Goal: Communication & Community: Answer question/provide support

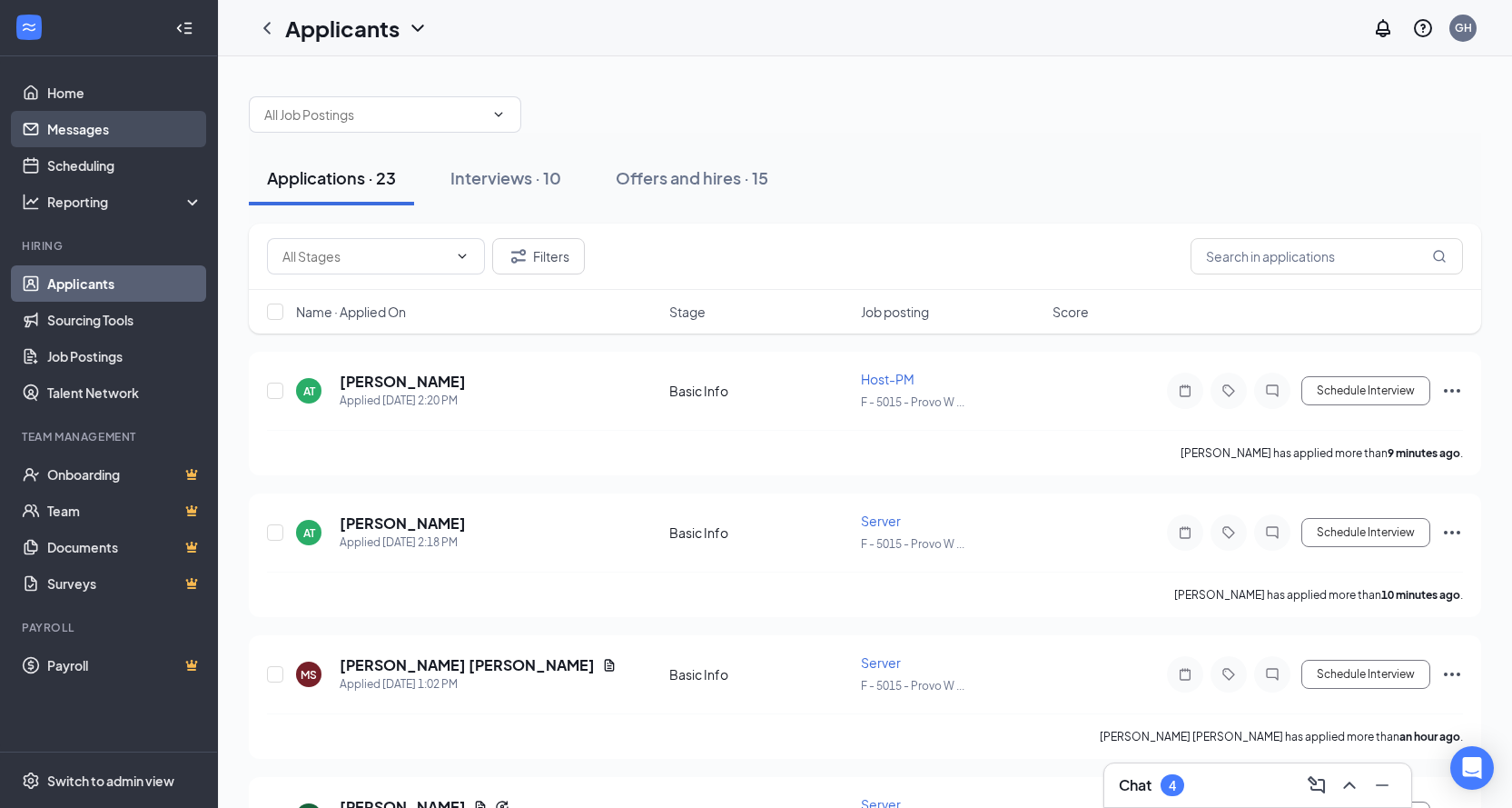
click at [108, 135] on link "Messages" at bounding box center [125, 129] width 155 height 36
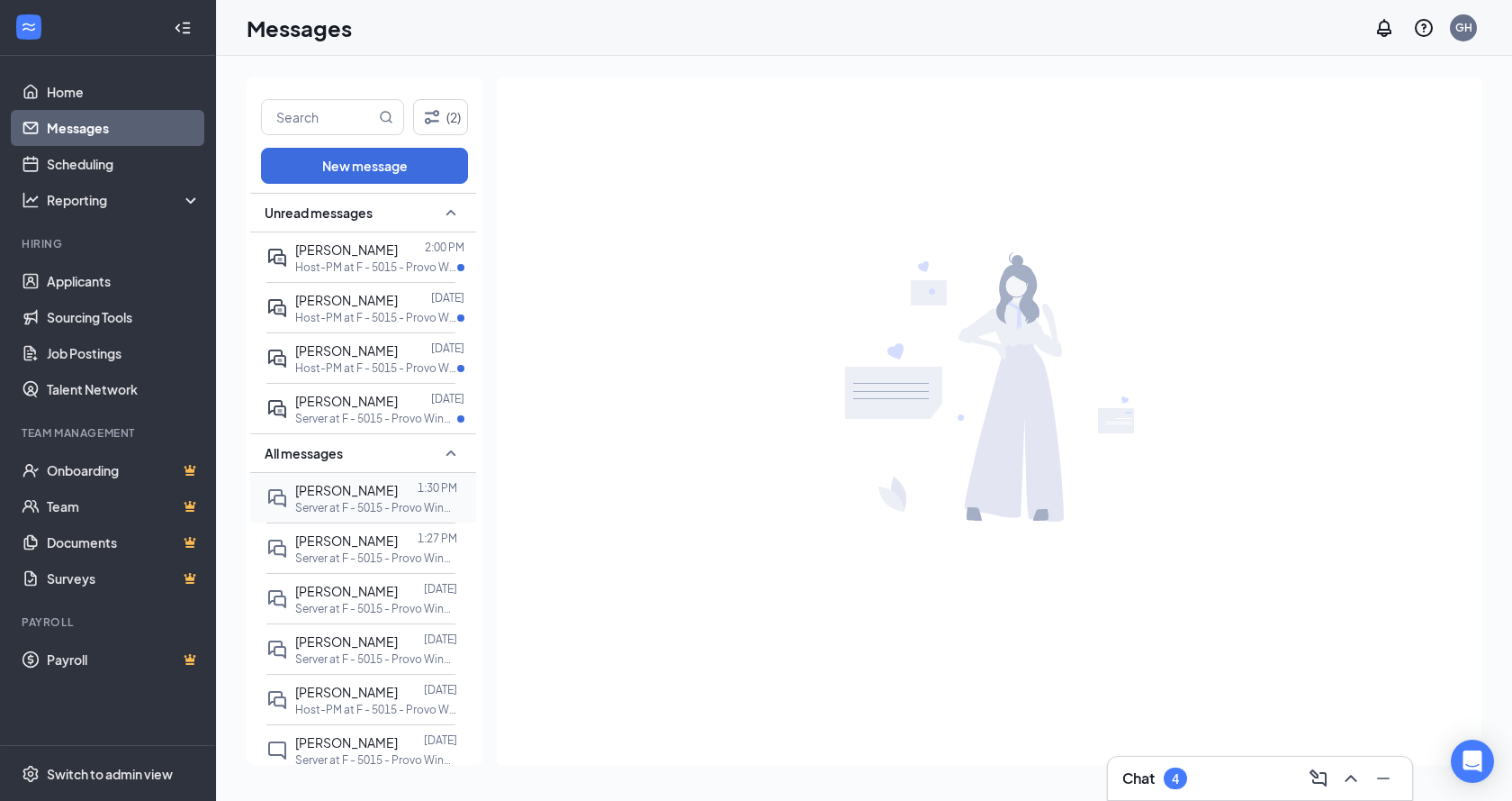
click at [361, 493] on span "[PERSON_NAME]" at bounding box center [346, 489] width 102 height 16
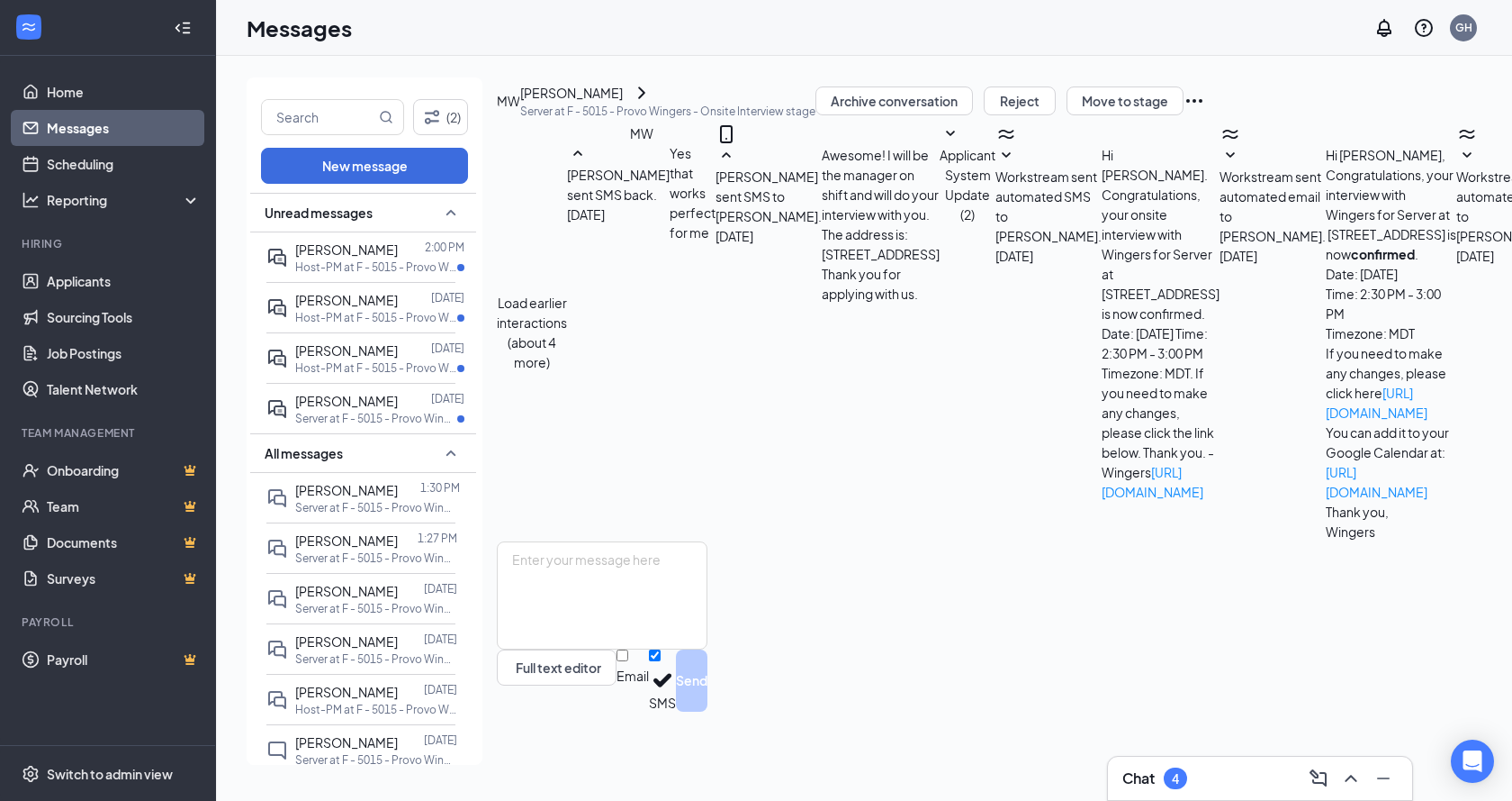
click at [567, 293] on button "Load earlier interactions (about 4 more)" at bounding box center [531, 332] width 70 height 79
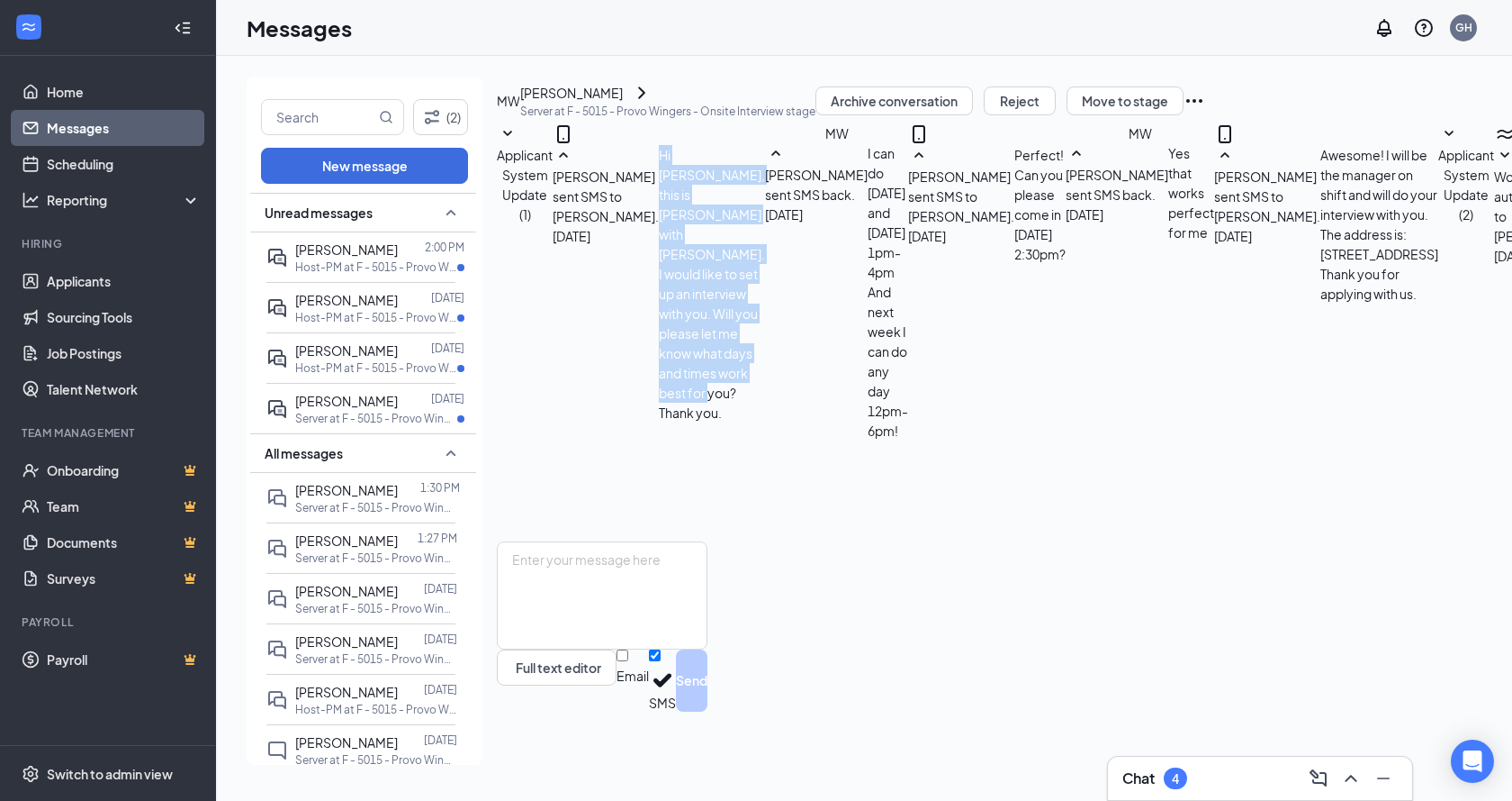
drag, startPoint x: 1136, startPoint y: 297, endPoint x: 762, endPoint y: 281, distance: 374.3
click at [762, 281] on div "[PERSON_NAME] sent SMS to [PERSON_NAME]. [DATE] Hi [PERSON_NAME], this is [PERS…" at bounding box center [659, 283] width 212 height 277
copy span "Hi [PERSON_NAME], this is [PERSON_NAME] with [PERSON_NAME]. I would like to set…"
click at [93, 290] on link "Applicants" at bounding box center [124, 281] width 154 height 36
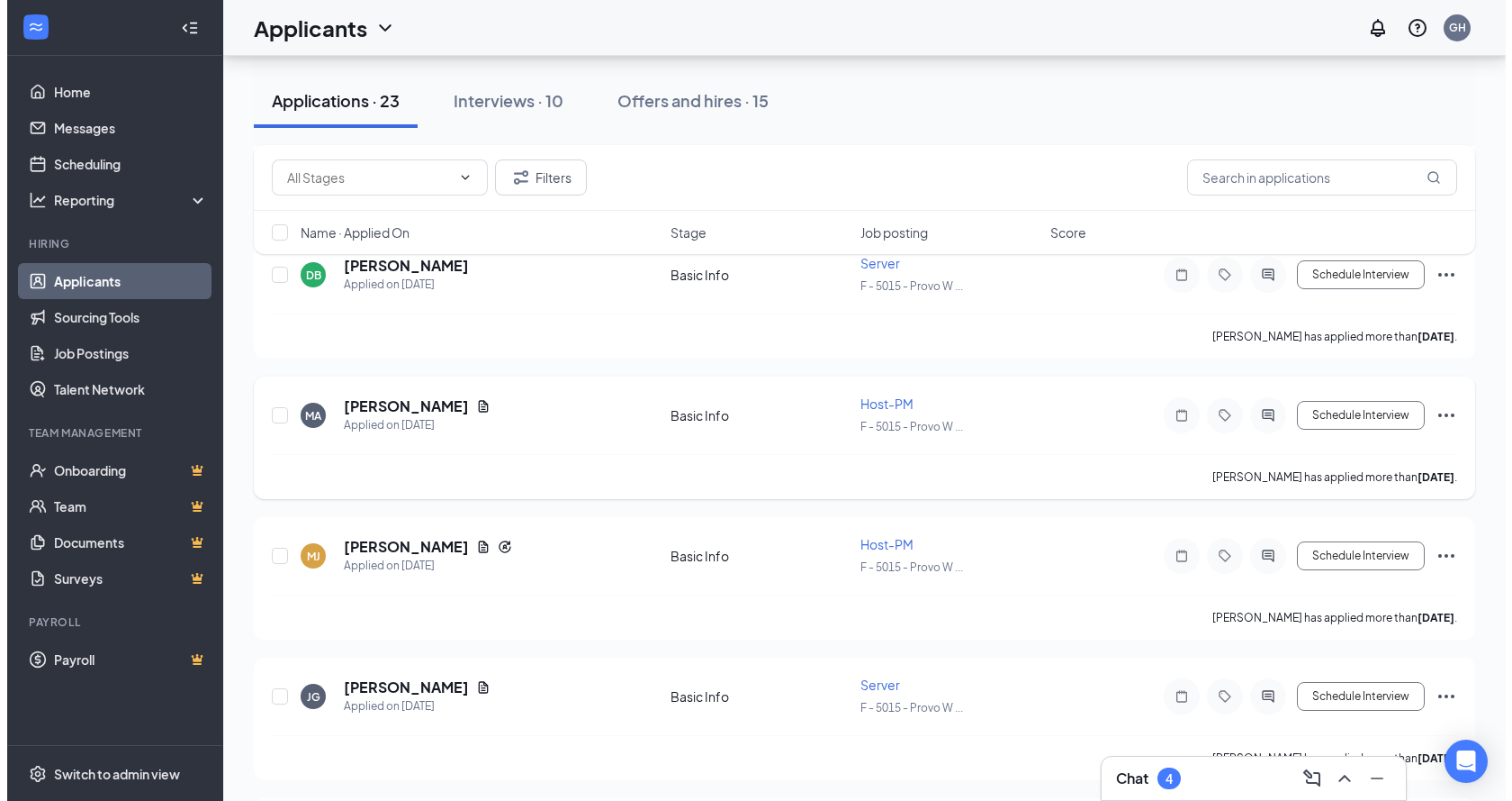
scroll to position [2252, 0]
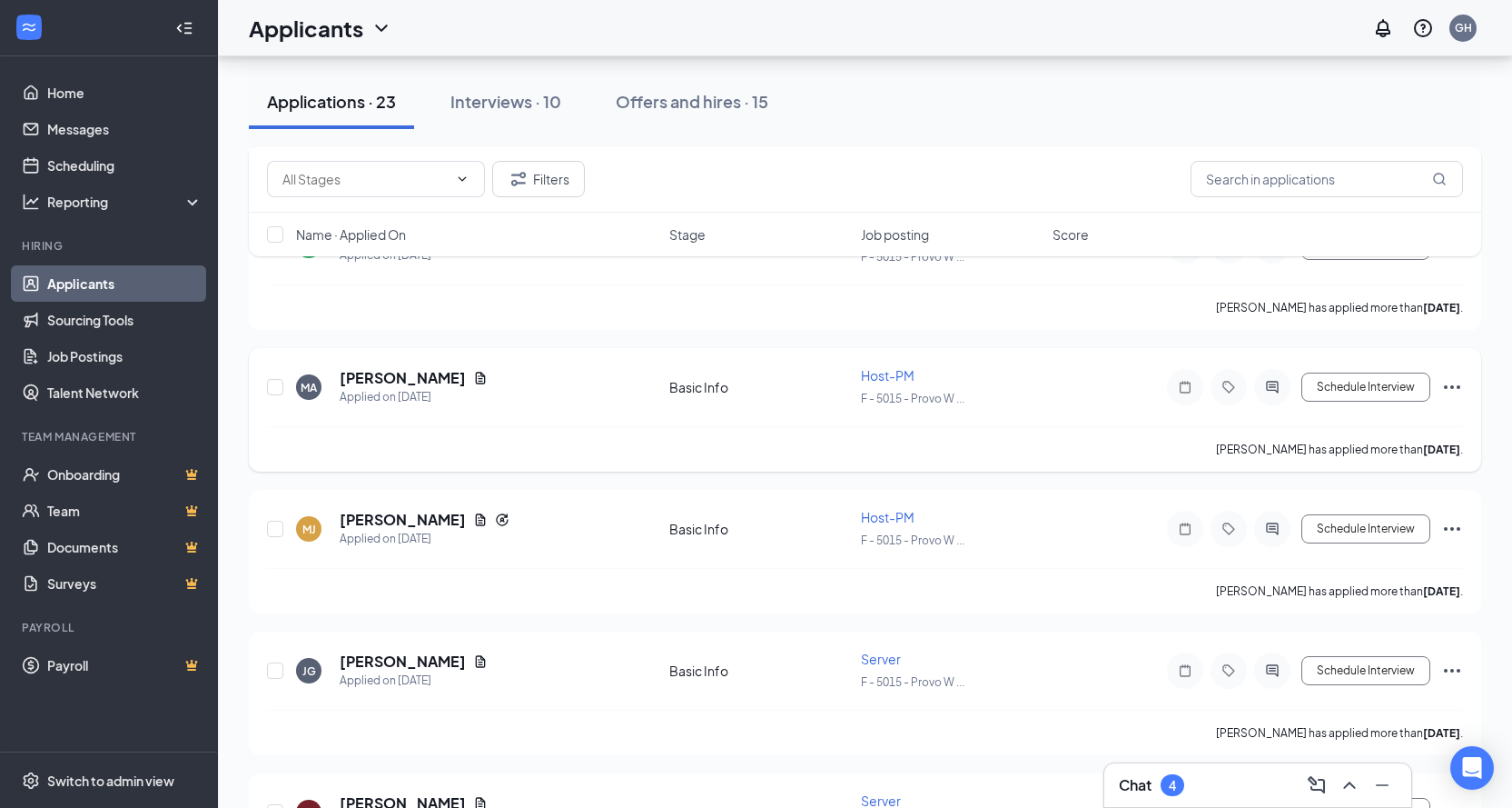
click at [1279, 388] on icon "ActiveChat" at bounding box center [1272, 386] width 22 height 14
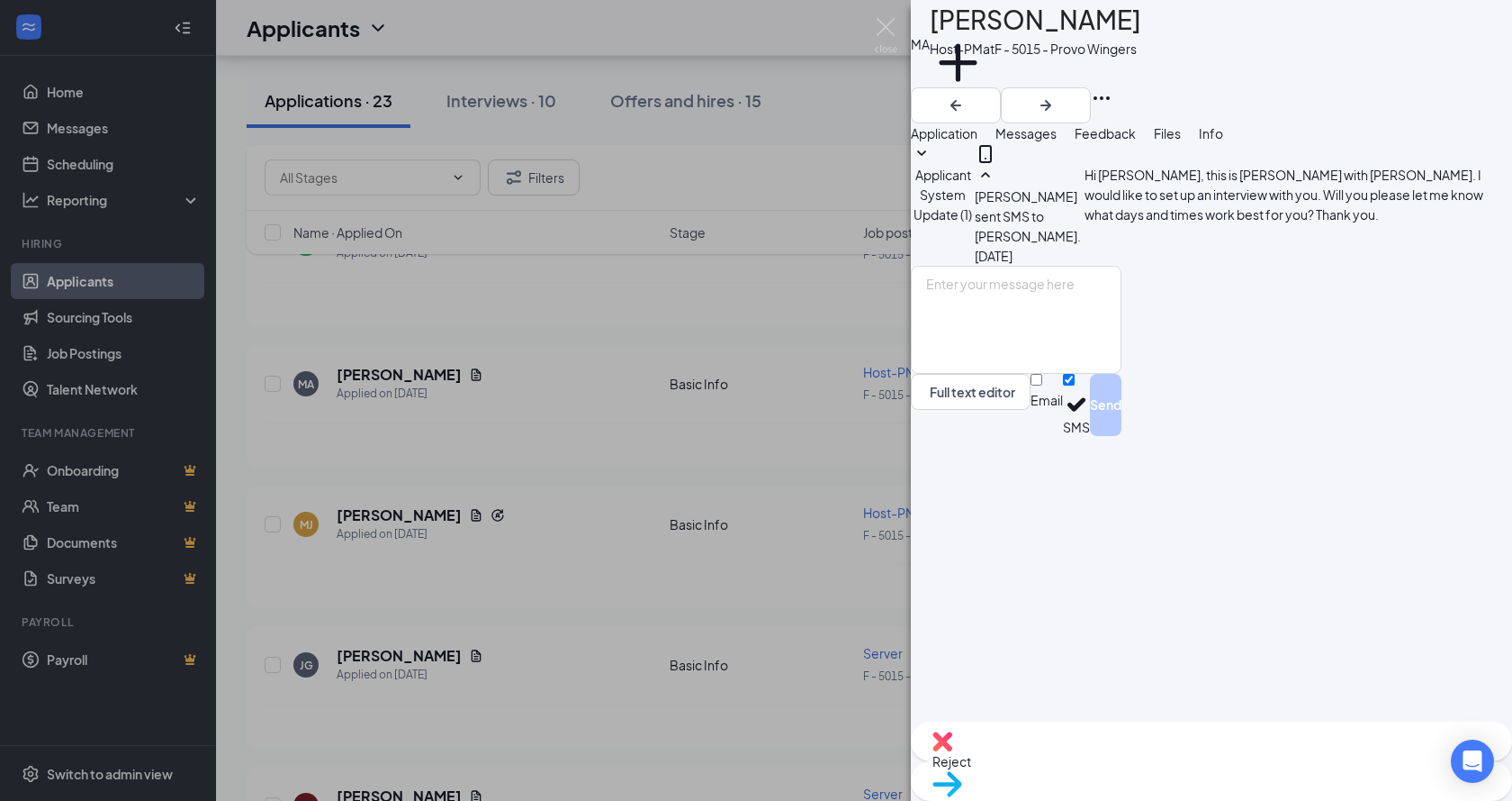
click at [686, 412] on div "MA [PERSON_NAME] Host-PM at F - 5015 - Provo Wingers Add a tag Application Mess…" at bounding box center [756, 400] width 1512 height 801
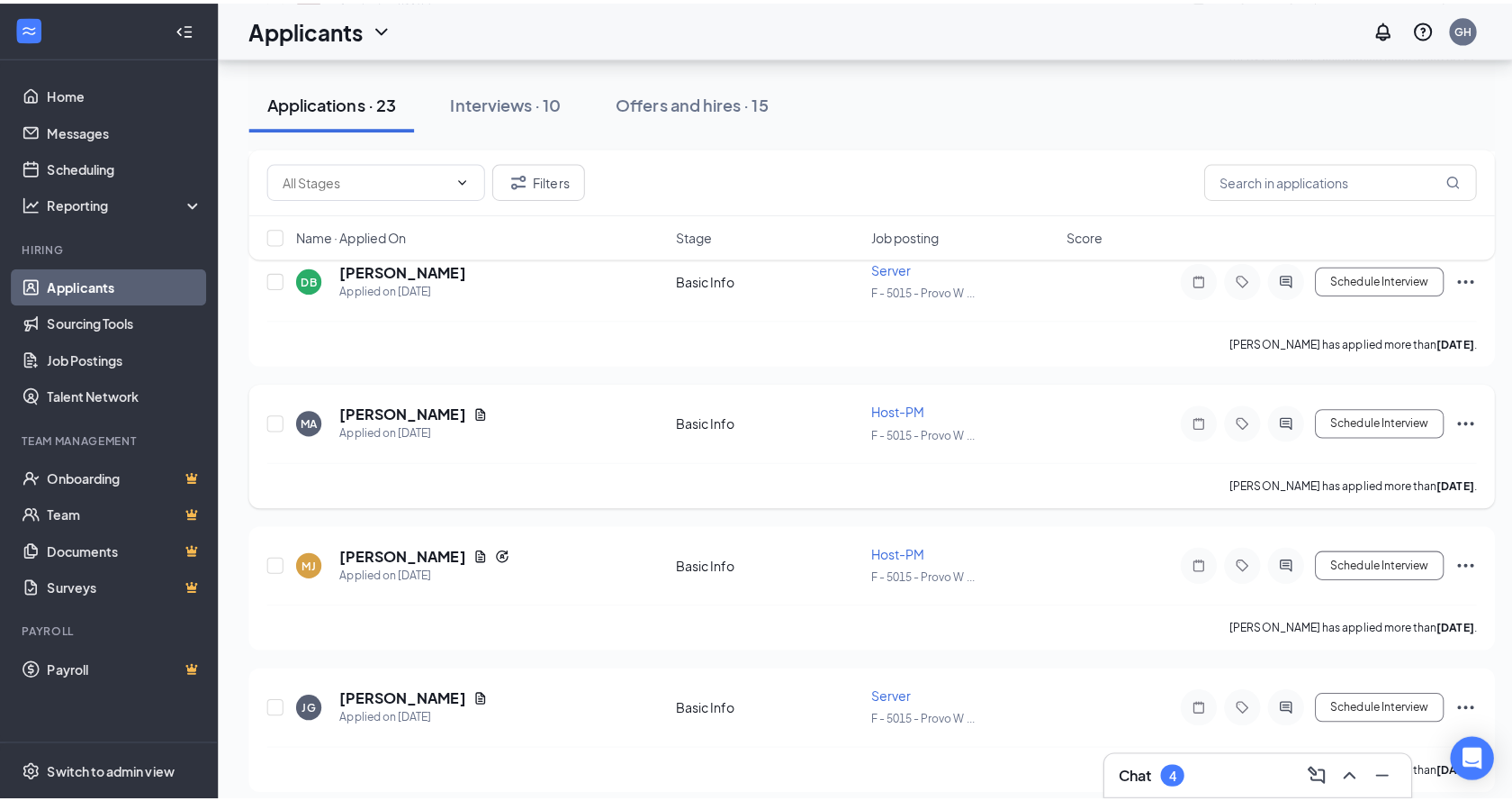
scroll to position [2162, 0]
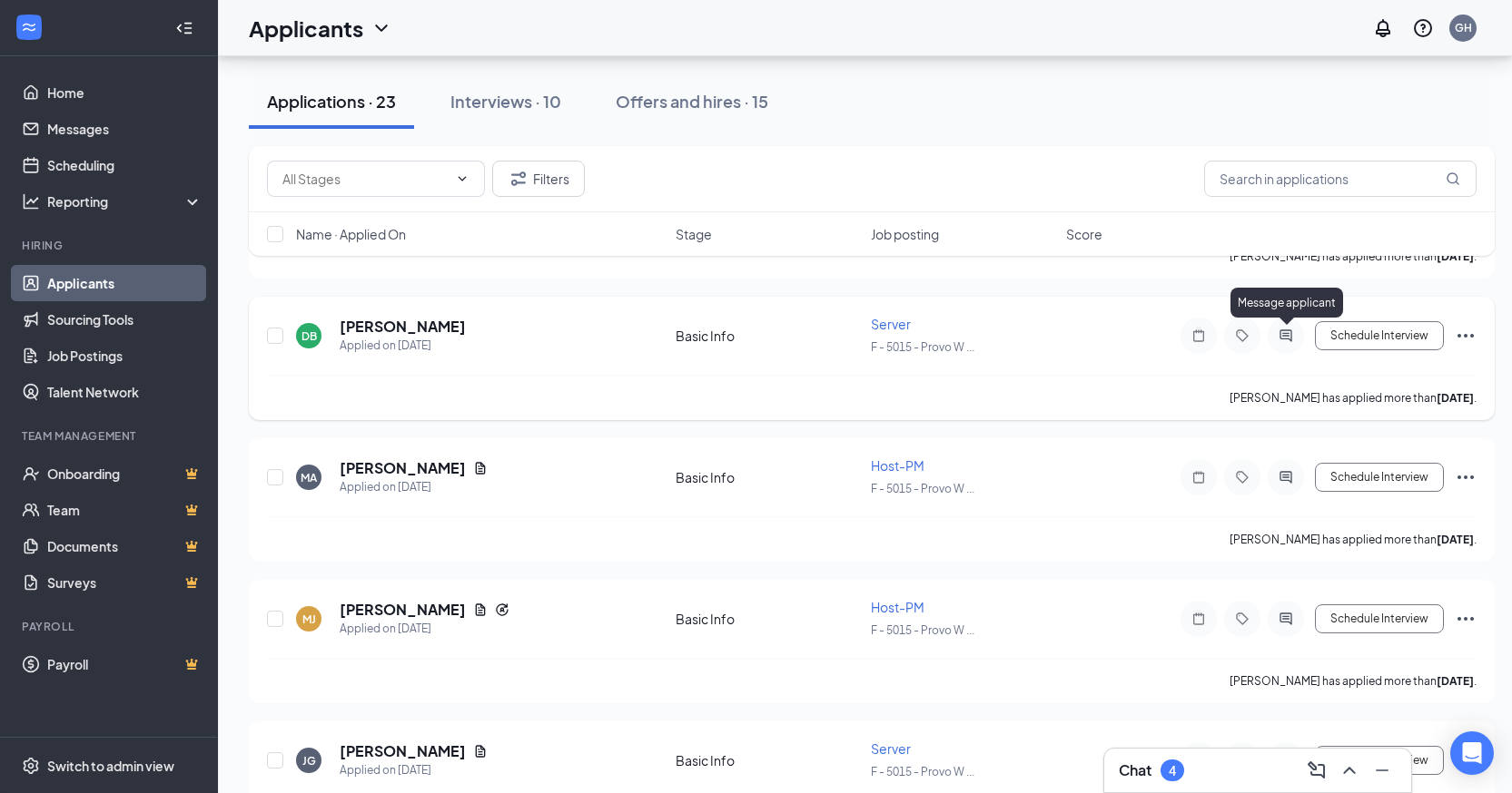
click at [1288, 328] on icon "ActiveChat" at bounding box center [1286, 335] width 22 height 14
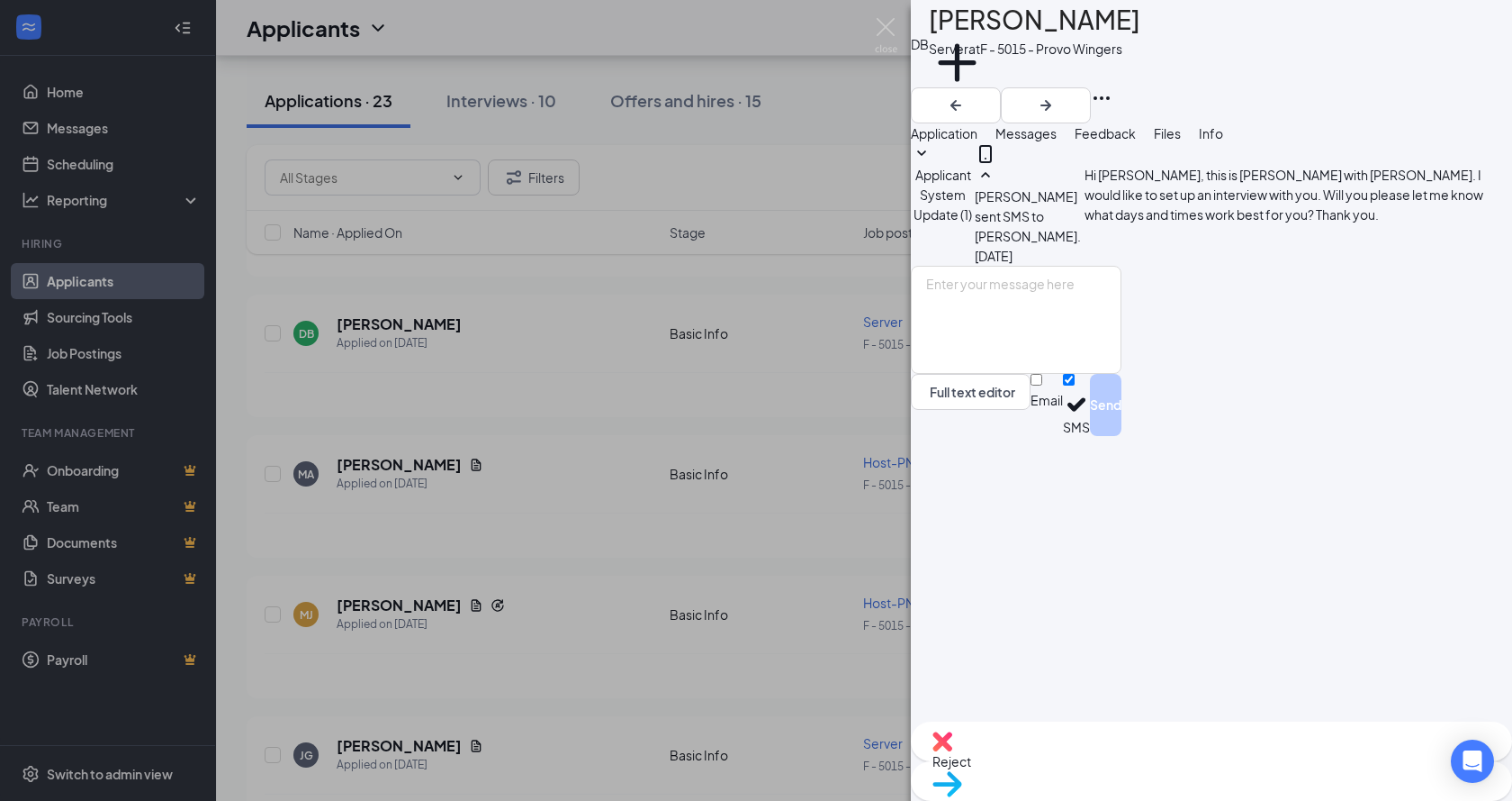
click at [602, 402] on div "DB [PERSON_NAME] Server at F - 5015 - Provo Wingers Add a tag Application Messa…" at bounding box center [756, 400] width 1512 height 801
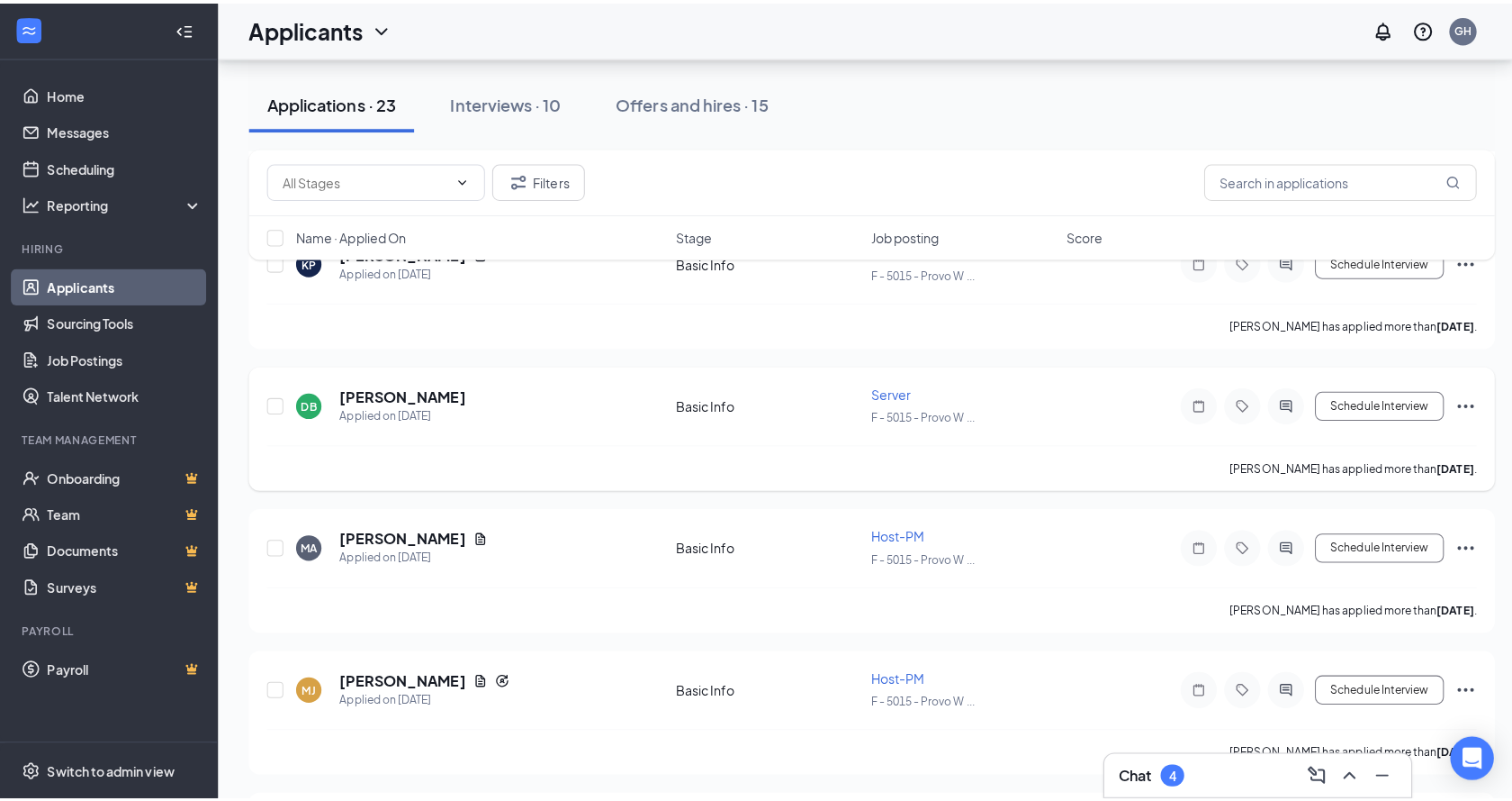
scroll to position [1981, 0]
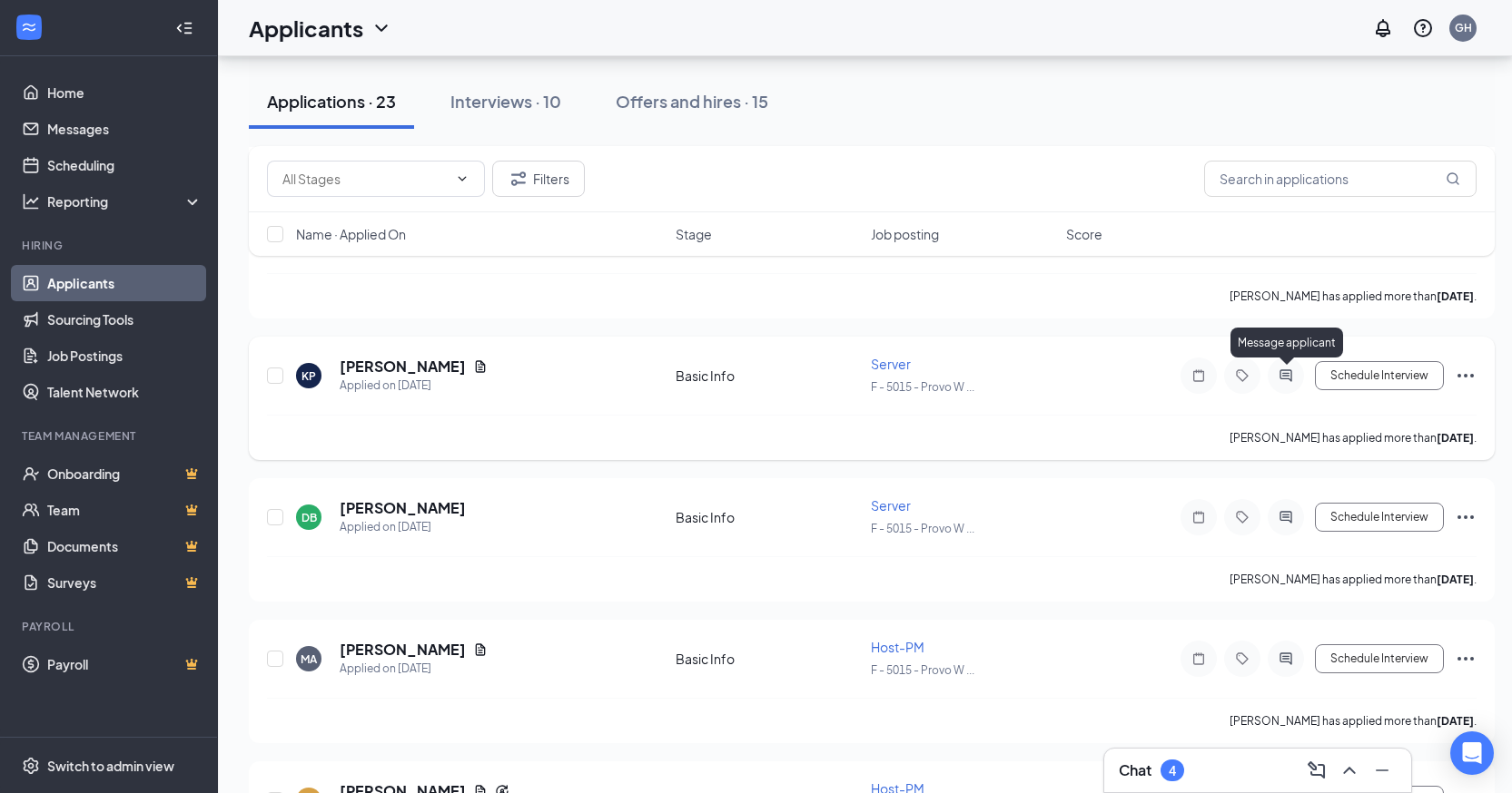
click at [1285, 378] on icon "ActiveChat" at bounding box center [1286, 375] width 22 height 14
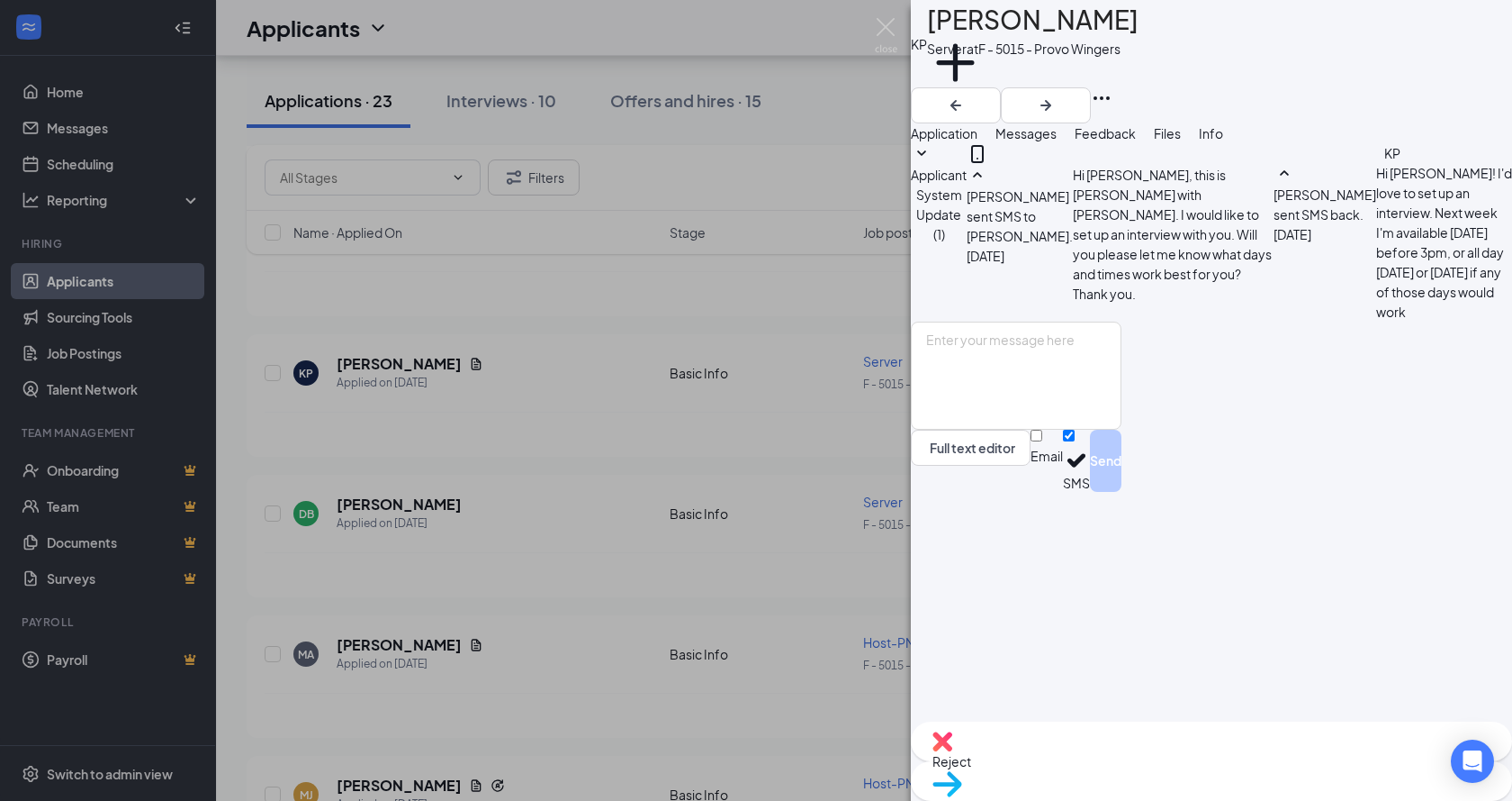
click at [589, 418] on div "KP [PERSON_NAME] Server at F - 5015 - Provo Wingers Add a tag Application Messa…" at bounding box center [756, 400] width 1512 height 801
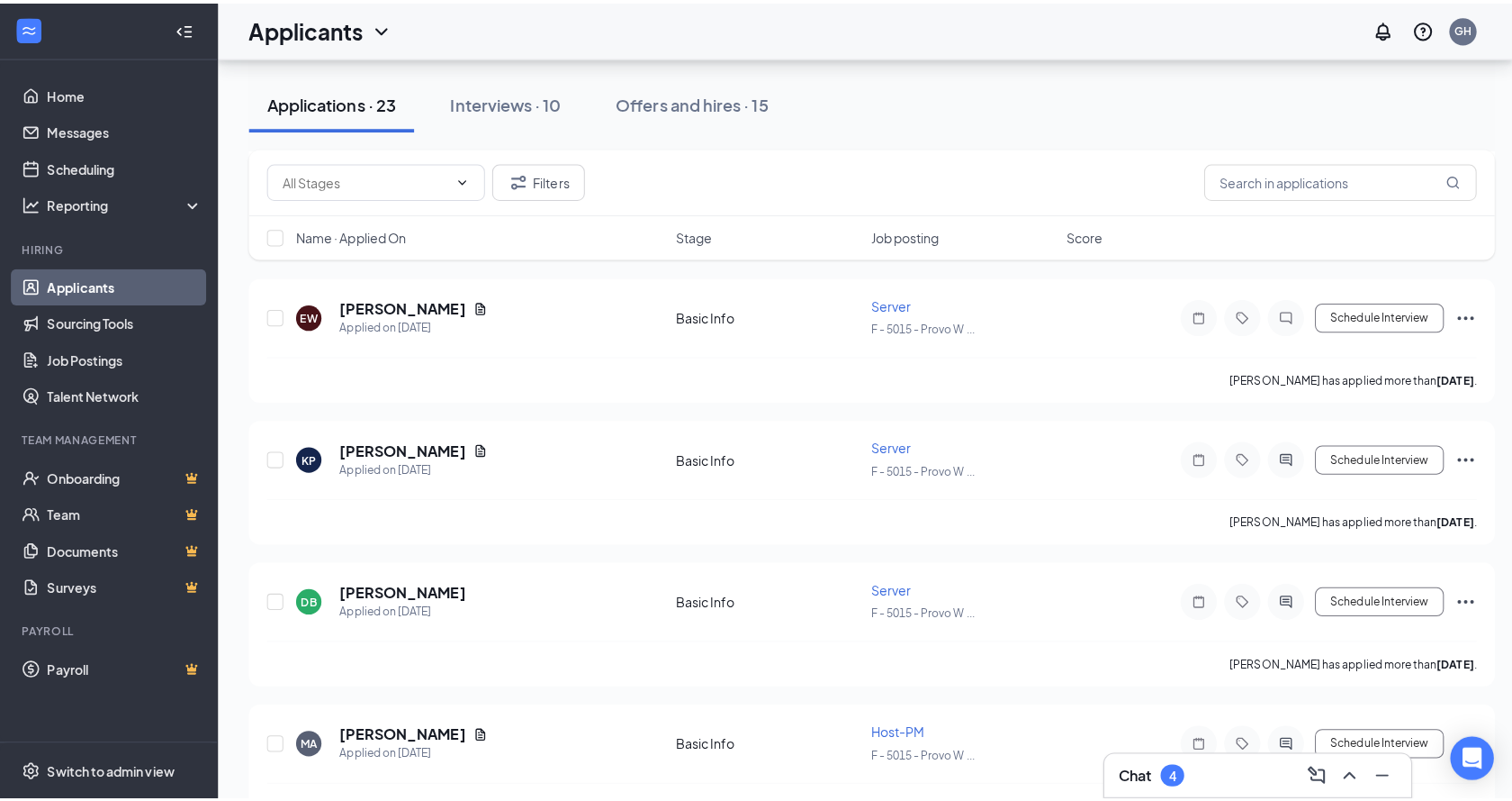
scroll to position [1891, 0]
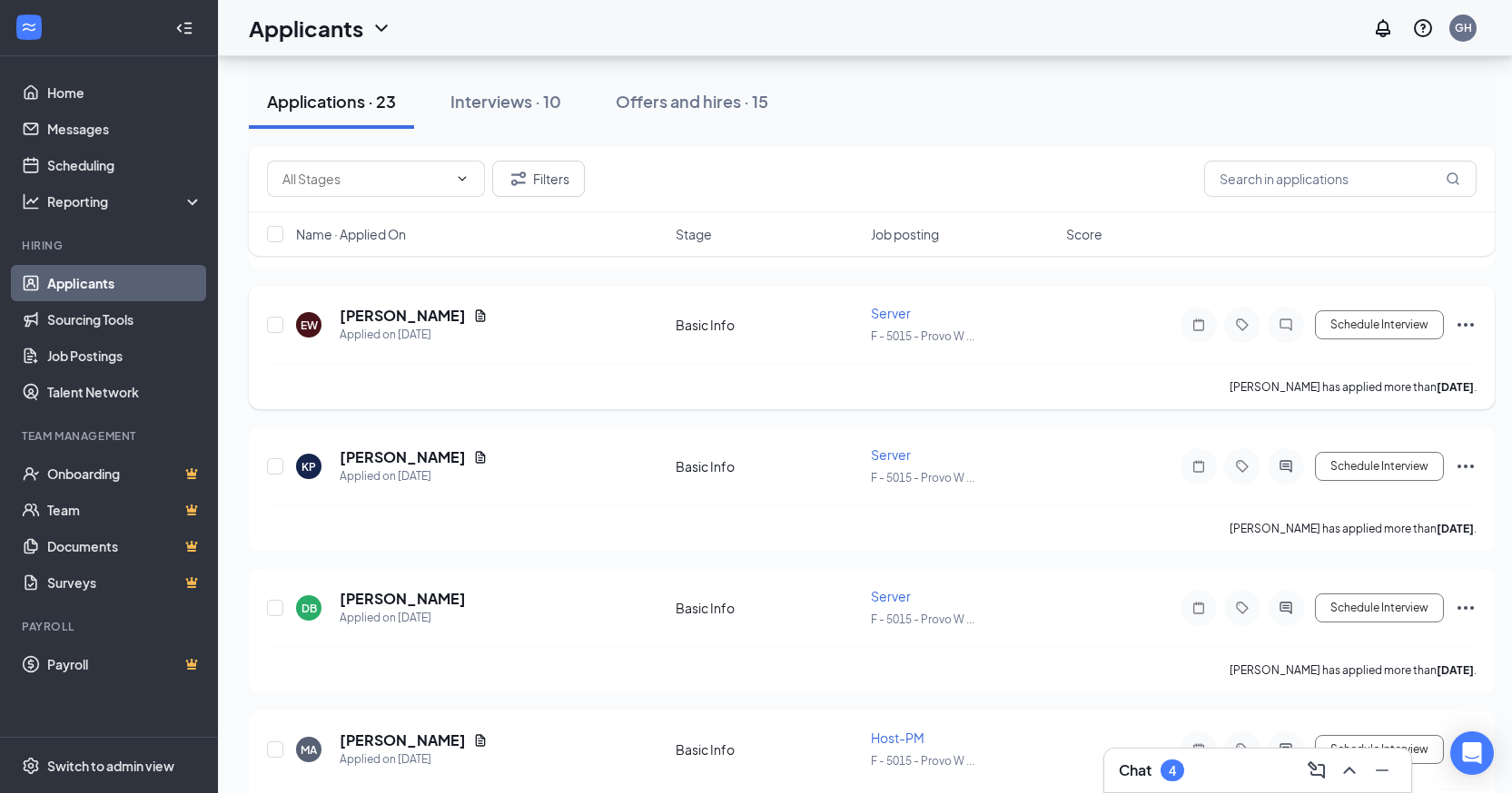
click at [1274, 321] on div at bounding box center [1286, 325] width 36 height 36
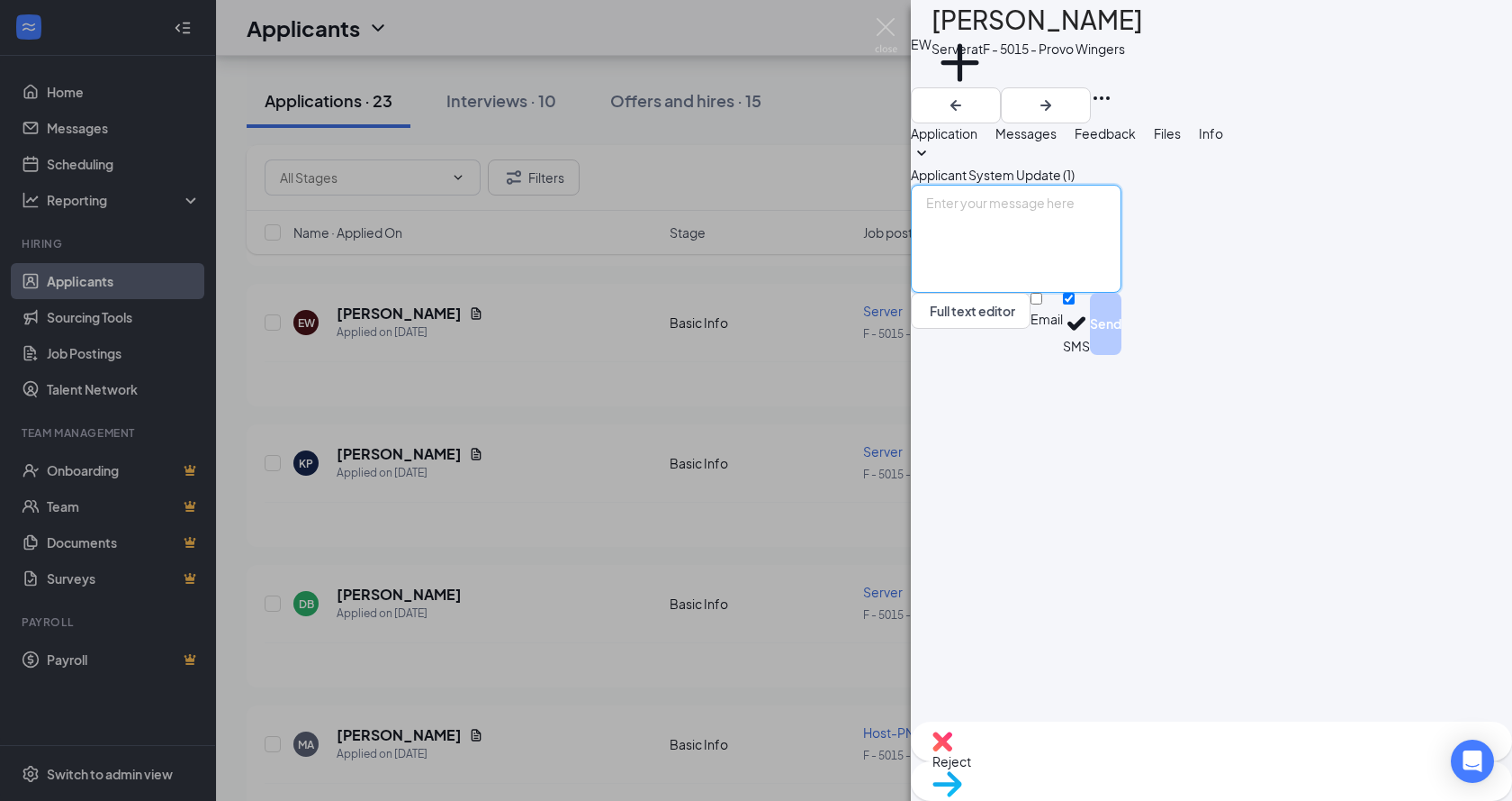
paste textarea "Hi [PERSON_NAME], this is [PERSON_NAME] with [PERSON_NAME]. I would like to set…"
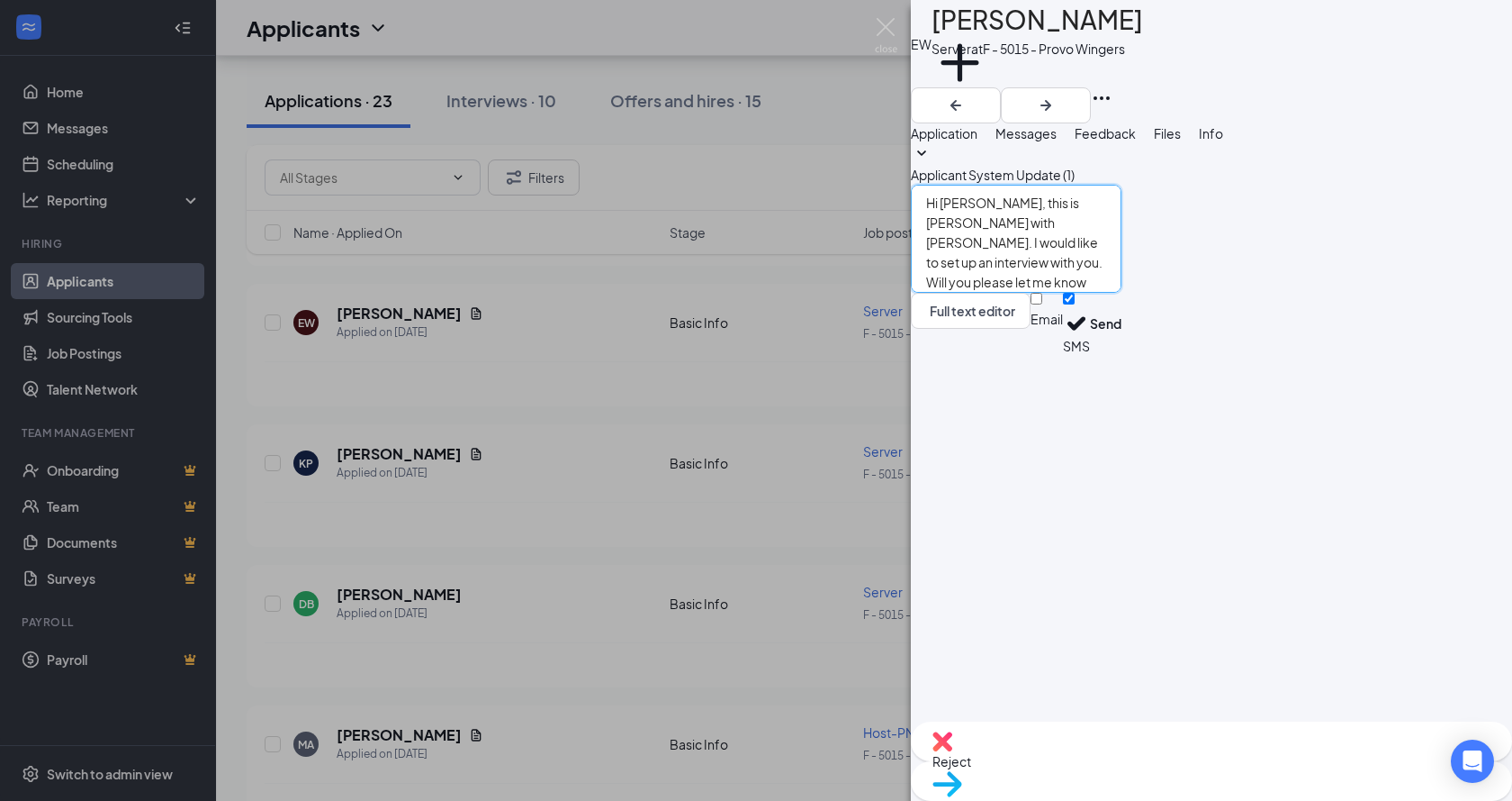
click at [1021, 293] on textarea "Hi [PERSON_NAME], this is [PERSON_NAME] with [PERSON_NAME]. I would like to set…" at bounding box center [1016, 239] width 210 height 108
type textarea "Hi [PERSON_NAME], this is [PERSON_NAME] with [PERSON_NAME]. I would like to set…"
click at [1122, 355] on button "Send" at bounding box center [1107, 324] width 32 height 62
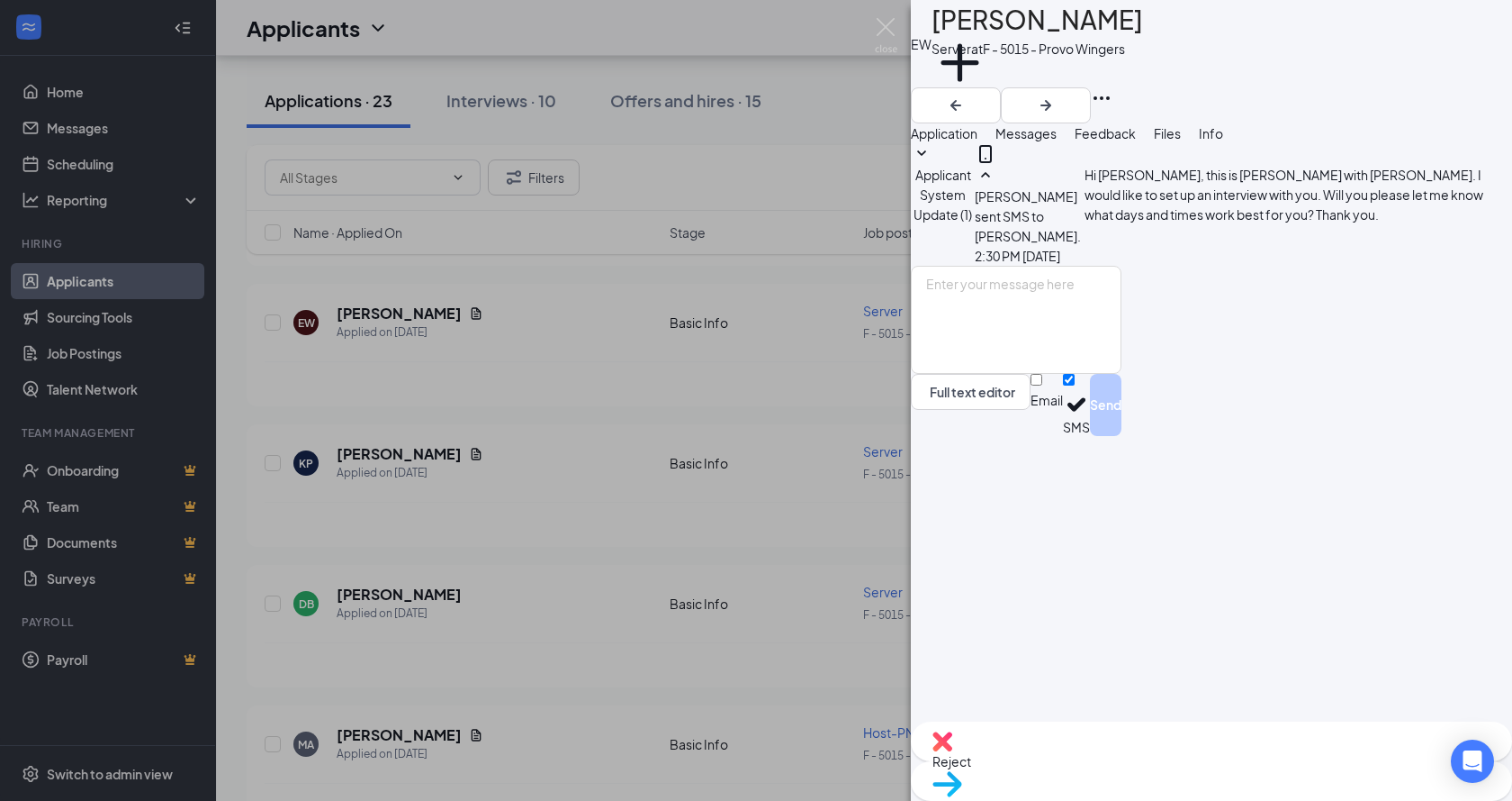
click at [576, 473] on div "EW [PERSON_NAME] Server at F - 5015 - Provo Wingers Add a tag Application Messa…" at bounding box center [756, 400] width 1512 height 801
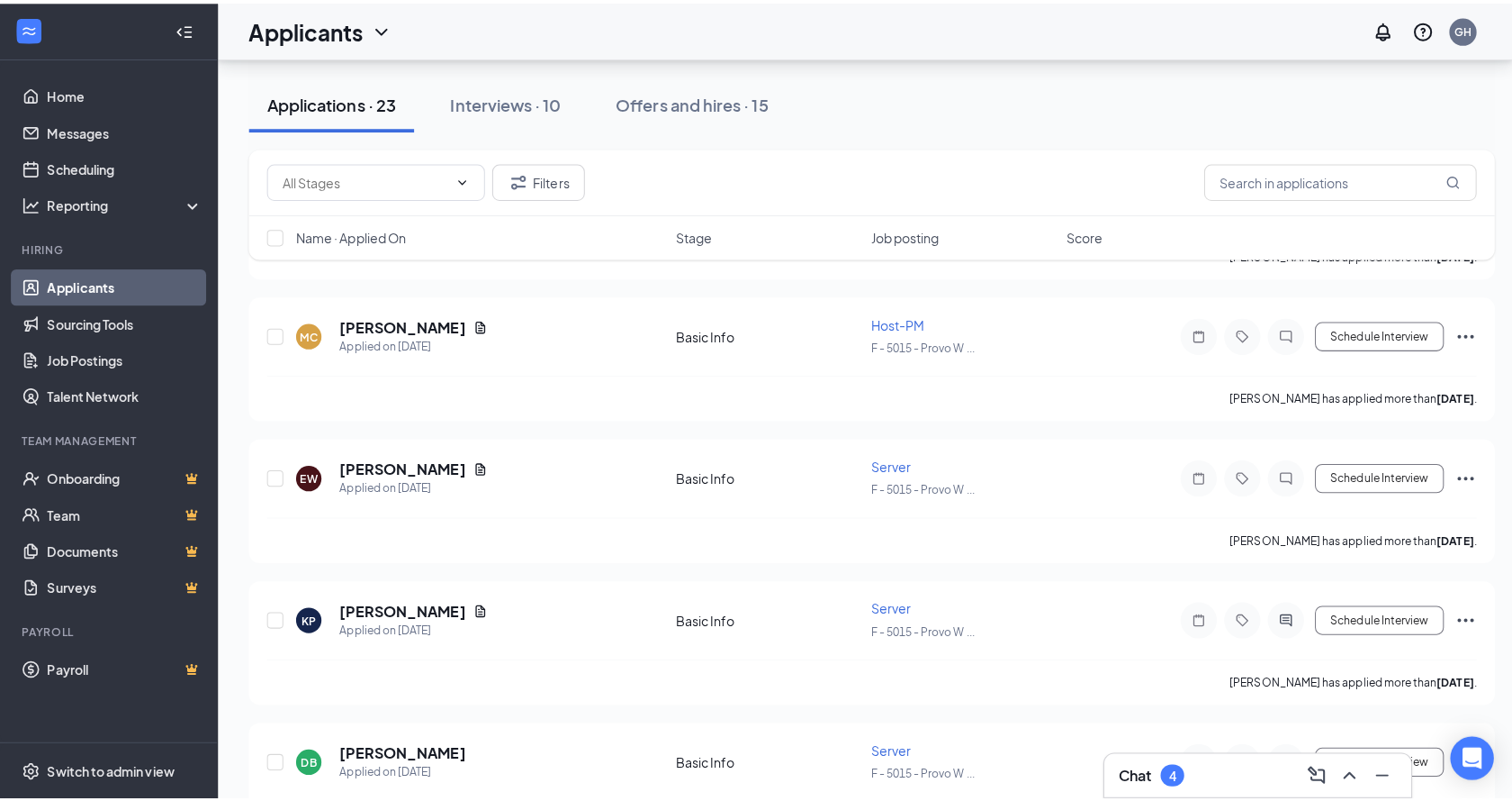
scroll to position [1711, 0]
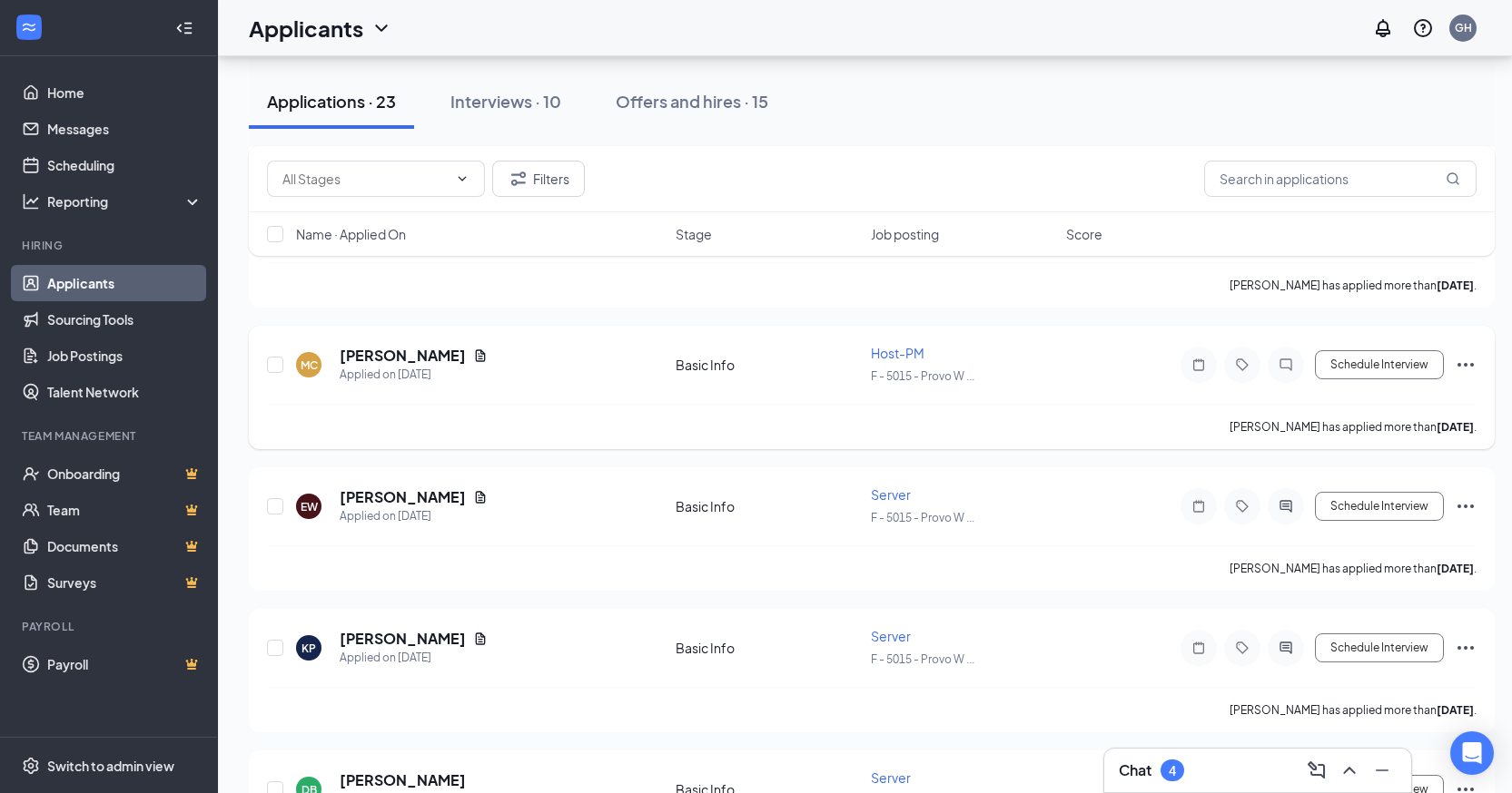
click at [1293, 360] on icon "ChatInactive" at bounding box center [1286, 364] width 22 height 14
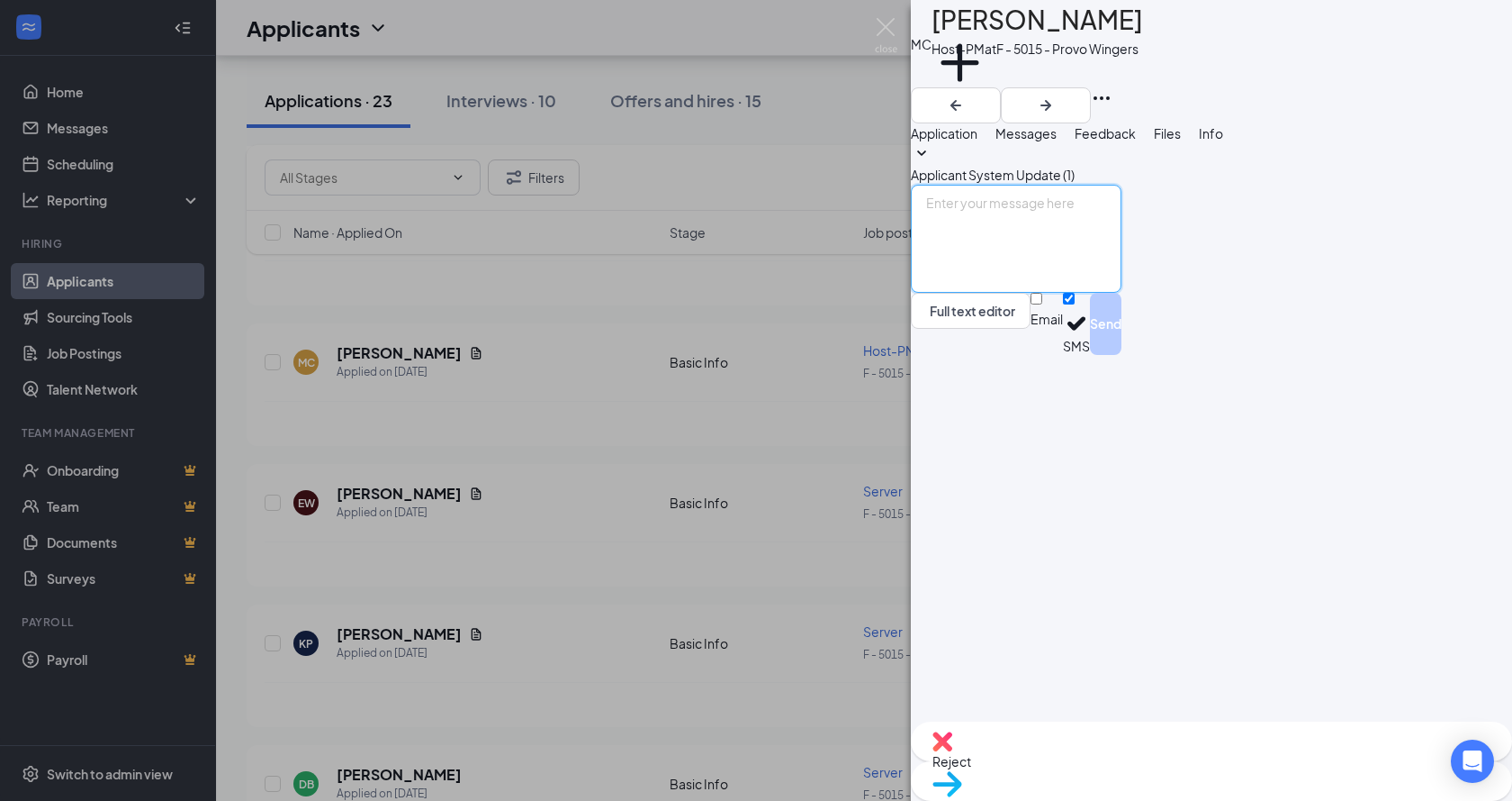
paste textarea "Hi [PERSON_NAME], this is [PERSON_NAME] with [PERSON_NAME]. I would like to set…"
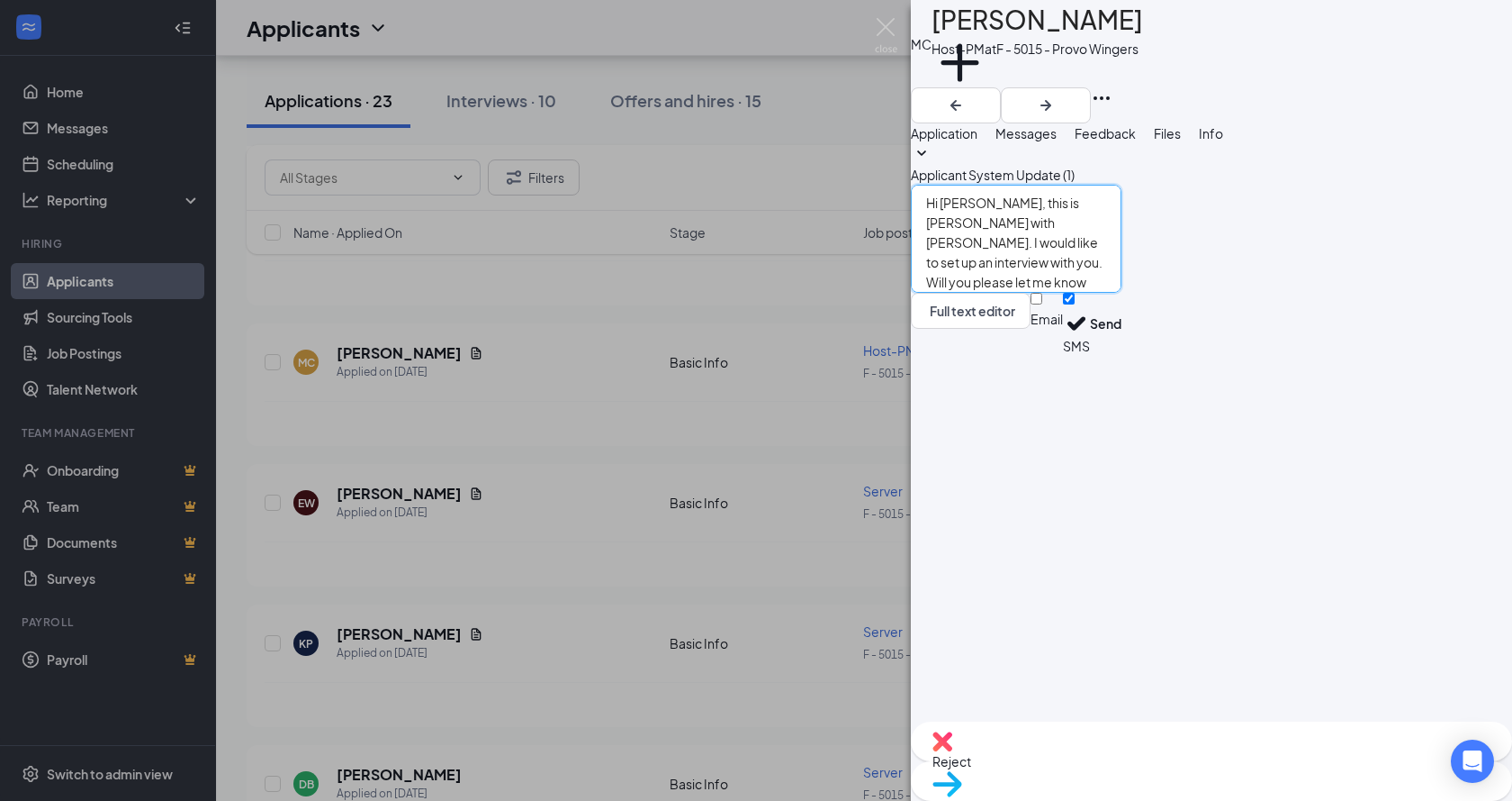
click at [1018, 293] on textarea "Hi [PERSON_NAME], this is [PERSON_NAME] with [PERSON_NAME]. I would like to set…" at bounding box center [1016, 239] width 210 height 108
type textarea "Hi [PERSON_NAME], this is [PERSON_NAME] with [PERSON_NAME]. I would like to set…"
click at [1122, 355] on button "Send" at bounding box center [1107, 324] width 32 height 62
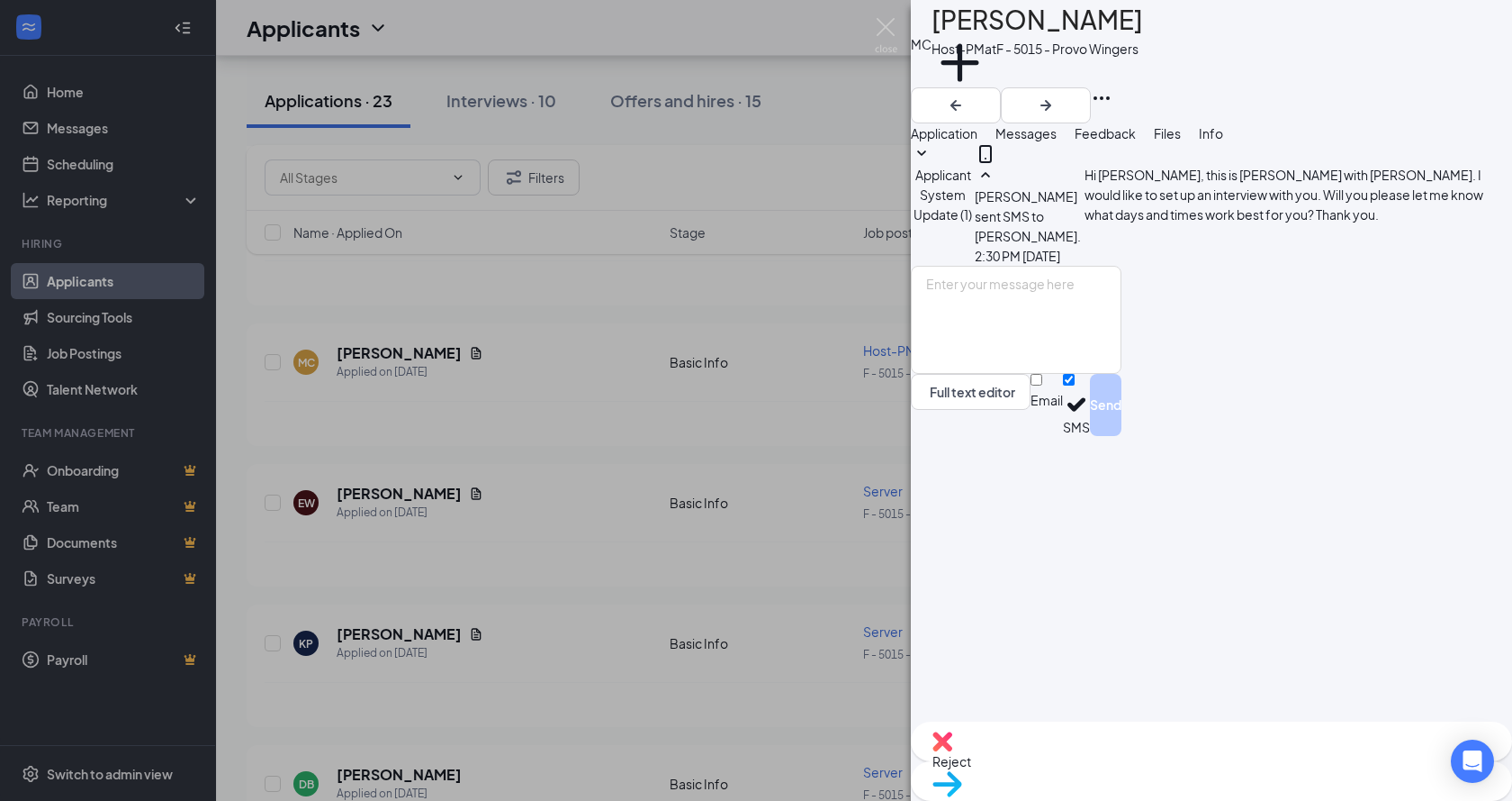
click at [520, 436] on div "MC [PERSON_NAME] Host-PM at F - 5015 - Provo Wingers Add a tag Application Mess…" at bounding box center [756, 400] width 1512 height 801
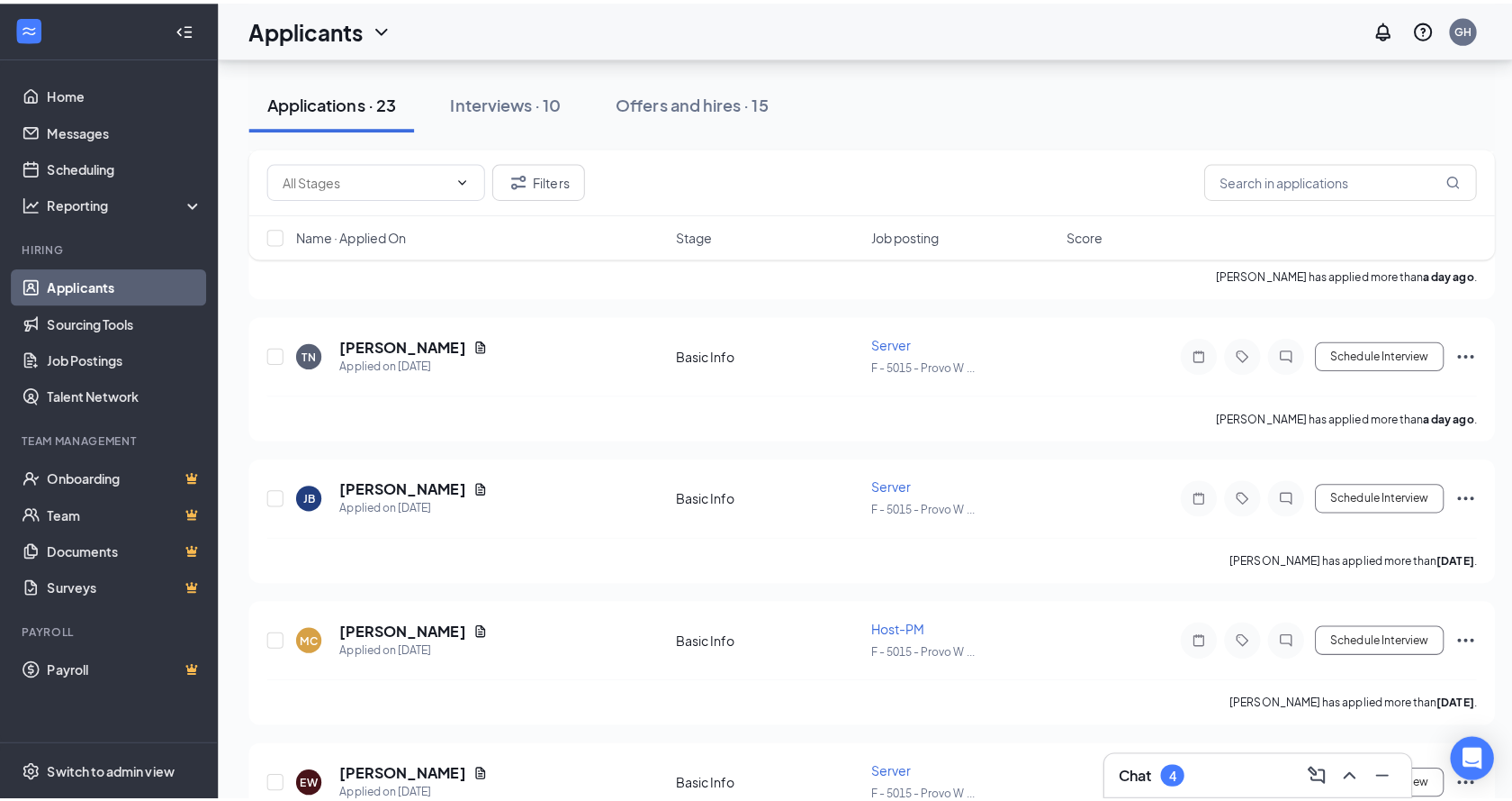
scroll to position [1441, 0]
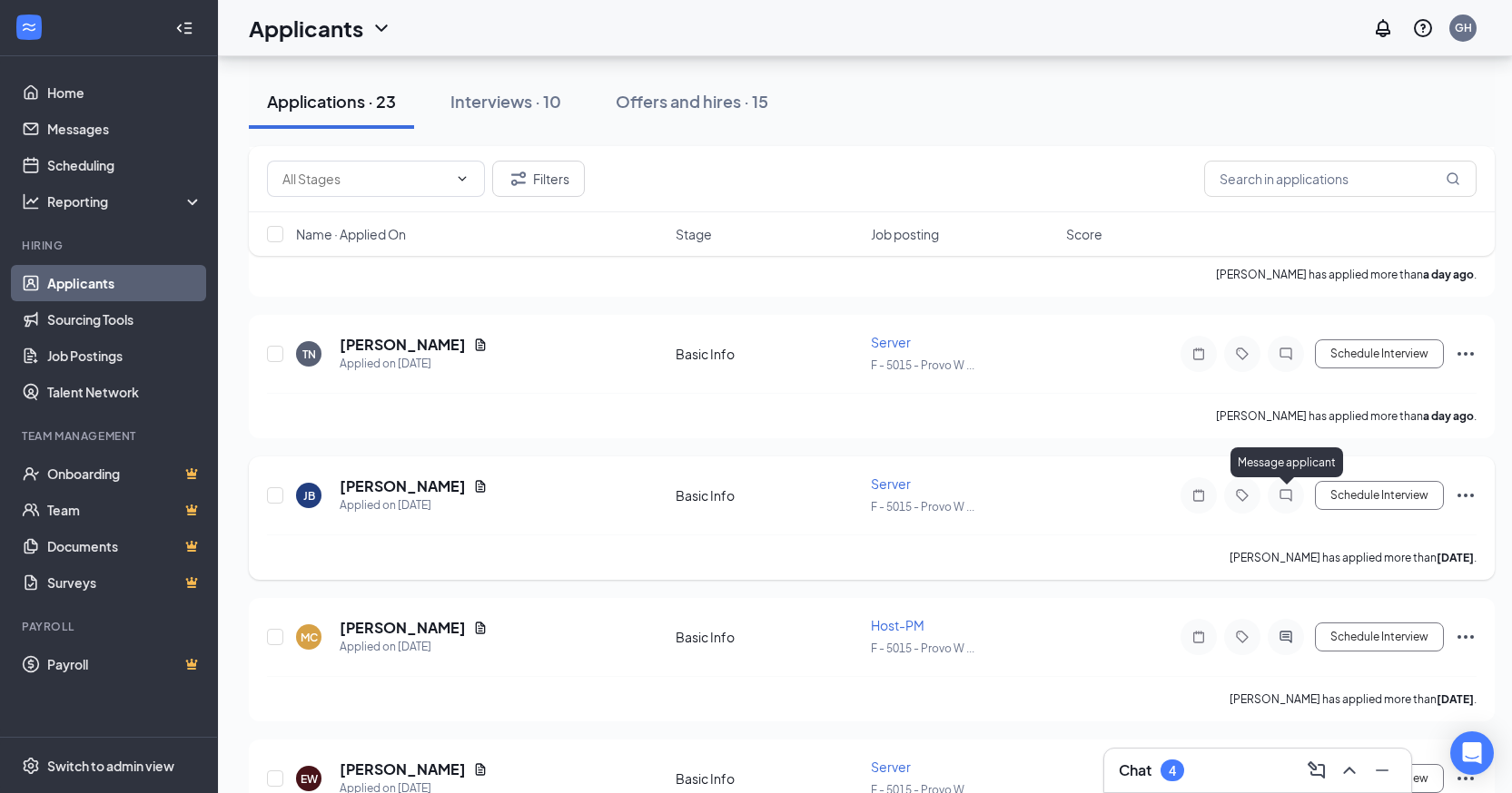
click at [1290, 497] on icon "ChatInactive" at bounding box center [1286, 495] width 22 height 14
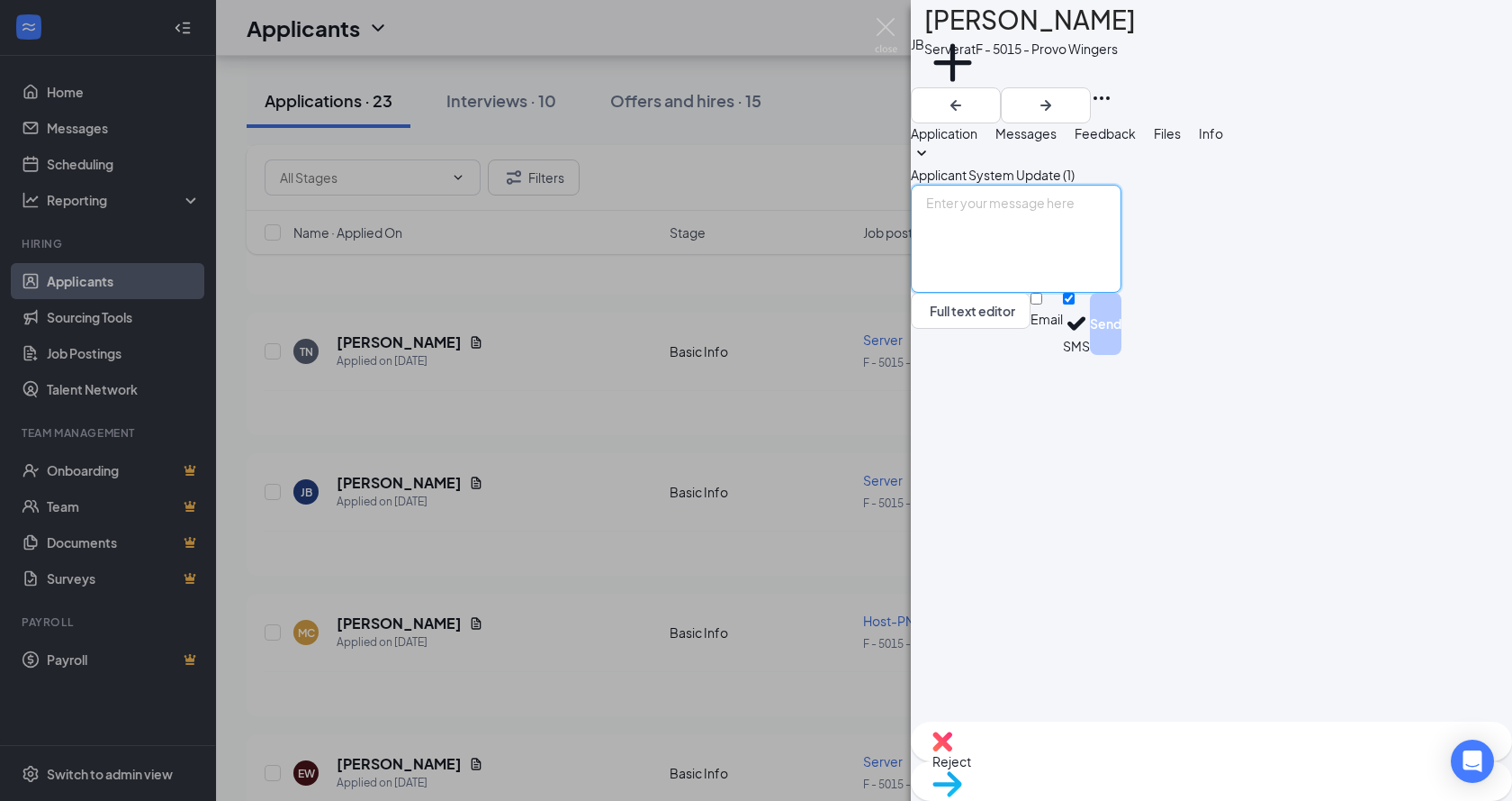
paste textarea "Hi [PERSON_NAME], this is [PERSON_NAME] with [PERSON_NAME]. I would like to set…"
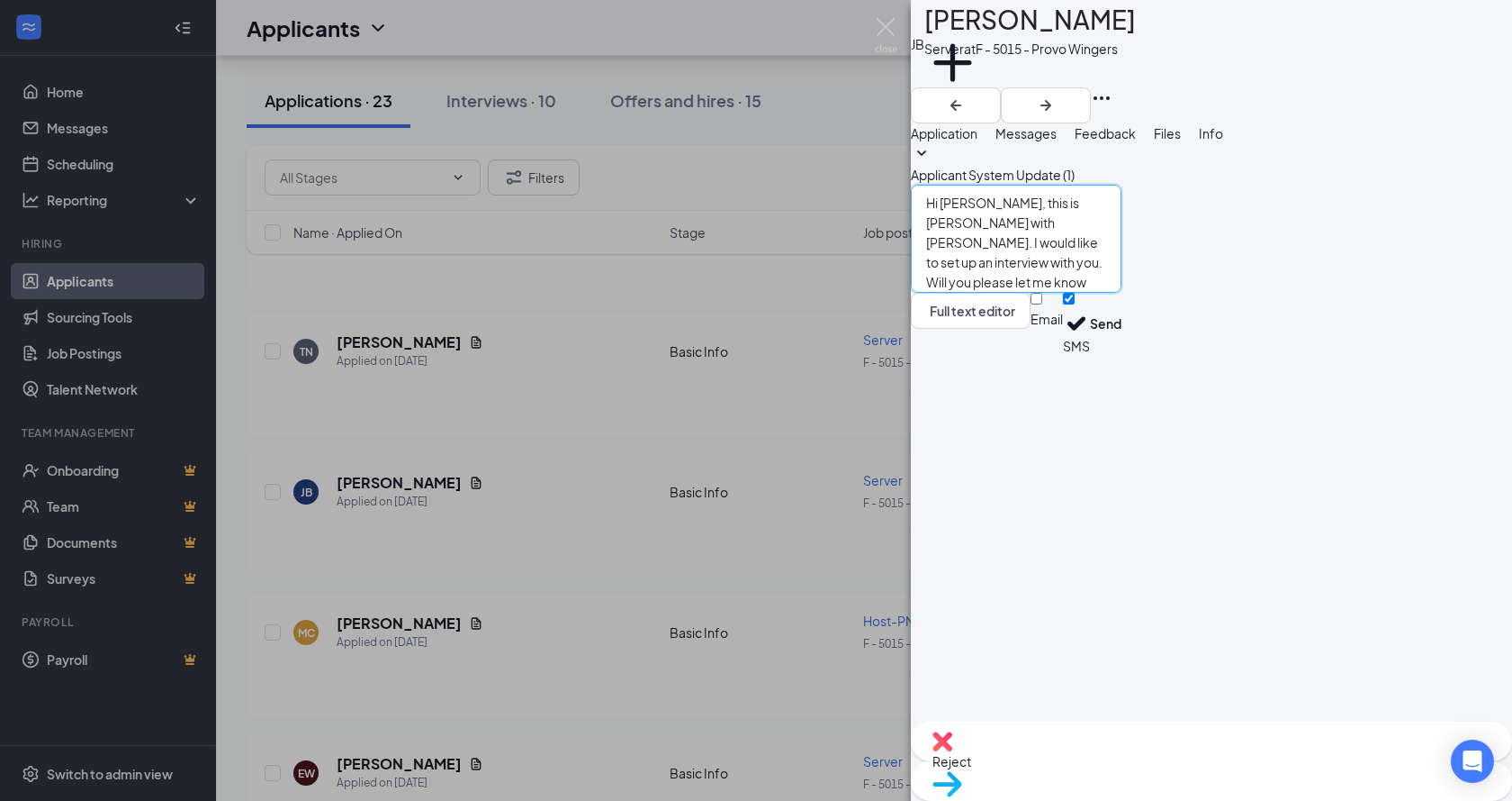
click at [1017, 293] on textarea "Hi [PERSON_NAME], this is [PERSON_NAME] with [PERSON_NAME]. I would like to set…" at bounding box center [1016, 239] width 210 height 108
type textarea "Hi [PERSON_NAME], this is [PERSON_NAME] with [PERSON_NAME]. I would like to set…"
click at [1122, 355] on button "Send" at bounding box center [1107, 324] width 32 height 62
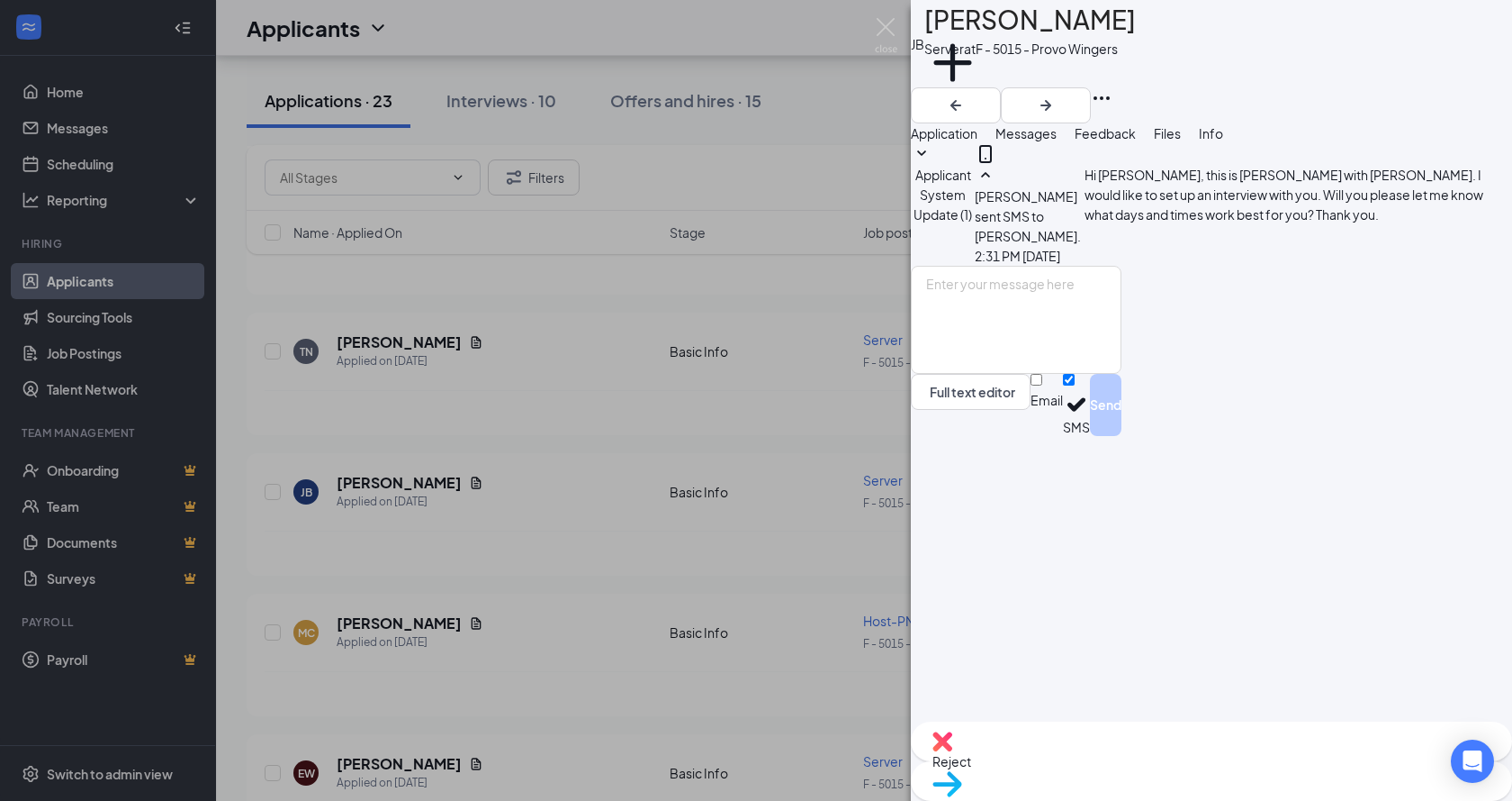
click at [541, 354] on div "[PERSON_NAME] Server at F - 5015 - Provo Wingers Add a tag Application Messages…" at bounding box center [756, 400] width 1512 height 801
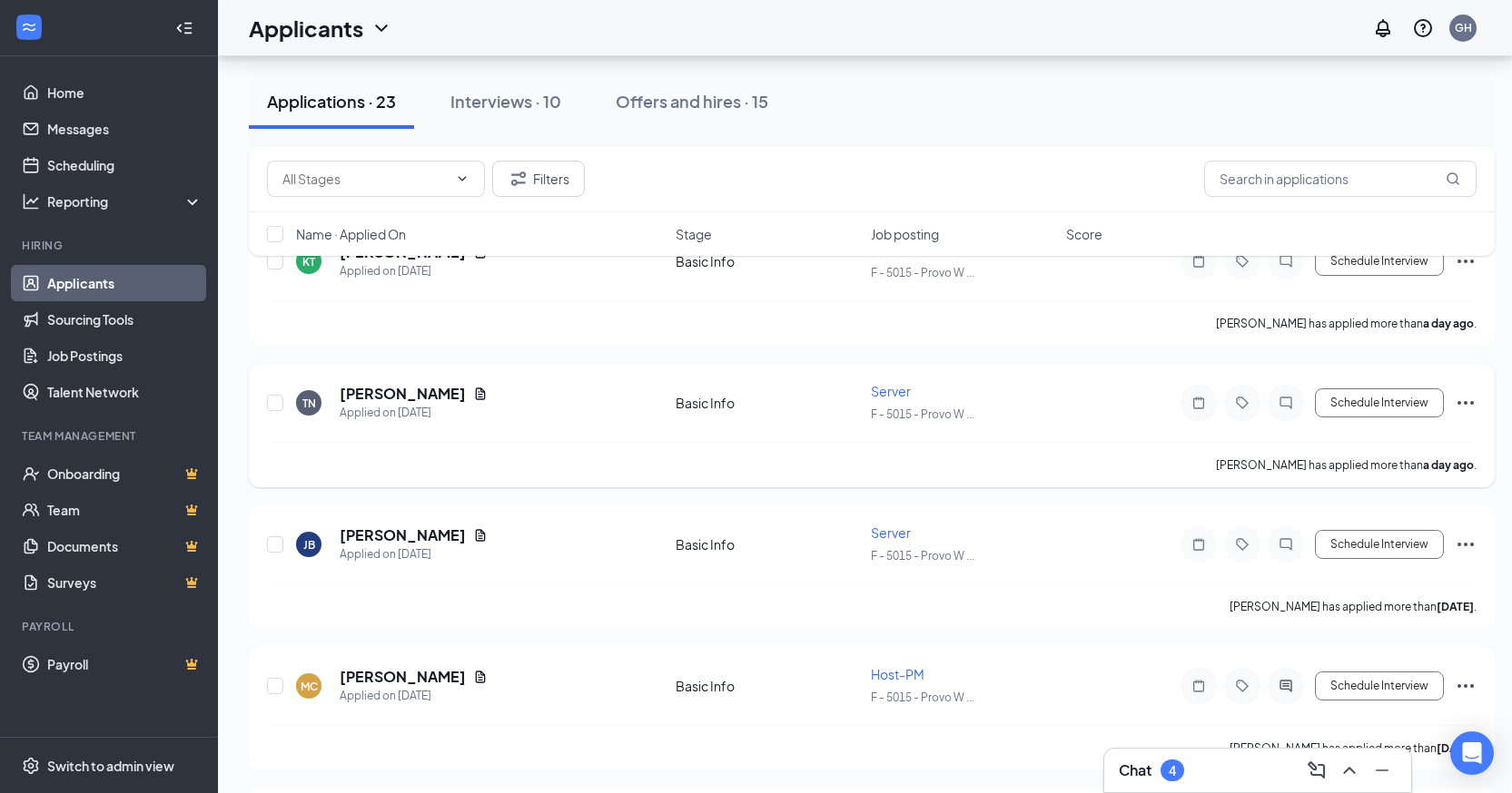
scroll to position [1362, 0]
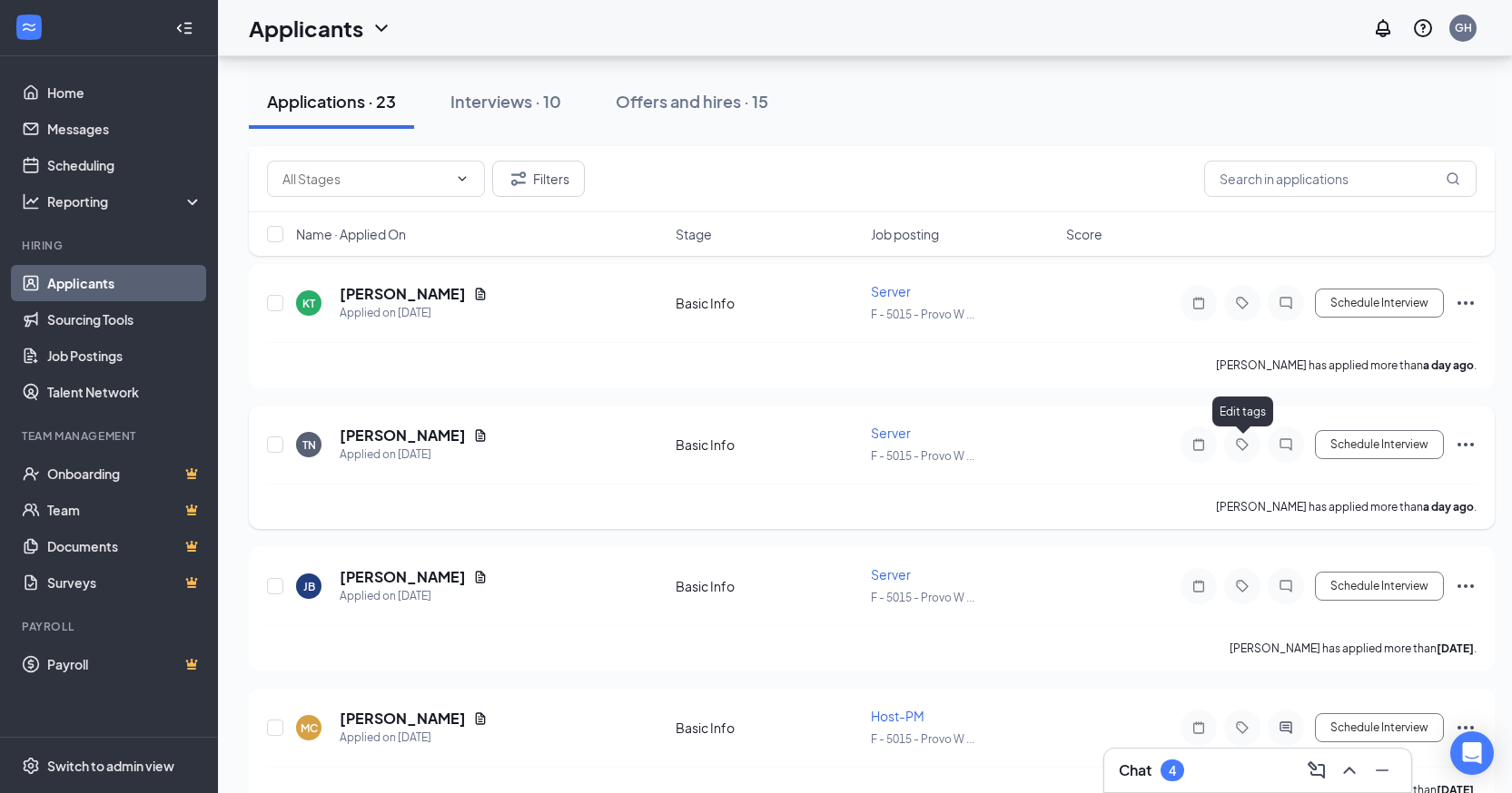
click at [1271, 437] on div at bounding box center [1286, 445] width 36 height 36
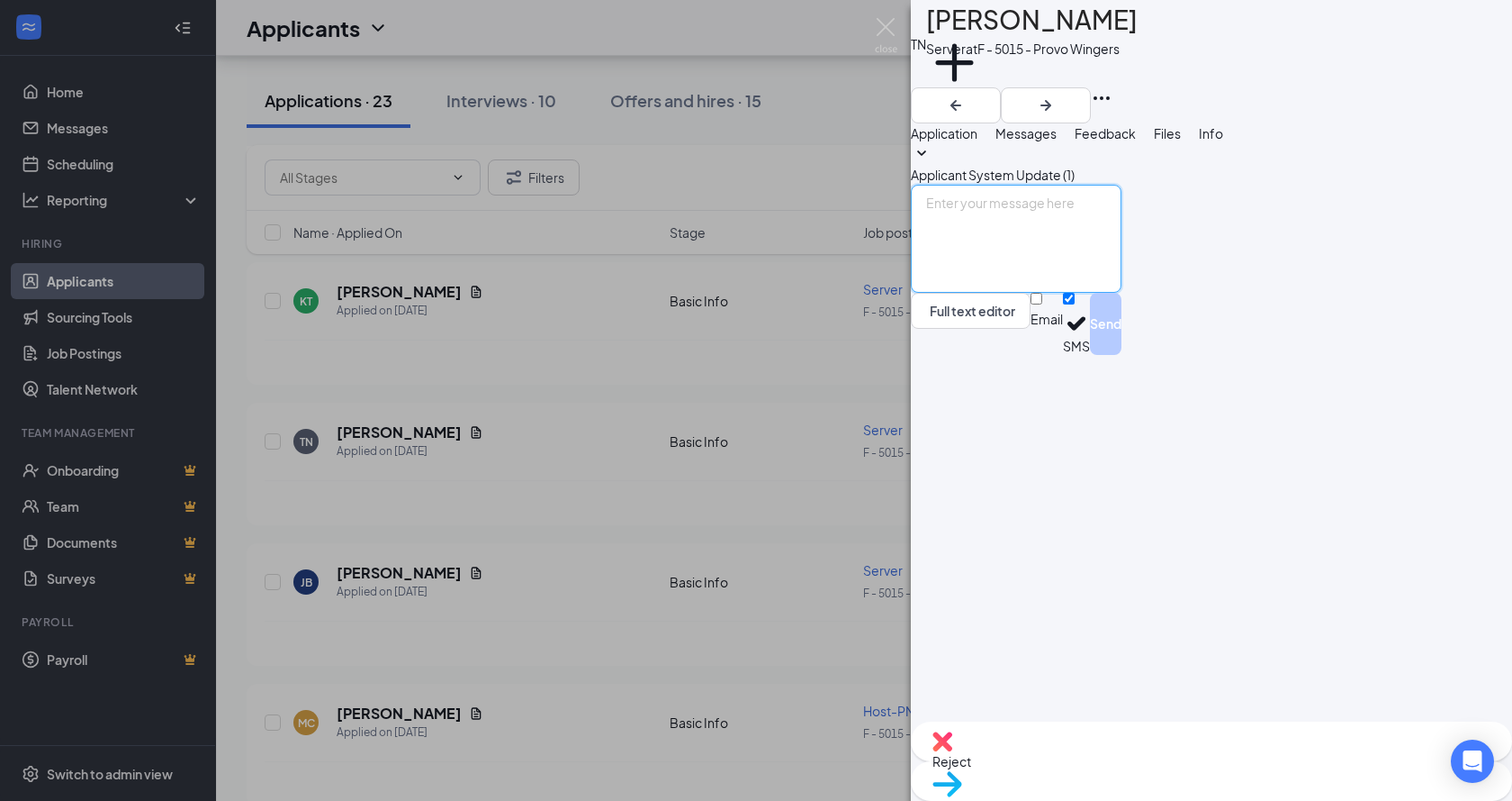
paste textarea "Hi [PERSON_NAME], this is [PERSON_NAME] with [PERSON_NAME]. I would like to set…"
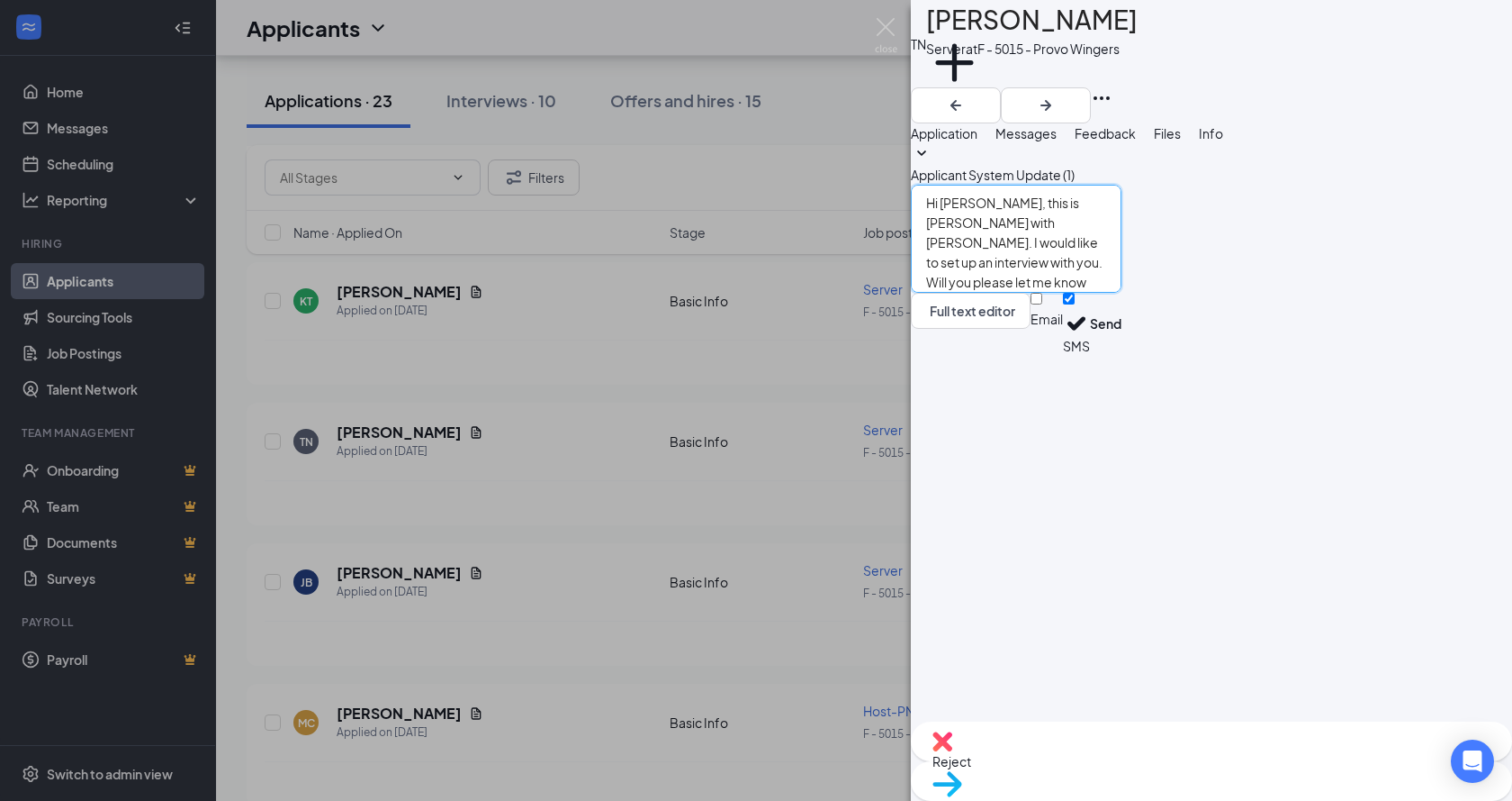
click at [1015, 293] on textarea "Hi [PERSON_NAME], this is [PERSON_NAME] with [PERSON_NAME]. I would like to set…" at bounding box center [1016, 239] width 210 height 108
type textarea "Hi [PERSON_NAME], this is [PERSON_NAME] with [PERSON_NAME]. I would like to set…"
click at [1122, 355] on button "Send" at bounding box center [1107, 324] width 32 height 62
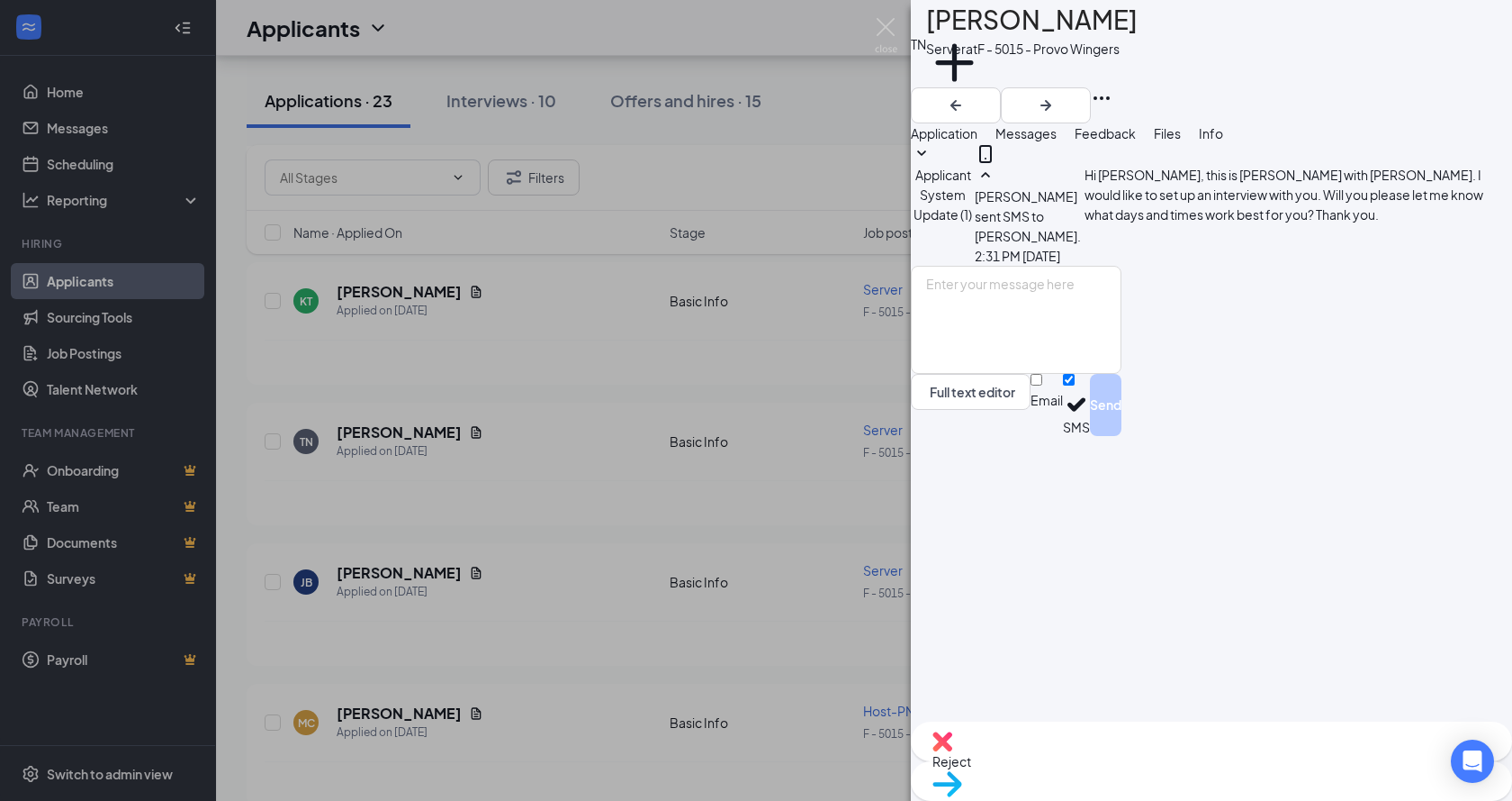
click at [551, 440] on div "TN [PERSON_NAME] Server at F - 5015 - Provo Wingers Add a tag Application Messa…" at bounding box center [756, 400] width 1512 height 801
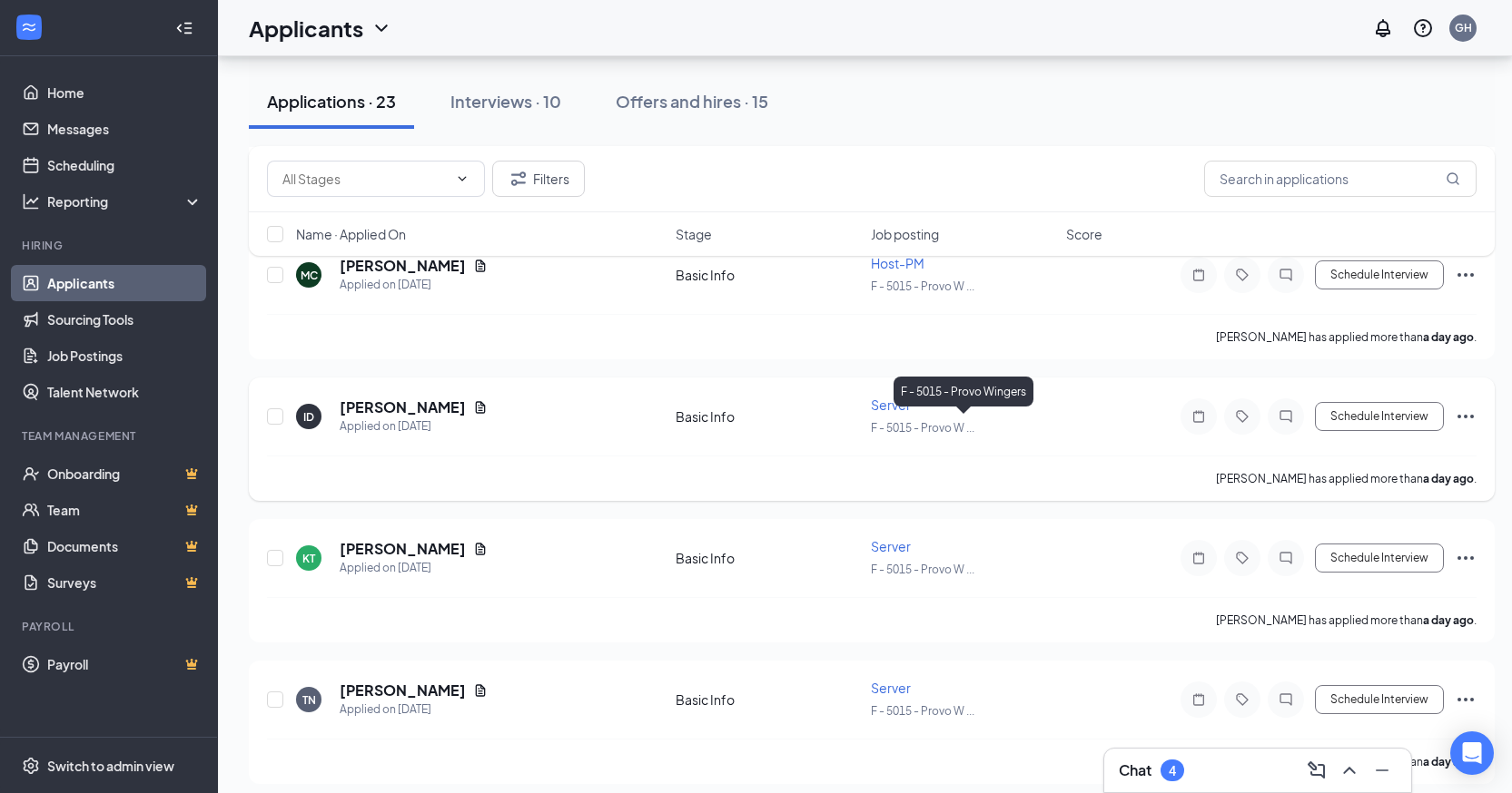
scroll to position [1089, 0]
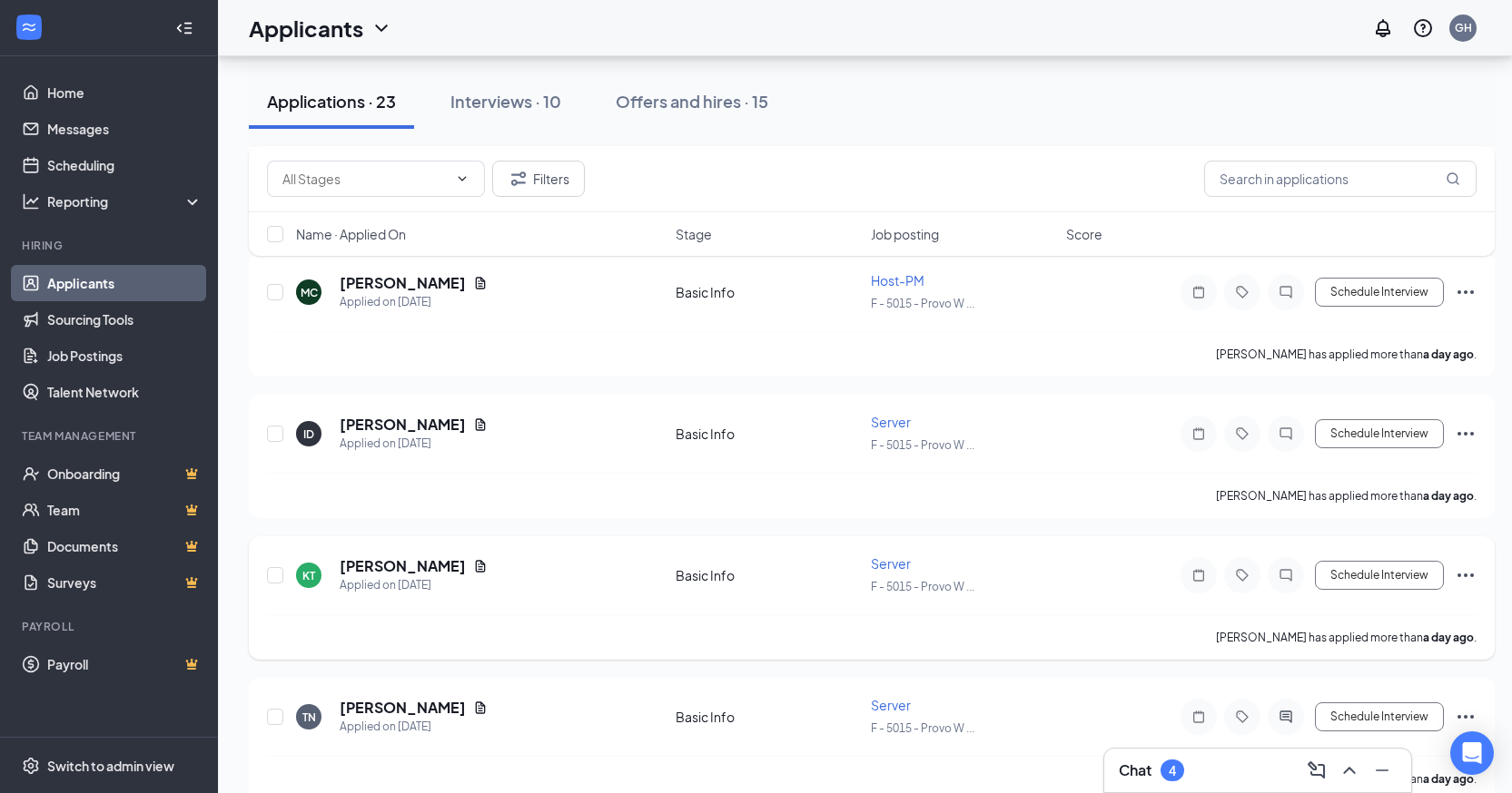
click at [1292, 567] on div at bounding box center [1286, 575] width 36 height 36
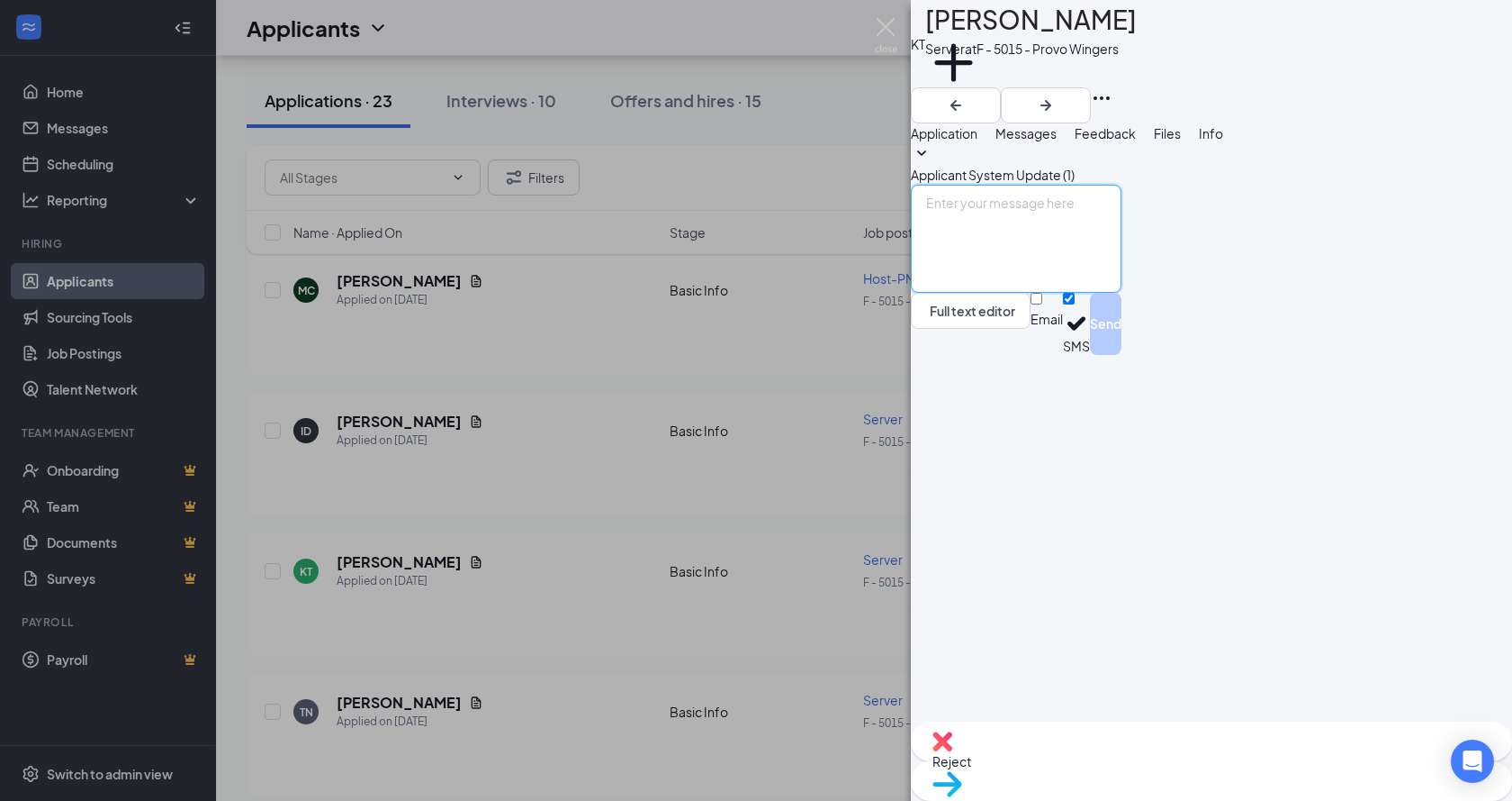
paste textarea "Hi [PERSON_NAME], this is [PERSON_NAME] with [PERSON_NAME]. I would like to set…"
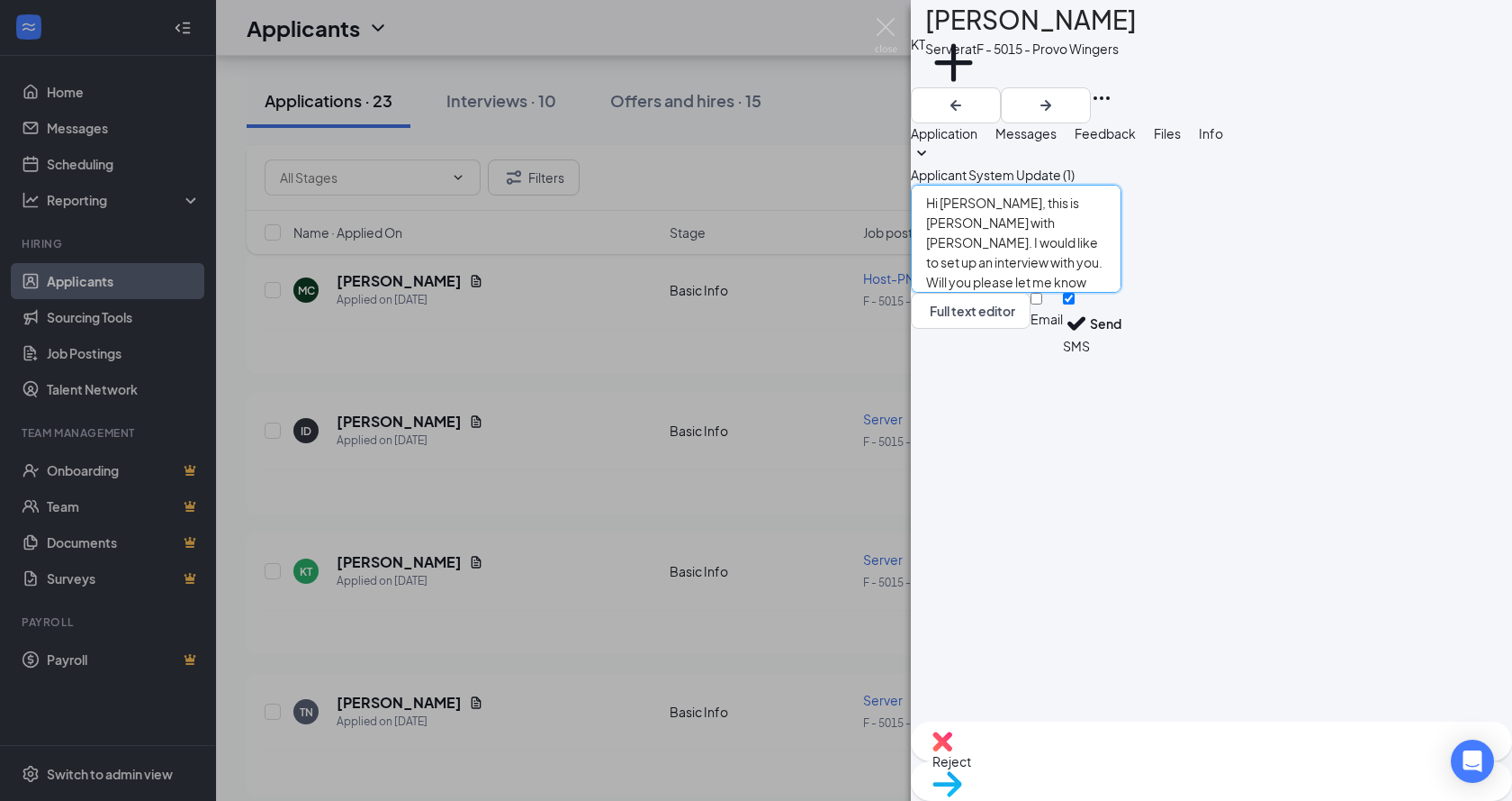
click at [1019, 293] on textarea "Hi [PERSON_NAME], this is [PERSON_NAME] with [PERSON_NAME]. I would like to set…" at bounding box center [1016, 239] width 210 height 108
type textarea "Hi [PERSON_NAME], this is [PERSON_NAME] with Provo Wingers. I would like to set…"
click at [1122, 355] on button "Send" at bounding box center [1107, 324] width 32 height 62
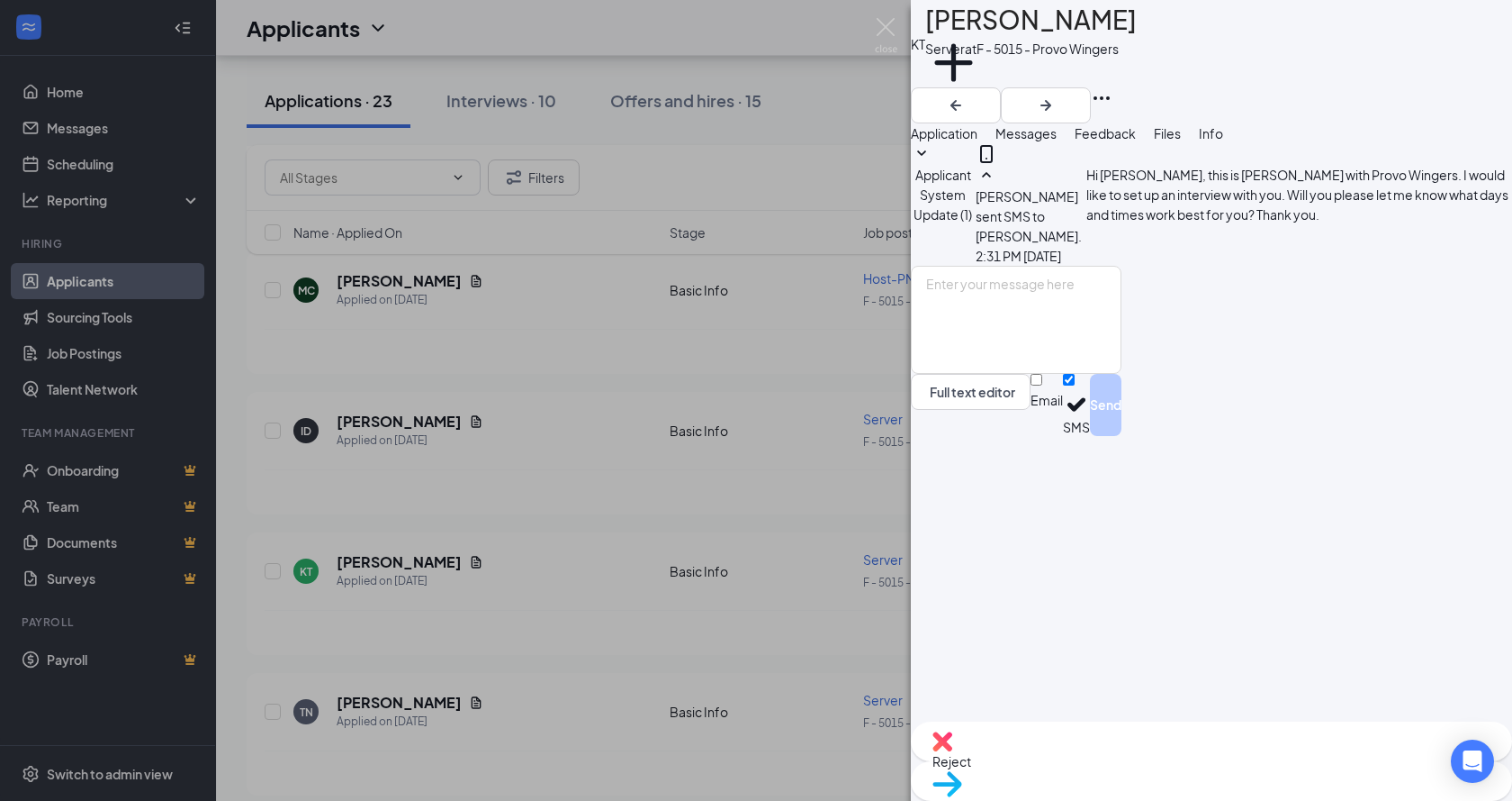
click at [621, 621] on div "KT [PERSON_NAME] Server at F - 5015 - Provo Wingers Add a tag Application Messa…" at bounding box center [756, 400] width 1512 height 801
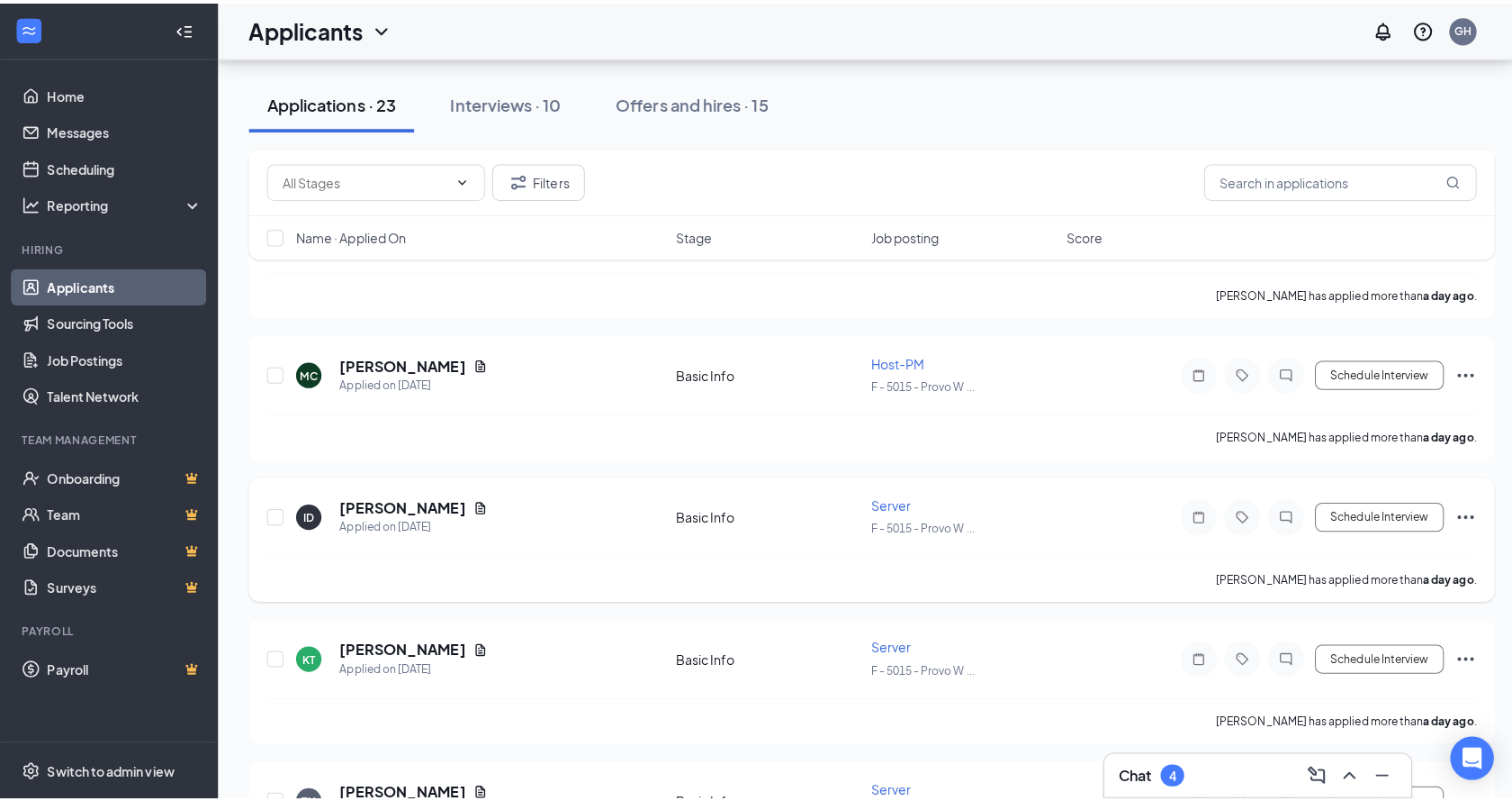
scroll to position [991, 0]
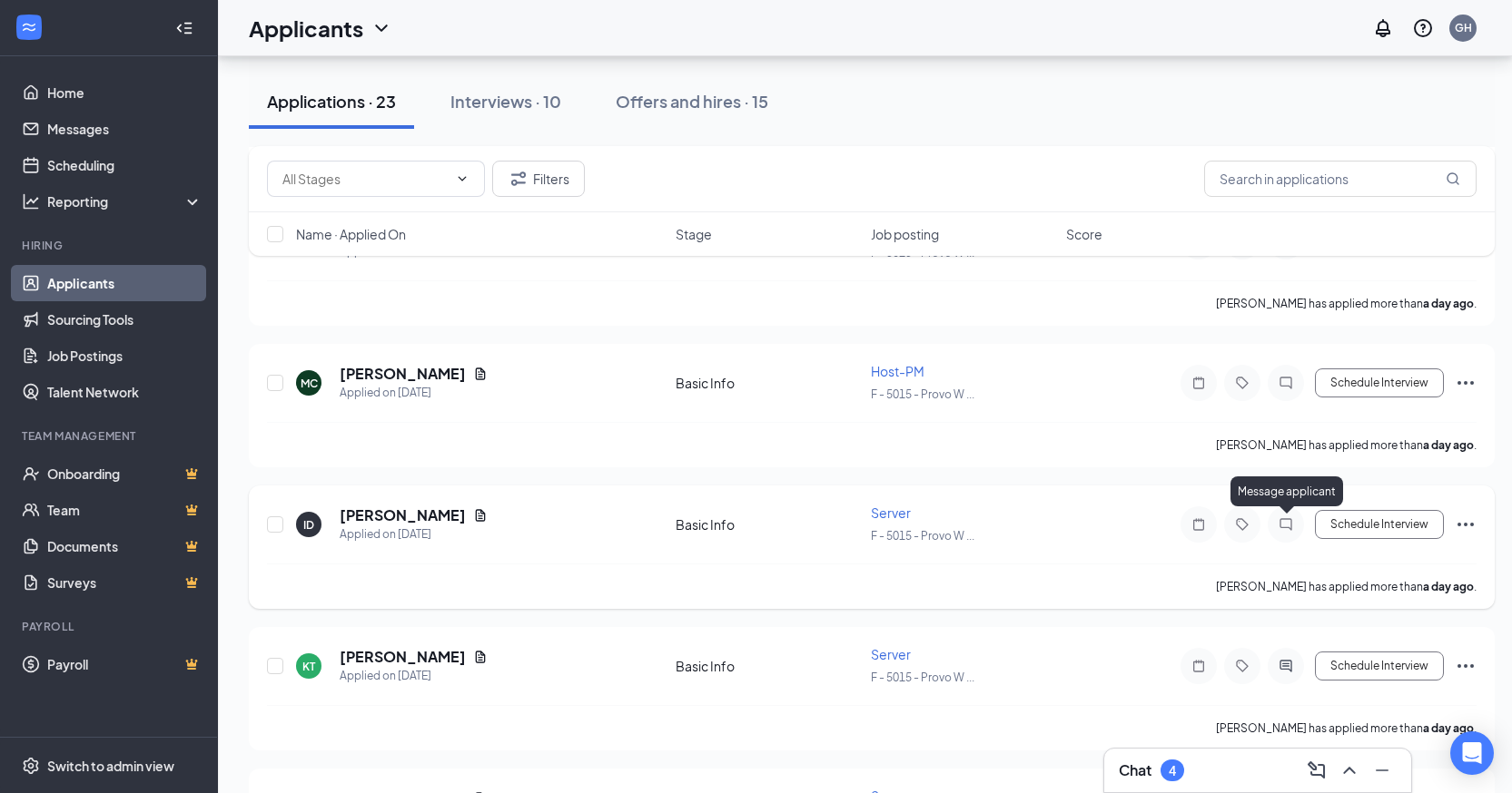
click at [1277, 524] on icon "ChatInactive" at bounding box center [1286, 524] width 22 height 14
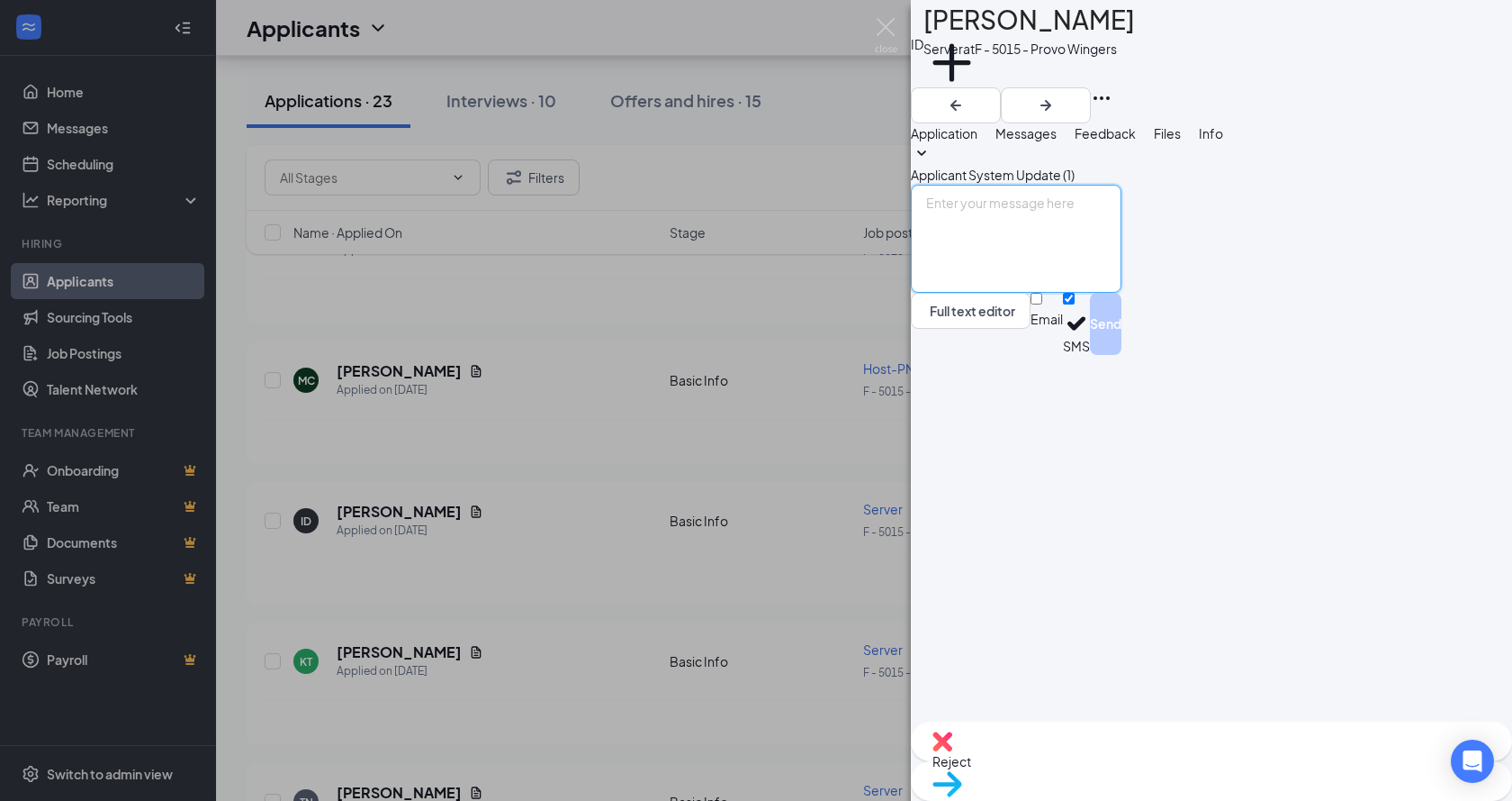
click at [1081, 293] on textarea at bounding box center [1016, 239] width 210 height 108
type textarea "I"
paste textarea "Hi [PERSON_NAME], this is [PERSON_NAME] with [PERSON_NAME]. I would like to set…"
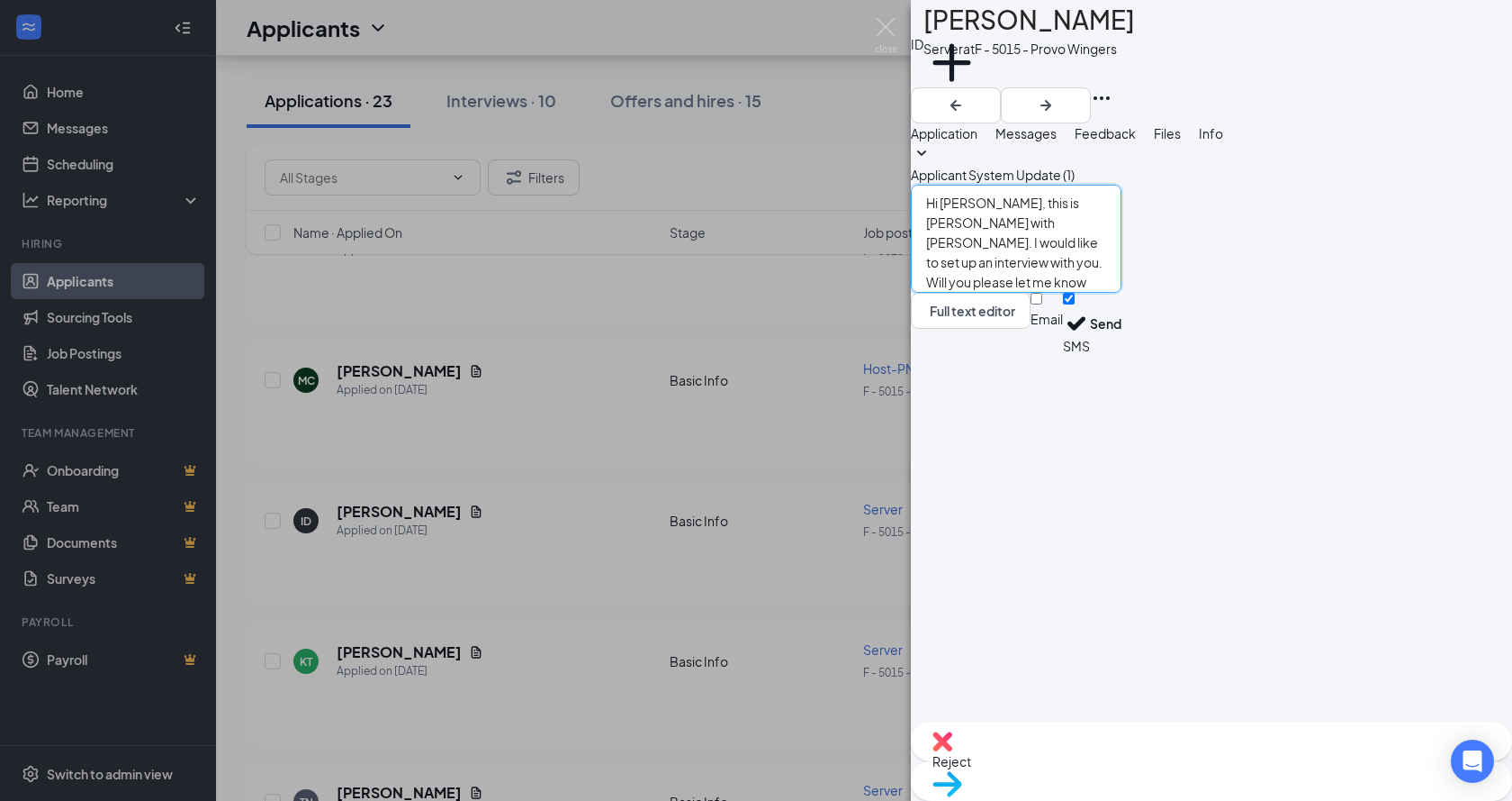
click at [1019, 293] on textarea "Hi [PERSON_NAME], this is [PERSON_NAME] with [PERSON_NAME]. I would like to set…" at bounding box center [1016, 239] width 210 height 108
type textarea "Hi [PERSON_NAME], this is [PERSON_NAME] with [PERSON_NAME]. I would like to set…"
click at [1122, 355] on button "Send" at bounding box center [1107, 324] width 32 height 62
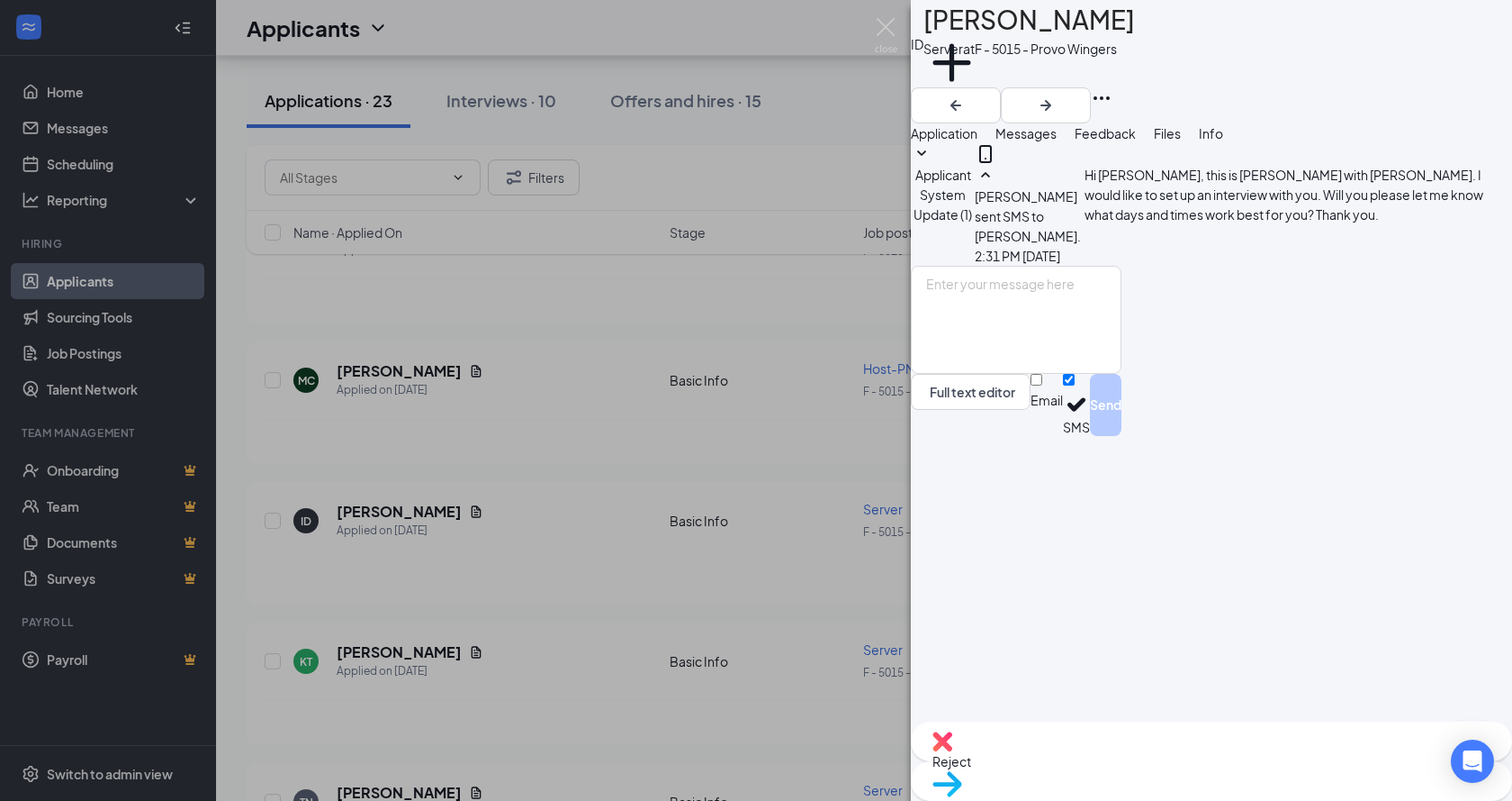
click at [502, 514] on div "ID [PERSON_NAME] Server at F - 5015 - Provo Wingers Add a tag Application Messa…" at bounding box center [756, 400] width 1512 height 801
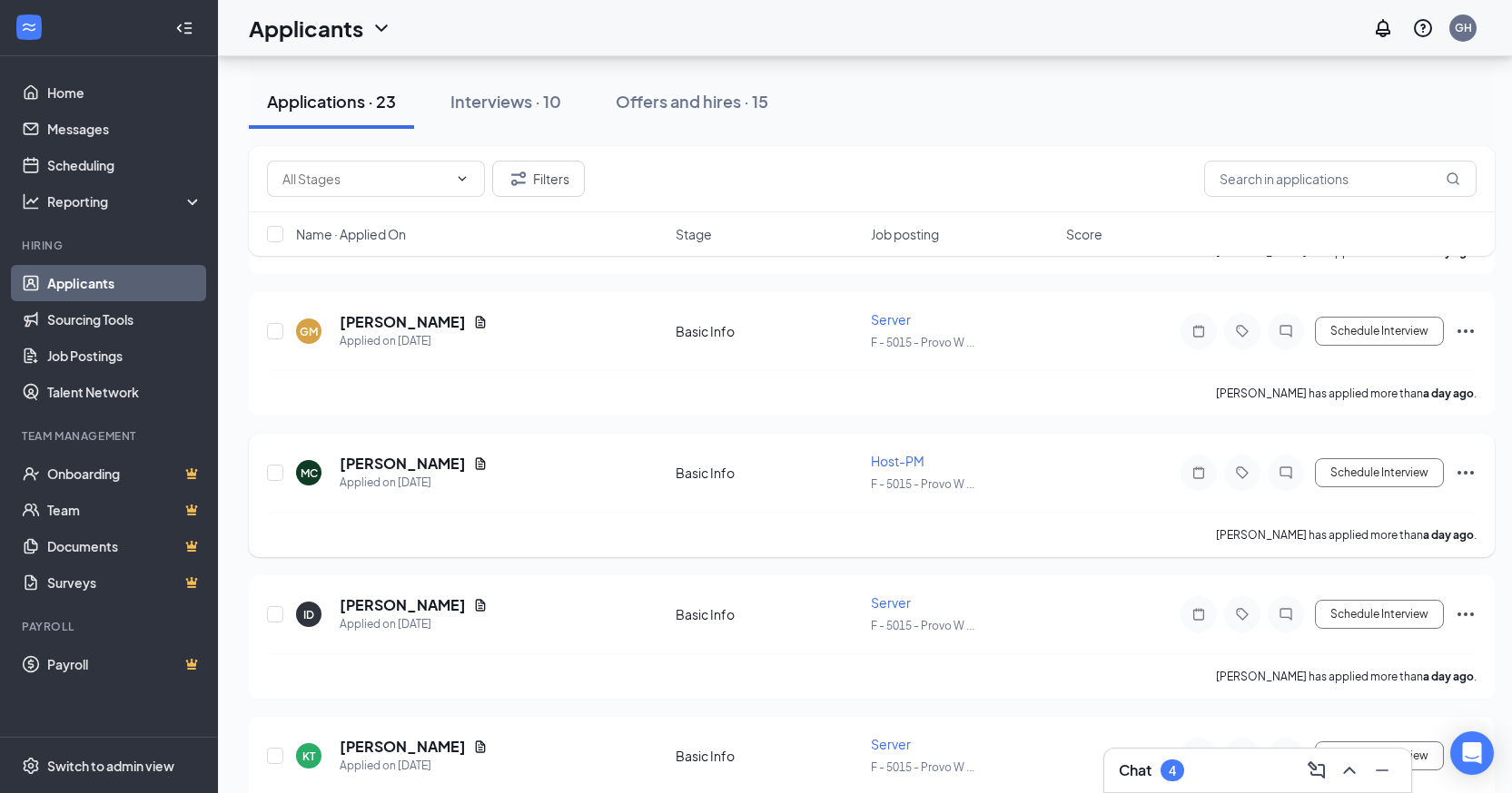
scroll to position [908, 0]
click at [1296, 470] on icon "ChatInactive" at bounding box center [1286, 473] width 22 height 14
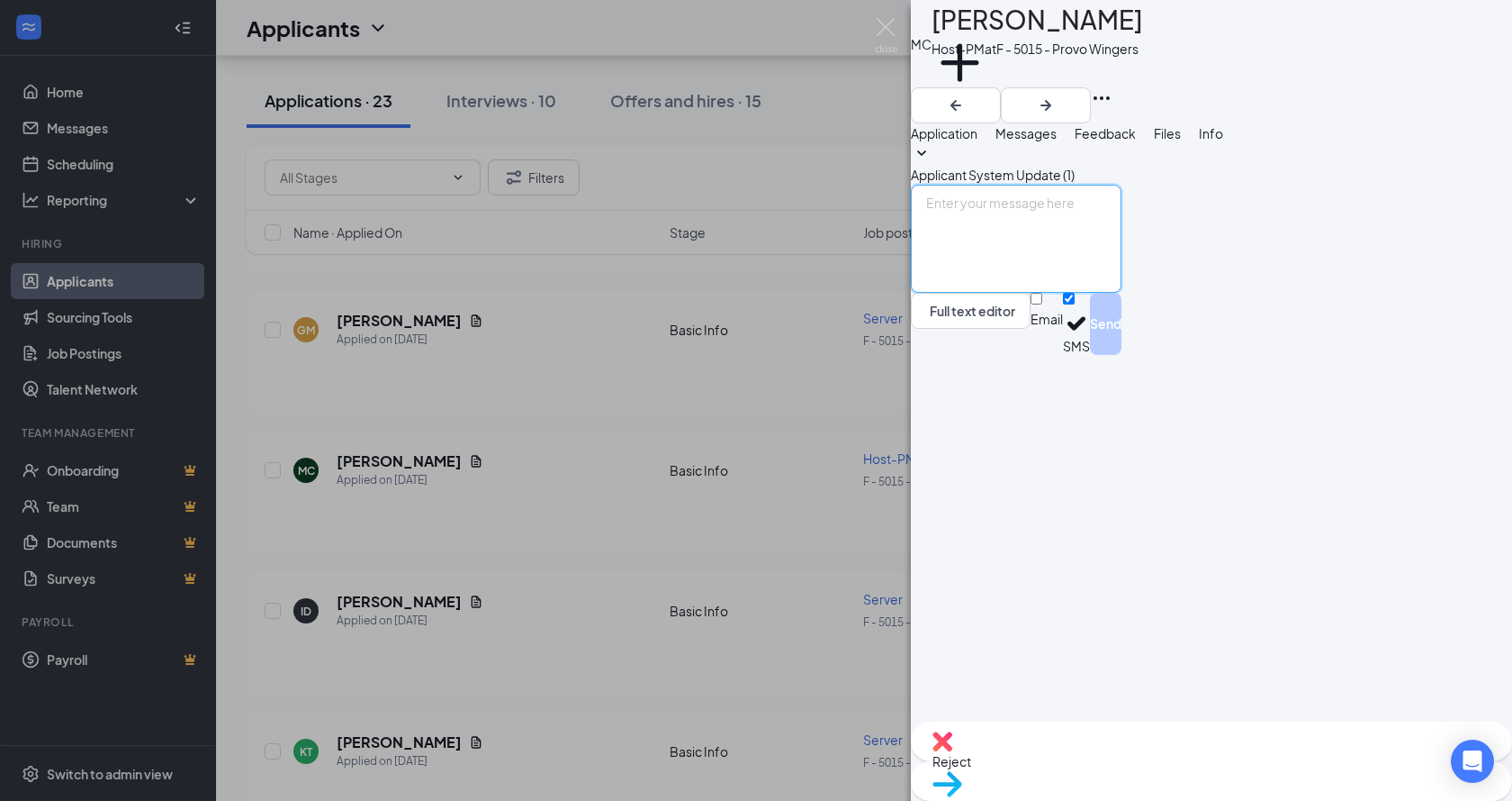
paste textarea "Hi [PERSON_NAME], this is [PERSON_NAME] with [PERSON_NAME]. I would like to set…"
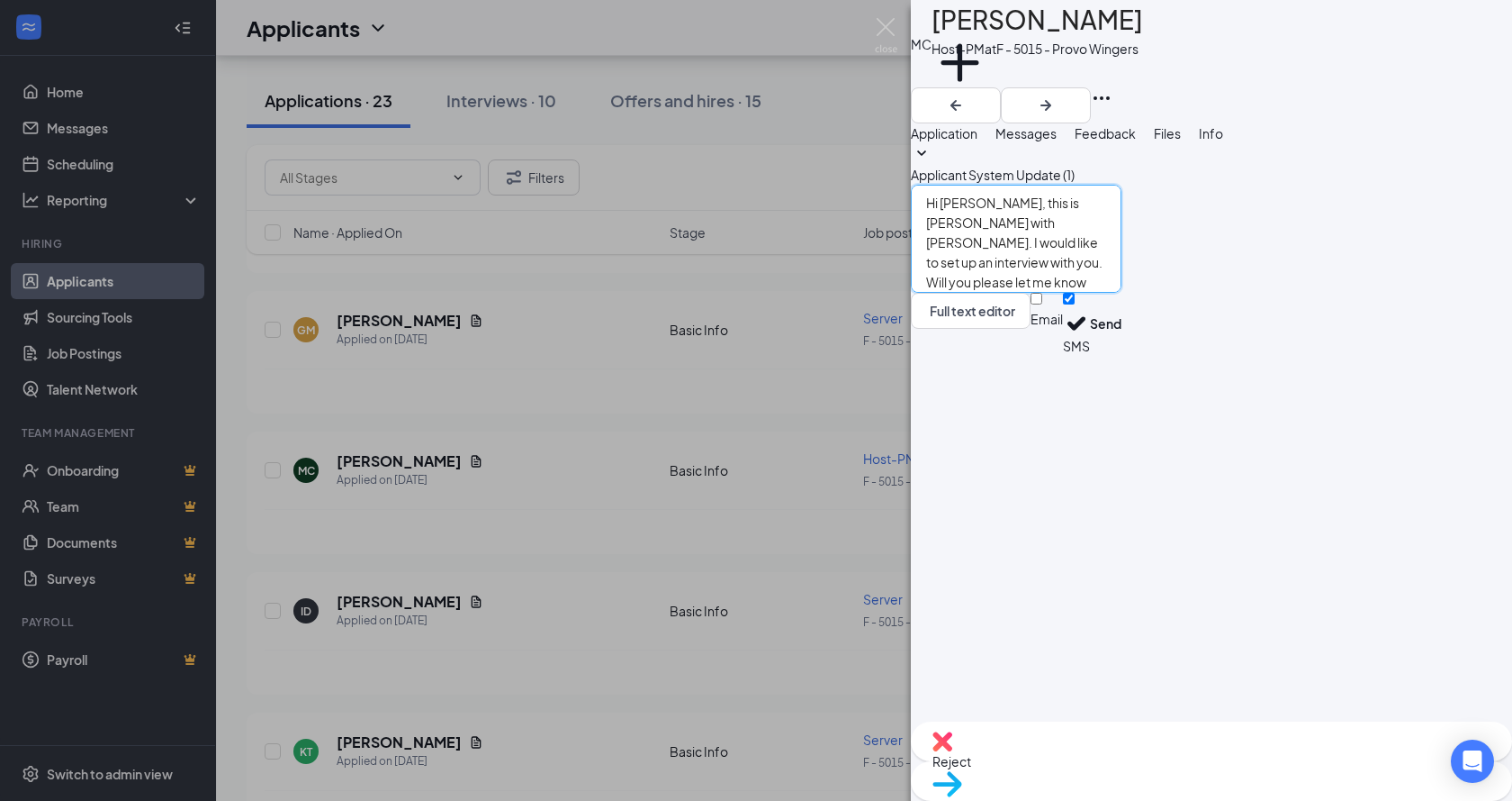
click at [1024, 293] on textarea "Hi [PERSON_NAME], this is [PERSON_NAME] with [PERSON_NAME]. I would like to set…" at bounding box center [1016, 239] width 210 height 108
type textarea "Hi [PERSON_NAME], this is [PERSON_NAME] with [PERSON_NAME]. I would like to set…"
click at [1122, 355] on button "Send" at bounding box center [1107, 324] width 32 height 62
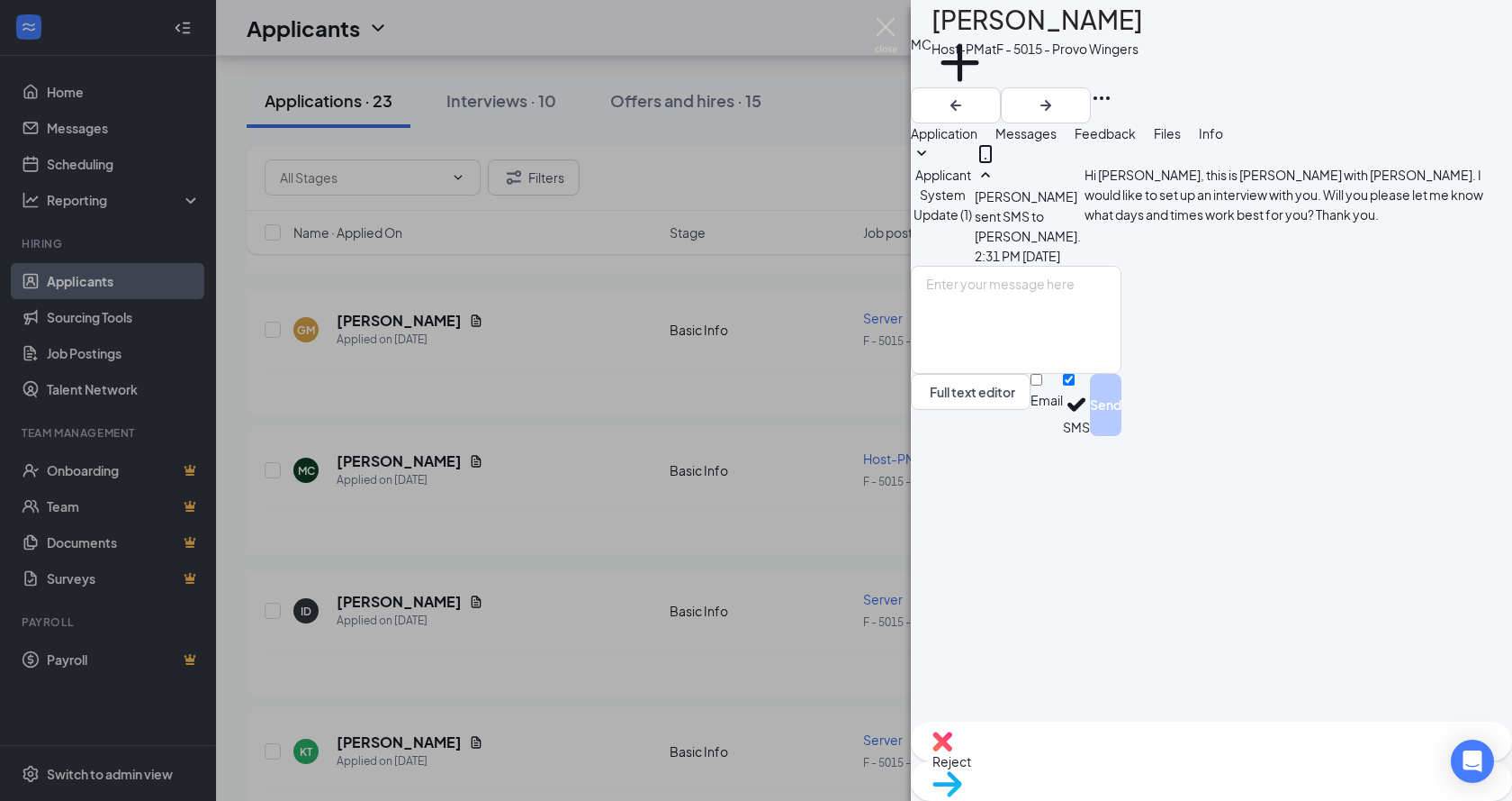
click at [563, 531] on div "MC [PERSON_NAME] Host-PM at F - 5015 - Provo Wingers Add a tag Application Mess…" at bounding box center [756, 400] width 1512 height 801
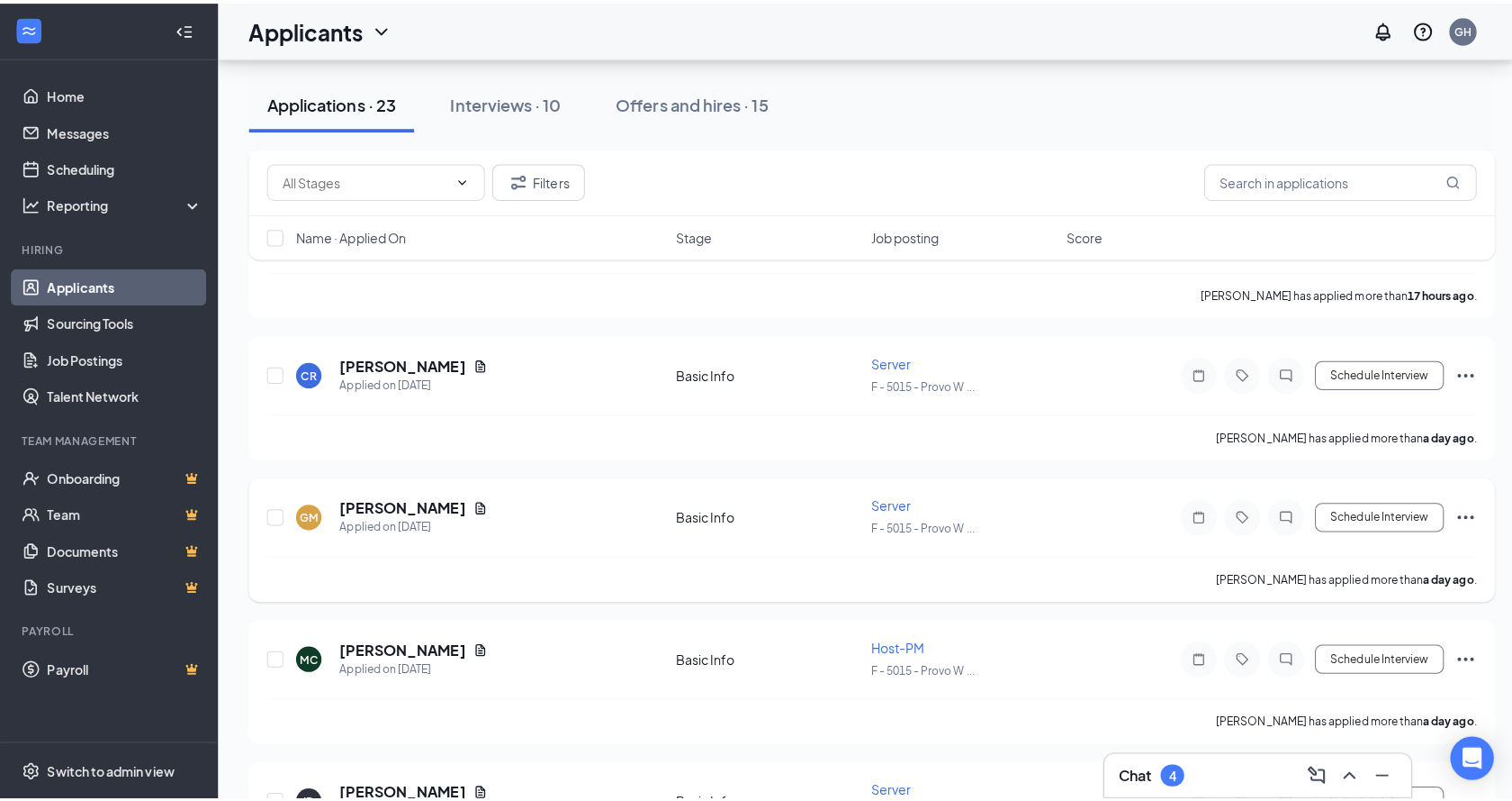
scroll to position [720, 0]
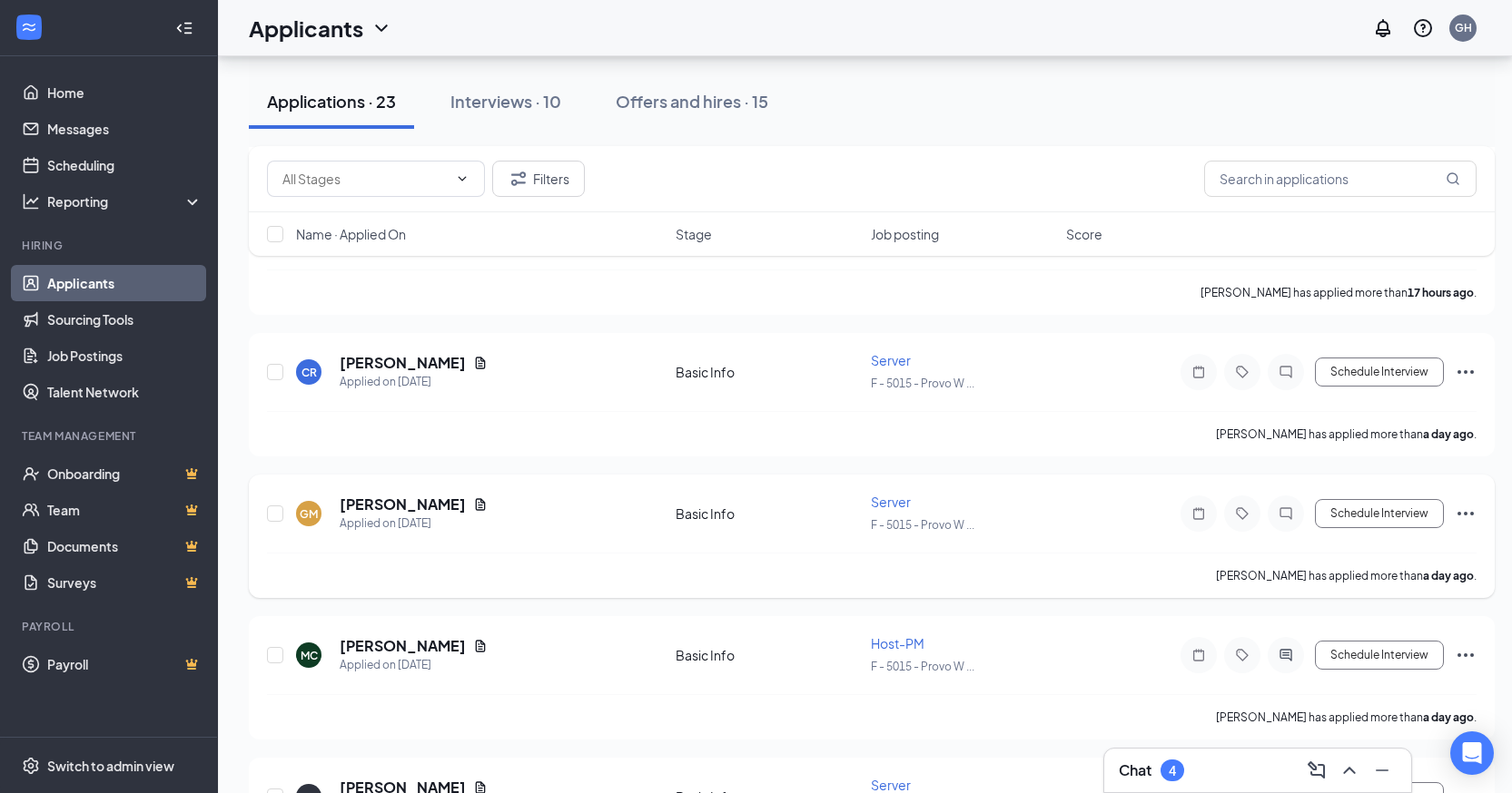
click at [1284, 523] on div at bounding box center [1286, 514] width 36 height 36
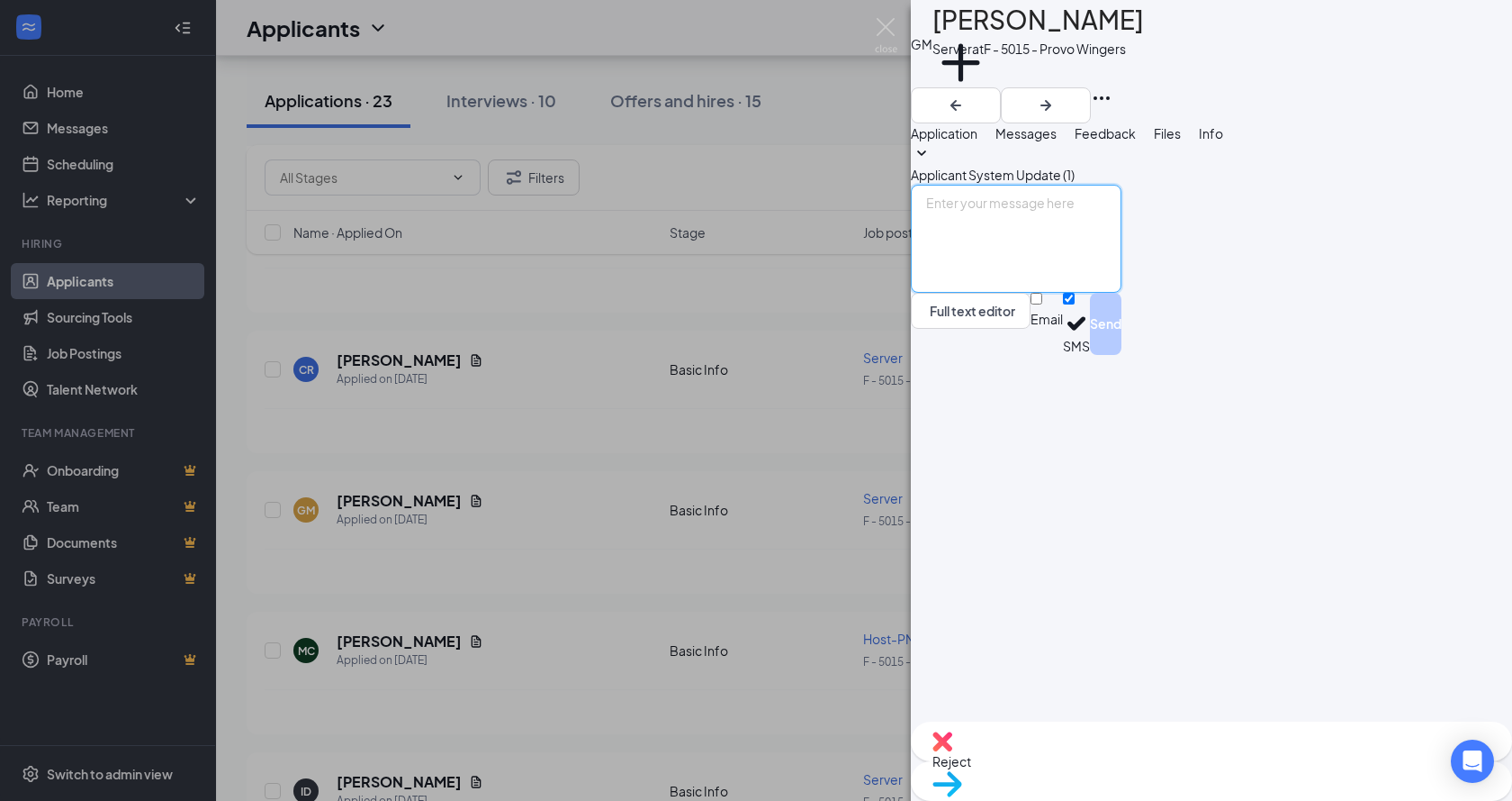
paste textarea "Hi [PERSON_NAME], this is [PERSON_NAME] with [PERSON_NAME]. I would like to set…"
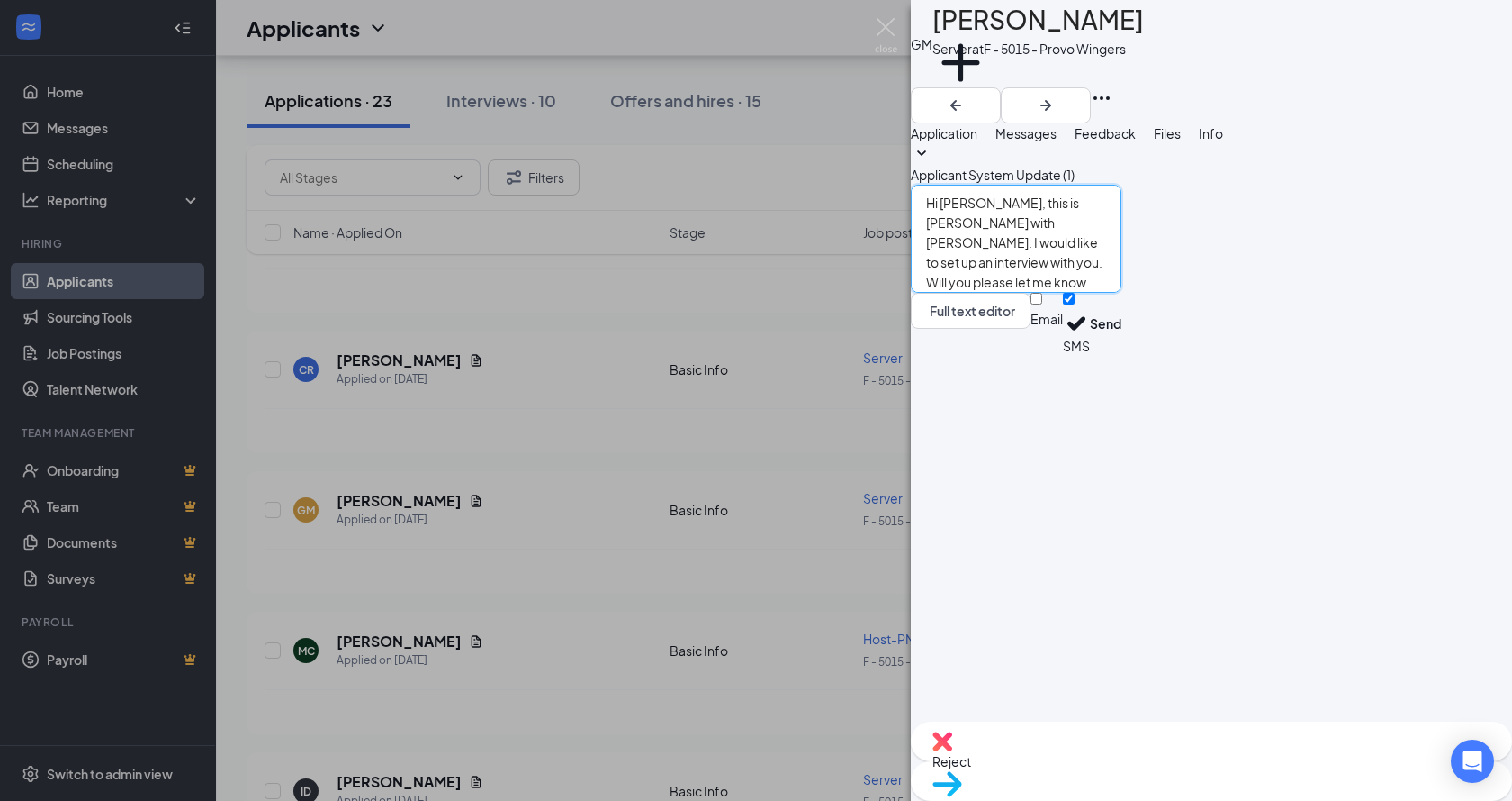
click at [1019, 293] on textarea "Hi [PERSON_NAME], this is [PERSON_NAME] with [PERSON_NAME]. I would like to set…" at bounding box center [1016, 239] width 210 height 108
type textarea "Hi [PERSON_NAME], this is [PERSON_NAME] with [PERSON_NAME]. I would like to set…"
click at [1122, 355] on button "Send" at bounding box center [1107, 324] width 32 height 62
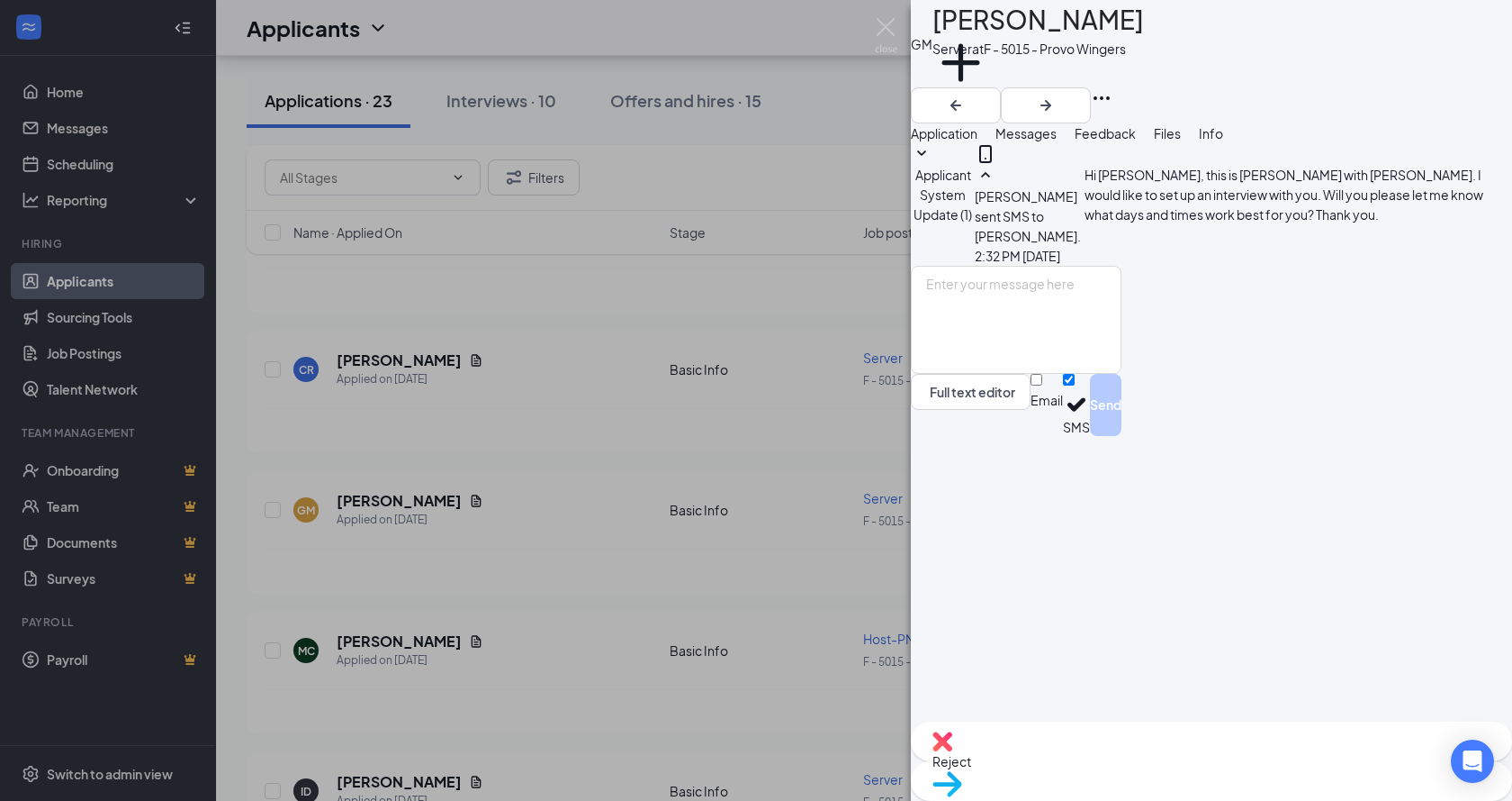
click at [550, 498] on div "GM [PERSON_NAME] Server at F - 5015 - Provo Wingers Add a tag Application Messa…" at bounding box center [756, 400] width 1512 height 801
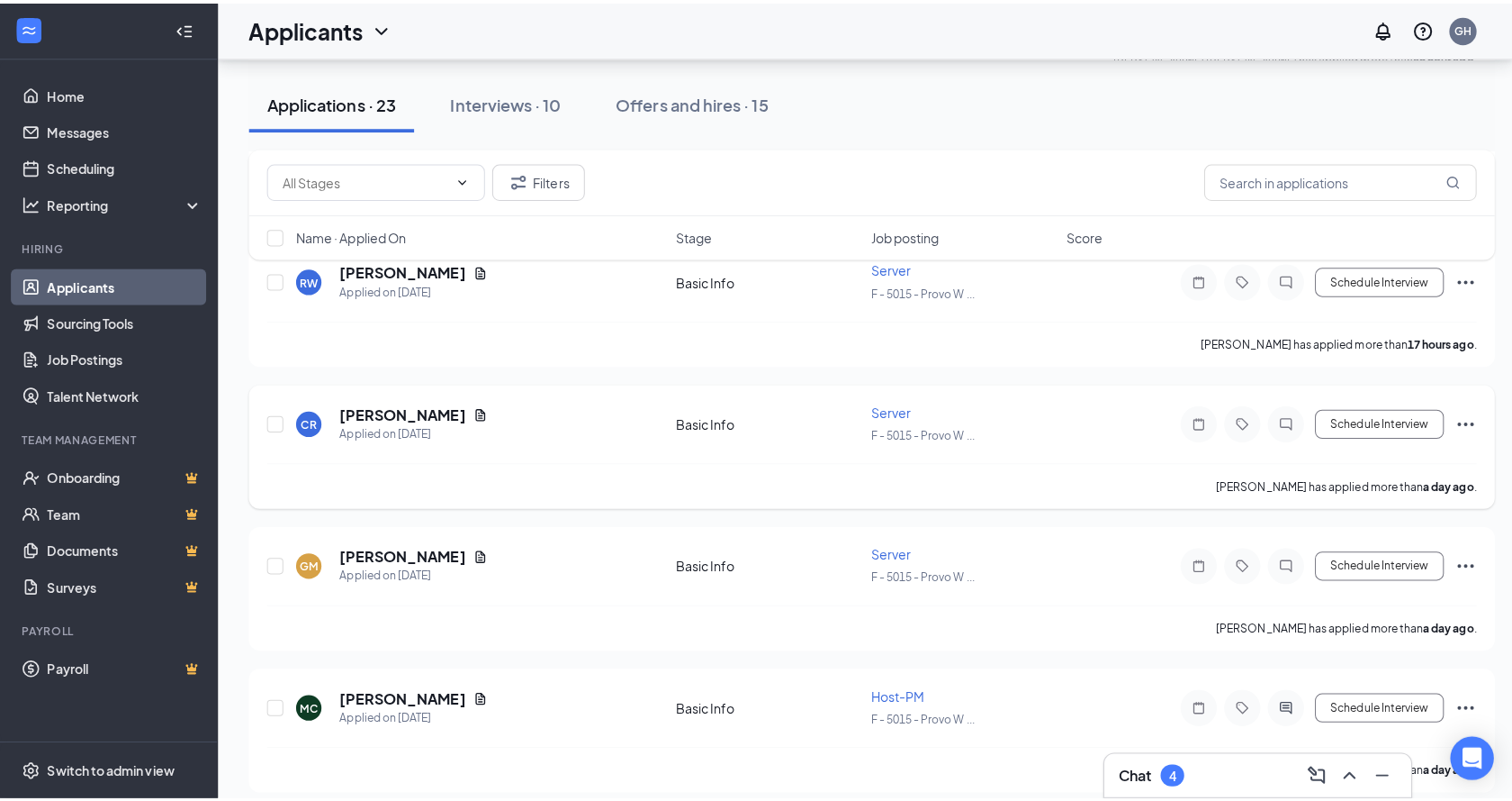
scroll to position [630, 0]
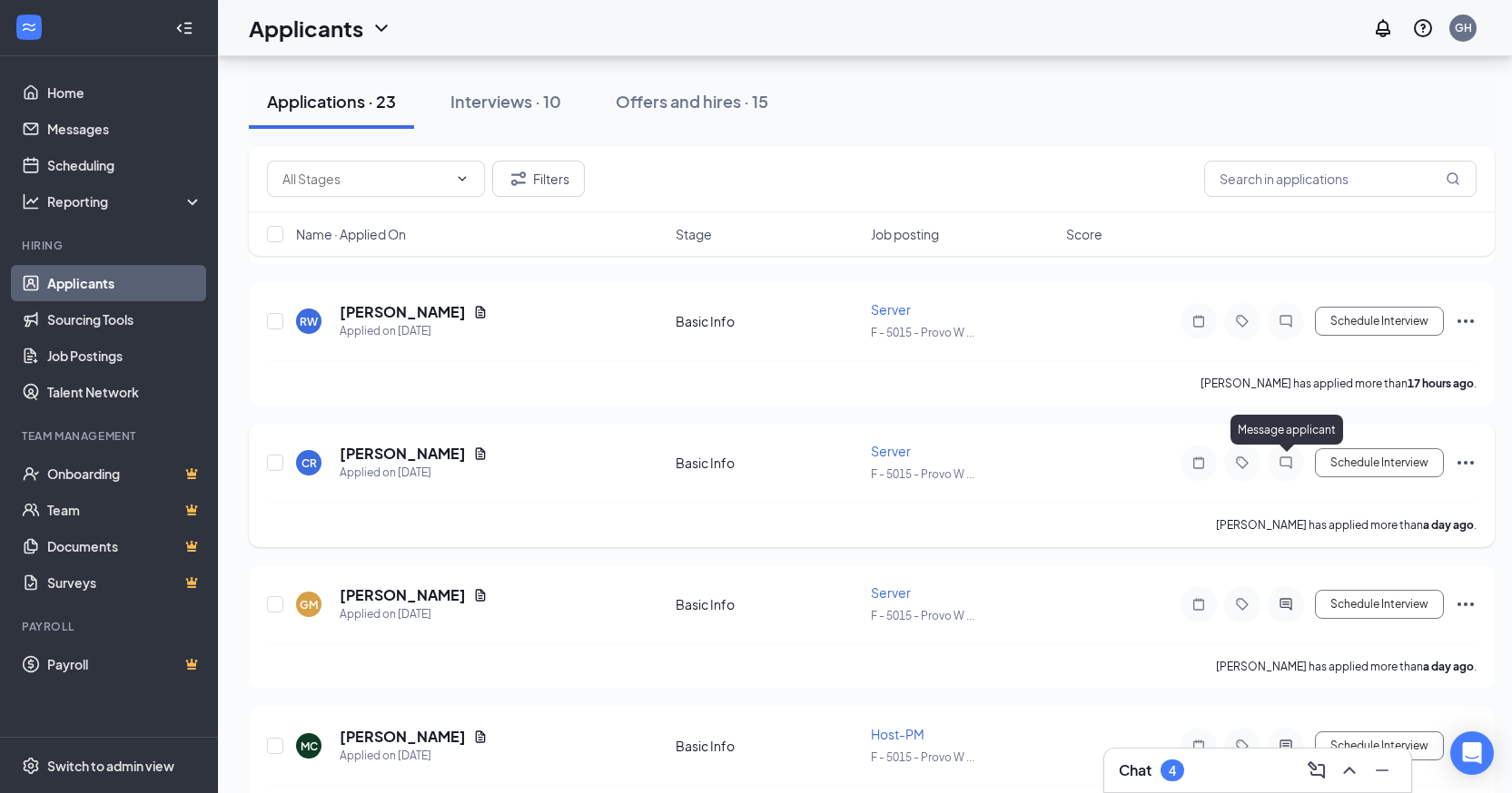
click at [1294, 462] on icon "ChatInactive" at bounding box center [1286, 463] width 22 height 14
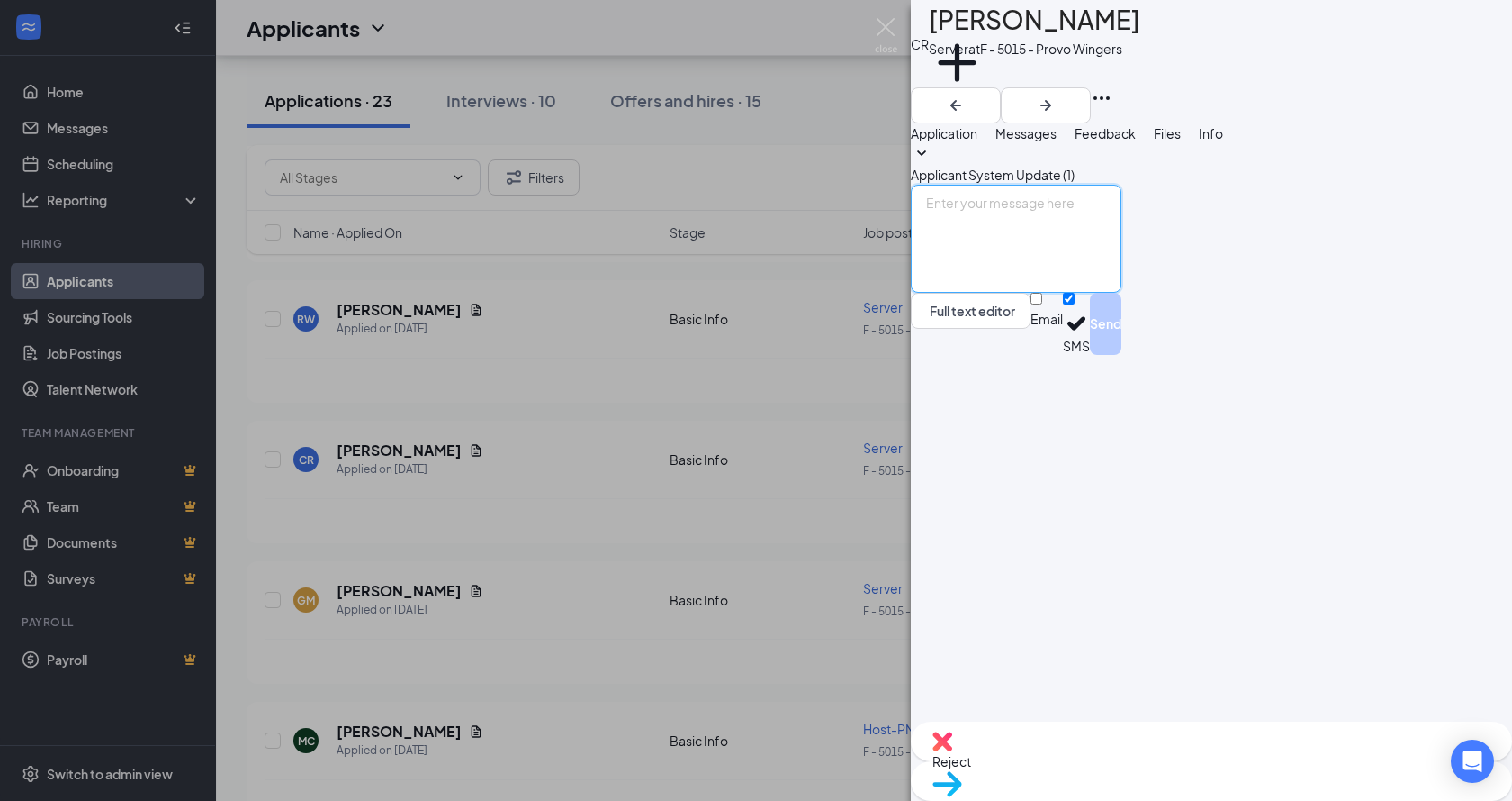
paste textarea "Hi [PERSON_NAME], this is [PERSON_NAME] with [PERSON_NAME]. I would like to set…"
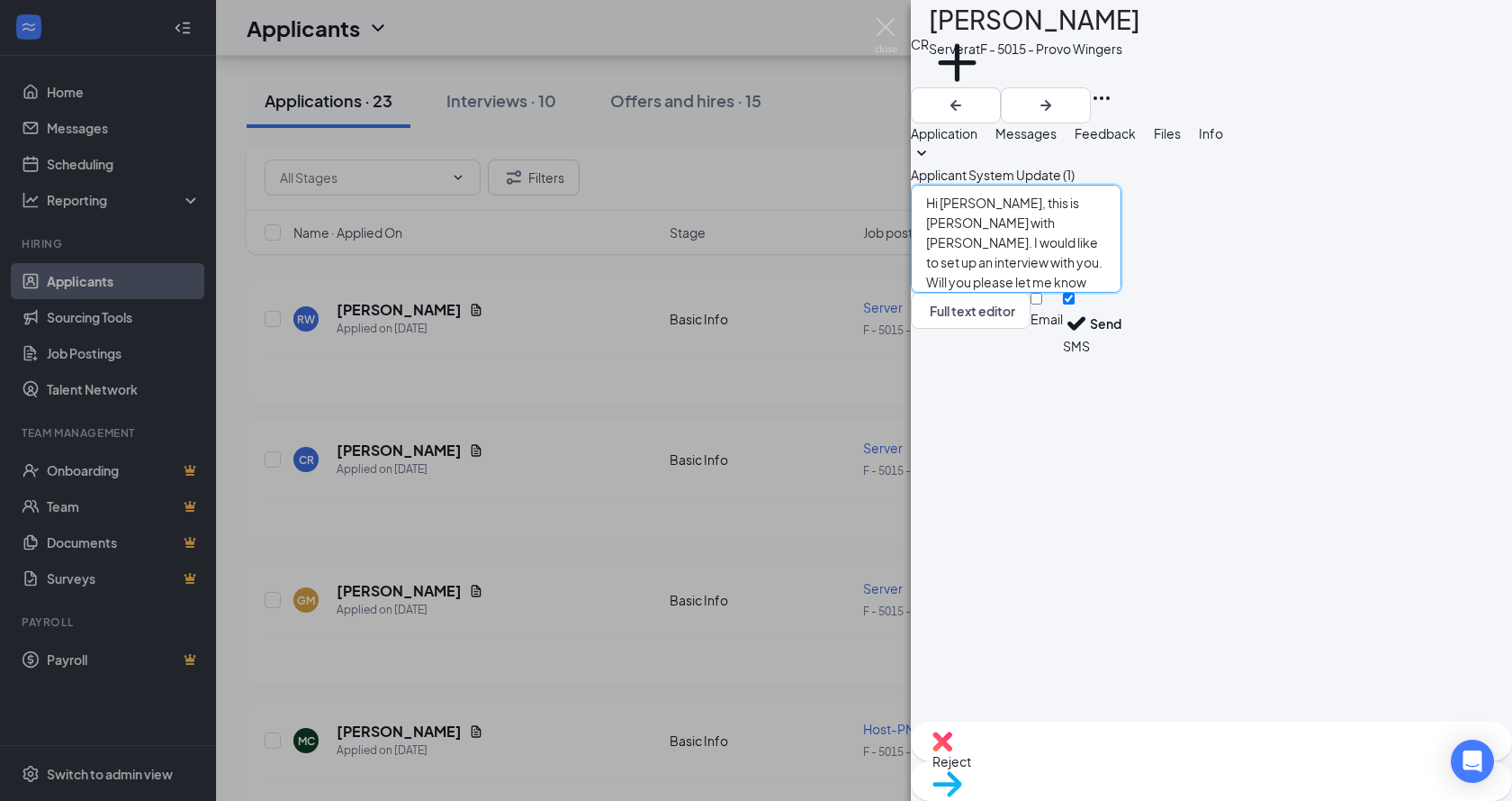
click at [1021, 293] on textarea "Hi [PERSON_NAME], this is [PERSON_NAME] with [PERSON_NAME]. I would like to set…" at bounding box center [1016, 239] width 210 height 108
click at [1122, 293] on textarea "Hi [PERSON_NAME], this is [PERSON_NAME] with [PERSON_NAME]. I would like to set…" at bounding box center [1016, 239] width 210 height 108
type textarea "Hi [PERSON_NAME], this is [PERSON_NAME] with [PERSON_NAME]. I would like to set…"
click at [1122, 355] on button "Send" at bounding box center [1107, 324] width 32 height 62
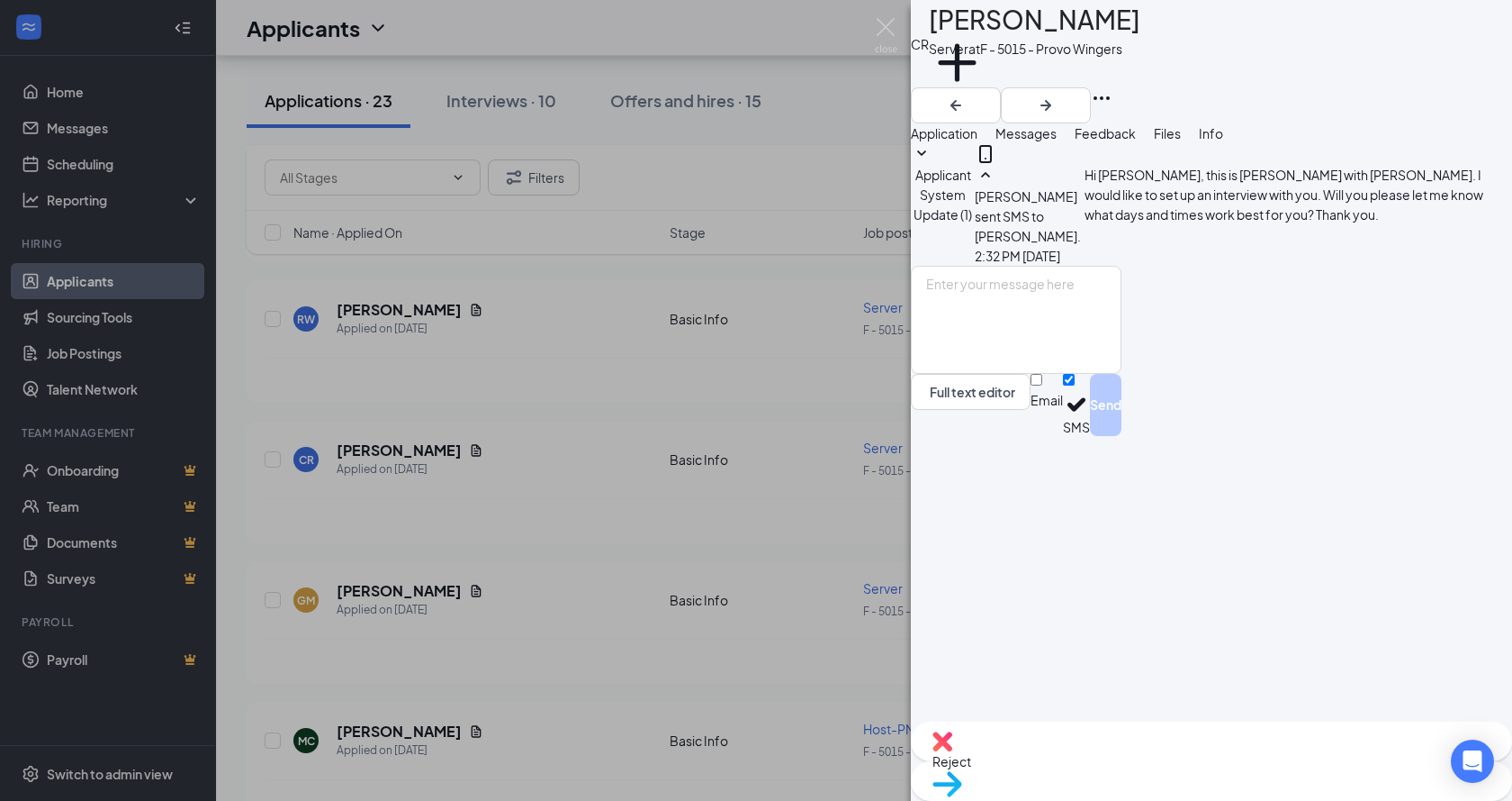
click at [622, 456] on div "CR [PERSON_NAME] Server at F - 5015 - Provo Wingers Add a tag Application Messa…" at bounding box center [756, 400] width 1512 height 801
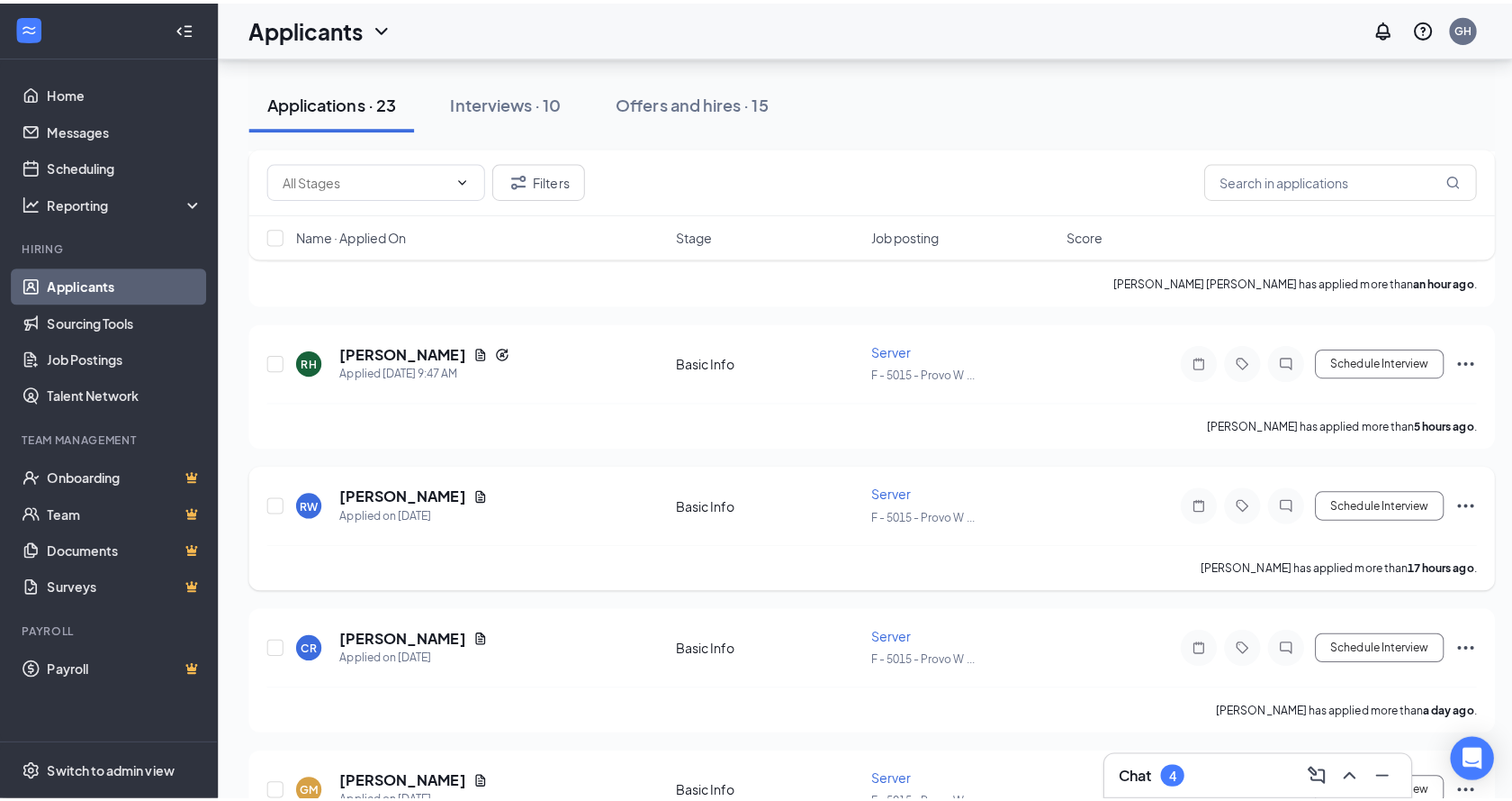
scroll to position [451, 0]
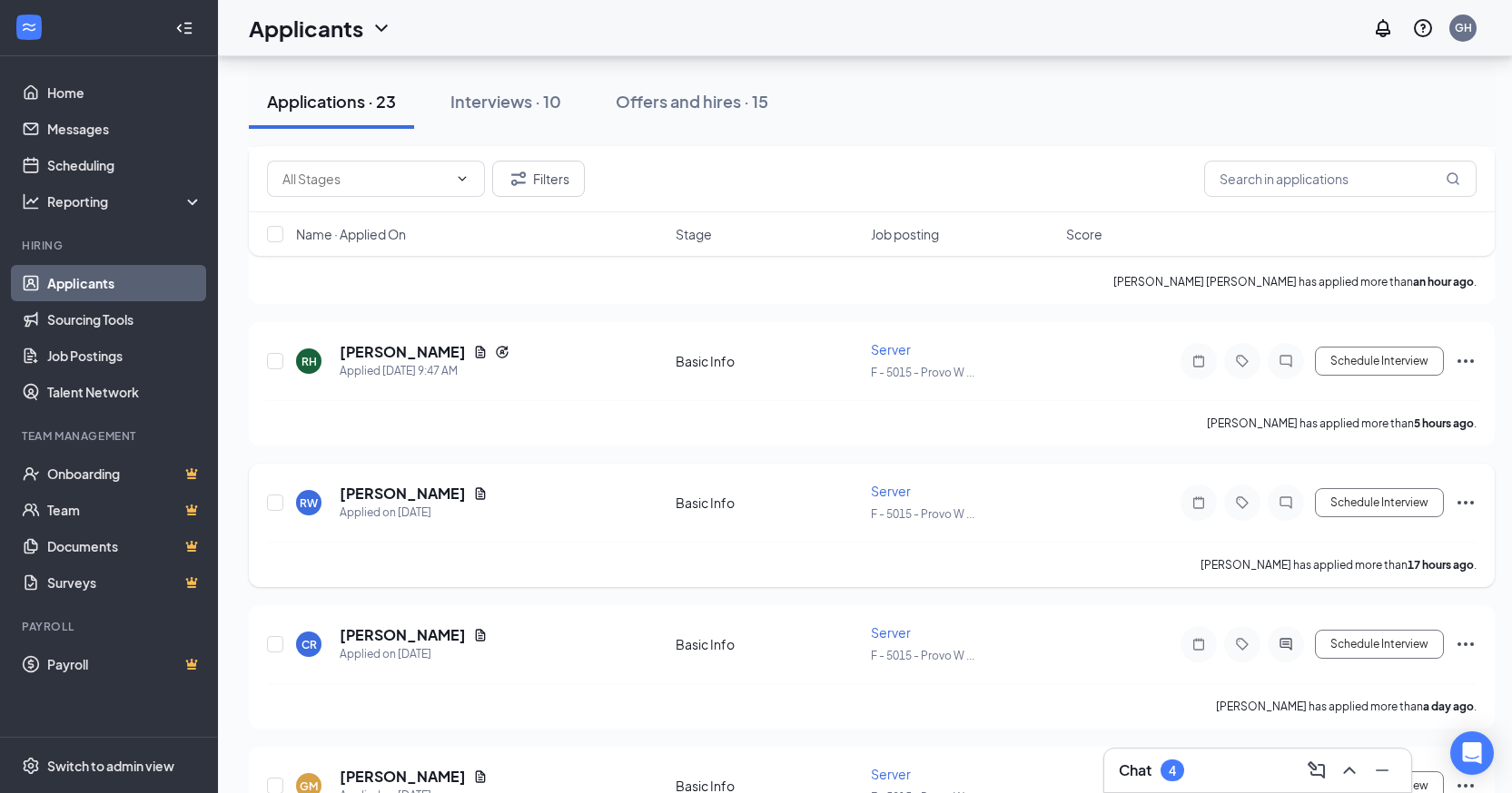
click at [1279, 509] on icon "ChatInactive" at bounding box center [1286, 502] width 22 height 14
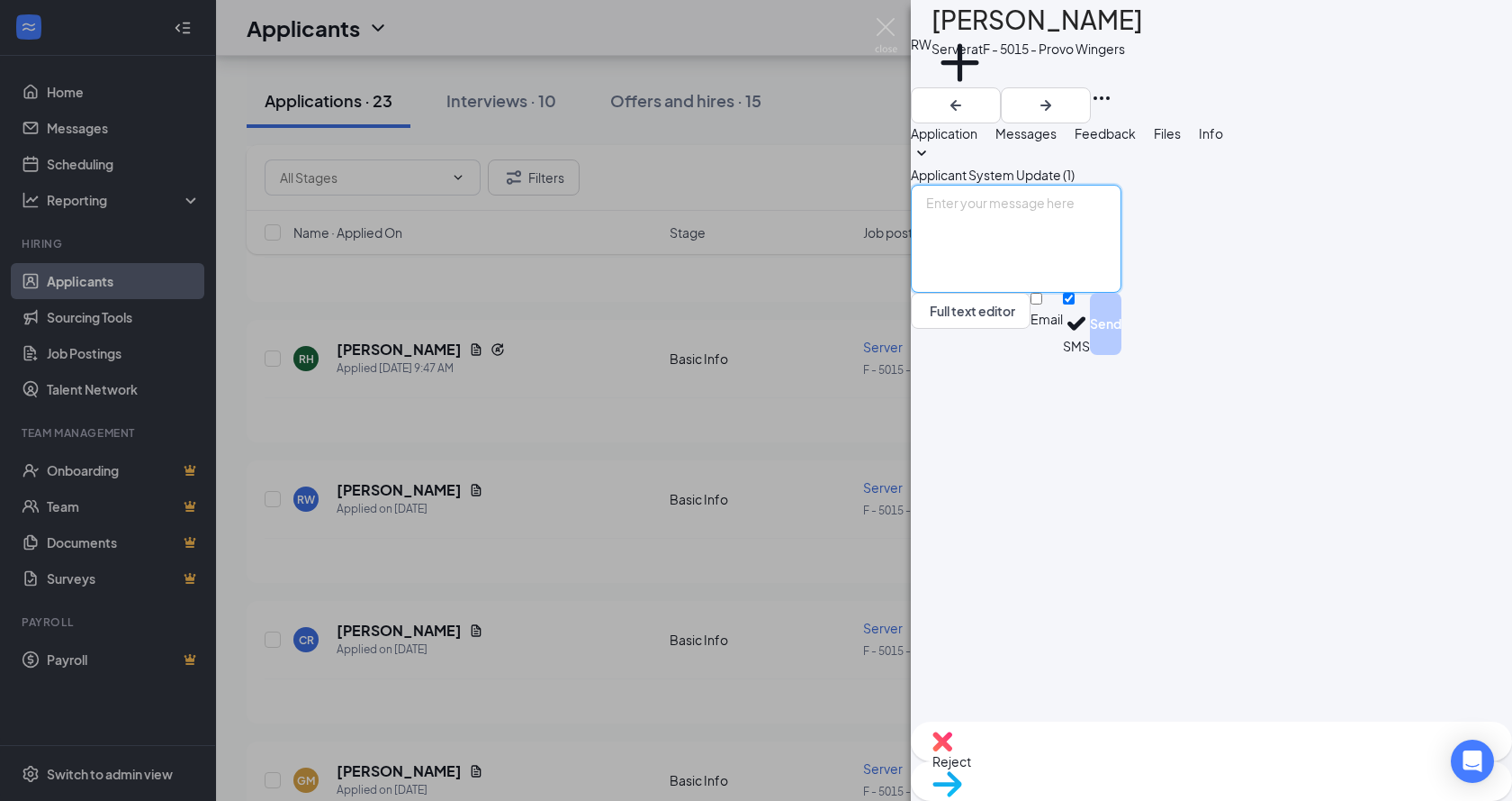
paste textarea "Hi [PERSON_NAME], this is [PERSON_NAME] with [PERSON_NAME]. I would like to set…"
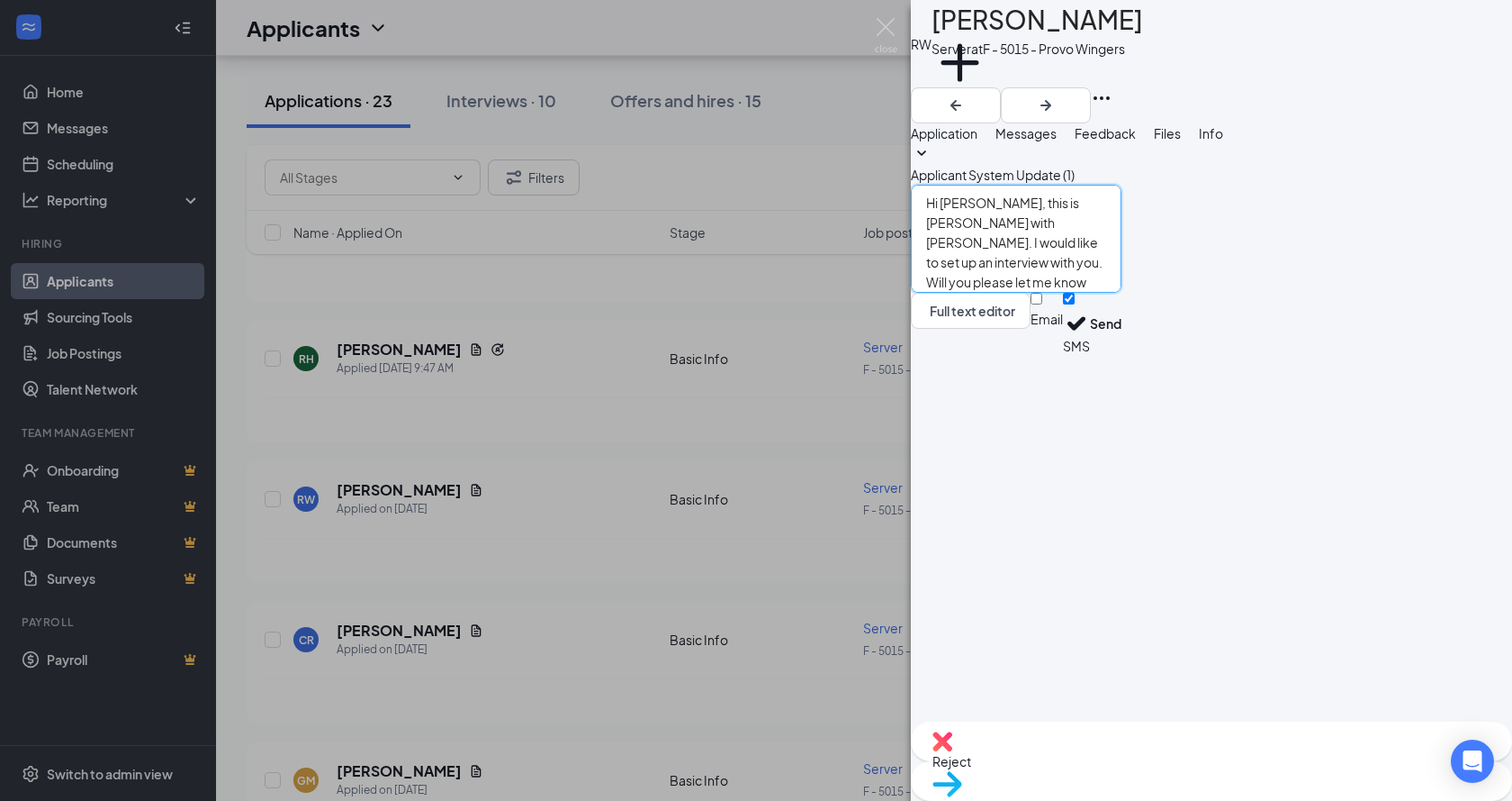
click at [1021, 293] on textarea "Hi [PERSON_NAME], this is [PERSON_NAME] with [PERSON_NAME]. I would like to set…" at bounding box center [1016, 239] width 210 height 108
type textarea "Hi [PERSON_NAME], this is [PERSON_NAME] with [PERSON_NAME]. I would like to set…"
click at [1122, 355] on button "Send" at bounding box center [1107, 324] width 32 height 62
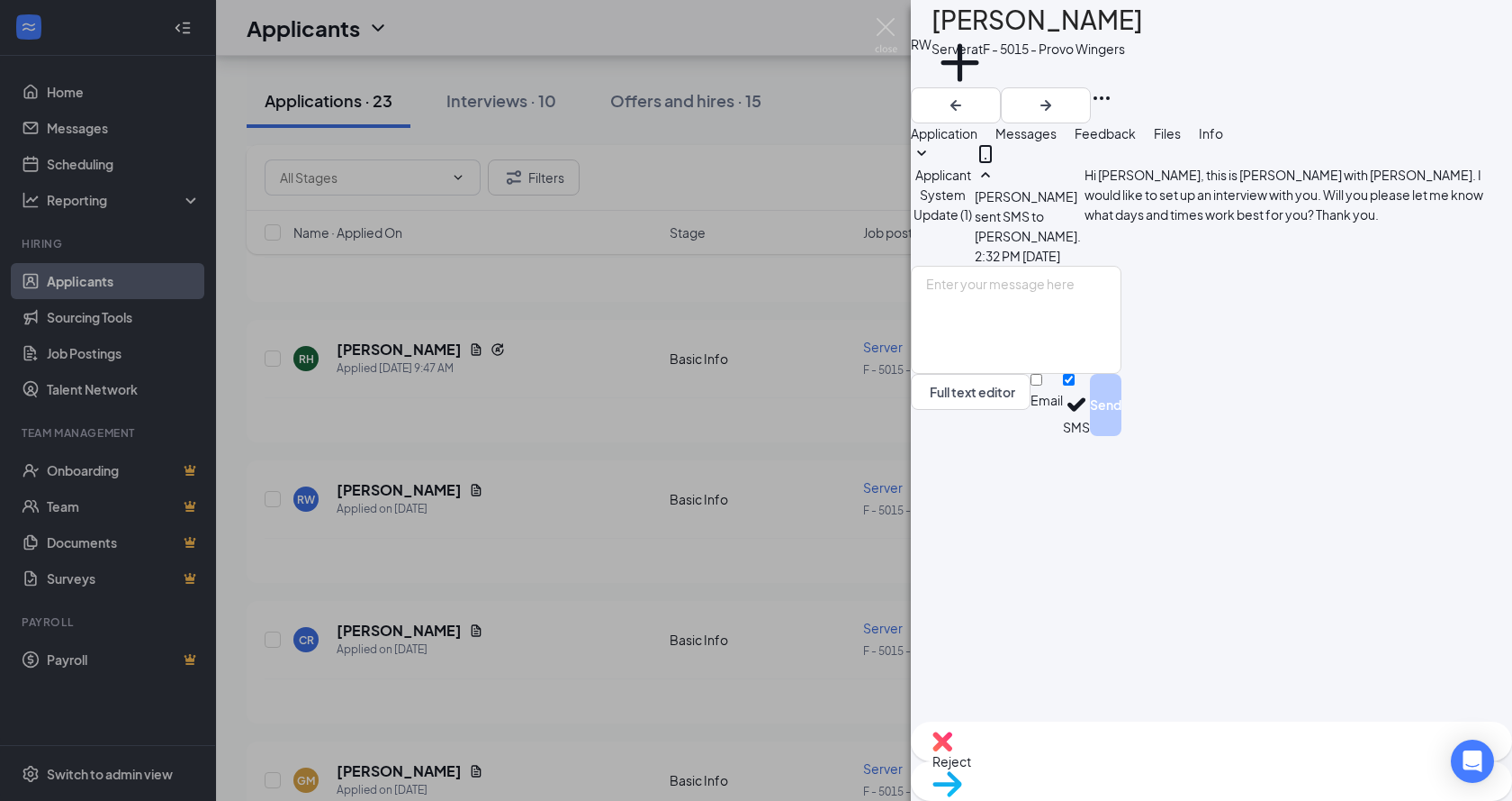
click at [641, 475] on div "RW [PERSON_NAME] Server at F - 5015 - Provo Wingers Add a tag Application Messa…" at bounding box center [756, 400] width 1512 height 801
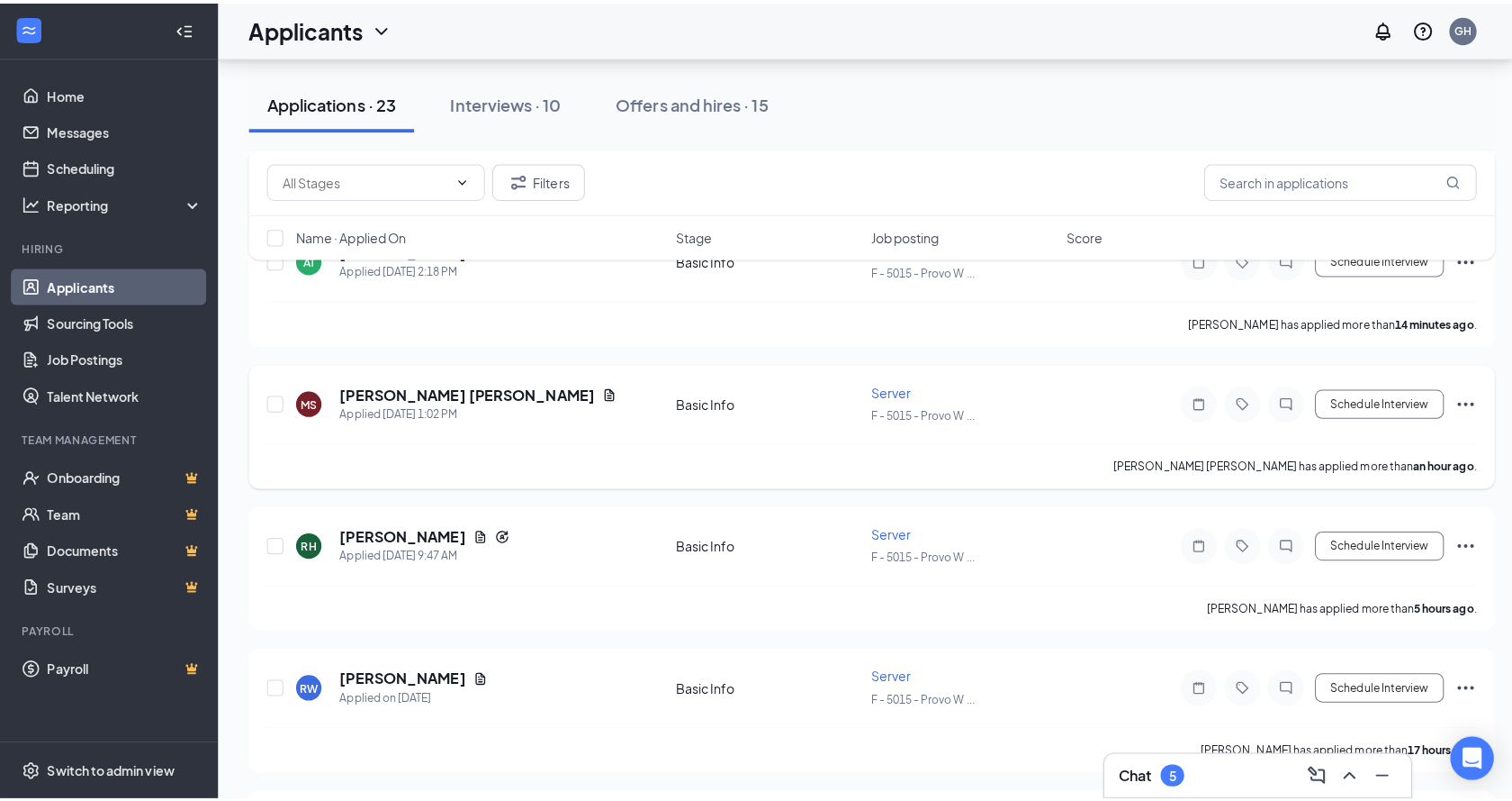
scroll to position [270, 0]
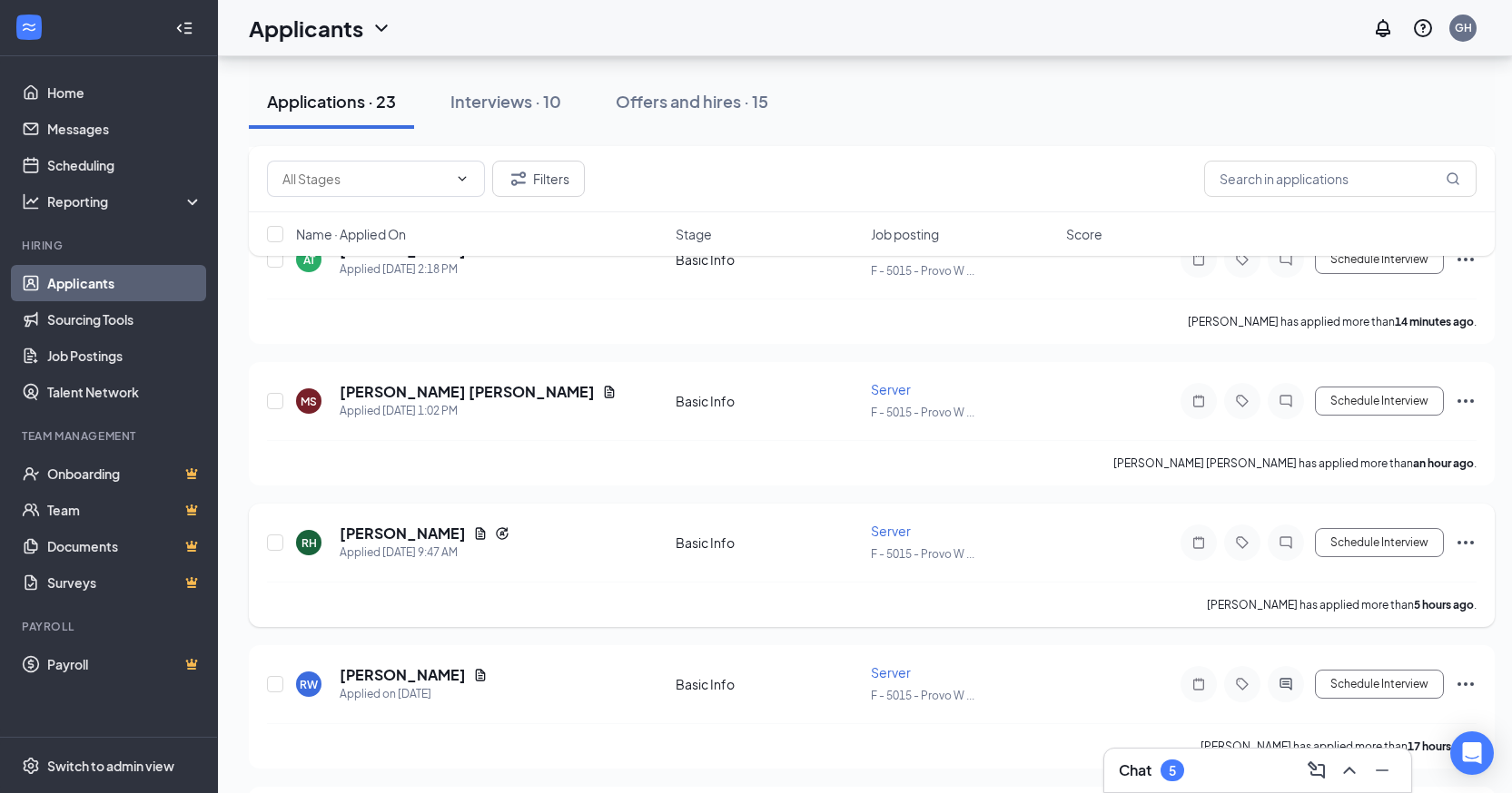
click at [1295, 544] on icon "ChatInactive" at bounding box center [1286, 542] width 22 height 14
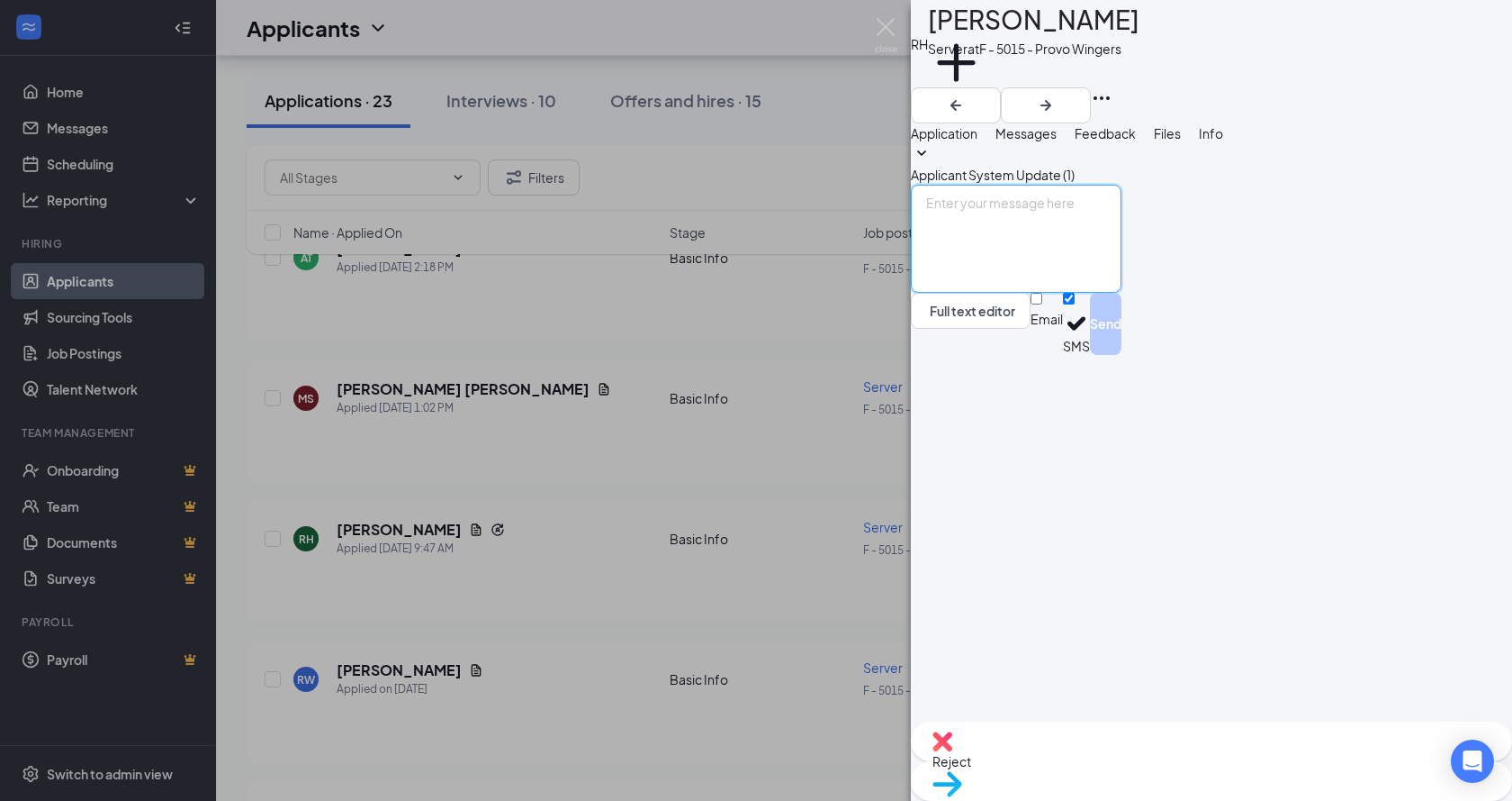
paste textarea "Hi [PERSON_NAME], this is [PERSON_NAME] with [PERSON_NAME]. I would like to set…"
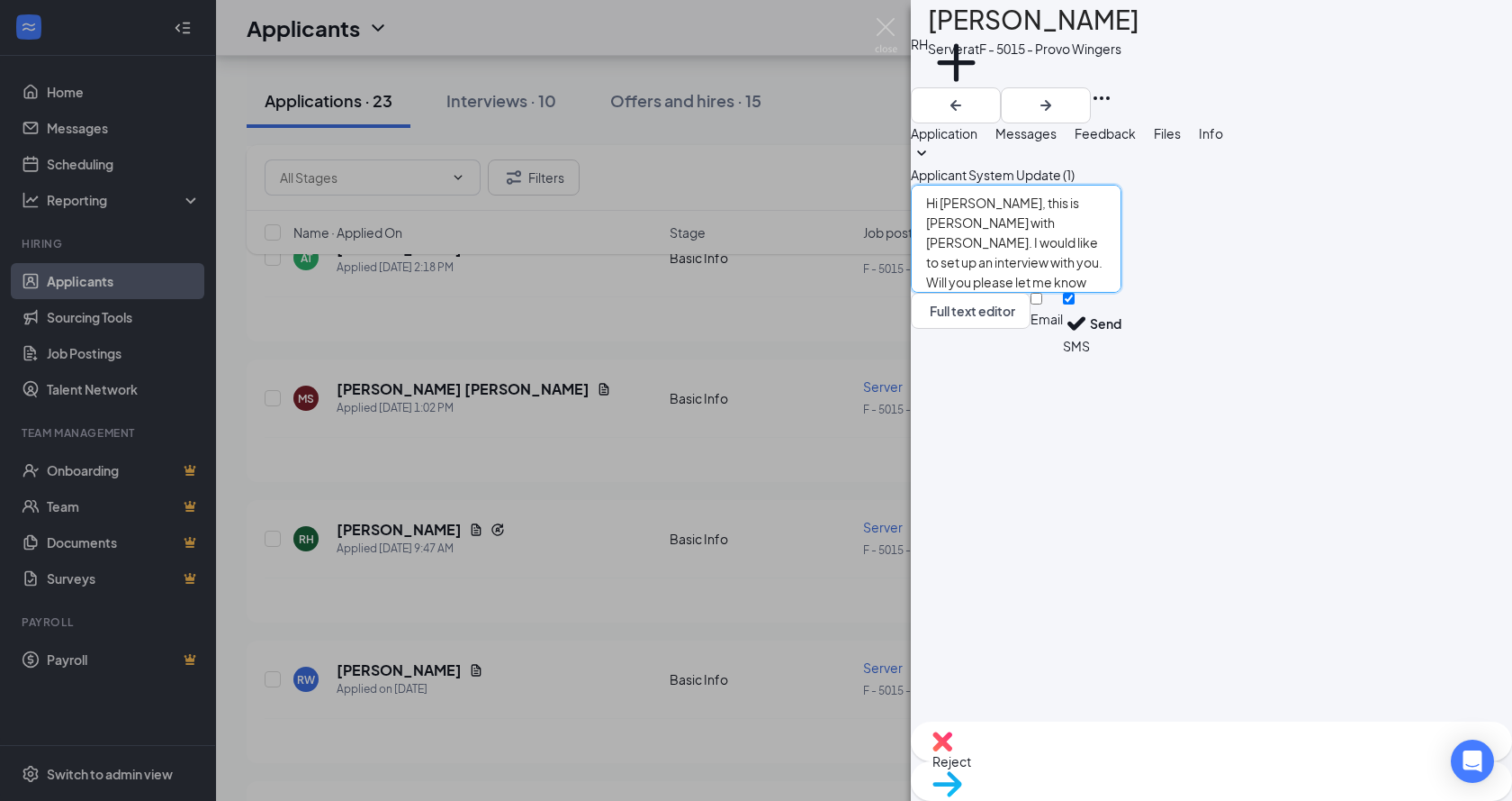
click at [1022, 293] on textarea "Hi [PERSON_NAME], this is [PERSON_NAME] with [PERSON_NAME]. I would like to set…" at bounding box center [1016, 239] width 210 height 108
type textarea "Hi [PERSON_NAME], this is [PERSON_NAME] with [PERSON_NAME]. I would like to set…"
click at [1122, 355] on button "Send" at bounding box center [1107, 324] width 32 height 62
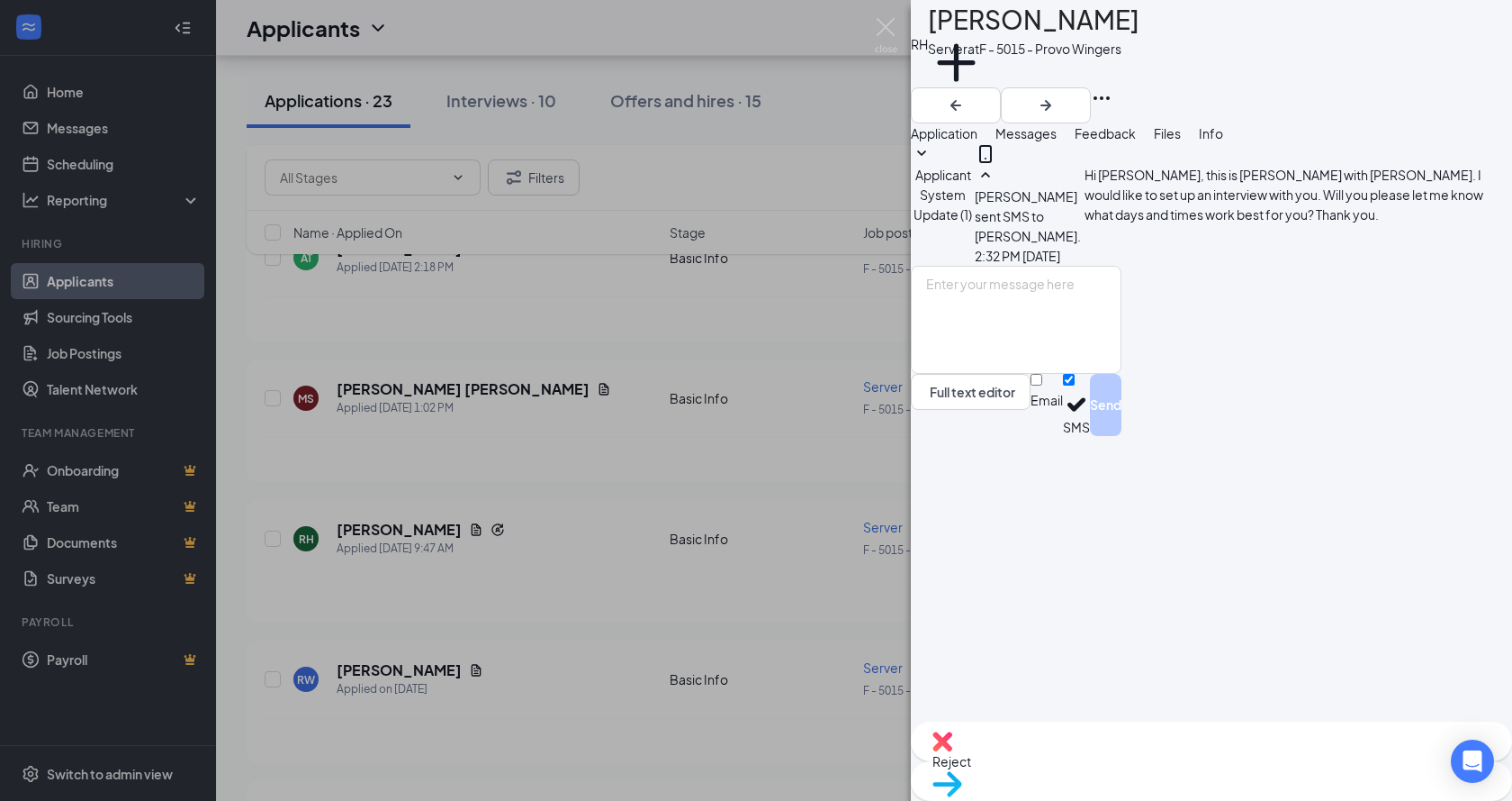
click at [658, 587] on div "RH [PERSON_NAME] Server at F - 5015 - Provo Wingers Add a tag Application Messa…" at bounding box center [756, 400] width 1512 height 801
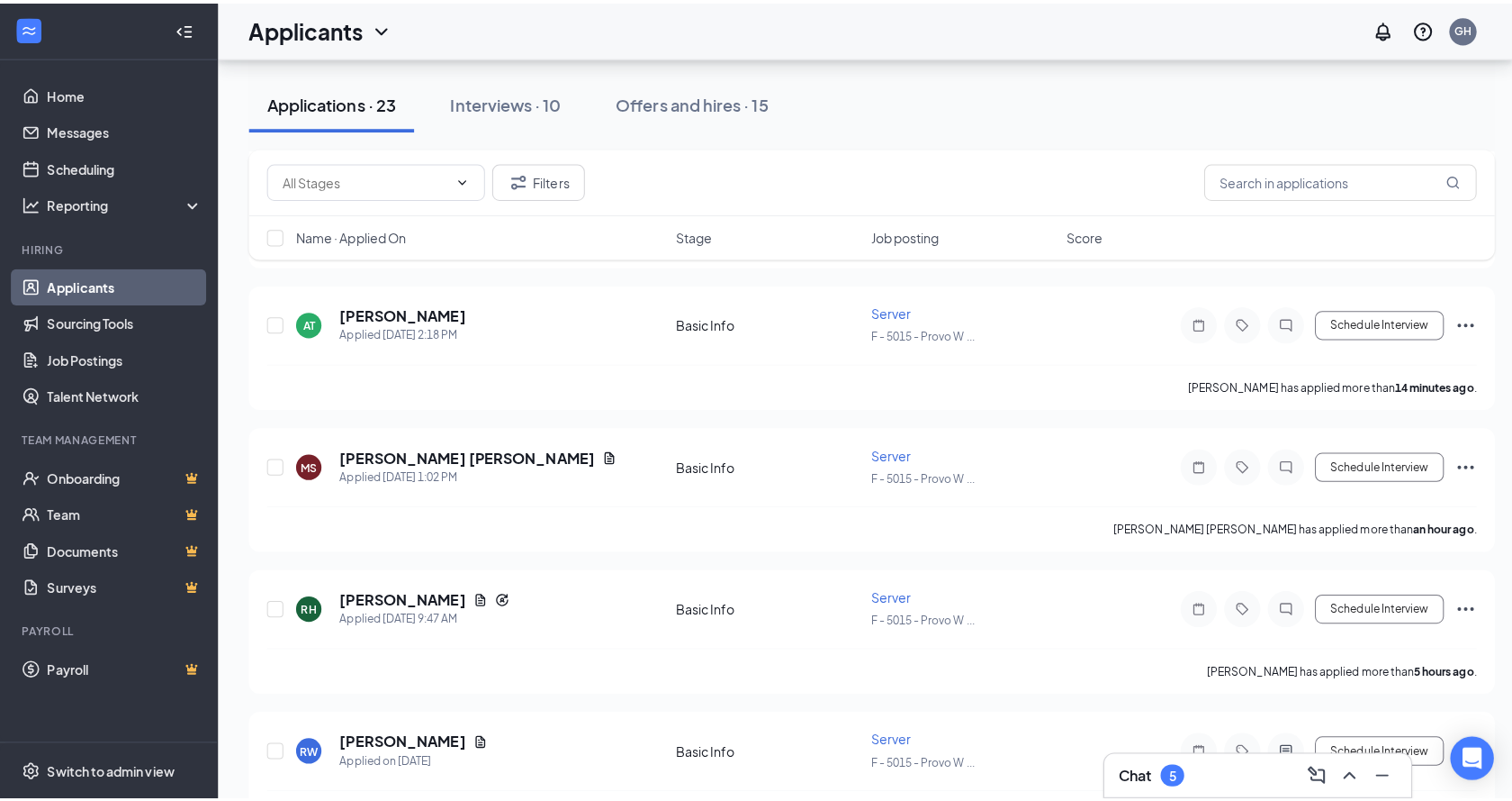
scroll to position [90, 0]
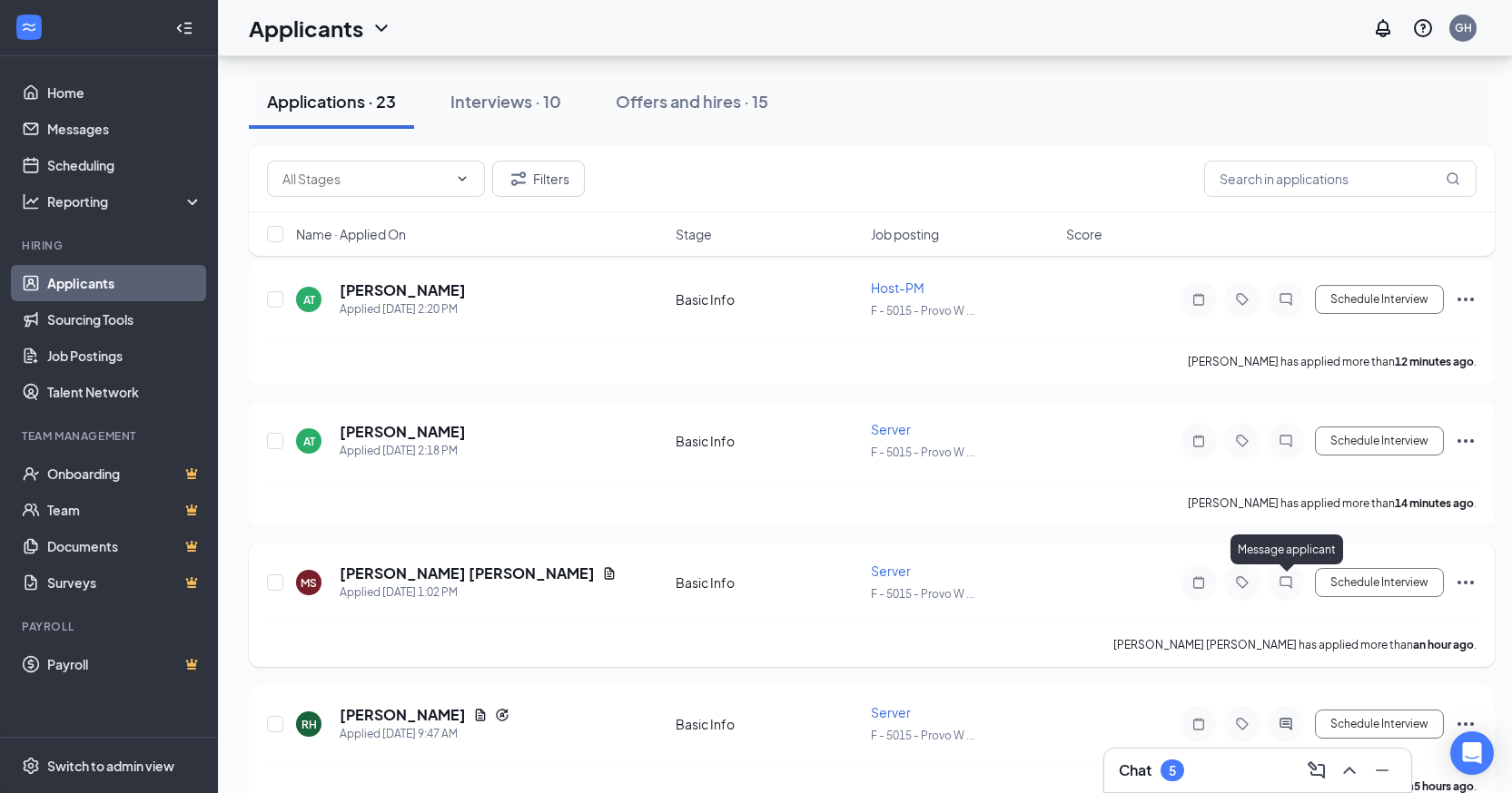
click at [1279, 576] on icon "ChatInactive" at bounding box center [1286, 582] width 22 height 14
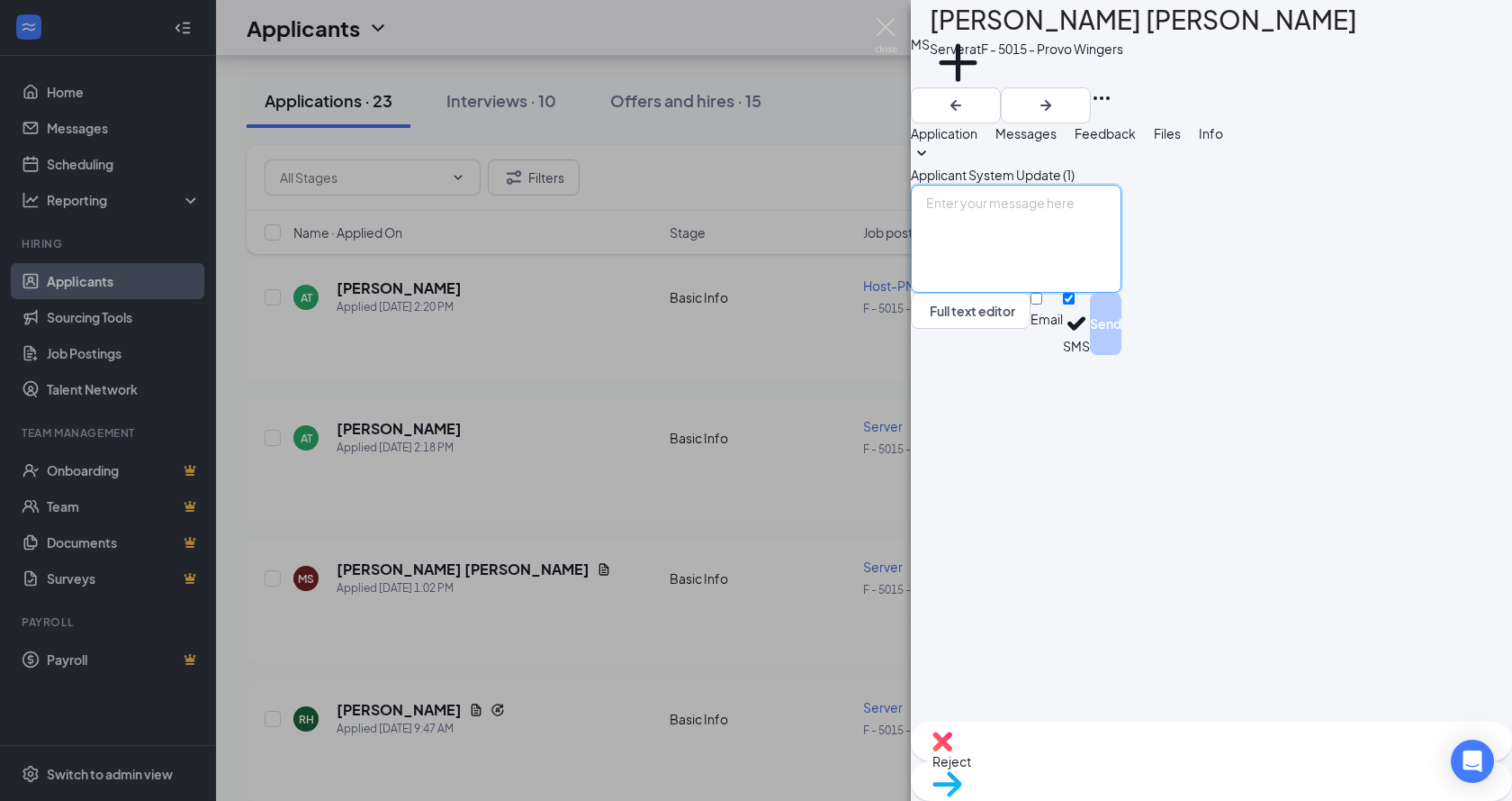
paste textarea "Hi [PERSON_NAME], this is [PERSON_NAME] with [PERSON_NAME]. I would like to set…"
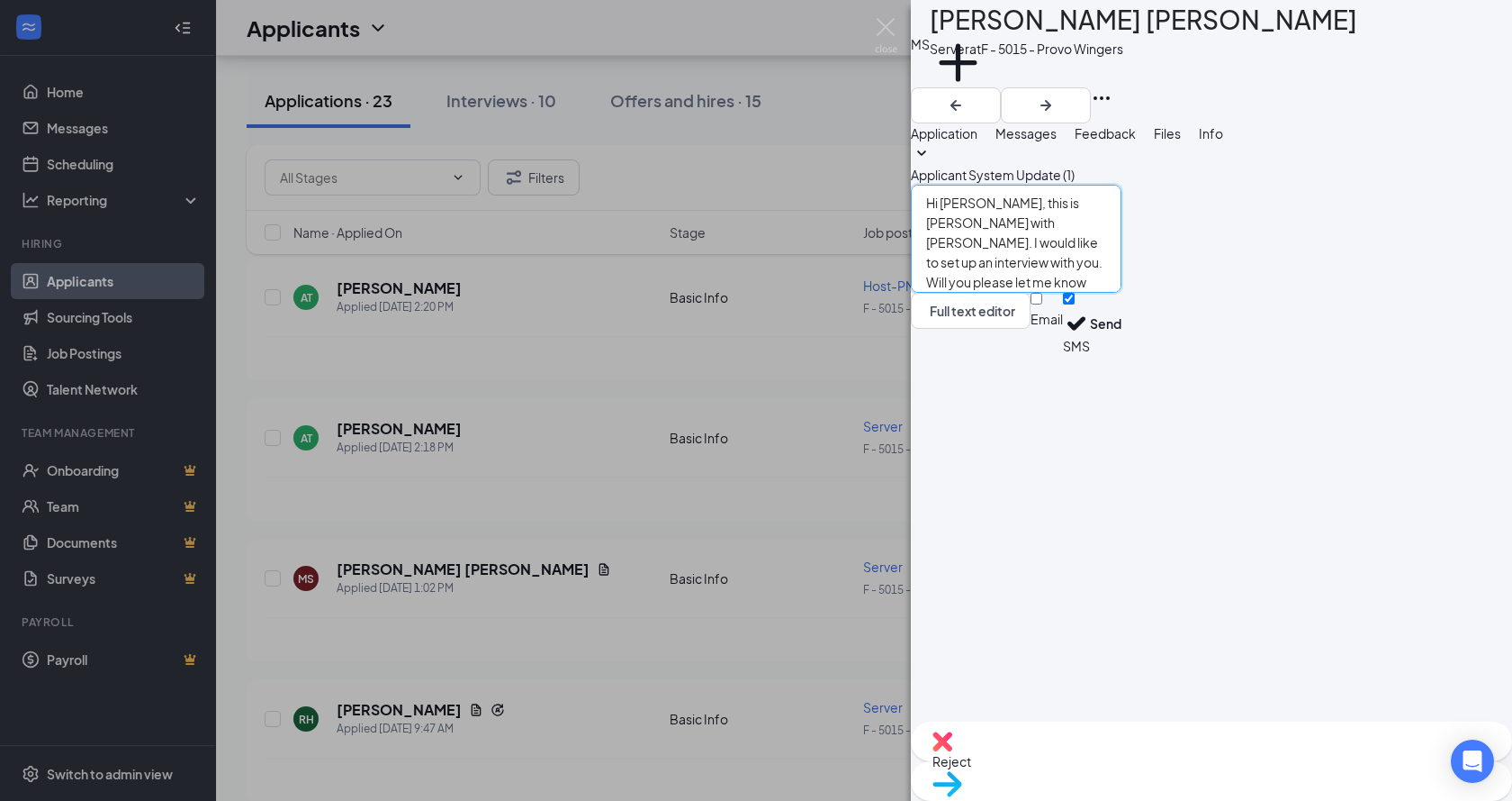
click at [1022, 293] on textarea "Hi [PERSON_NAME], this is [PERSON_NAME] with [PERSON_NAME]. I would like to set…" at bounding box center [1016, 239] width 210 height 108
type textarea "Hi [PERSON_NAME], this is [PERSON_NAME] with [PERSON_NAME]. I would like to set…"
click at [1122, 355] on button "Send" at bounding box center [1107, 324] width 32 height 62
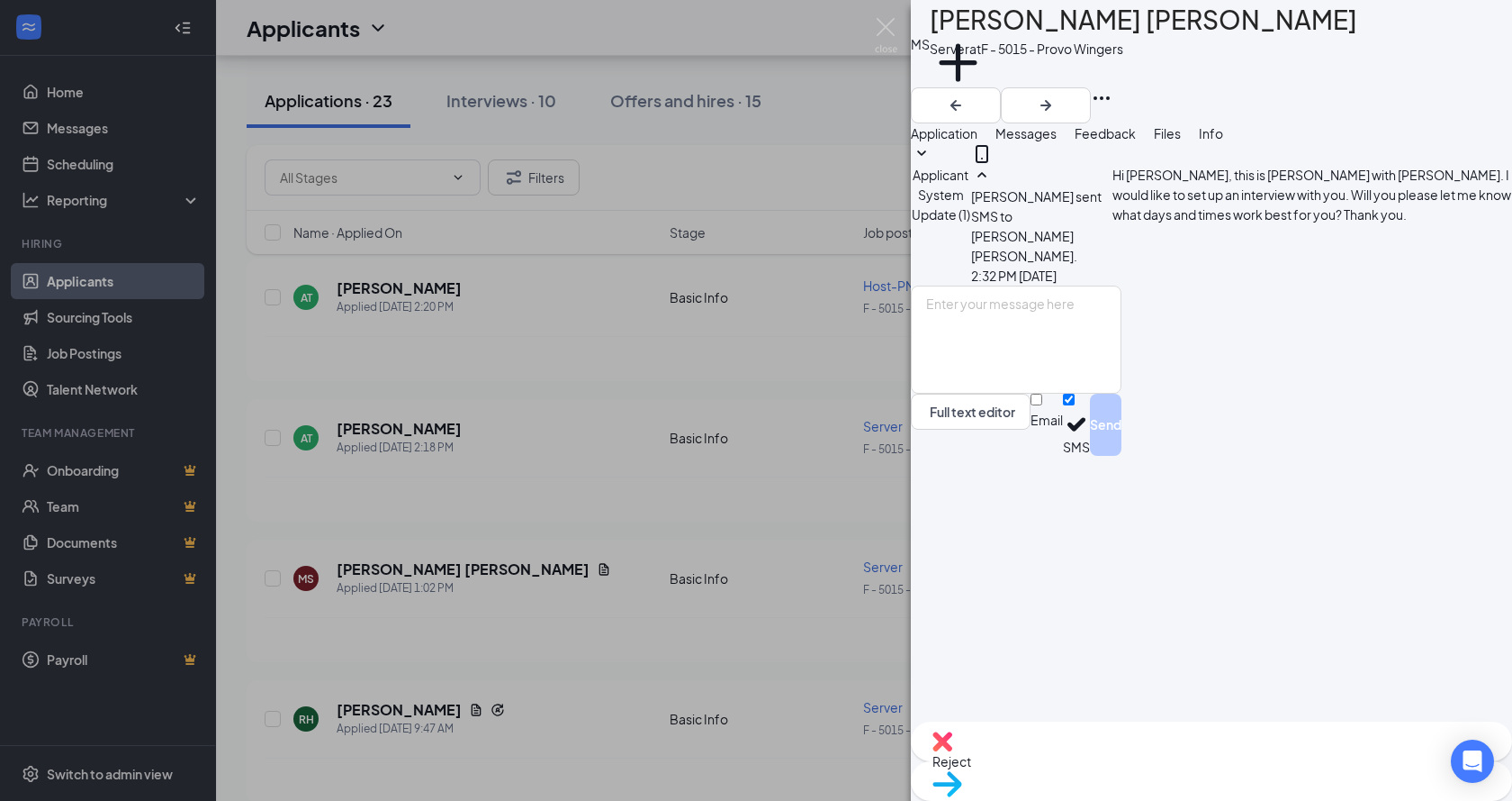
click at [629, 559] on div "[PERSON_NAME] [PERSON_NAME] Server at F - 5015 - Provo Wingers Add a tag Applic…" at bounding box center [756, 400] width 1512 height 801
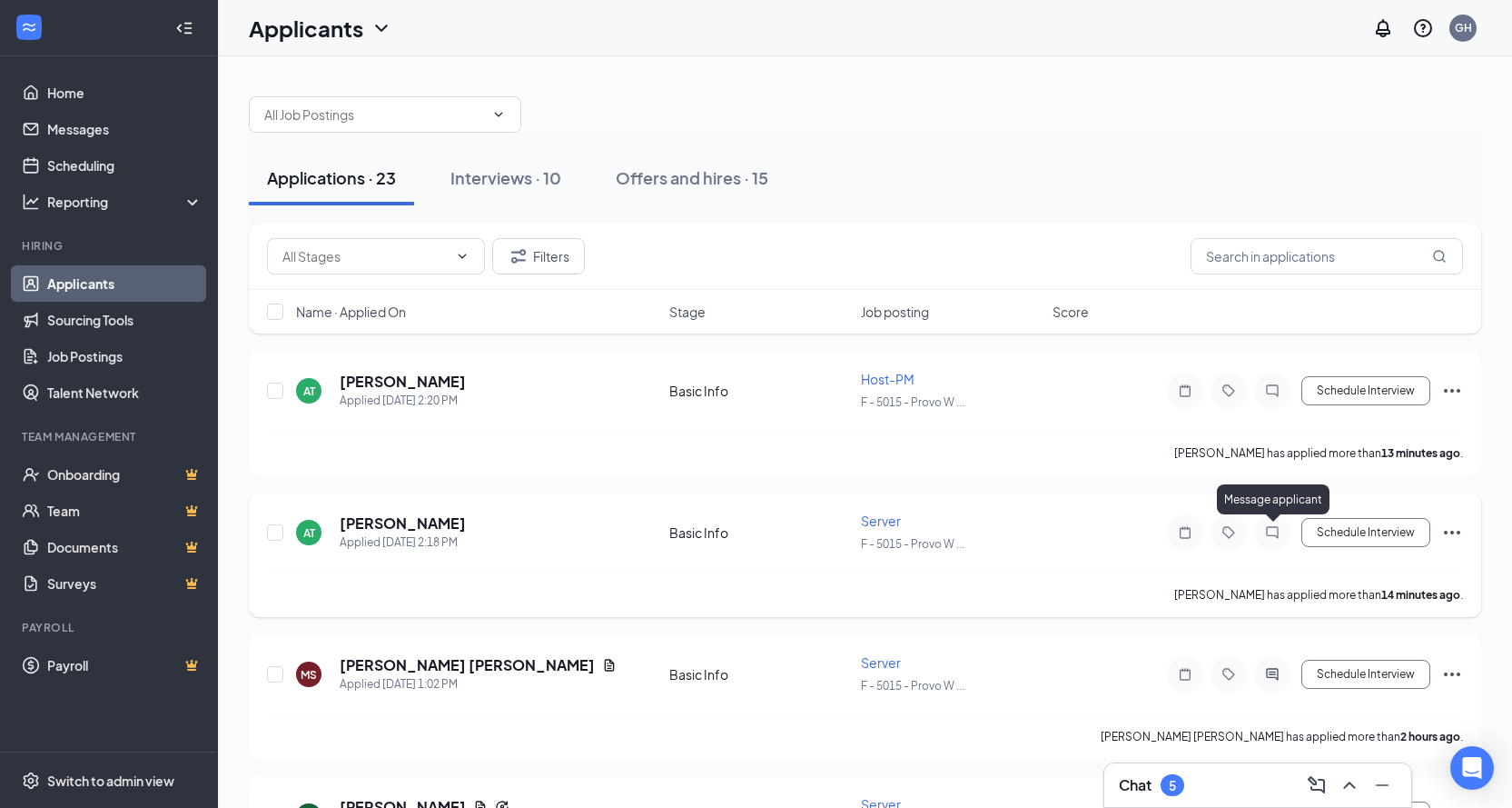
click at [1263, 525] on icon "ChatInactive" at bounding box center [1272, 531] width 22 height 14
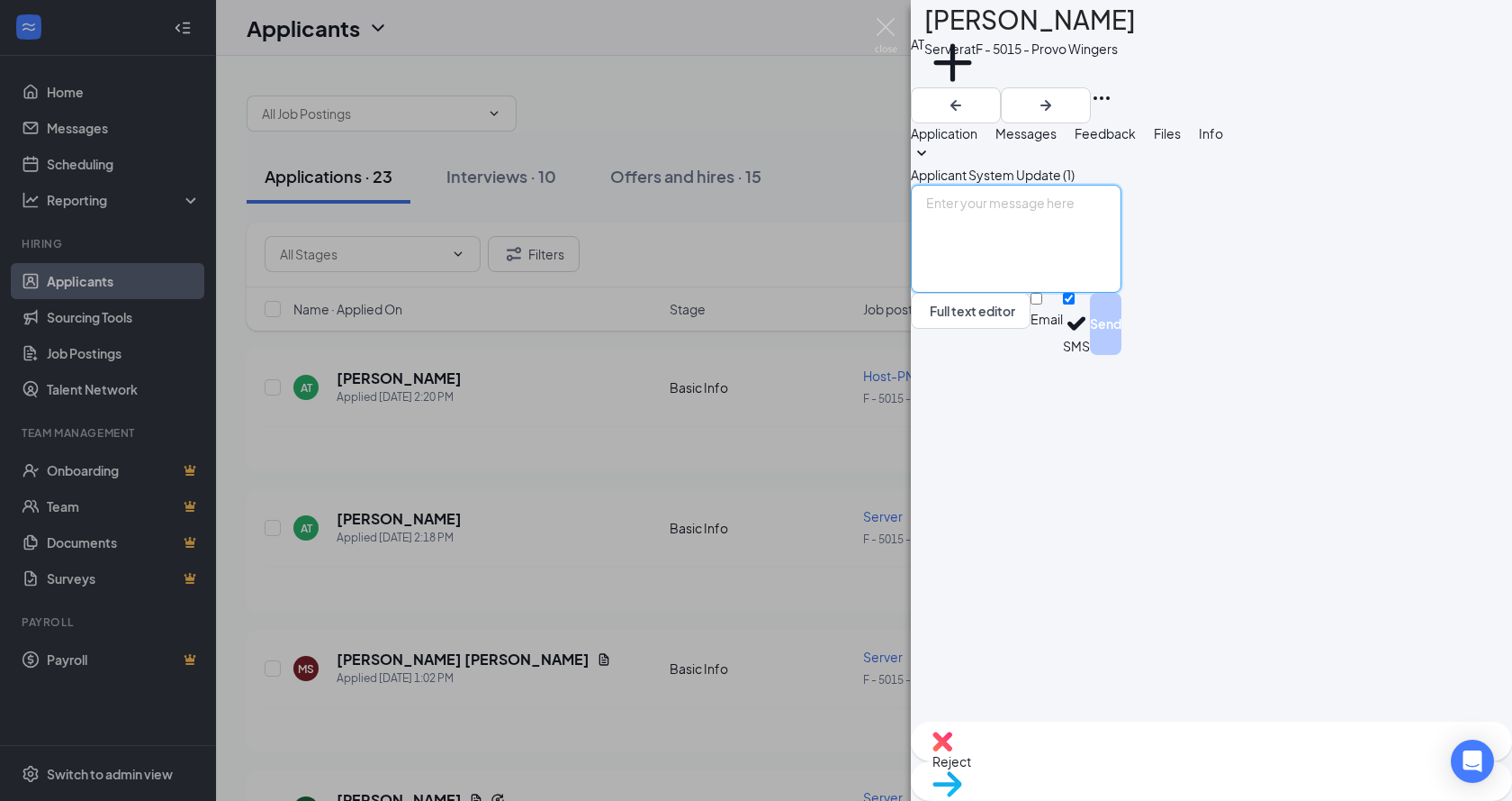
paste textarea "Hi [PERSON_NAME], this is [PERSON_NAME] with [PERSON_NAME]. I would like to set…"
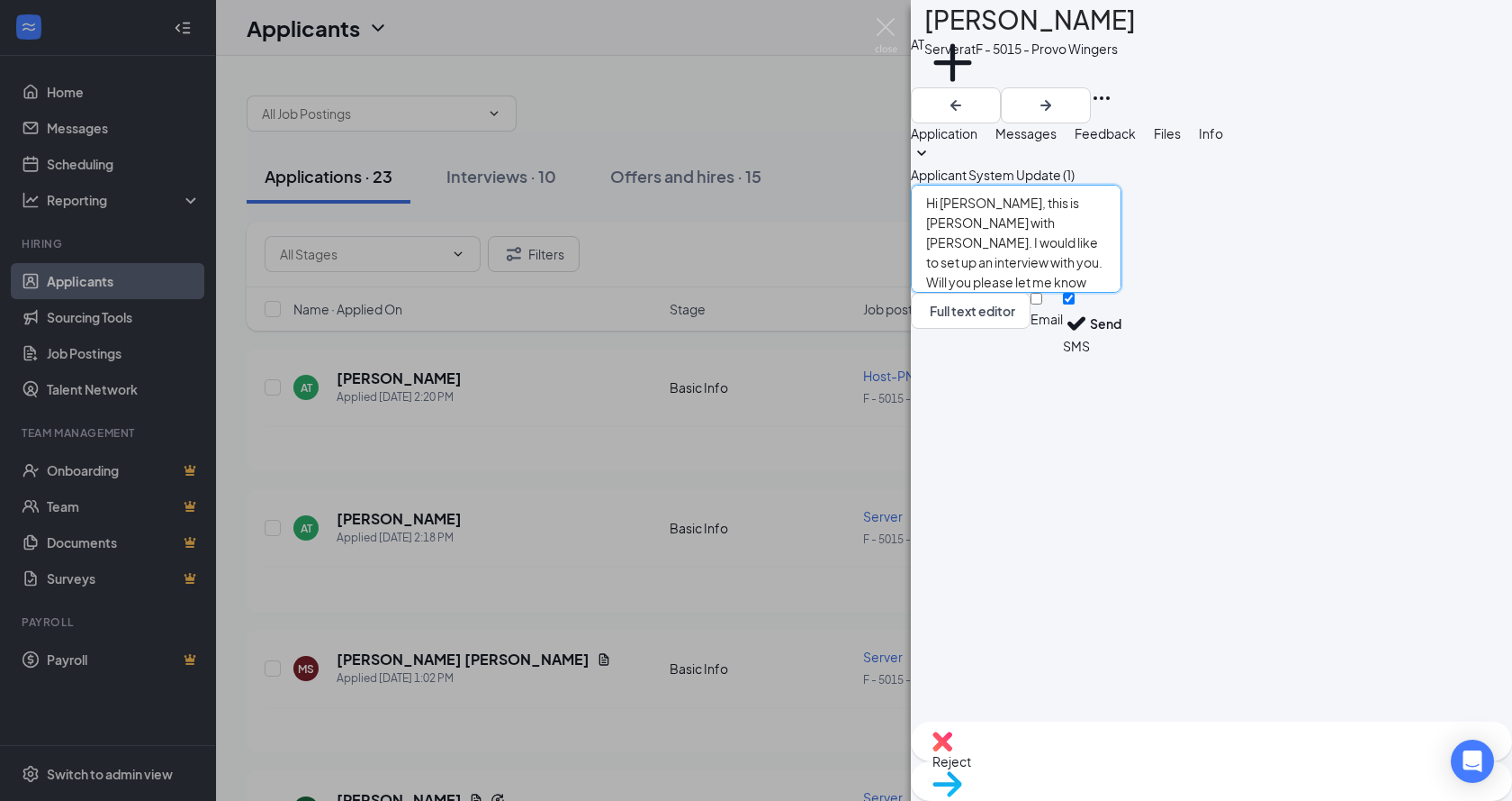
click at [1019, 293] on textarea "Hi [PERSON_NAME], this is [PERSON_NAME] with [PERSON_NAME]. I would like to set…" at bounding box center [1016, 239] width 210 height 108
type textarea "Hi [PERSON_NAME], this is [PERSON_NAME] with [PERSON_NAME]. I would like to set…"
click at [1122, 355] on button "Send" at bounding box center [1107, 324] width 32 height 62
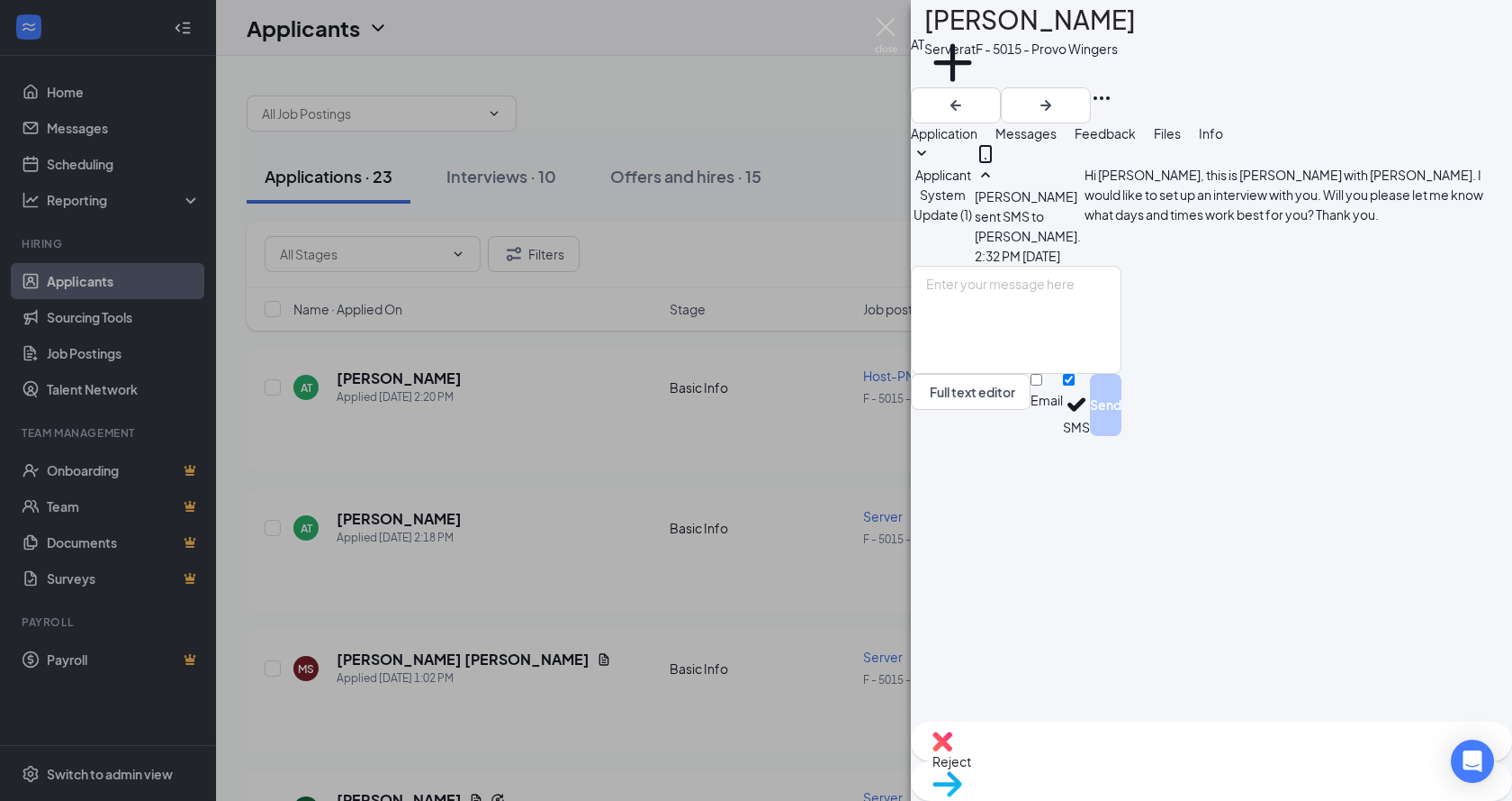
click at [644, 584] on div "AT [PERSON_NAME] Server at F - 5015 - Provo Wingers Add a tag Application Messa…" at bounding box center [756, 400] width 1512 height 801
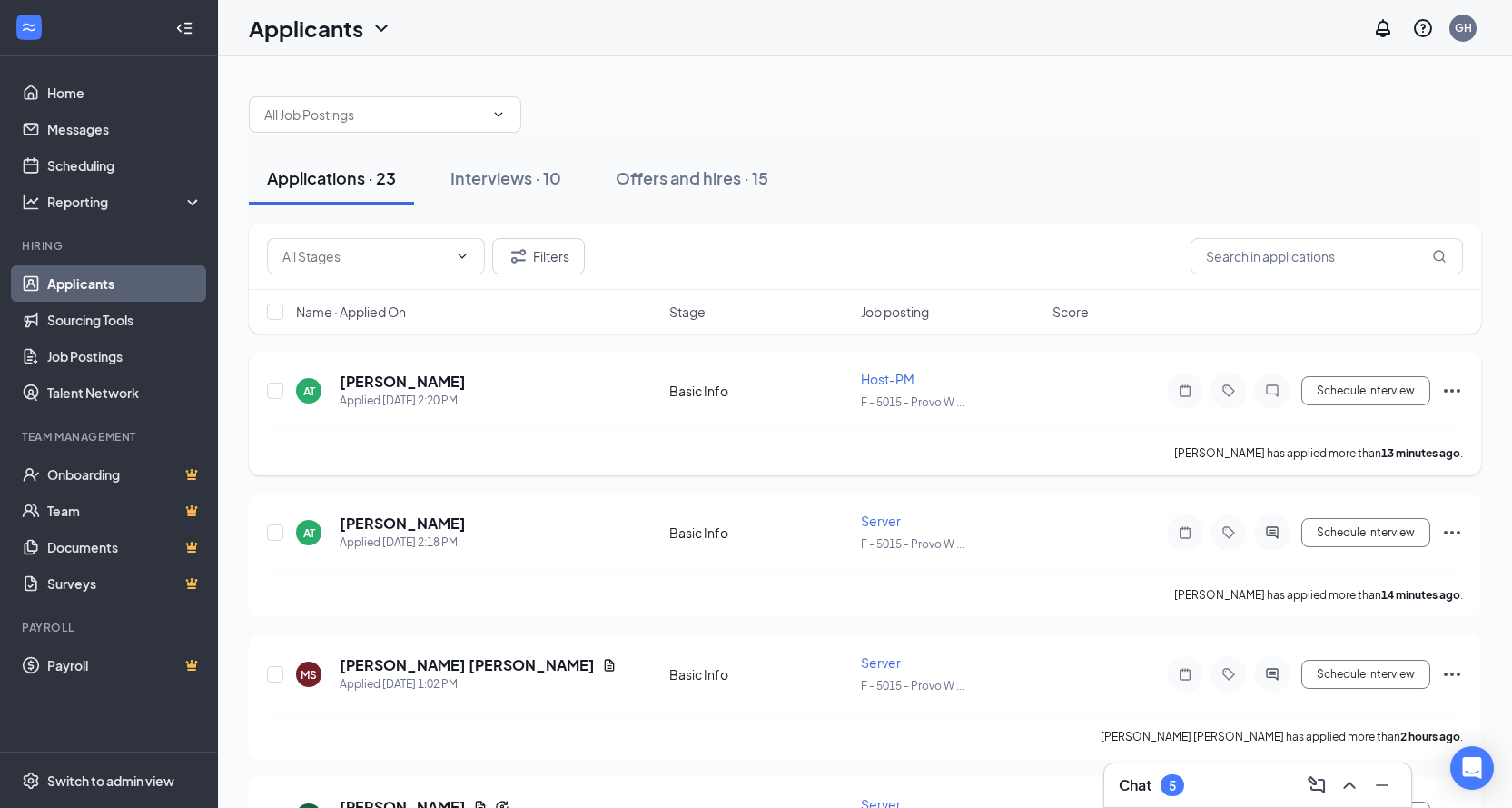
click at [1449, 389] on icon "Ellipses" at bounding box center [1451, 390] width 22 height 22
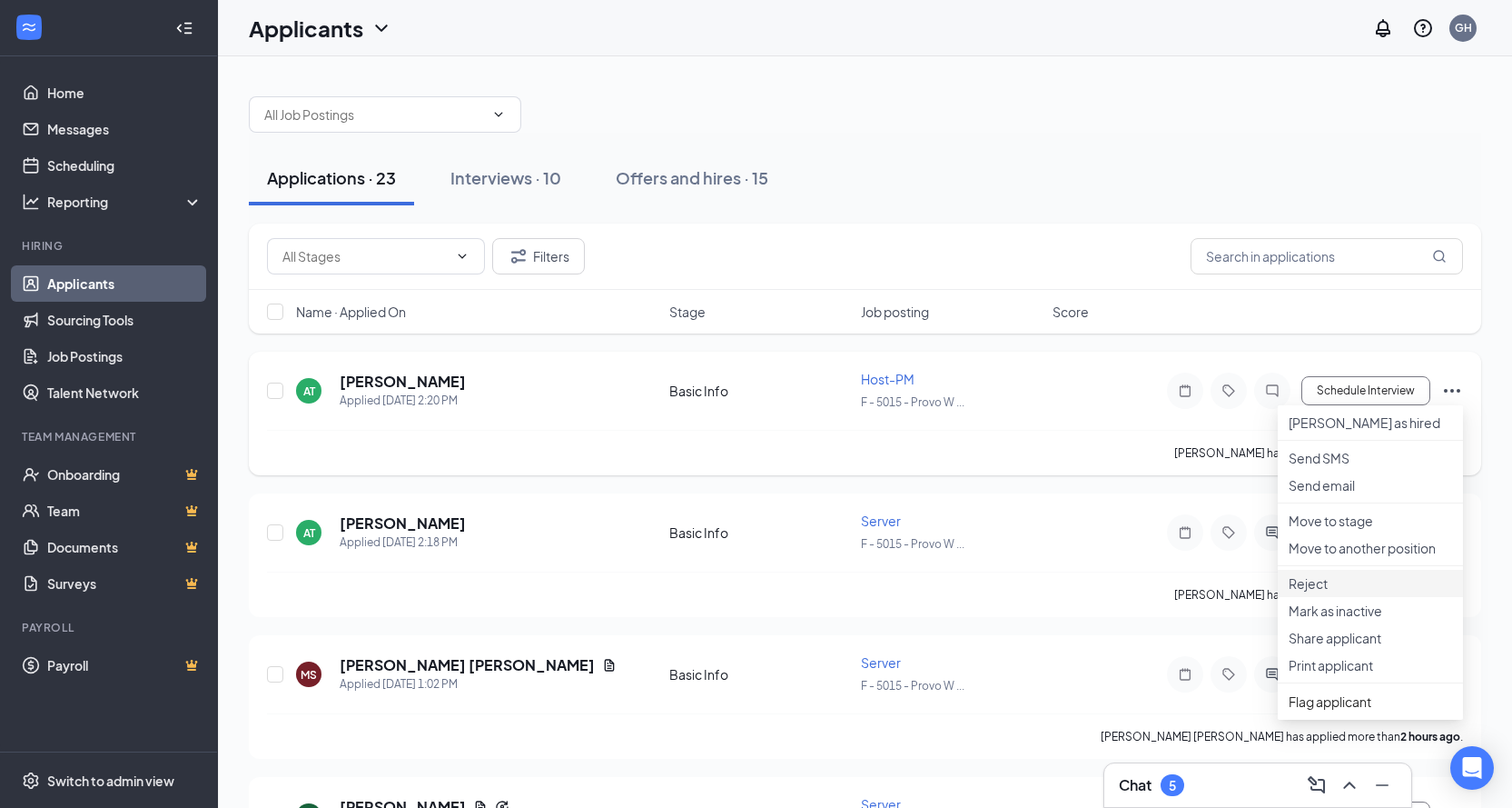
click at [1318, 592] on p "Reject" at bounding box center [1370, 583] width 164 height 18
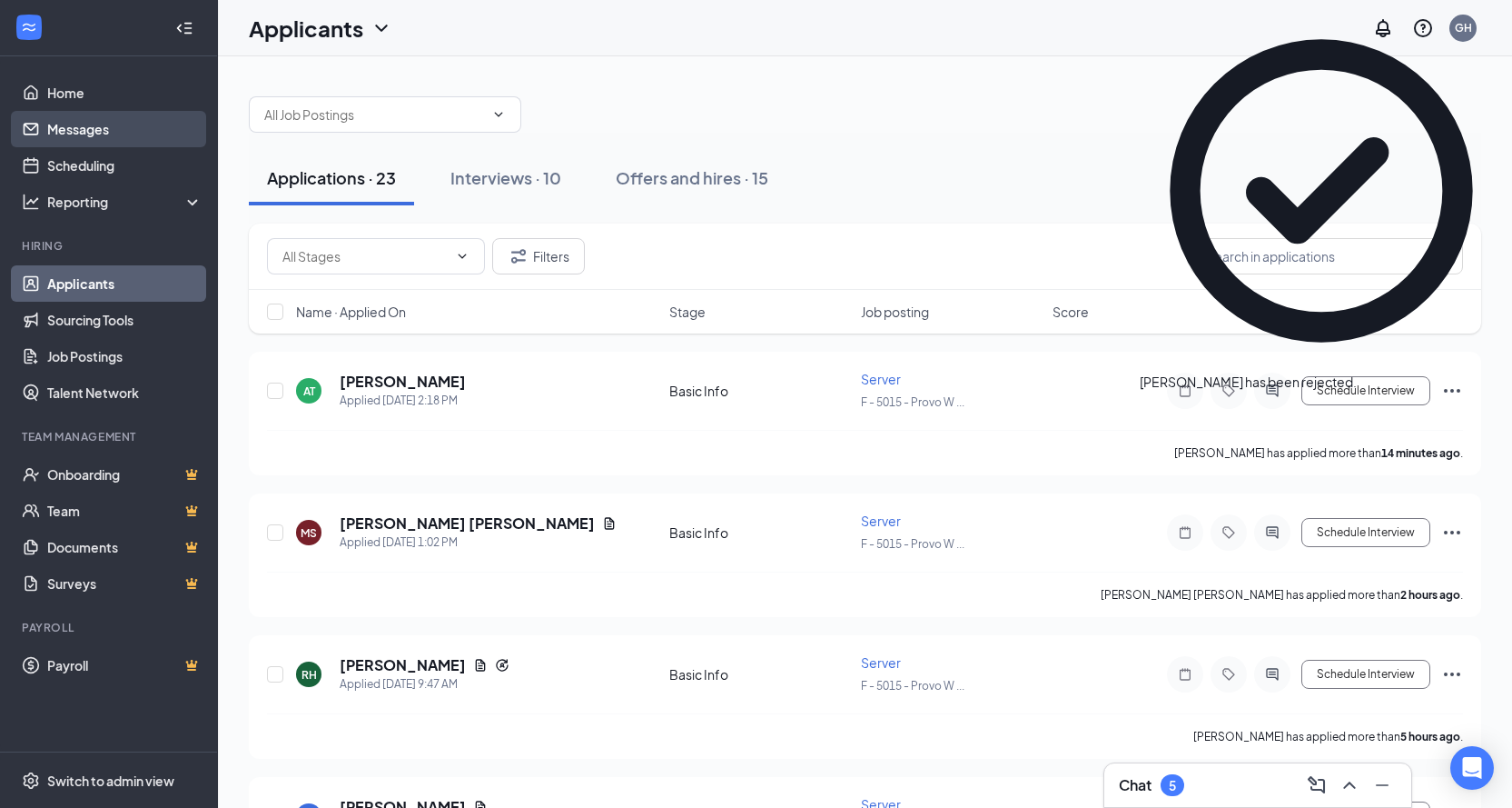
click at [75, 135] on link "Messages" at bounding box center [125, 129] width 155 height 36
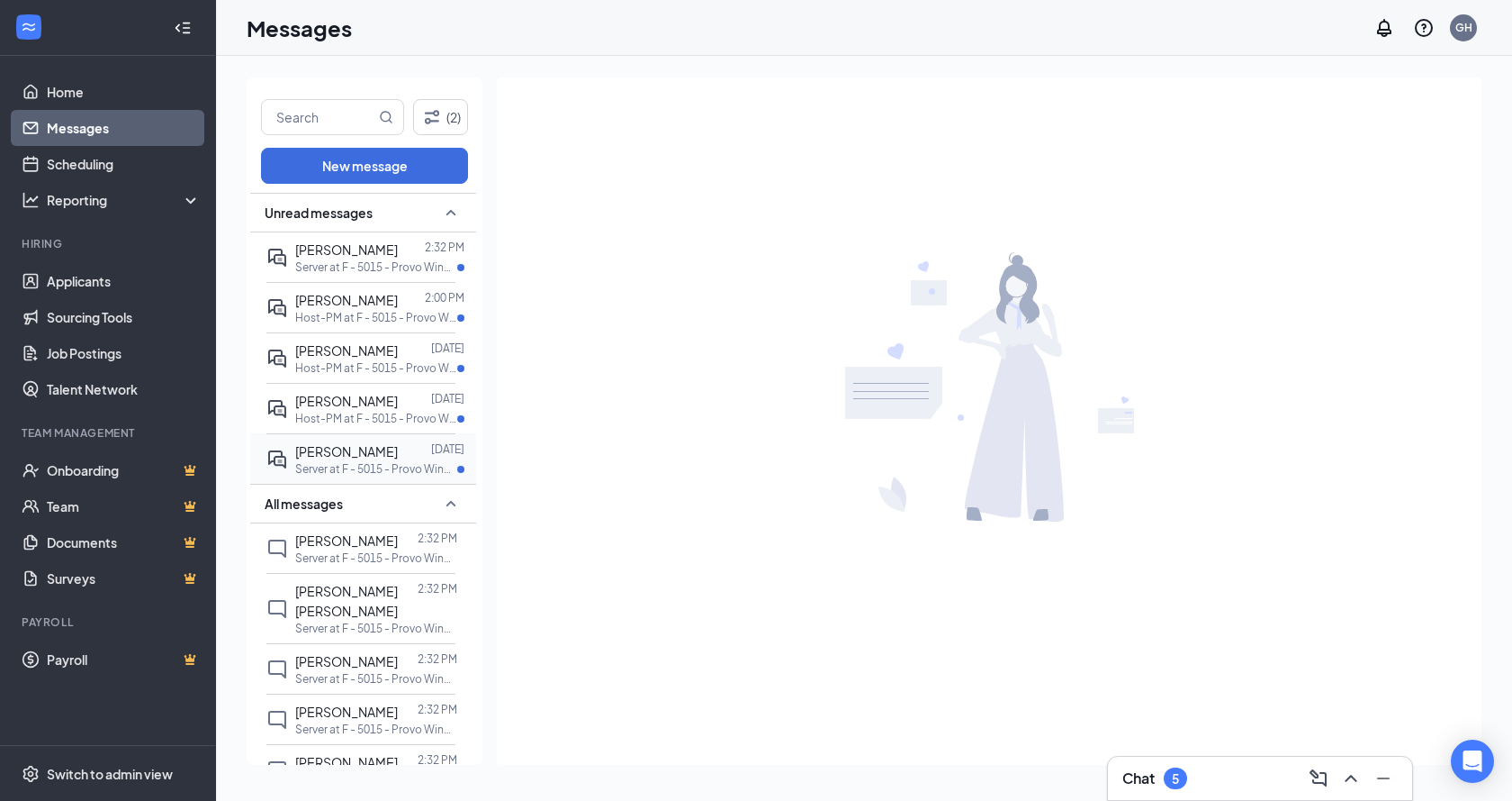
click at [363, 453] on span "[PERSON_NAME]" at bounding box center [346, 451] width 102 height 16
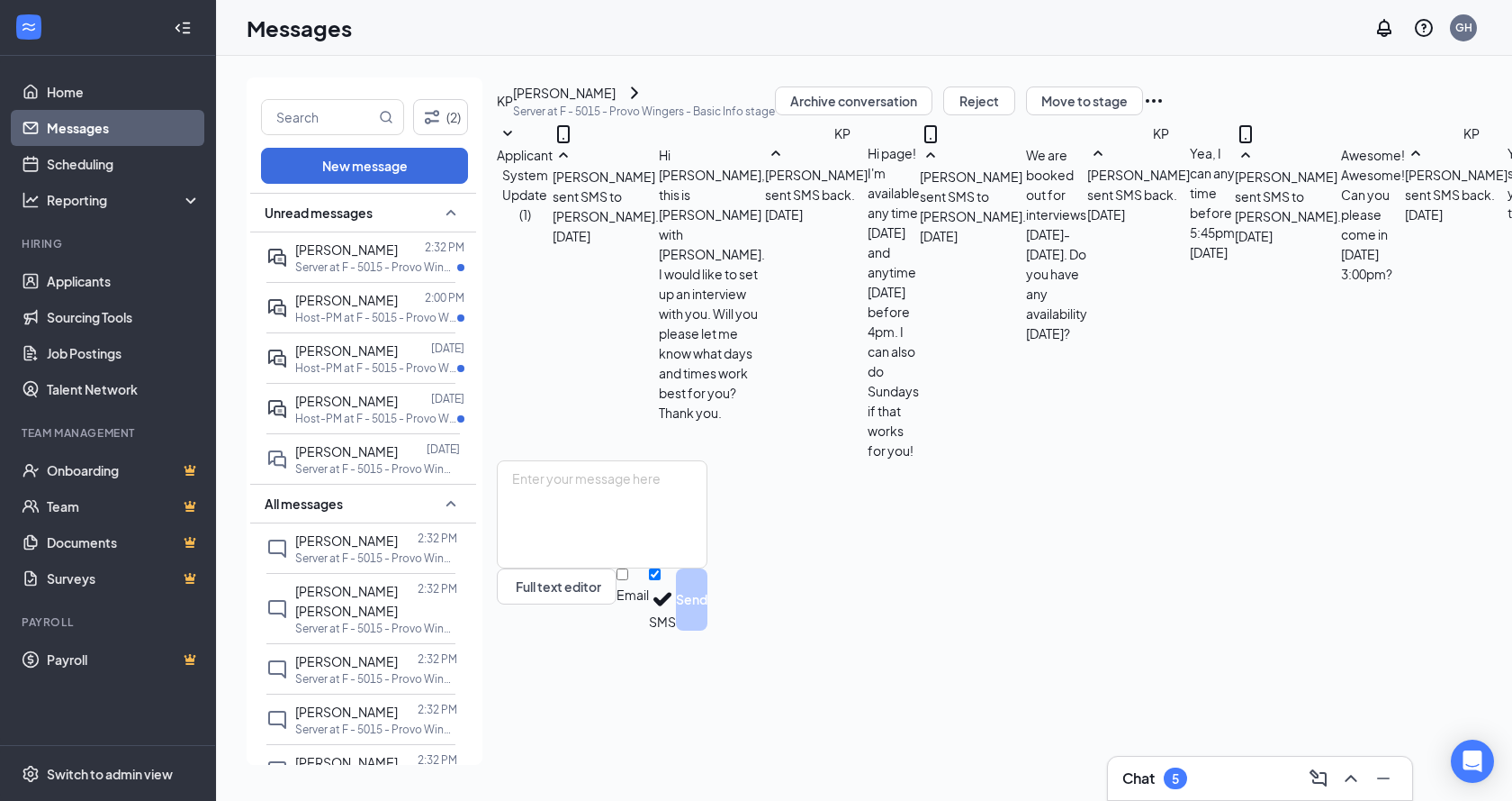
scroll to position [255, 0]
click at [708, 568] on textarea at bounding box center [602, 514] width 210 height 108
type textarea "O"
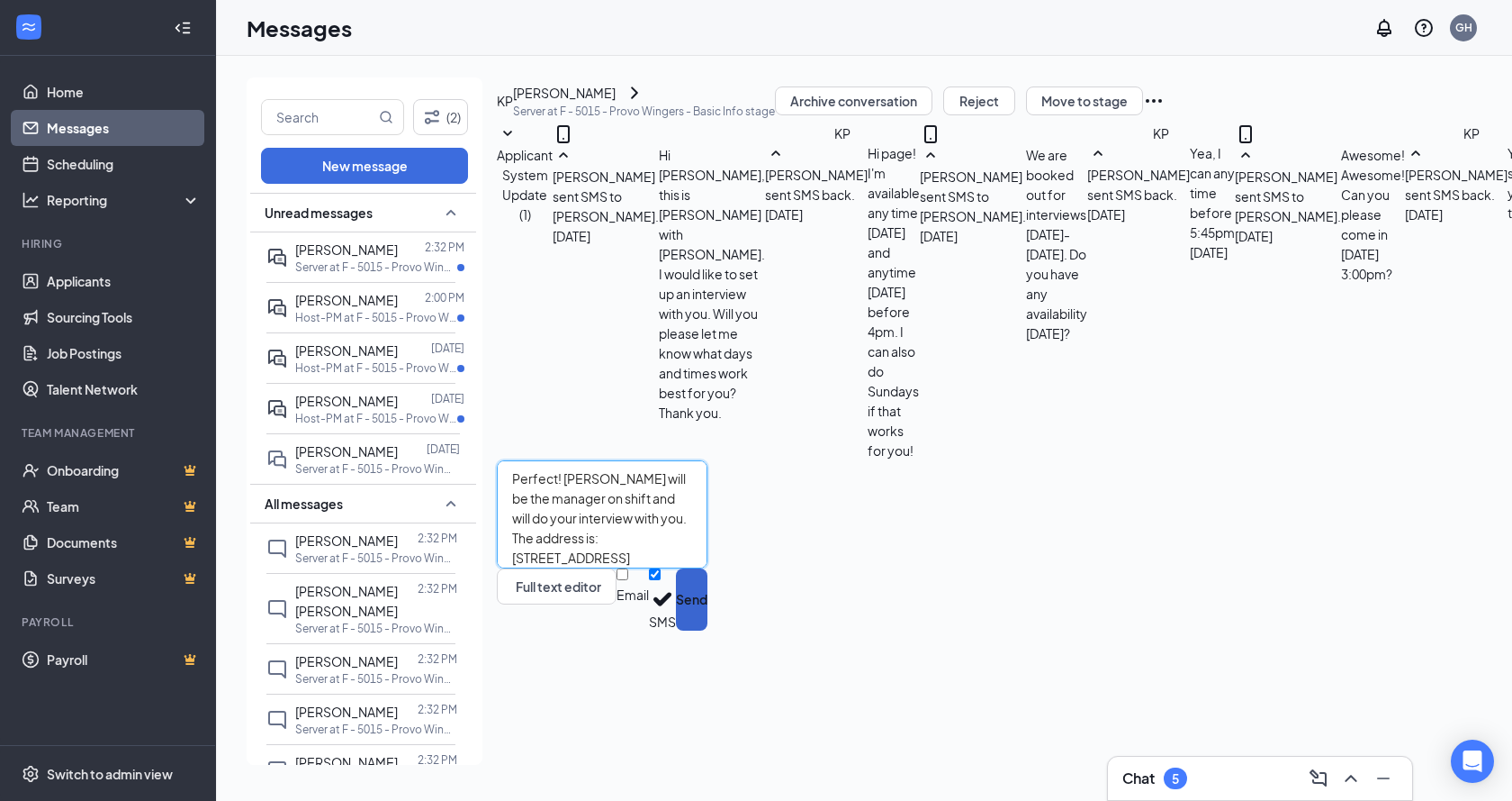
type textarea "Perfect! [PERSON_NAME] will be the manager on shift and will do your interview …"
click at [708, 630] on button "Send" at bounding box center [692, 599] width 32 height 62
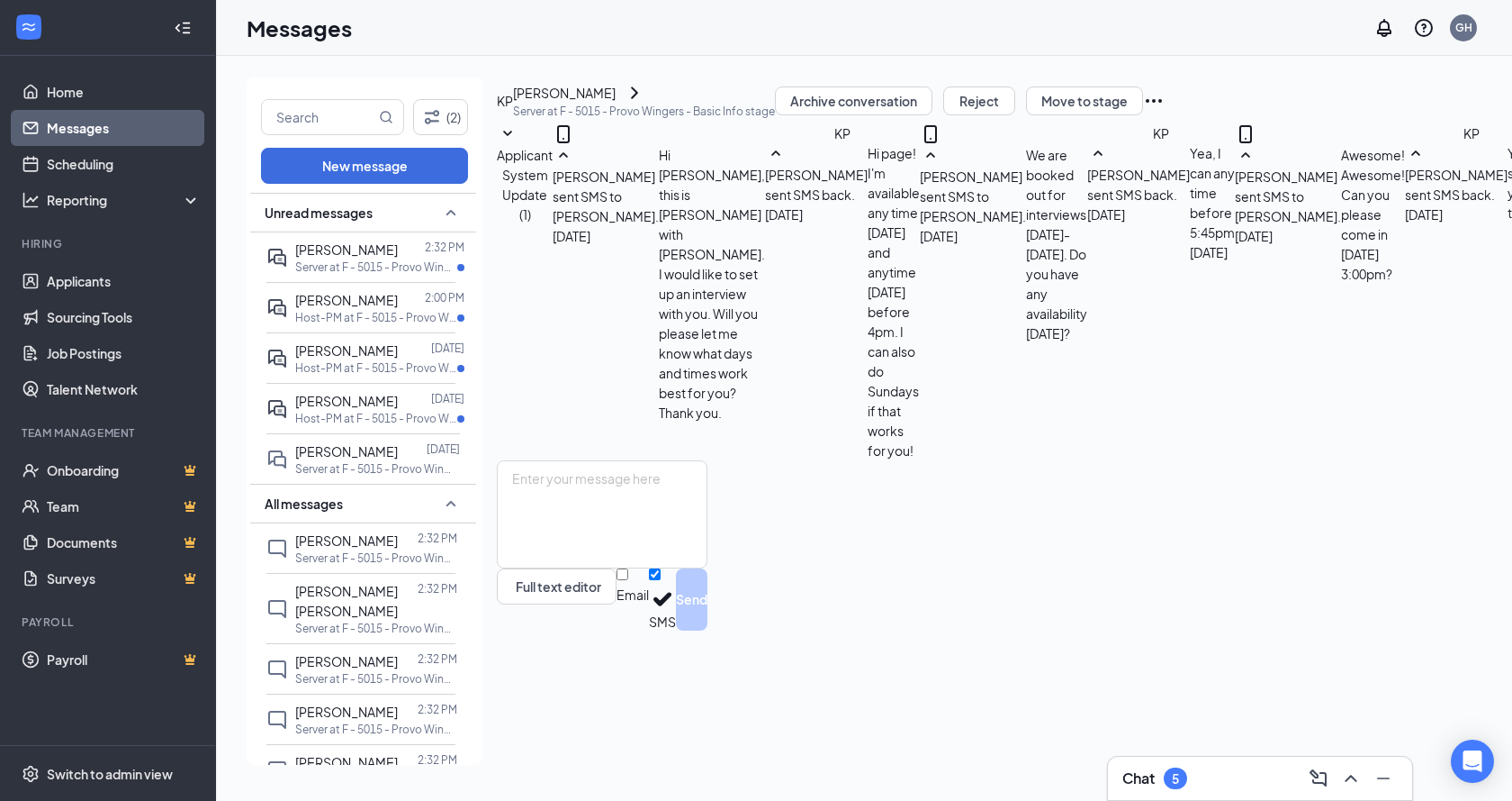
scroll to position [393, 0]
click at [332, 418] on p "Host-PM at F - 5015 - Provo Wingers" at bounding box center [376, 418] width 162 height 15
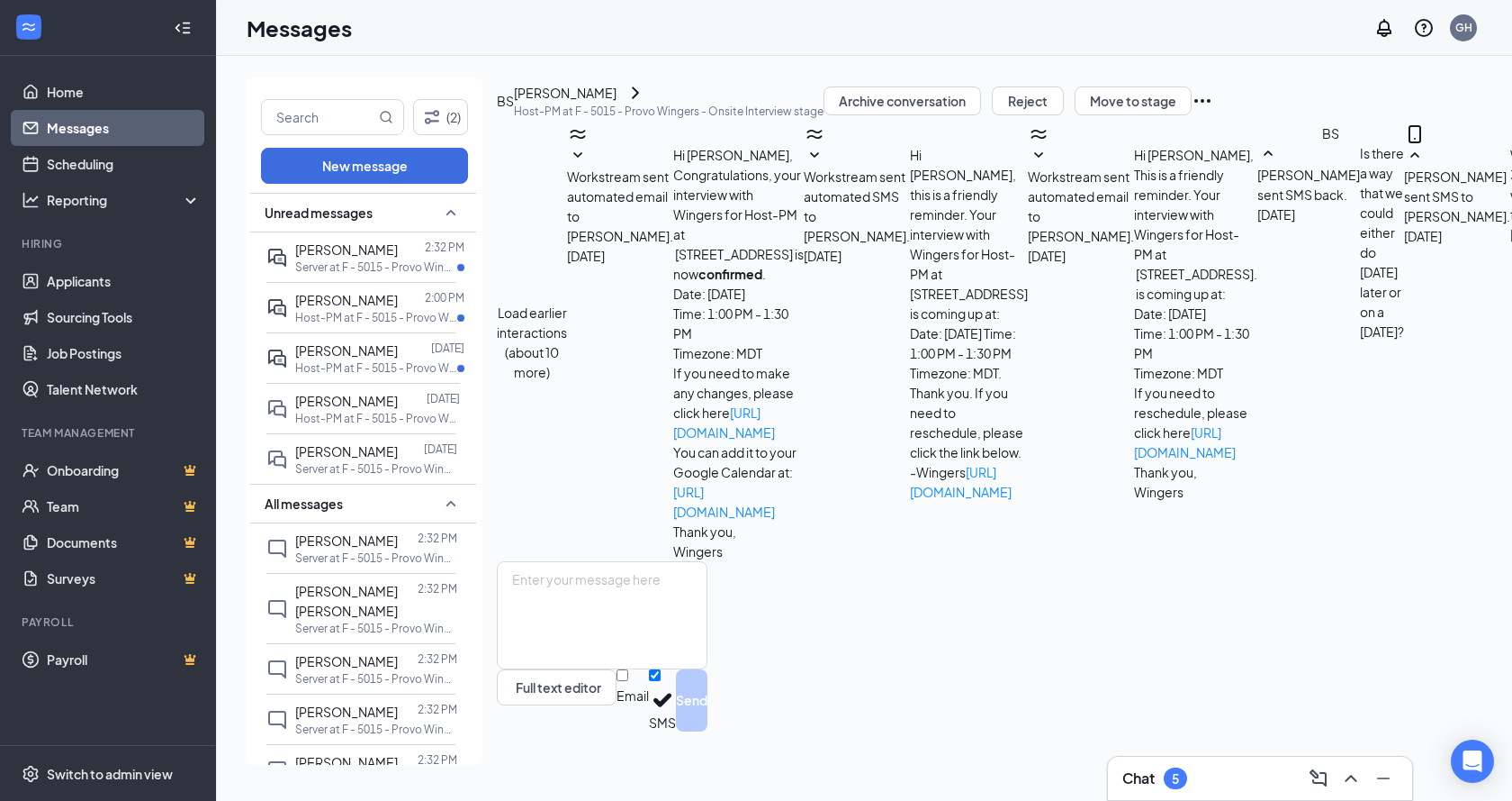
scroll to position [457, 0]
click at [342, 474] on p "Server at F - 5015 - Provo Wingers" at bounding box center [376, 469] width 162 height 15
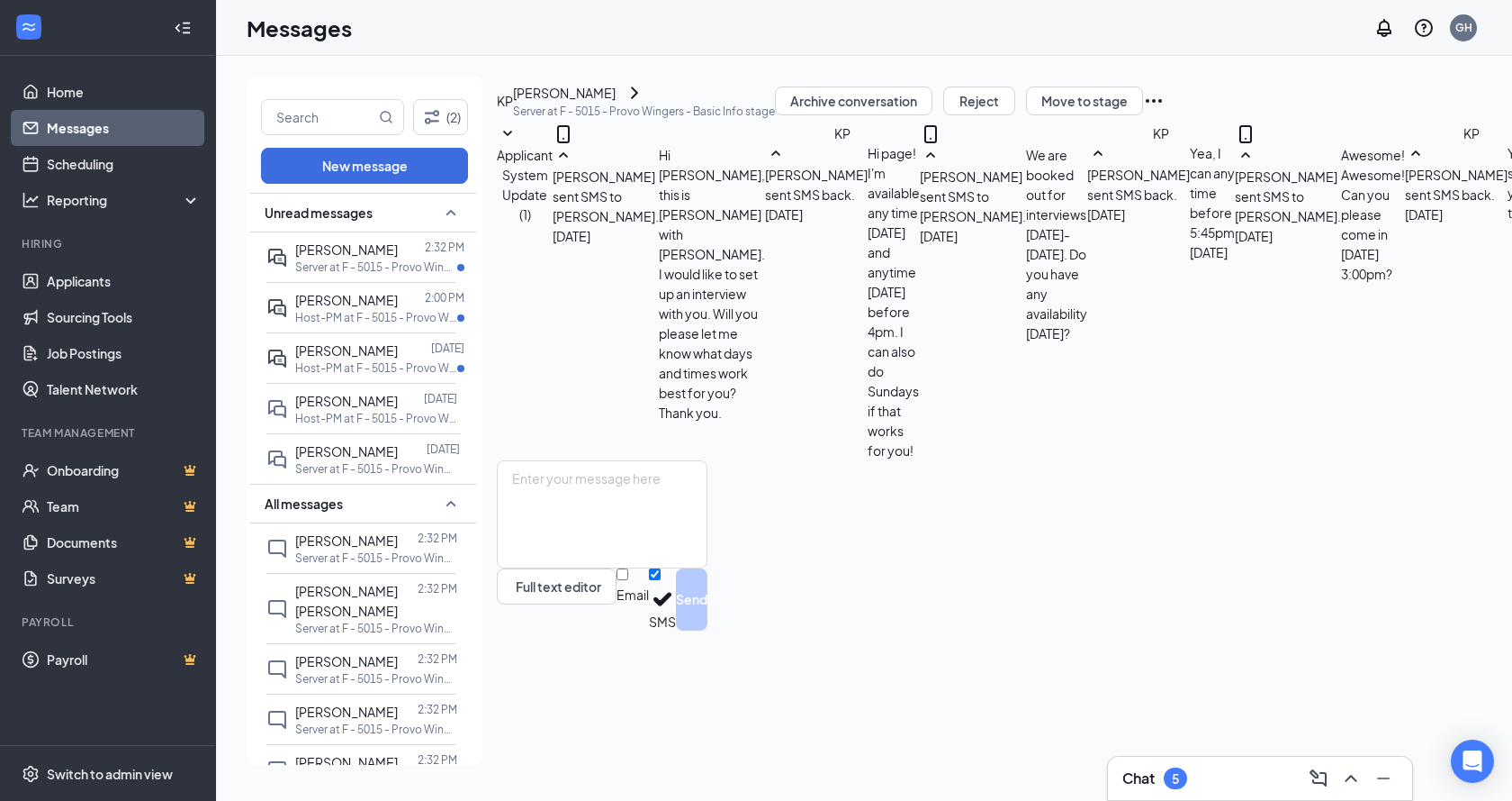
scroll to position [393, 0]
click at [584, 102] on div "[PERSON_NAME]" at bounding box center [564, 92] width 102 height 20
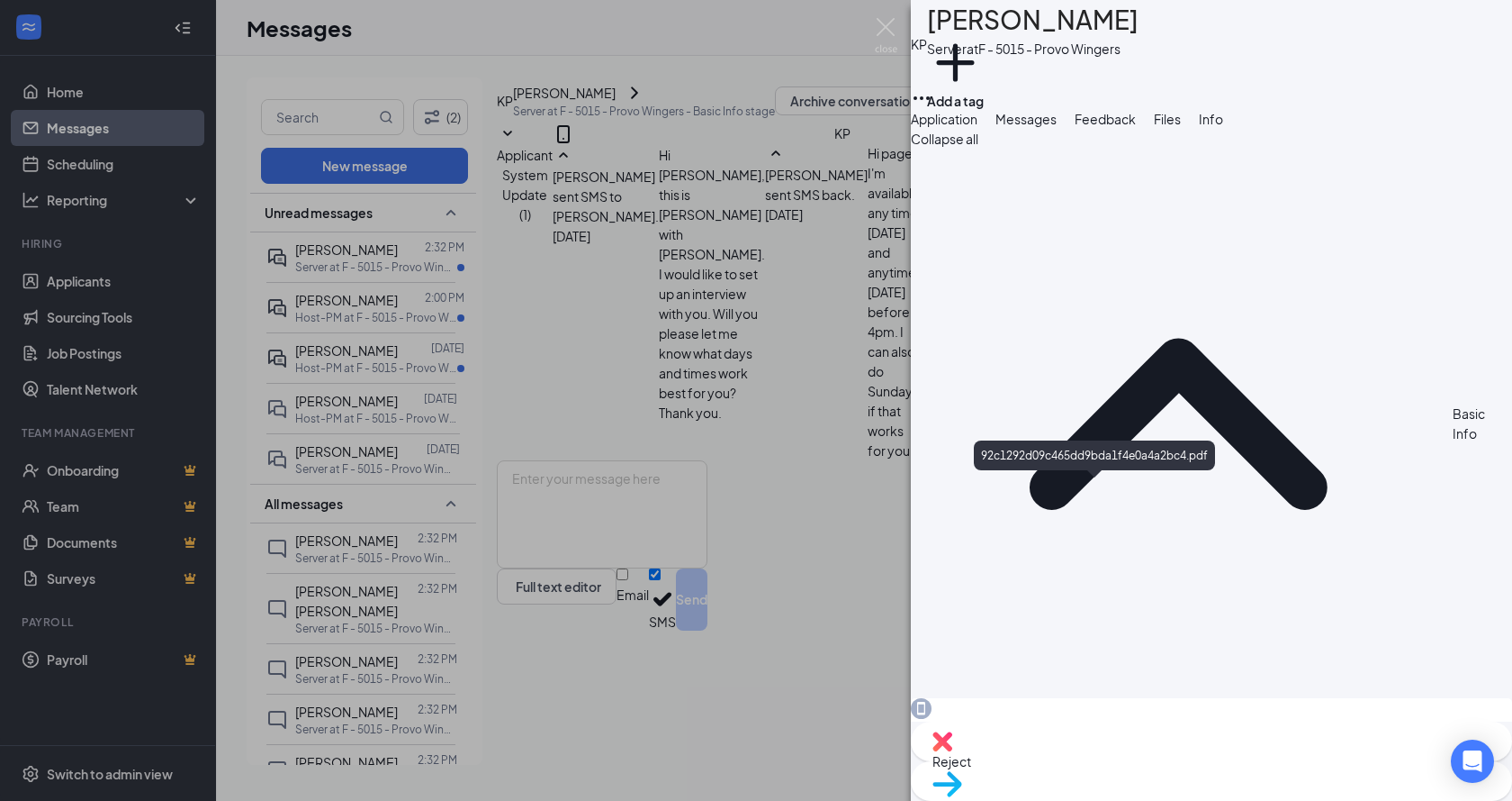
drag, startPoint x: 700, startPoint y: 298, endPoint x: 726, endPoint y: 290, distance: 27.2
click at [700, 298] on div "KP [PERSON_NAME] Server at F - 5015 - Provo Wingers Add a tag Application Messa…" at bounding box center [756, 400] width 1512 height 801
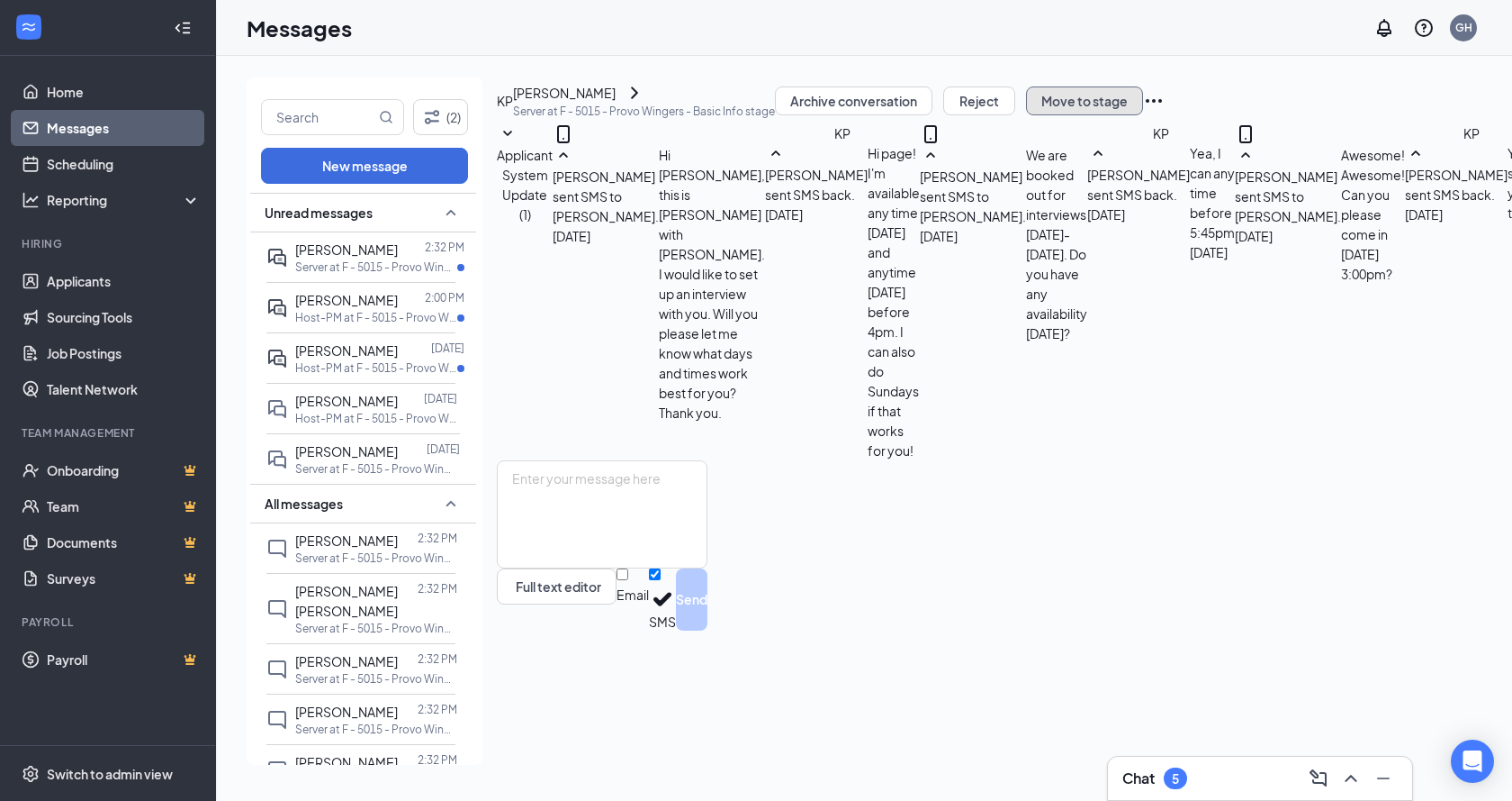
click at [1143, 116] on button "Move to stage" at bounding box center [1084, 100] width 117 height 29
type input "Onsite Interview"
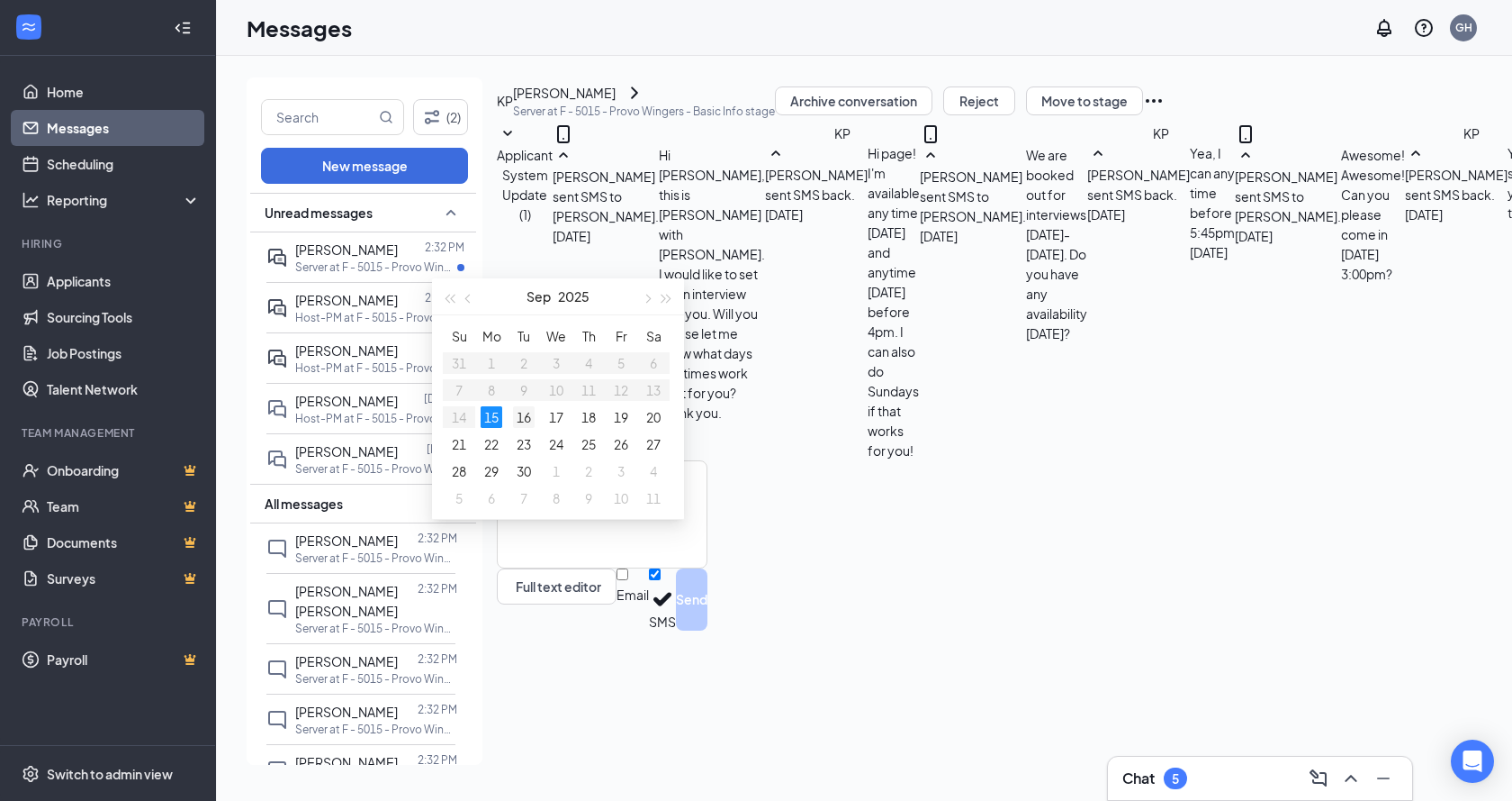
type input "[DATE]"
click at [515, 414] on div "16" at bounding box center [524, 417] width 22 height 22
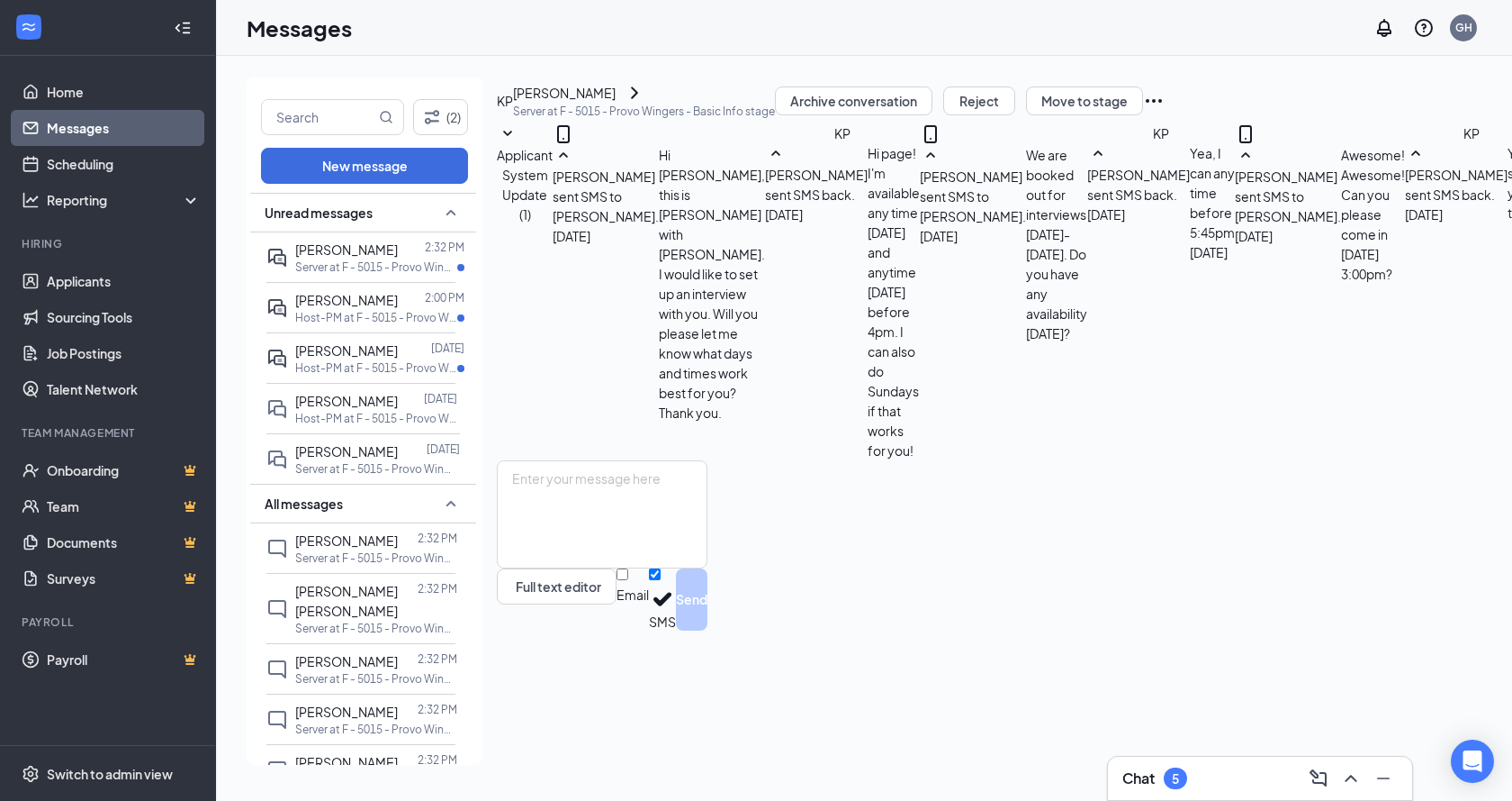
click at [378, 417] on p "Host-PM at F - 5015 - Provo Wingers" at bounding box center [376, 418] width 162 height 15
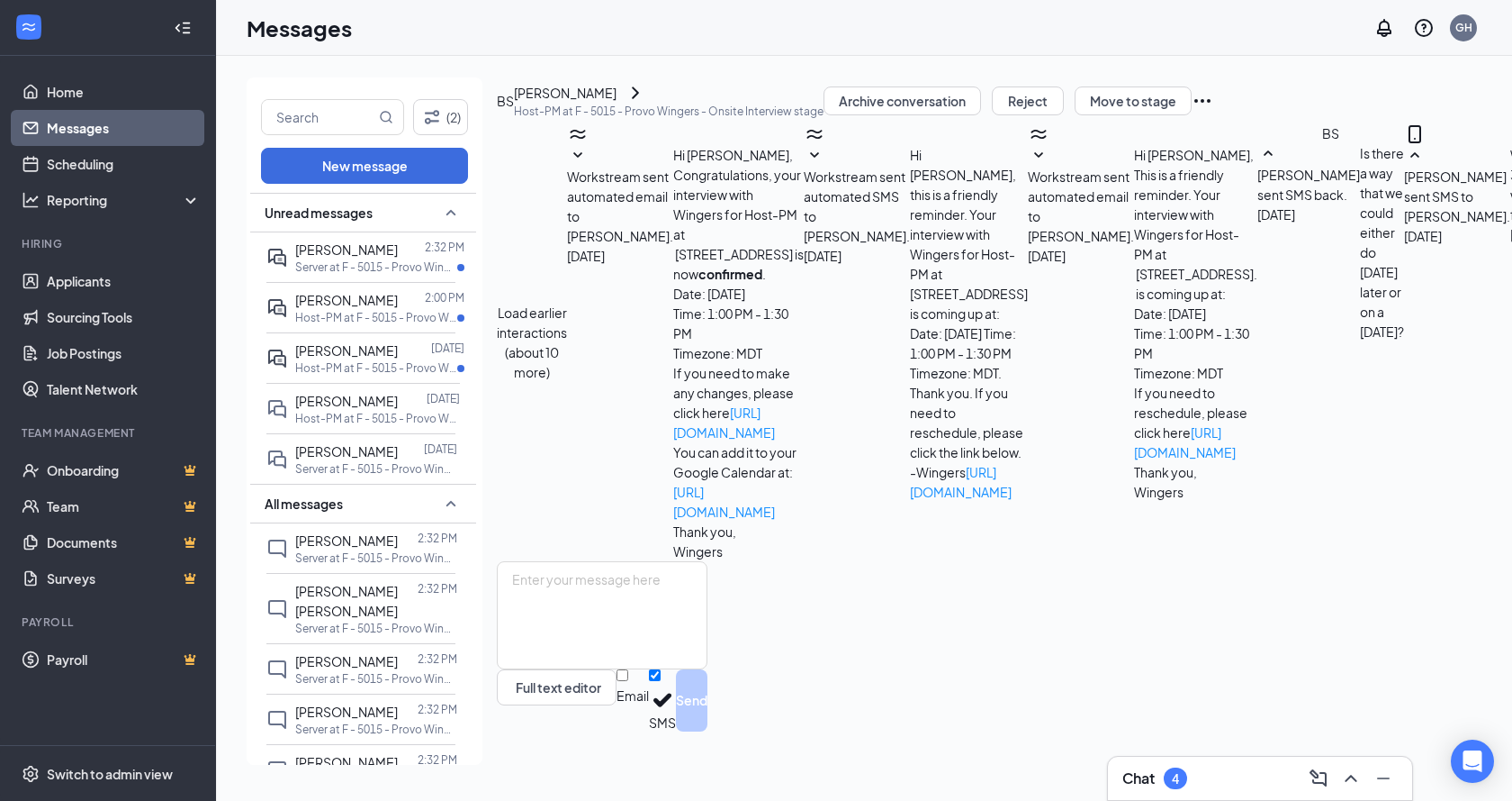
scroll to position [457, 0]
click at [1192, 116] on button "Move to stage" at bounding box center [1133, 100] width 117 height 29
type input "Hiring Complete (final stage)"
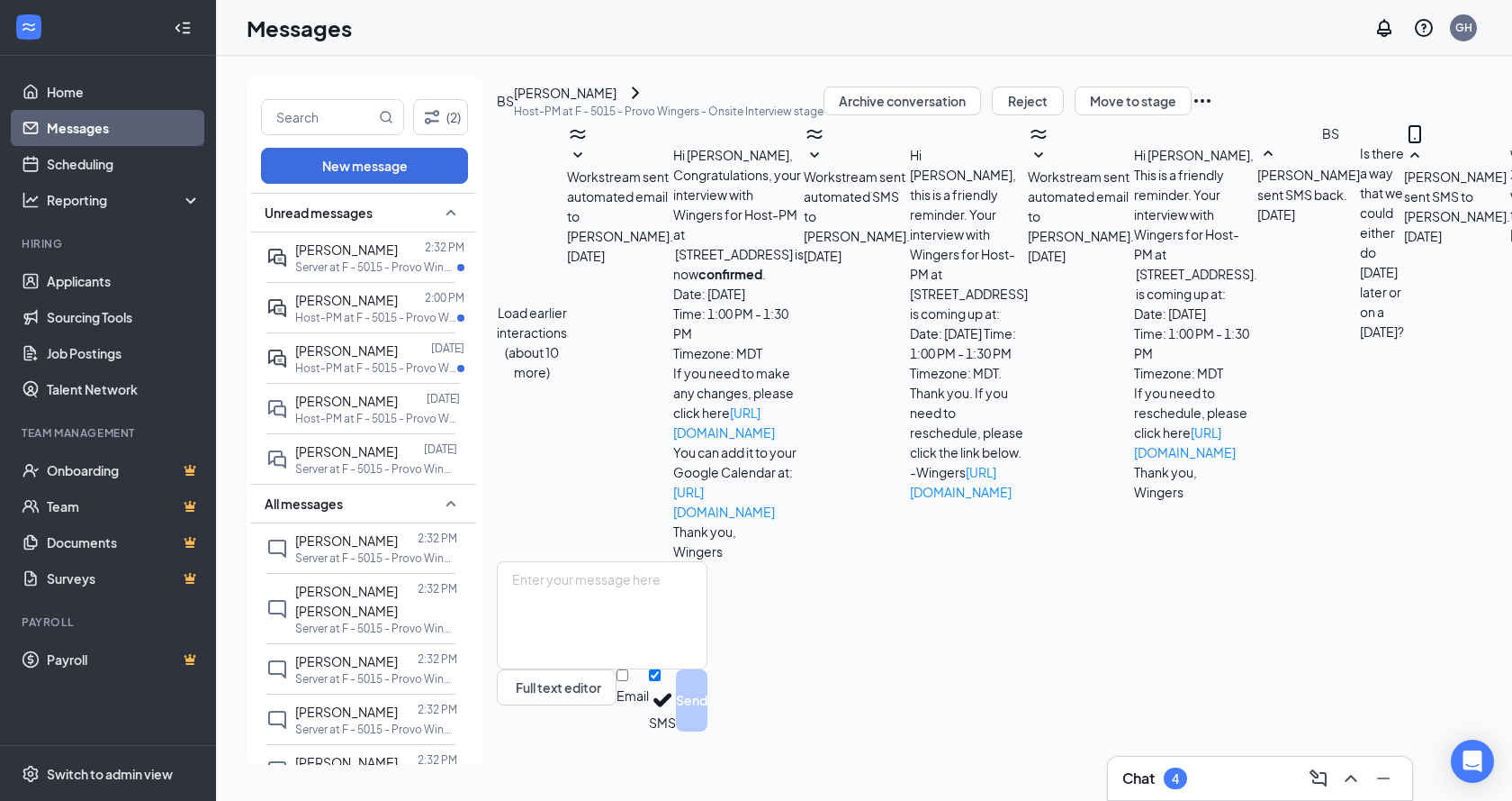
click at [0, 800] on icon "Cross" at bounding box center [0, 816] width 0 height 0
click at [1211, 102] on icon "Ellipses" at bounding box center [1202, 101] width 16 height 4
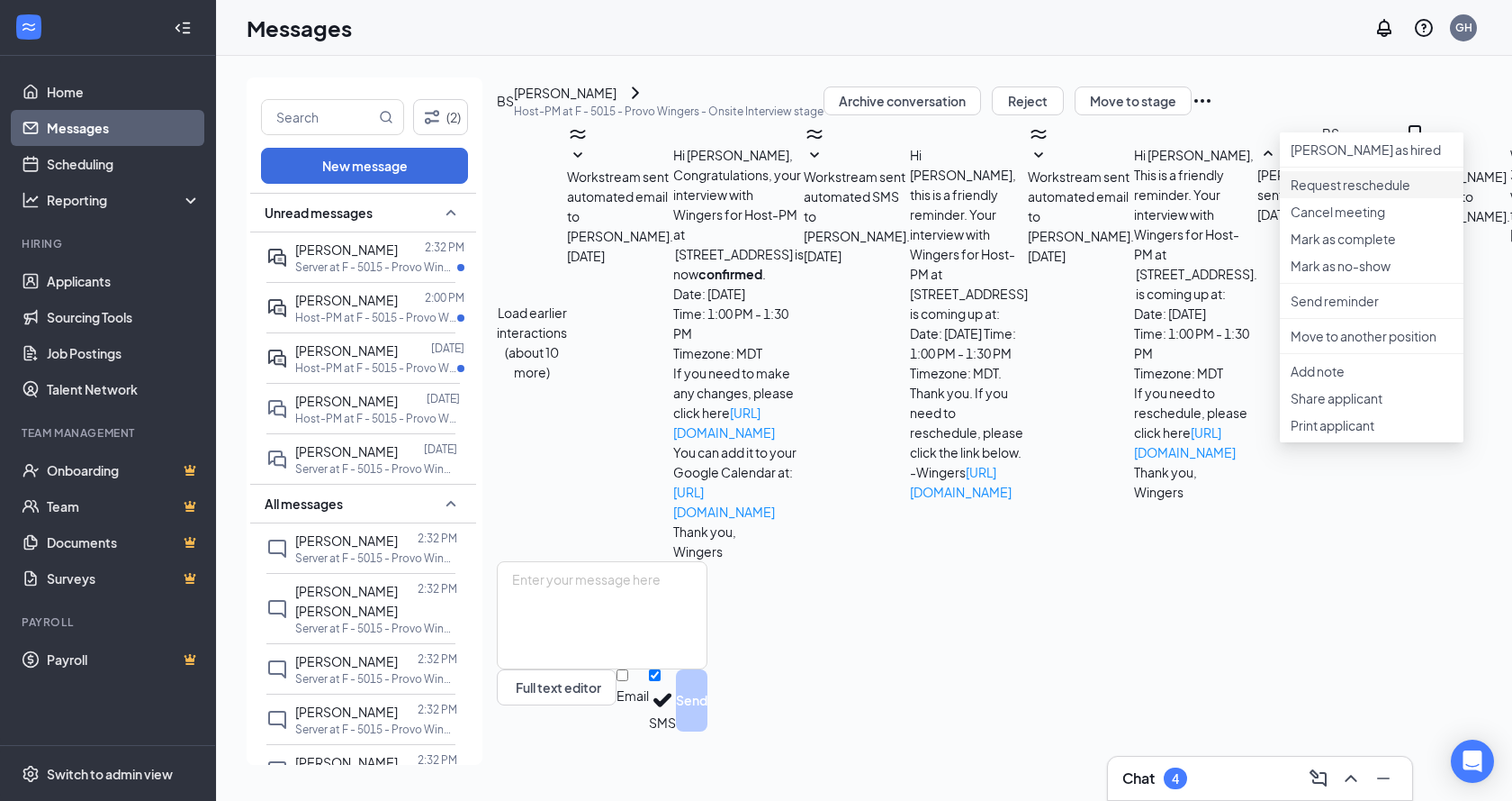
click at [1366, 193] on p "Request reschedule" at bounding box center [1371, 184] width 162 height 18
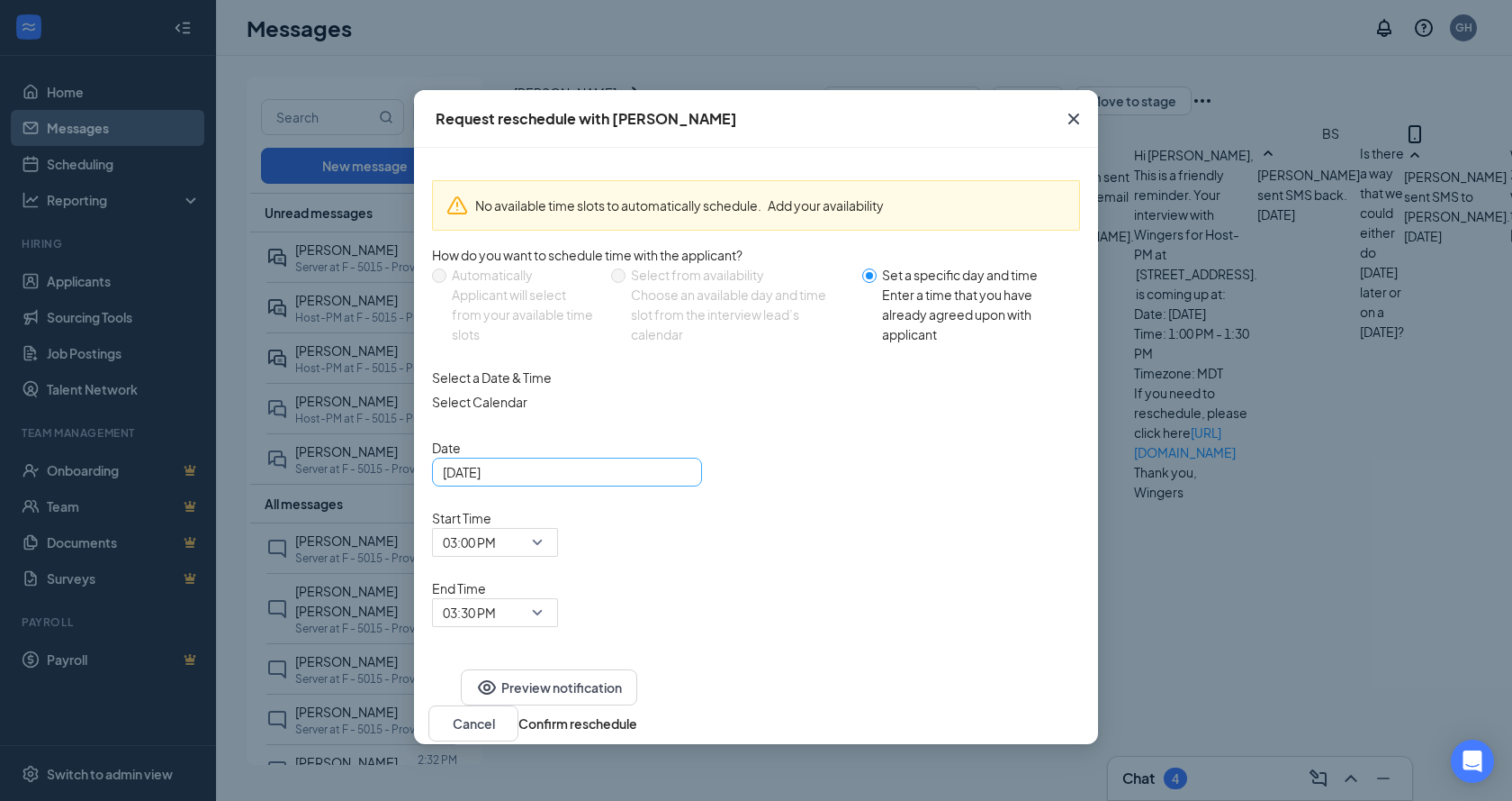
click at [683, 482] on div "[DATE]" at bounding box center [567, 471] width 249 height 20
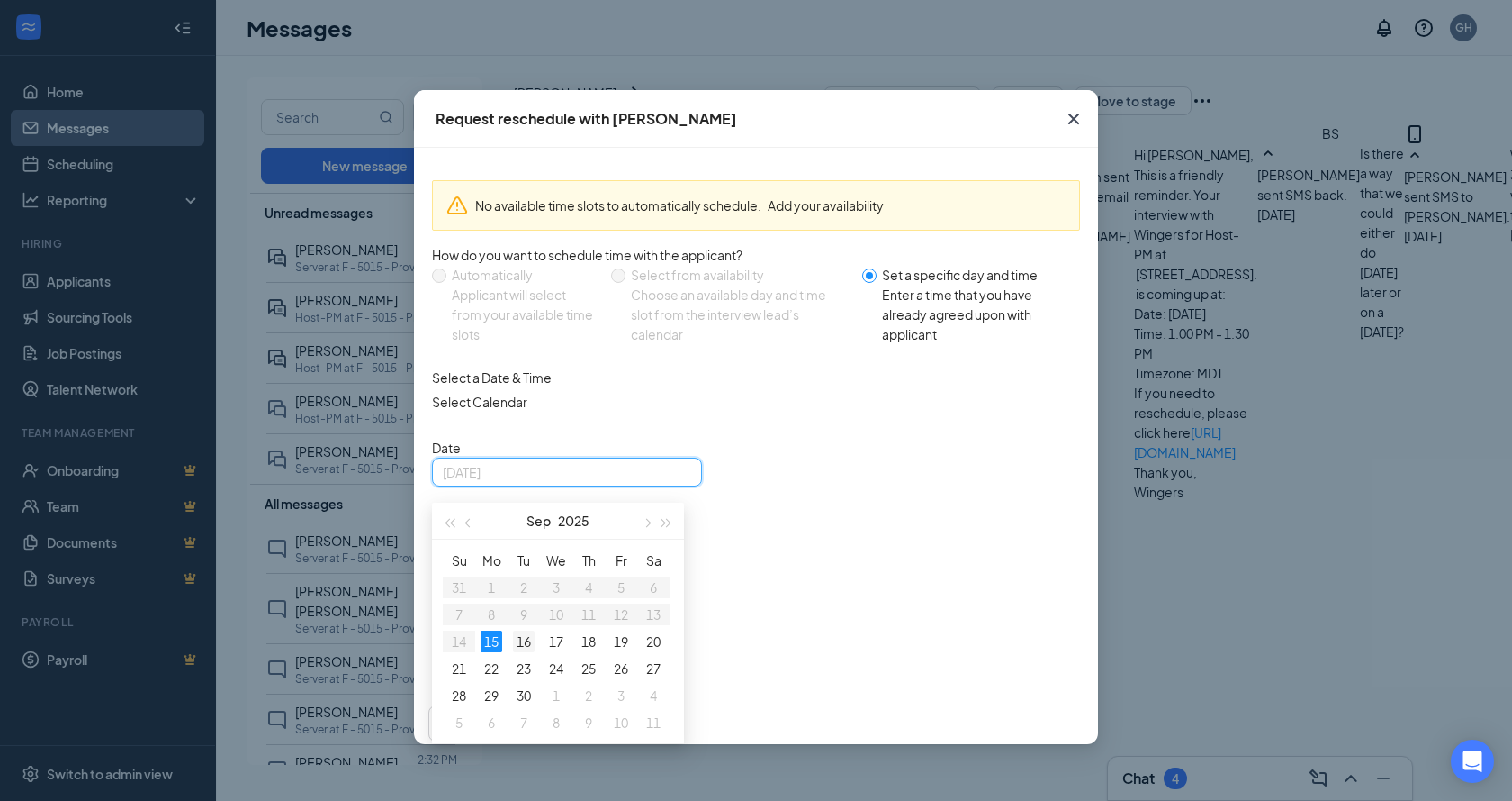
type input "[DATE]"
click at [518, 652] on div "16" at bounding box center [524, 640] width 22 height 22
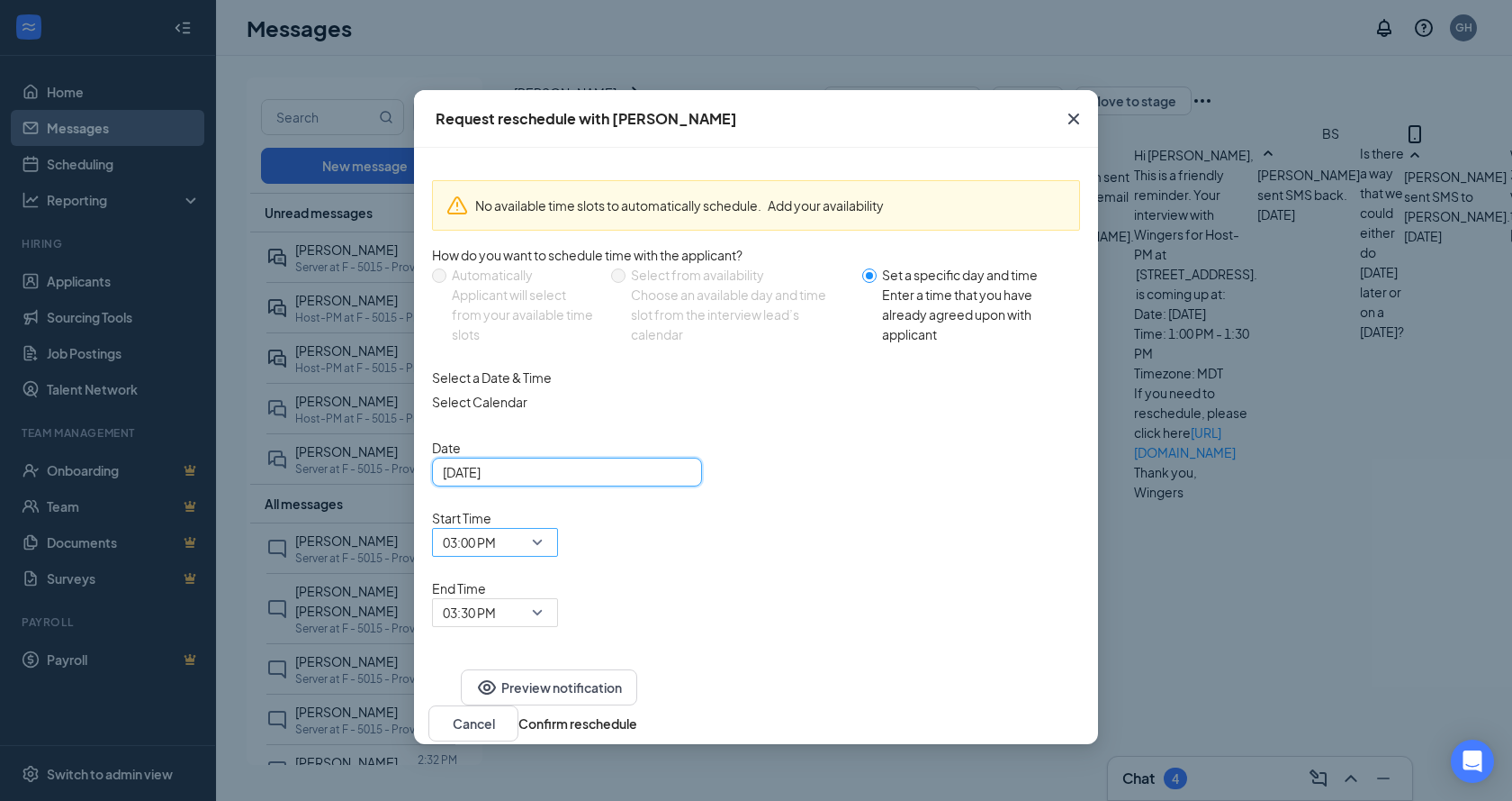
click at [496, 529] on span "03:00 PM" at bounding box center [469, 542] width 53 height 27
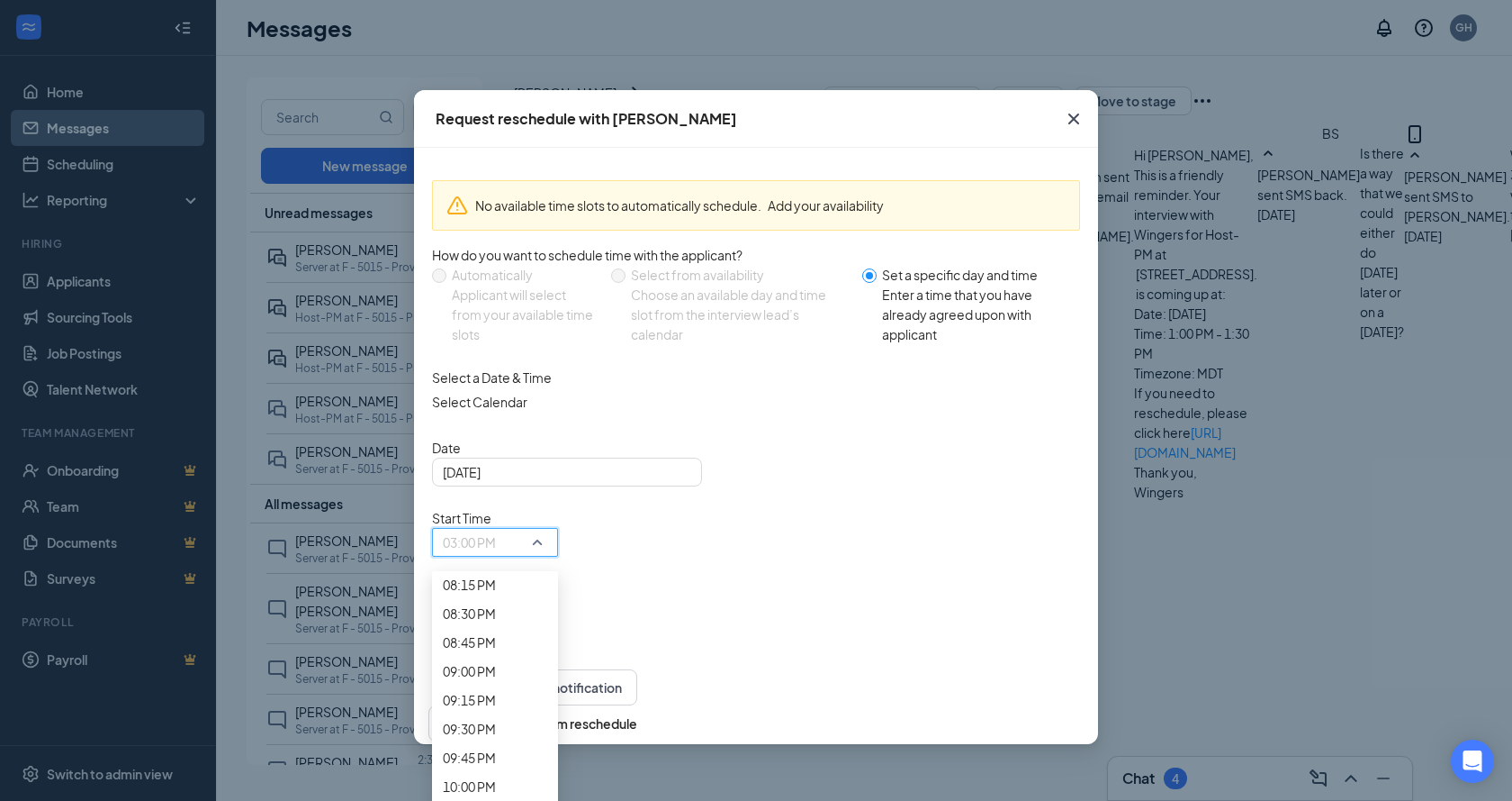
scroll to position [2389, 0]
click at [496, 19] on span "03:30 PM" at bounding box center [469, 8] width 53 height 20
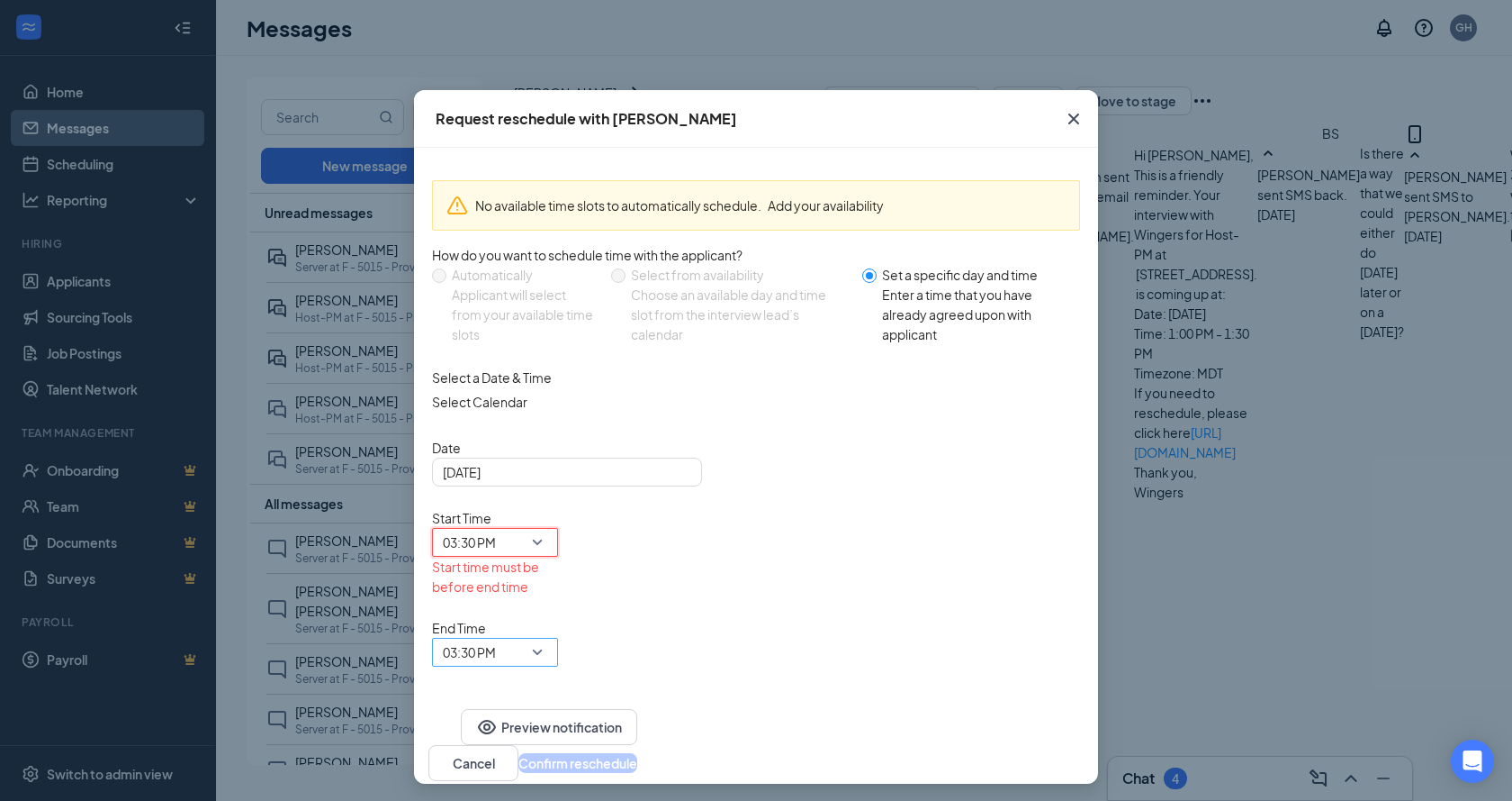
click at [496, 639] on span "03:30 PM" at bounding box center [469, 652] width 53 height 27
click at [496, 17] on span "04:00 PM" at bounding box center [469, 7] width 53 height 20
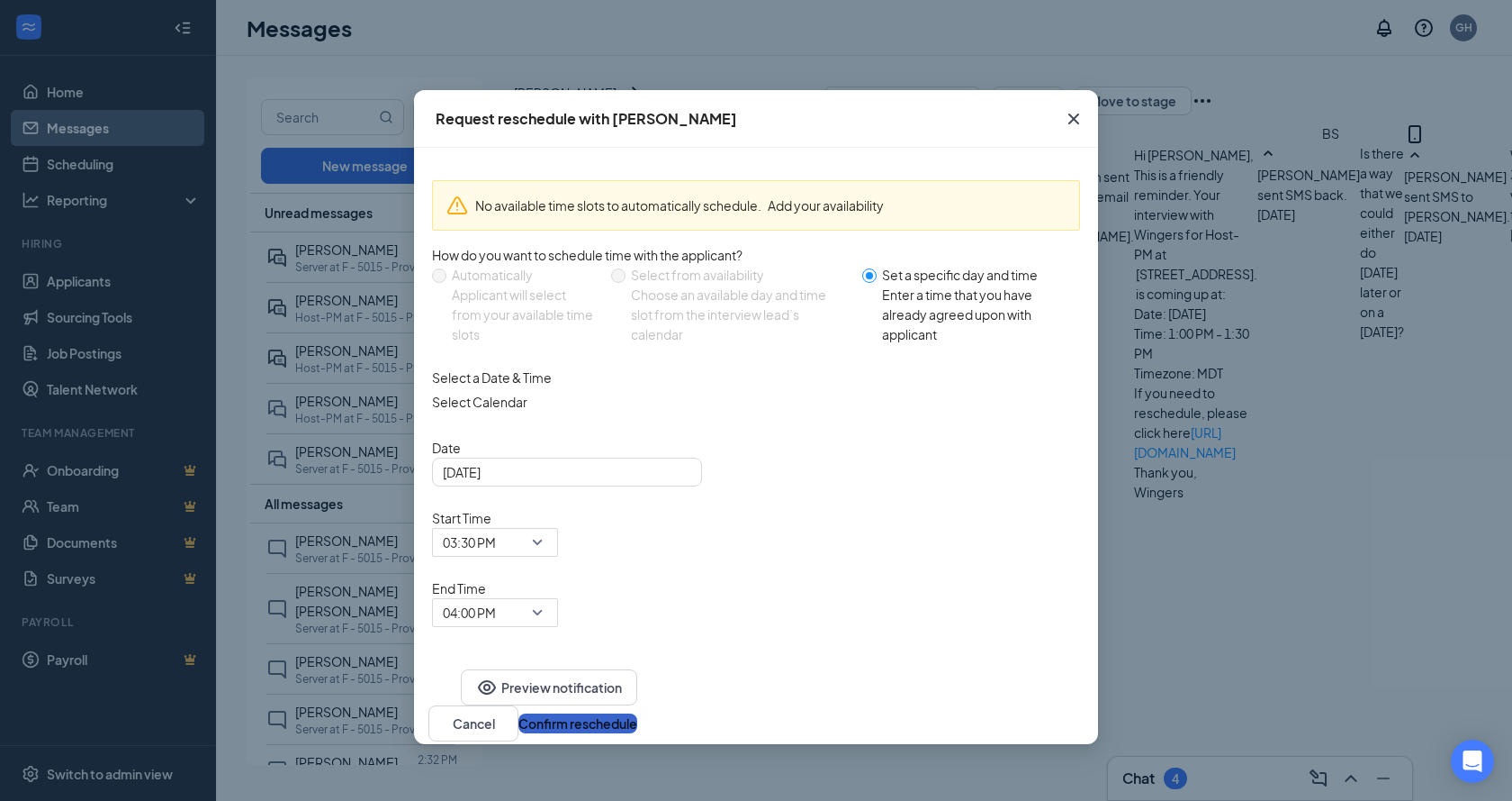
click at [637, 714] on button "Confirm reschedule" at bounding box center [577, 723] width 119 height 20
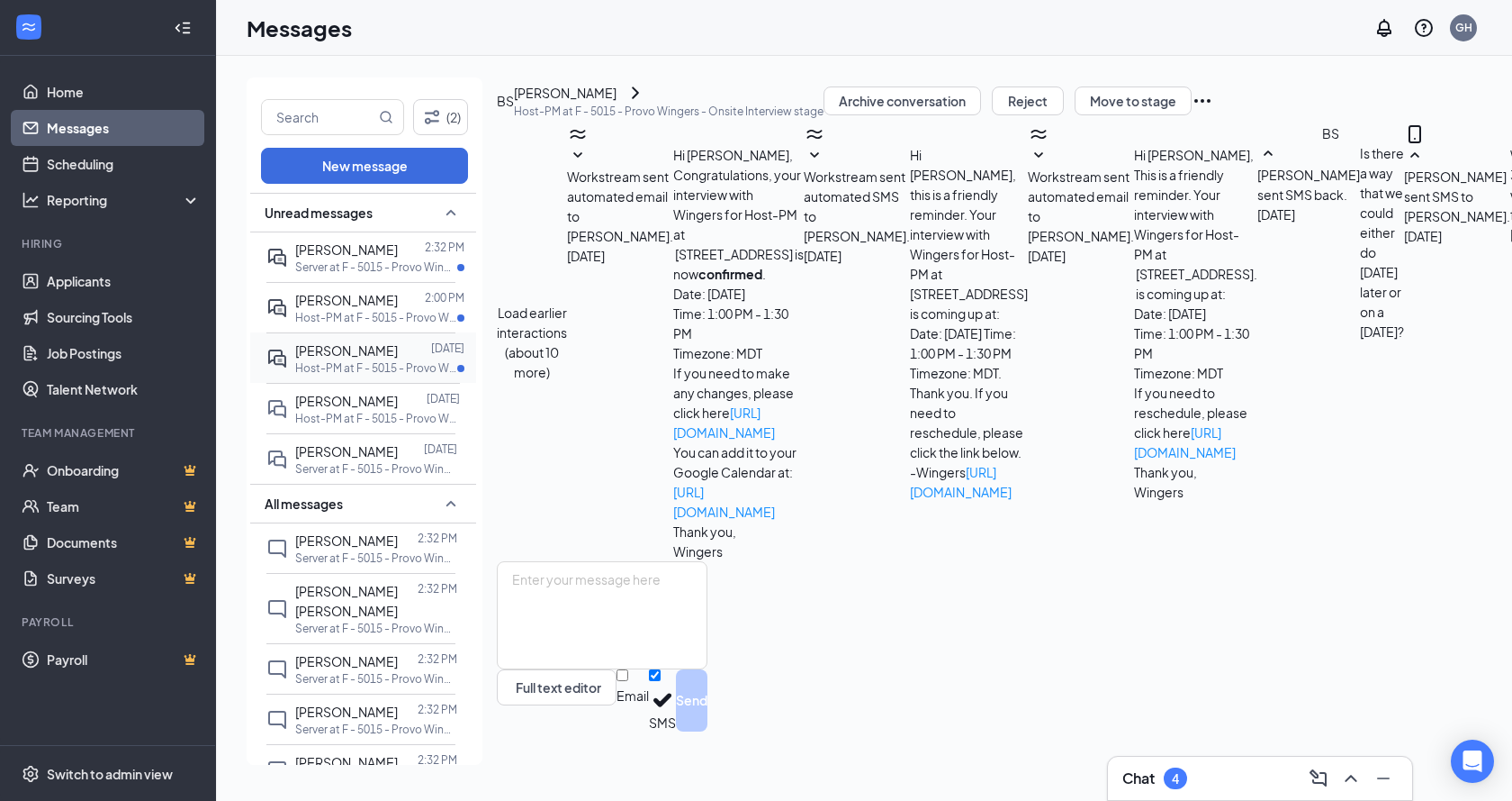
click at [330, 366] on p "Host-PM at F - 5015 - Provo Wingers" at bounding box center [376, 368] width 162 height 15
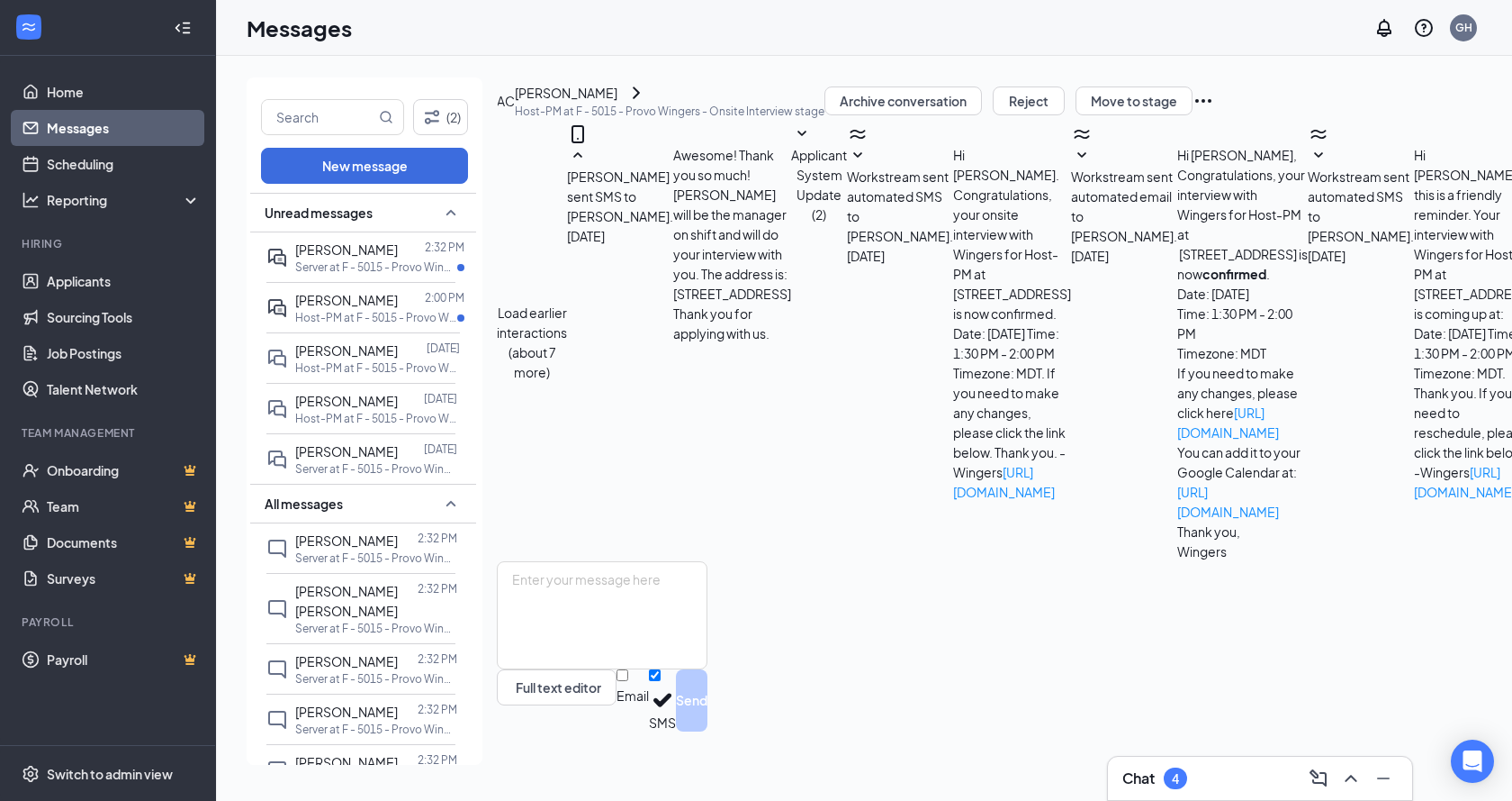
scroll to position [344, 0]
click at [692, 614] on textarea at bounding box center [602, 615] width 210 height 108
click at [567, 302] on button "Load earlier interactions (about 7 more)" at bounding box center [531, 342] width 70 height 79
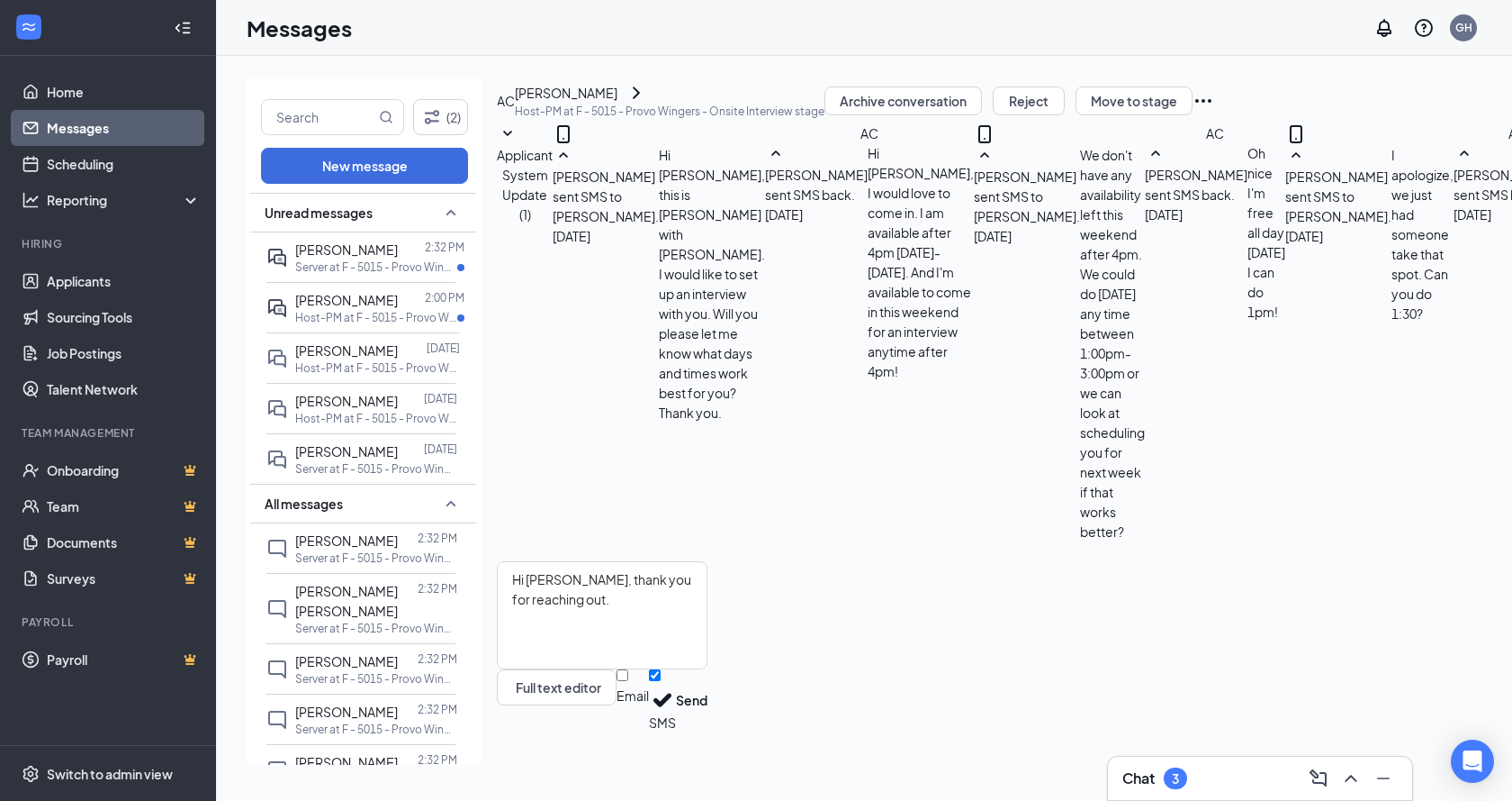
scroll to position [541, 0]
click at [708, 641] on textarea "Hi [PERSON_NAME], thank you for reaching out." at bounding box center [602, 615] width 210 height 108
type textarea "Hi [PERSON_NAME], thank you for reaching out. Can you please come in [DATE][DAT…"
click at [708, 728] on button "Send" at bounding box center [692, 701] width 32 height 62
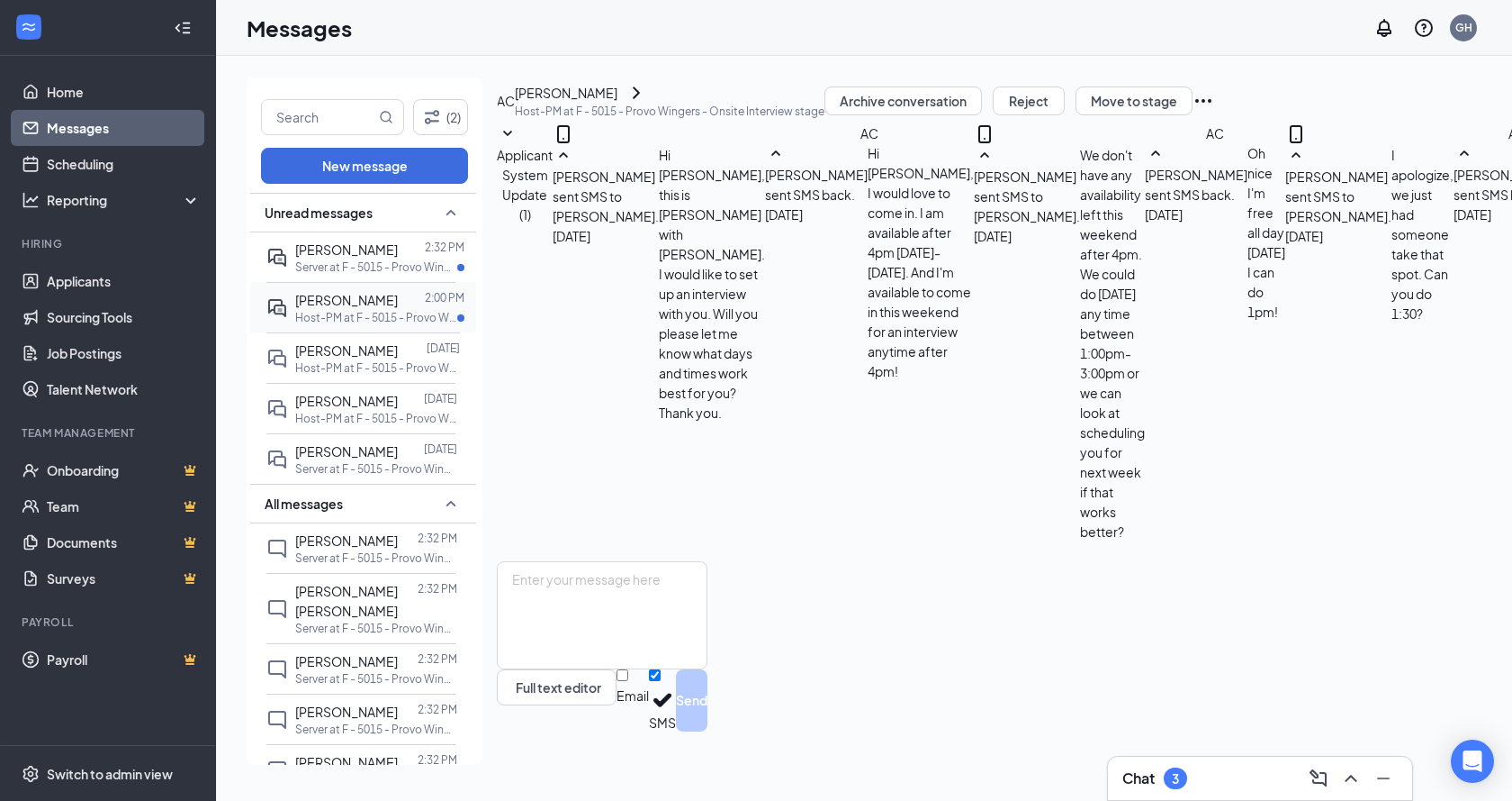
click at [376, 282] on div "[PERSON_NAME] 2:00 PM Host-PM at F - 5015 - Provo Wingers" at bounding box center [360, 307] width 189 height 51
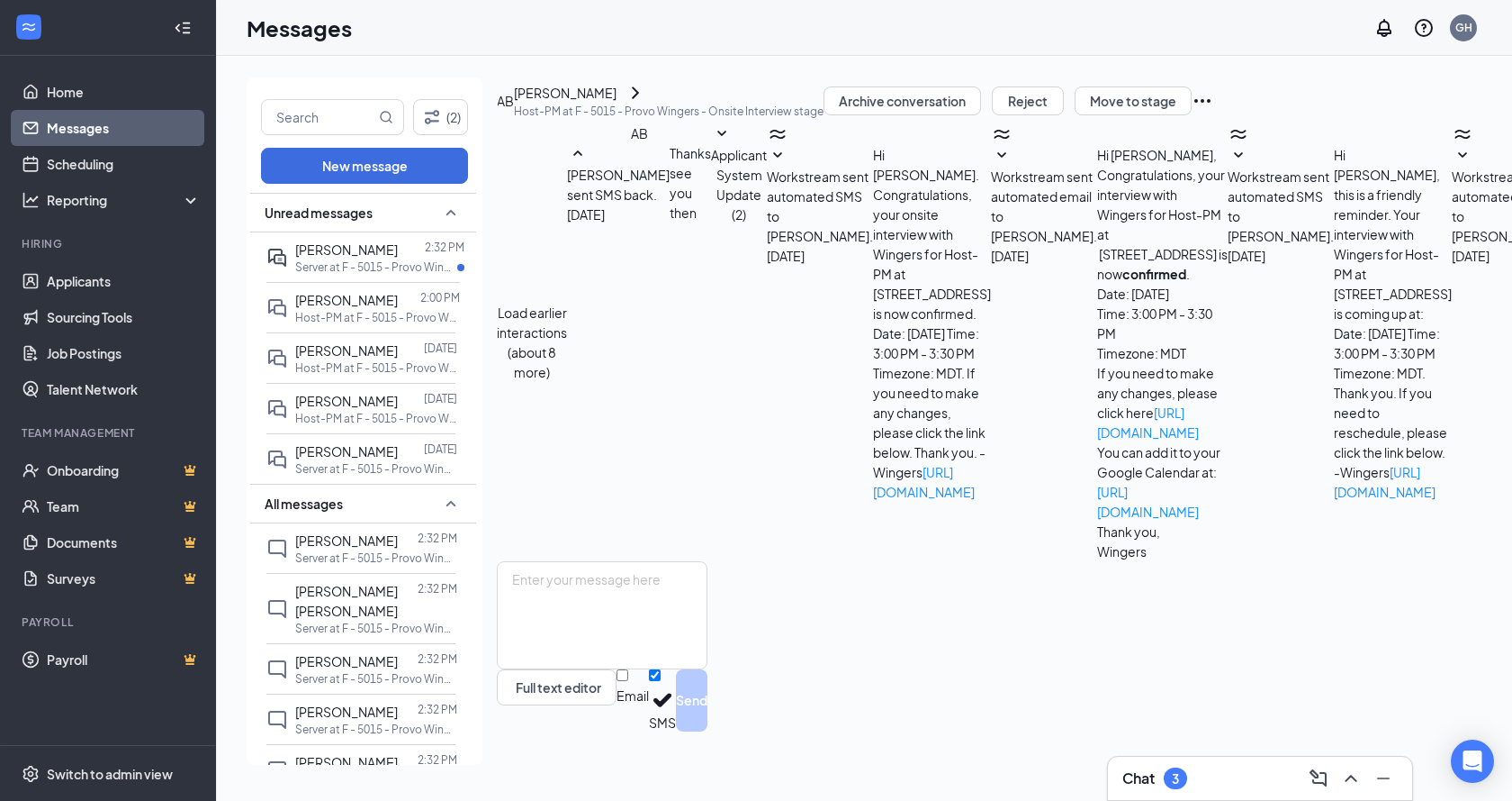
scroll to position [304, 0]
click at [708, 630] on textarea at bounding box center [602, 615] width 210 height 108
type textarea "Y"
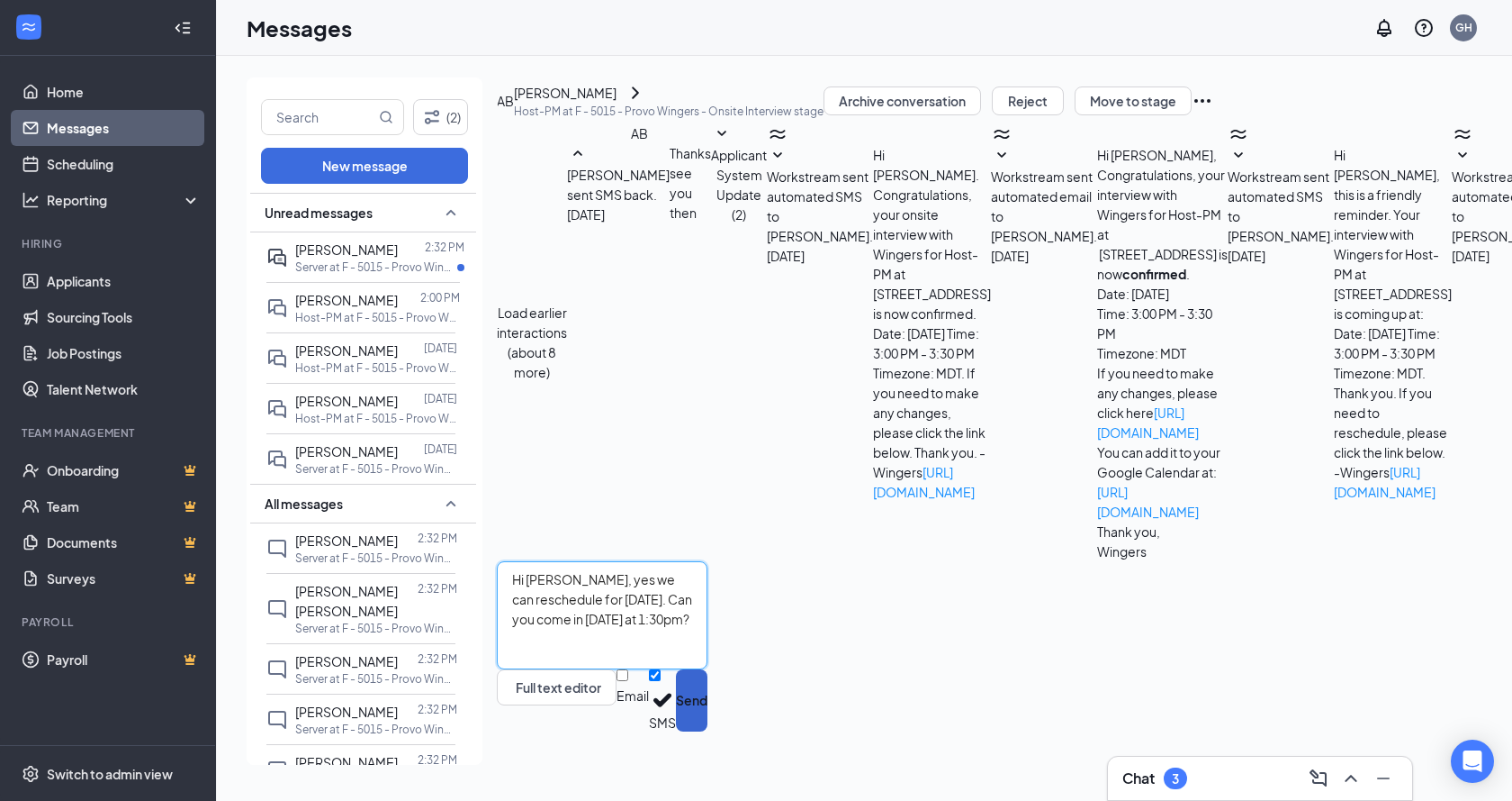
type textarea "Hi [PERSON_NAME], yes we can reschedule for [DATE]. Can you come in [DATE] at 1…"
click at [708, 732] on button "Send" at bounding box center [692, 701] width 32 height 62
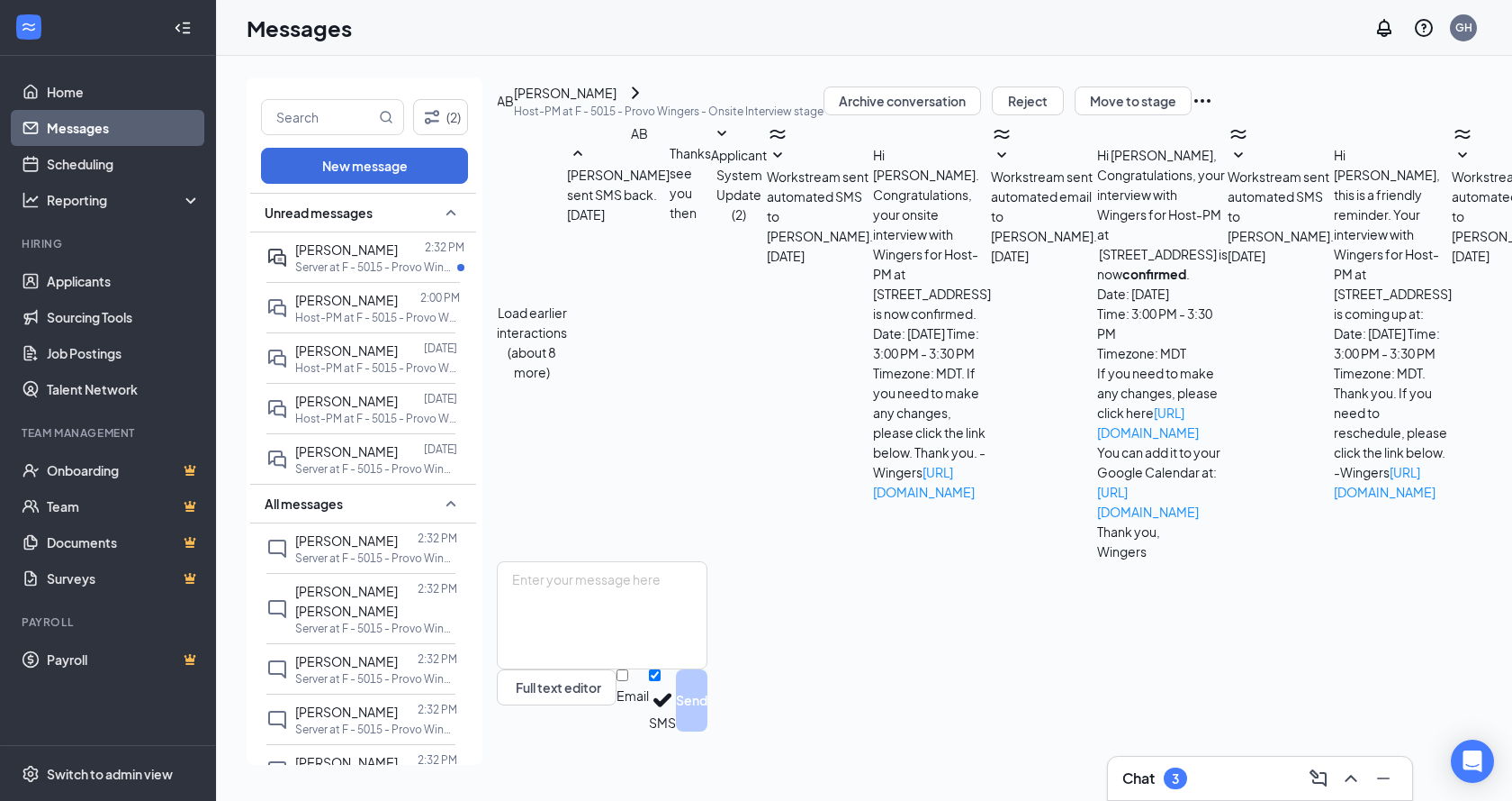
scroll to position [402, 0]
click at [390, 269] on p "Server at F - 5015 - Provo Wingers" at bounding box center [376, 267] width 162 height 15
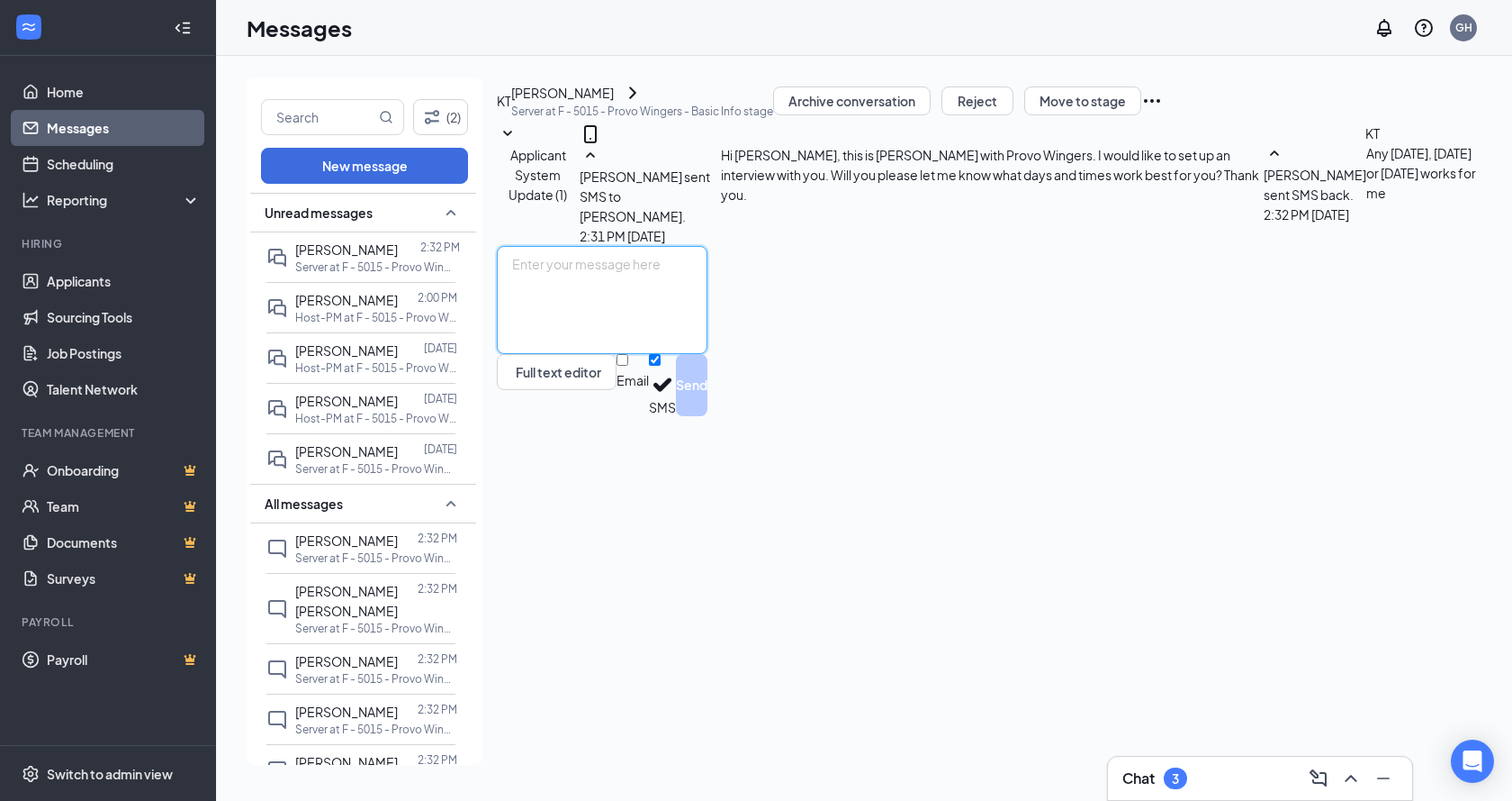
click at [708, 354] on textarea at bounding box center [602, 300] width 210 height 108
click at [708, 354] on textarea "Awesome! Can you please come in [DATE][DATE] 2:30pm?" at bounding box center [602, 300] width 210 height 108
type textarea "Awesome! Can you please come in [DATE][DATE] 2:30pm?"
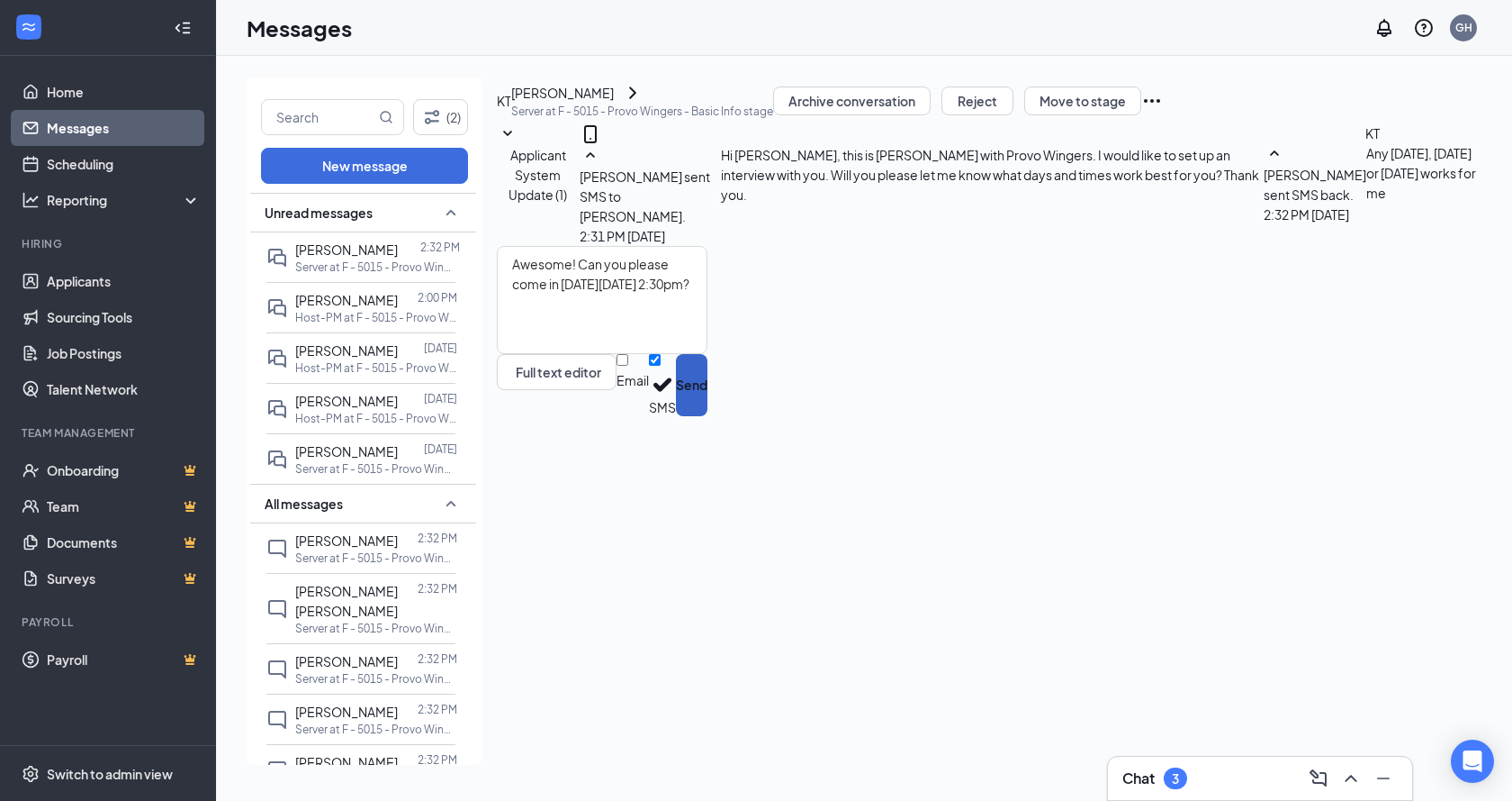
click at [708, 416] on button "Send" at bounding box center [692, 385] width 32 height 62
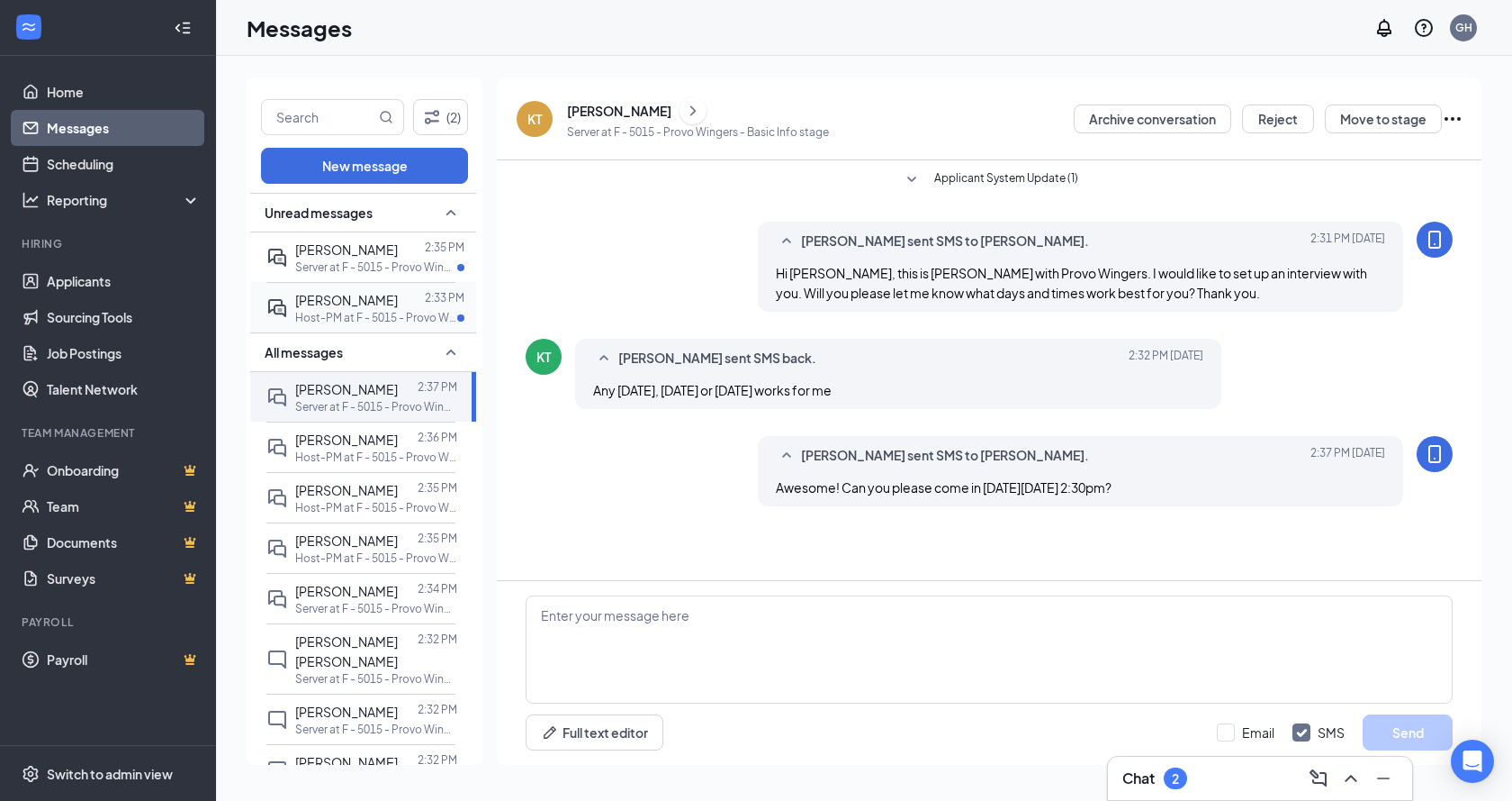
click at [355, 295] on span "[PERSON_NAME]" at bounding box center [346, 300] width 102 height 16
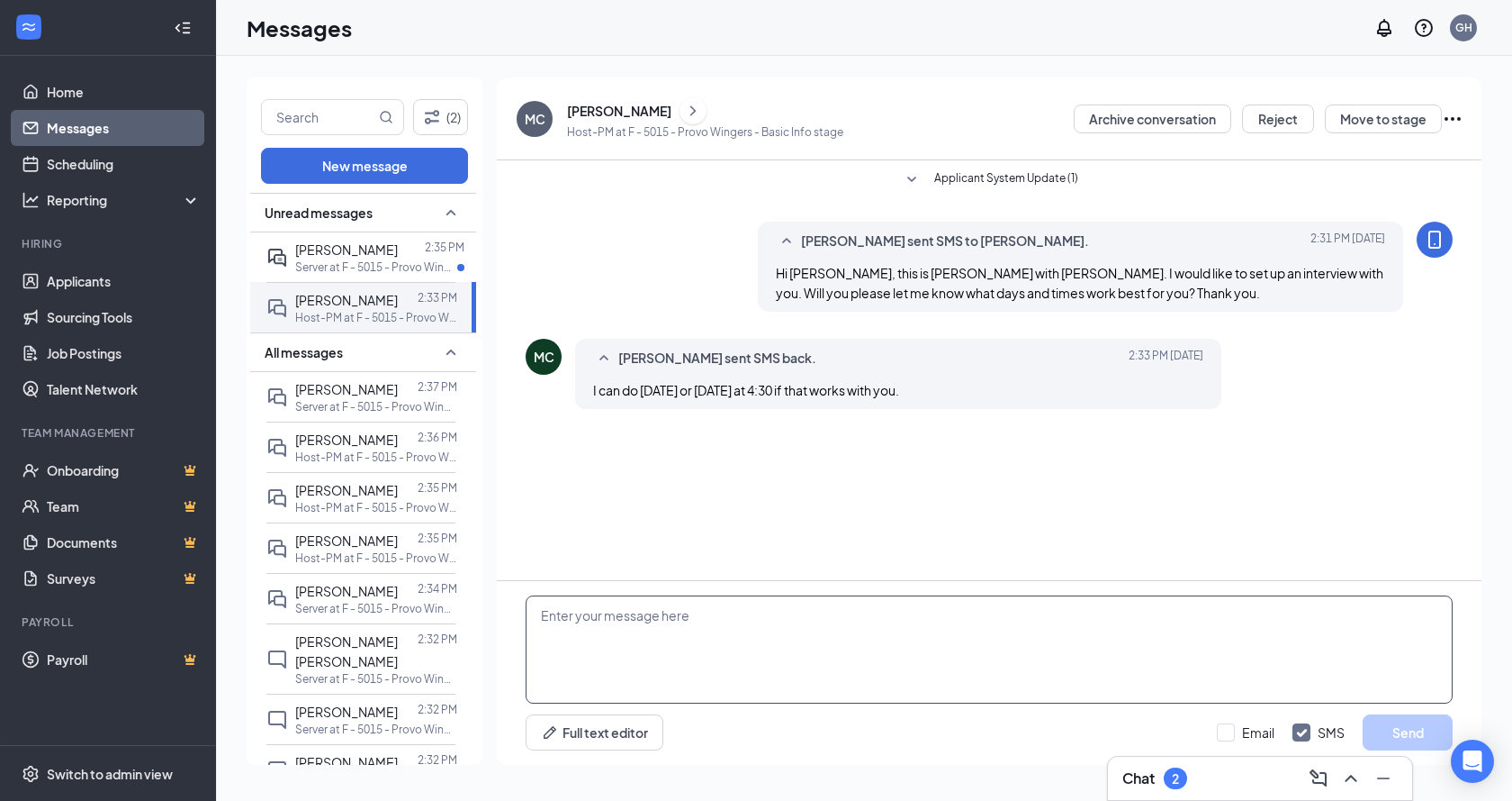
click at [692, 657] on textarea at bounding box center [989, 649] width 927 height 108
click at [888, 615] on textarea "Friday at 4:30 works great for us! I will get you added to our schedule!" at bounding box center [989, 649] width 927 height 108
type textarea "Friday at 4:30 works great for us! I will get you added to our interview schedu…"
drag, startPoint x: 1430, startPoint y: 729, endPoint x: 1430, endPoint y: 718, distance: 11.0
click at [1430, 723] on button "Send" at bounding box center [1408, 732] width 90 height 36
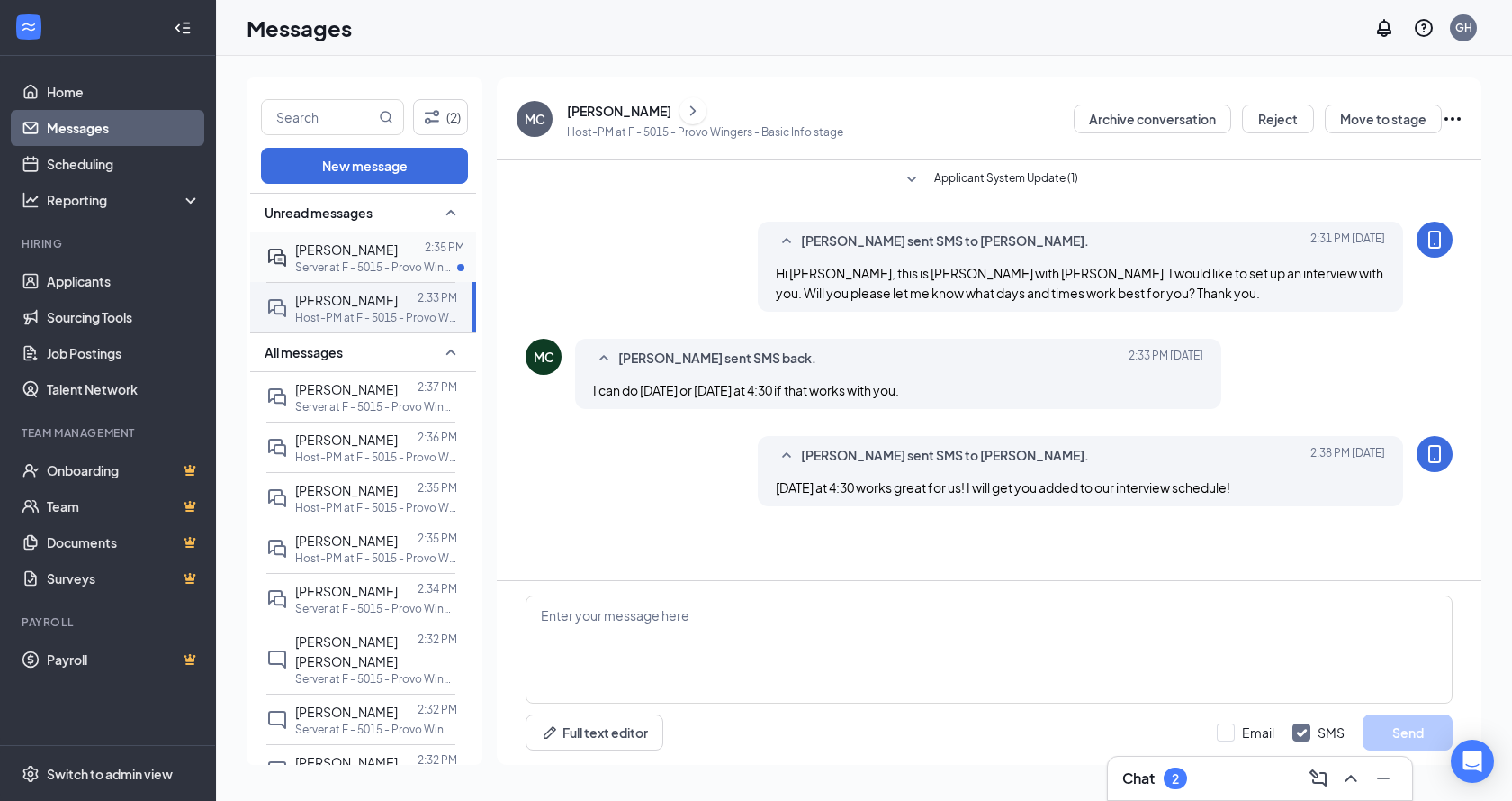
click at [396, 259] on p "Server at F - 5015 - Provo Wingers" at bounding box center [376, 267] width 162 height 15
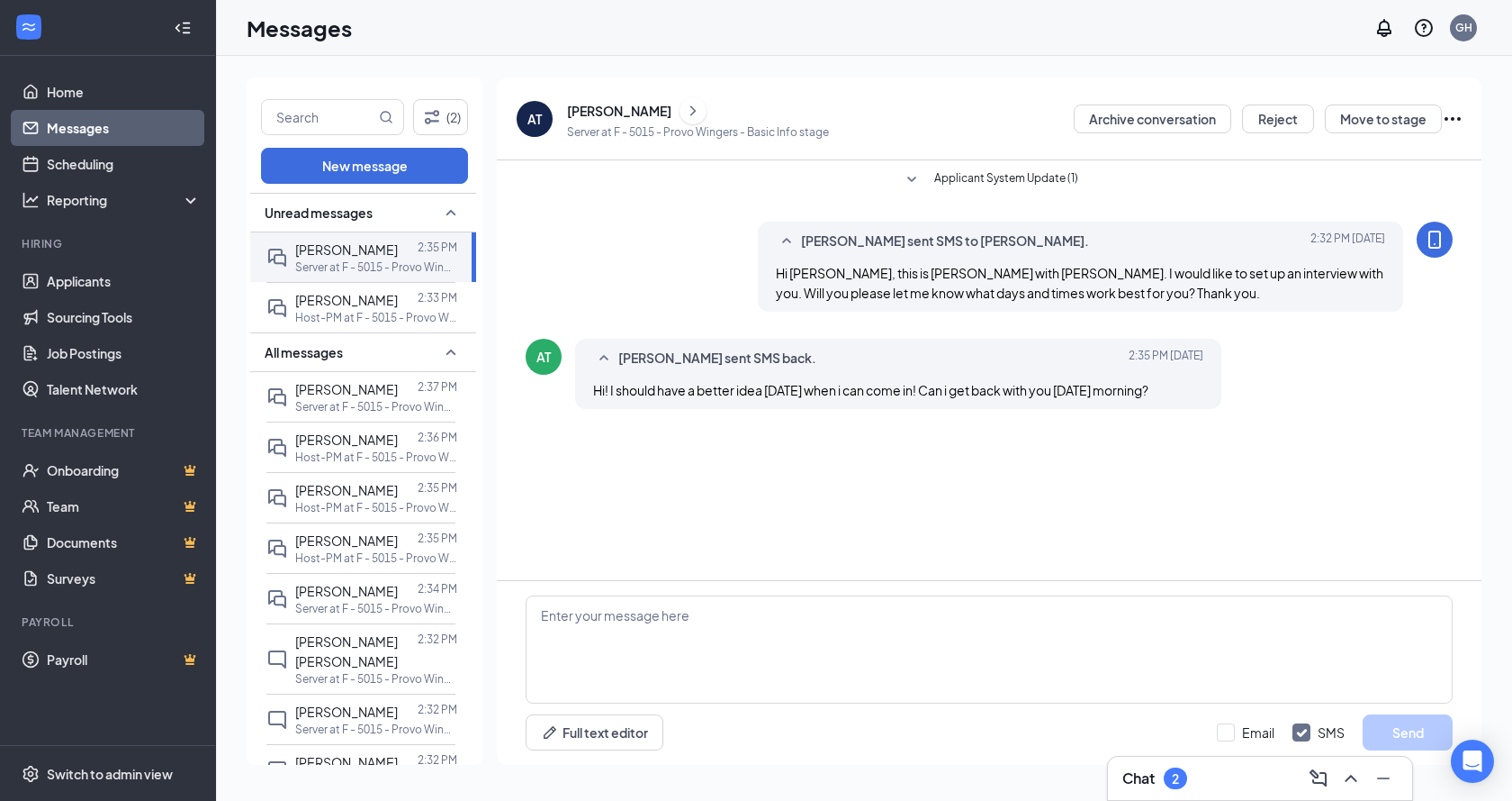
click at [923, 716] on div "Full text editor Email SMS Send" at bounding box center [989, 732] width 927 height 36
click at [816, 631] on textarea at bounding box center [989, 649] width 927 height 108
type textarea "t"
type textarea "Absolutely! I look forward to hearing from you."
click at [1424, 727] on button "Send" at bounding box center [1408, 732] width 90 height 36
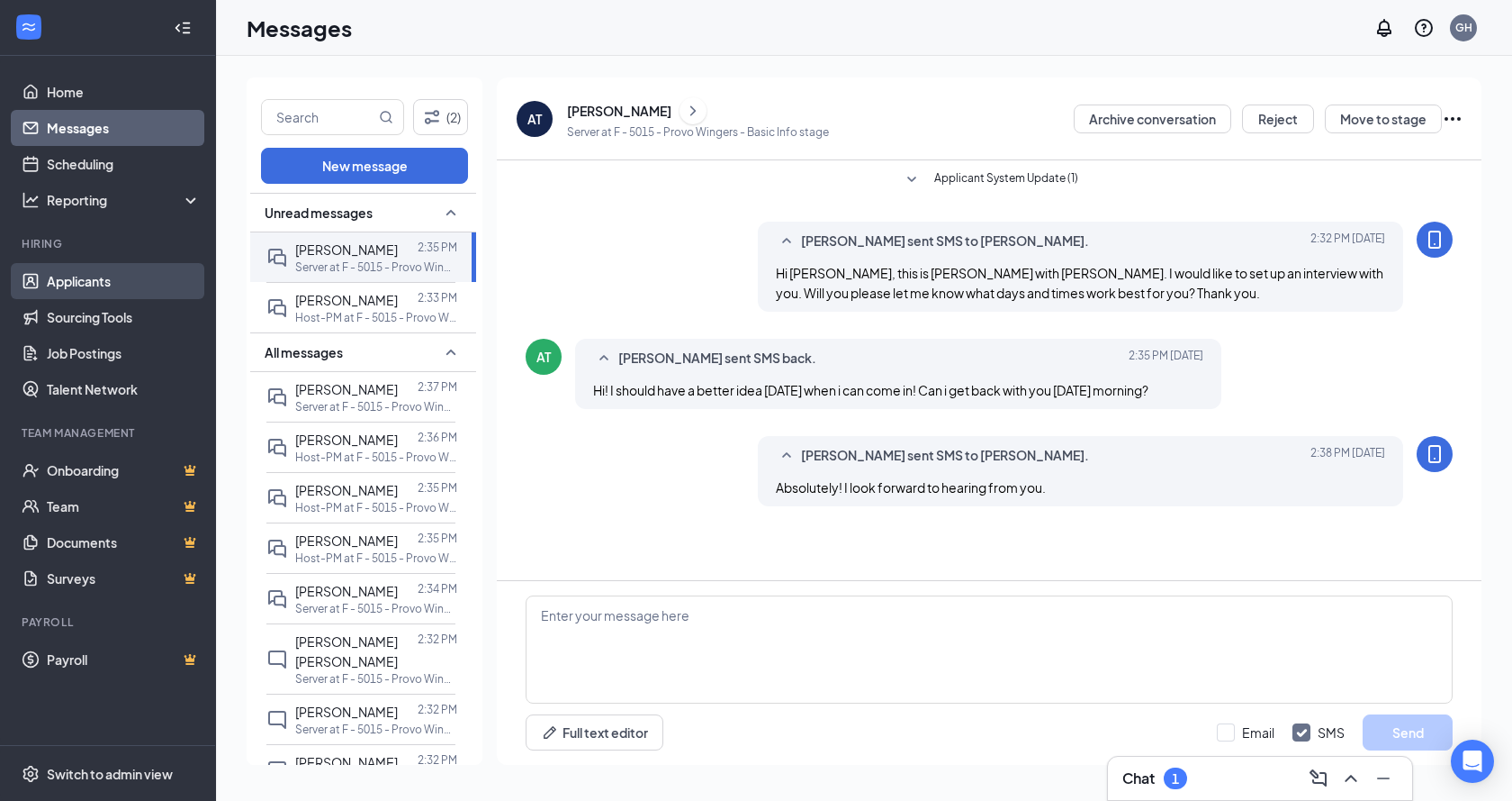
click at [100, 277] on link "Applicants" at bounding box center [124, 281] width 154 height 36
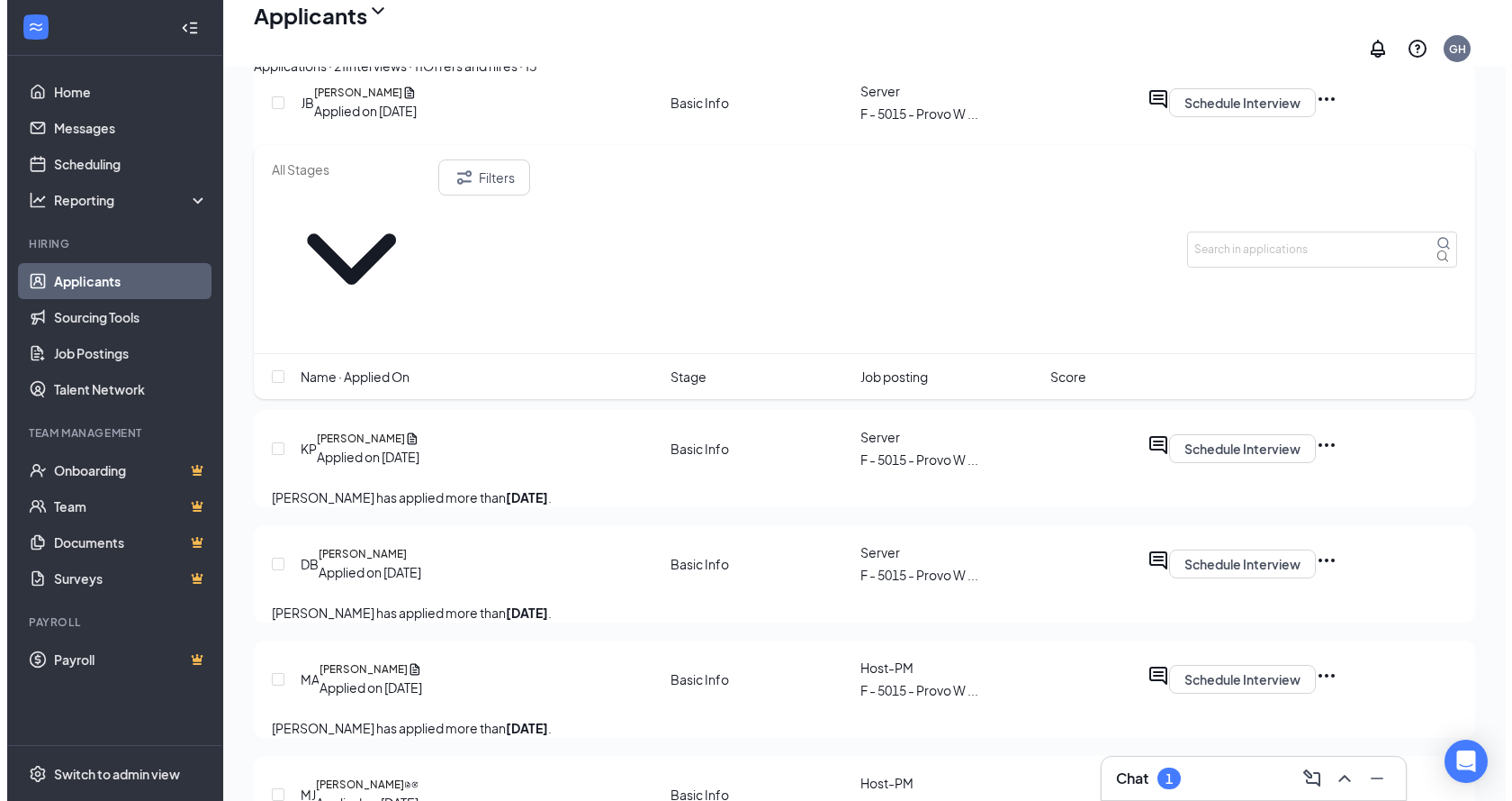
scroll to position [1711, 0]
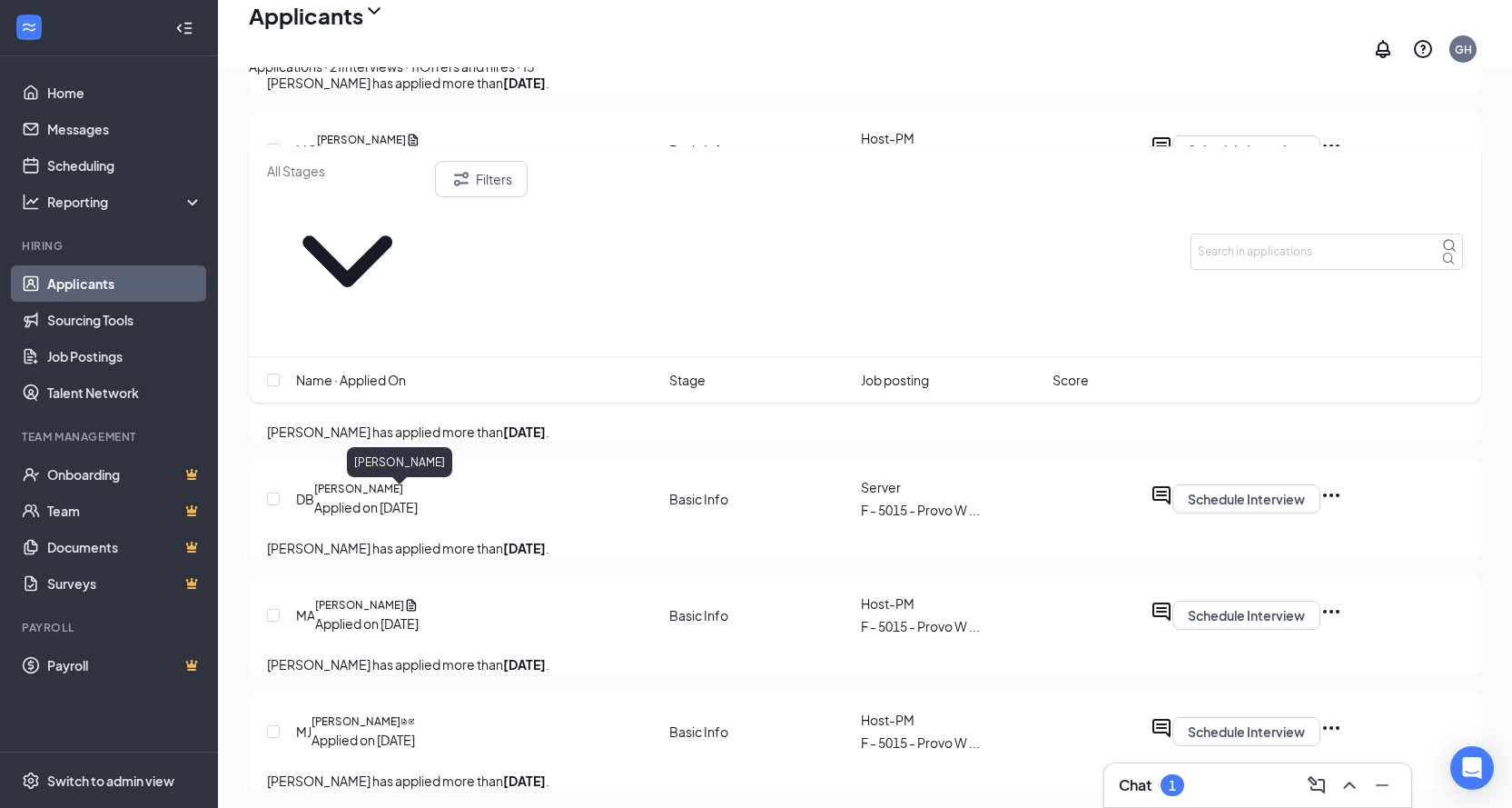
click at [393, 381] on h5 "[PERSON_NAME]" at bounding box center [357, 372] width 89 height 16
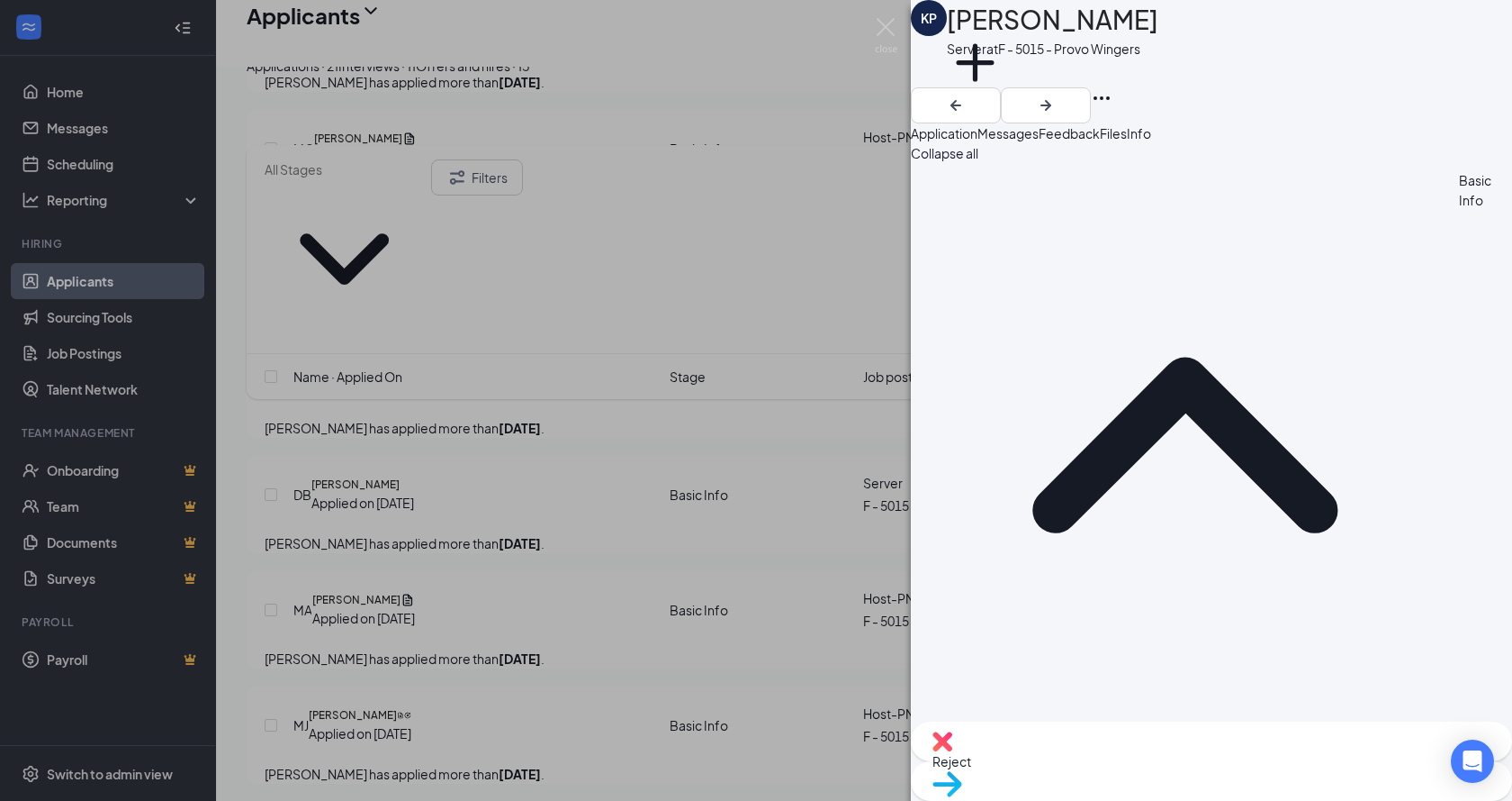
click at [1039, 144] on button "Messages" at bounding box center [1008, 132] width 61 height 20
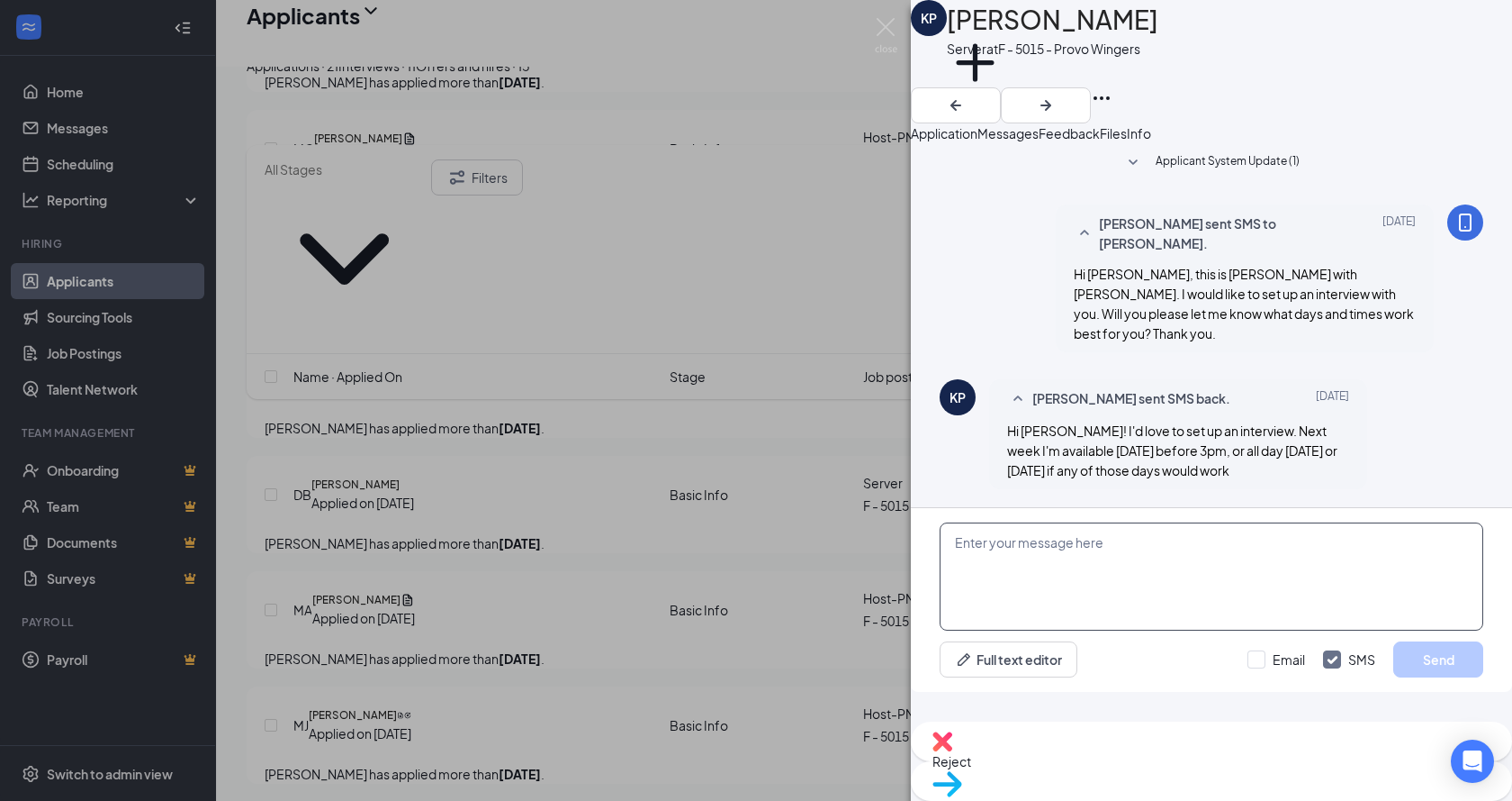
click at [1120, 588] on textarea at bounding box center [1211, 576] width 543 height 108
type textarea "Perfect! Wednesday works best for us. Can you come in this Wednesday, September…"
click at [1433, 677] on button "Send" at bounding box center [1439, 659] width 90 height 36
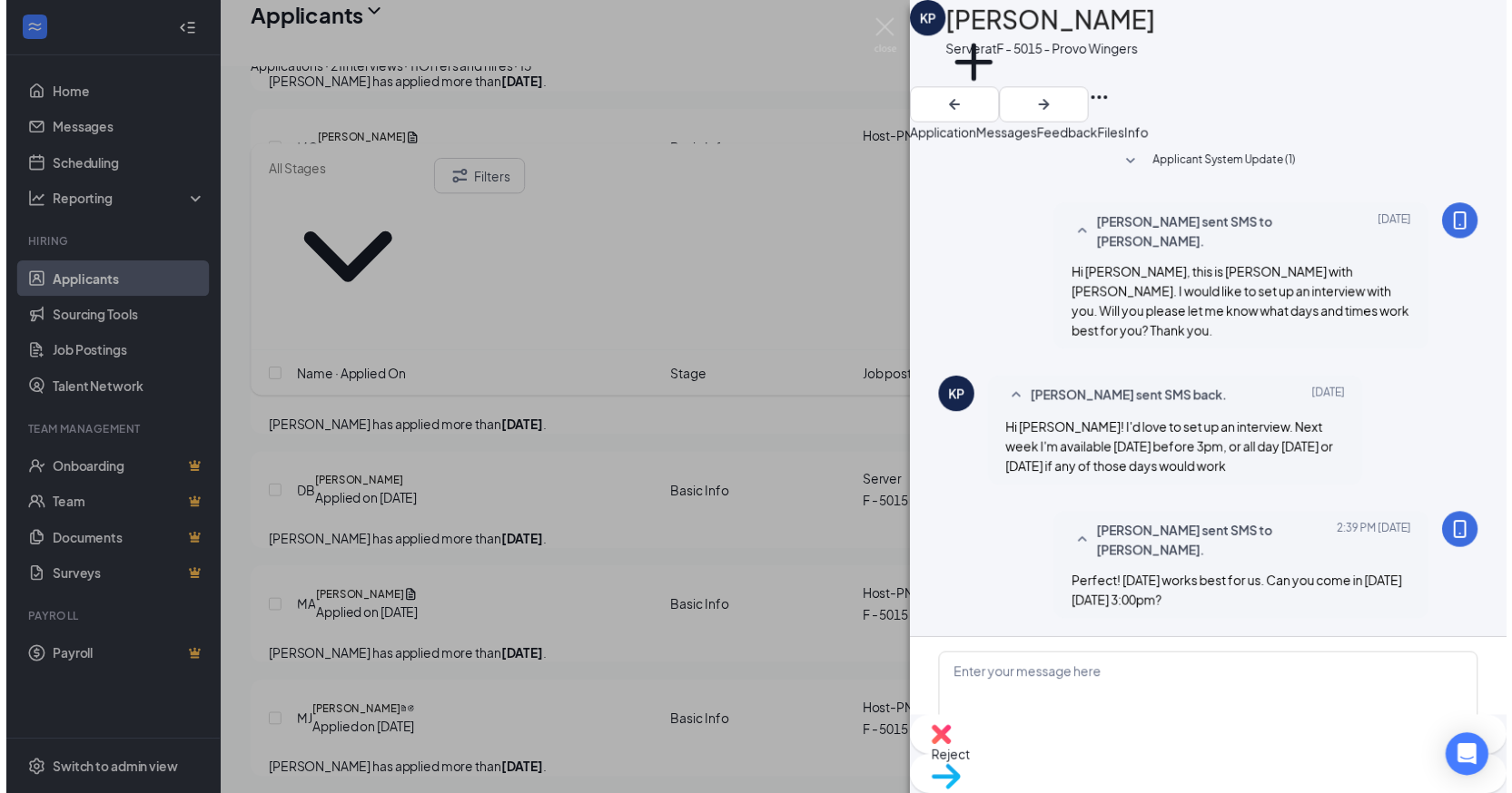
scroll to position [115, 0]
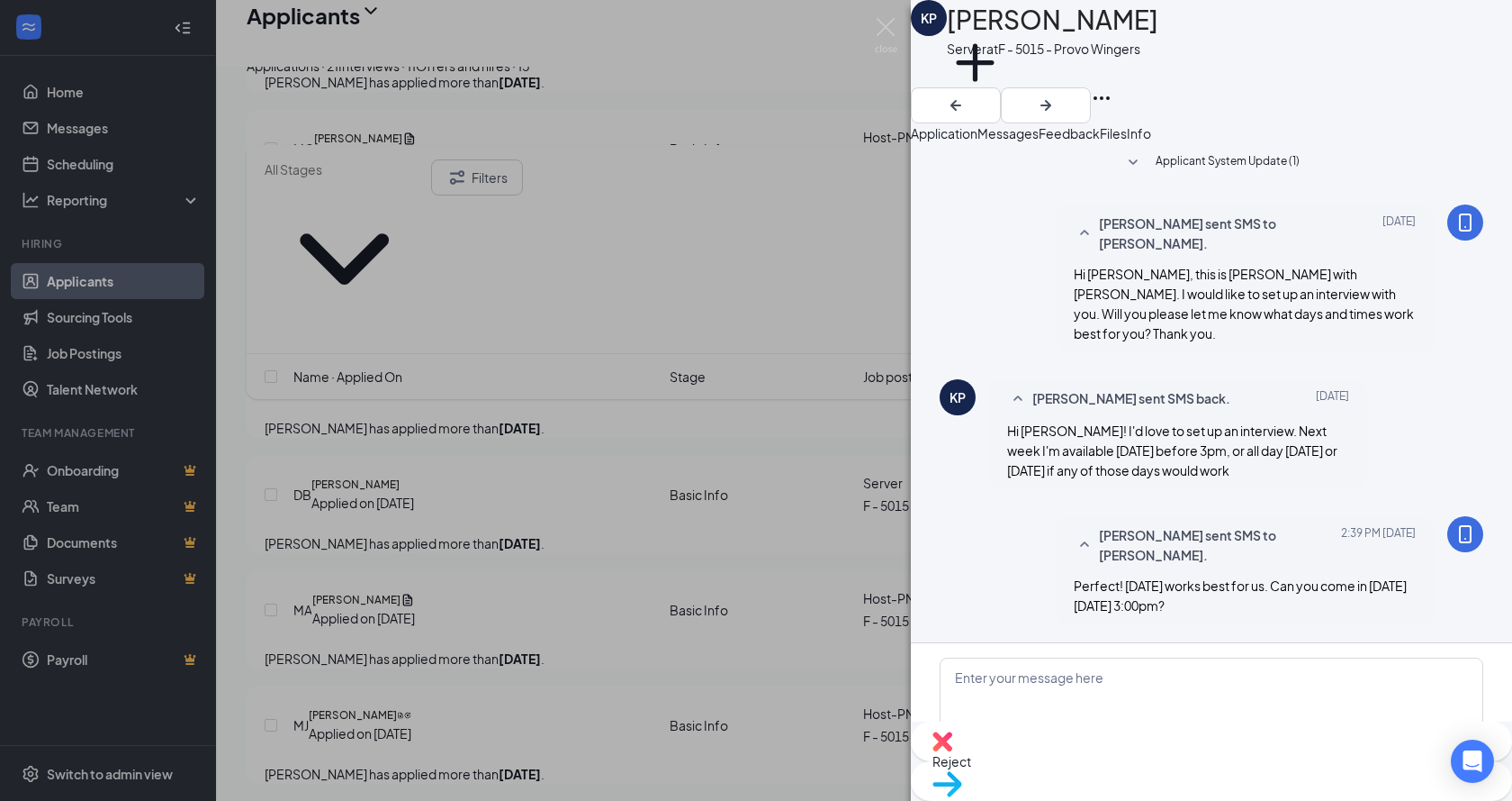
click at [598, 469] on div "KP Kaley Petersen Server at F - 5015 - Provo Wingers Add a tag Application Mess…" at bounding box center [756, 400] width 1512 height 801
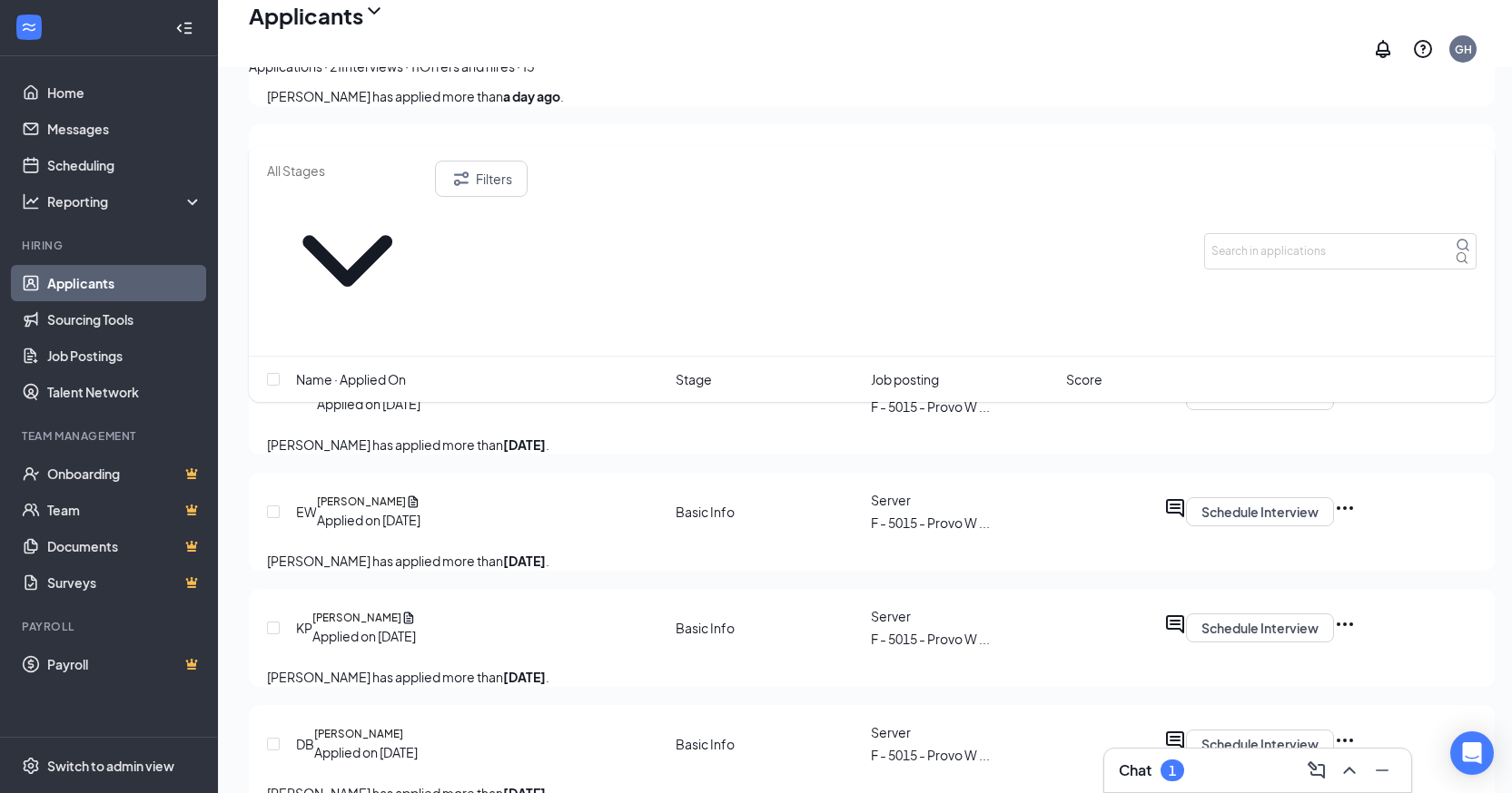
scroll to position [1453, 0]
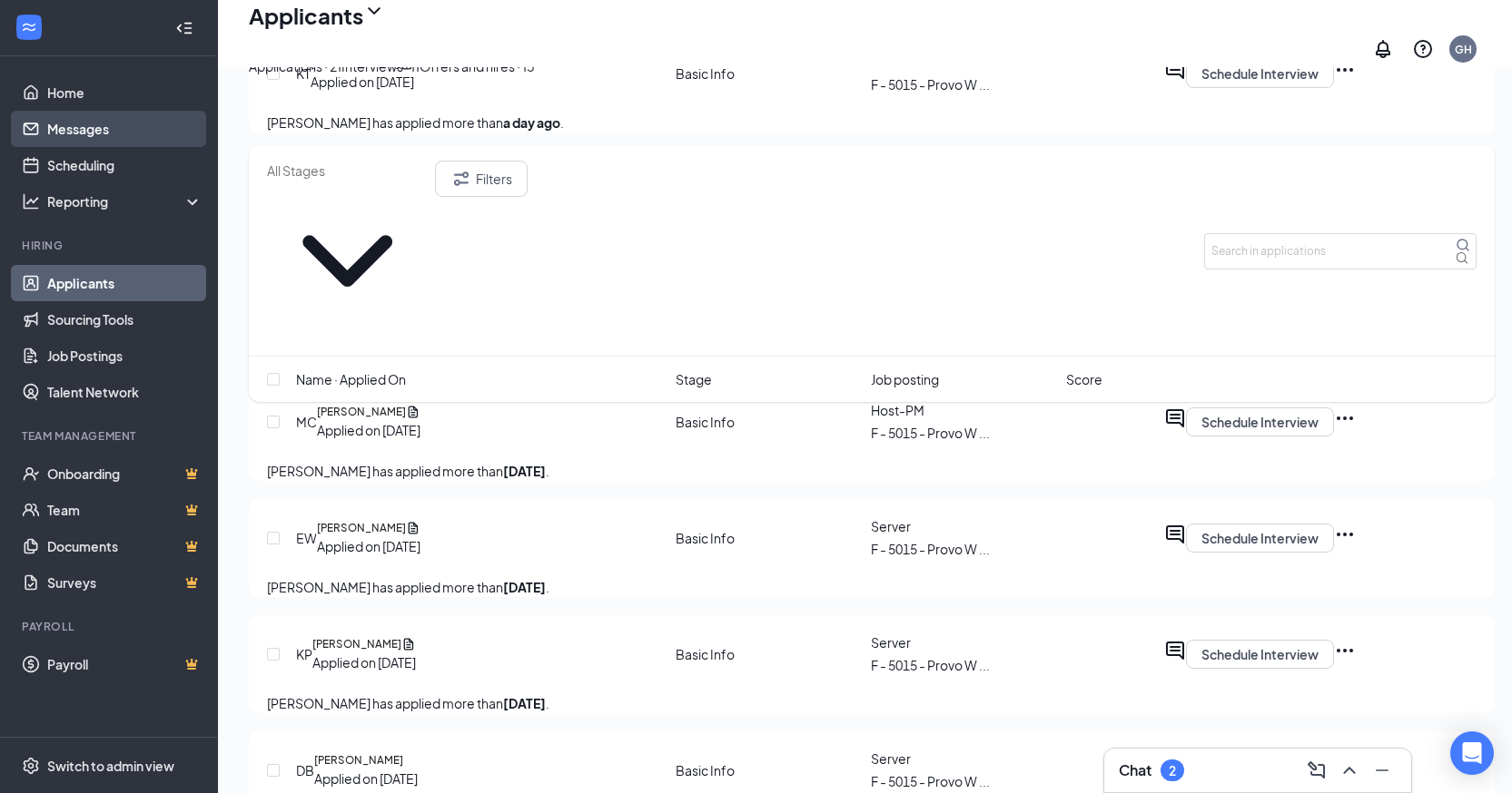
click at [87, 126] on link "Messages" at bounding box center [125, 129] width 155 height 36
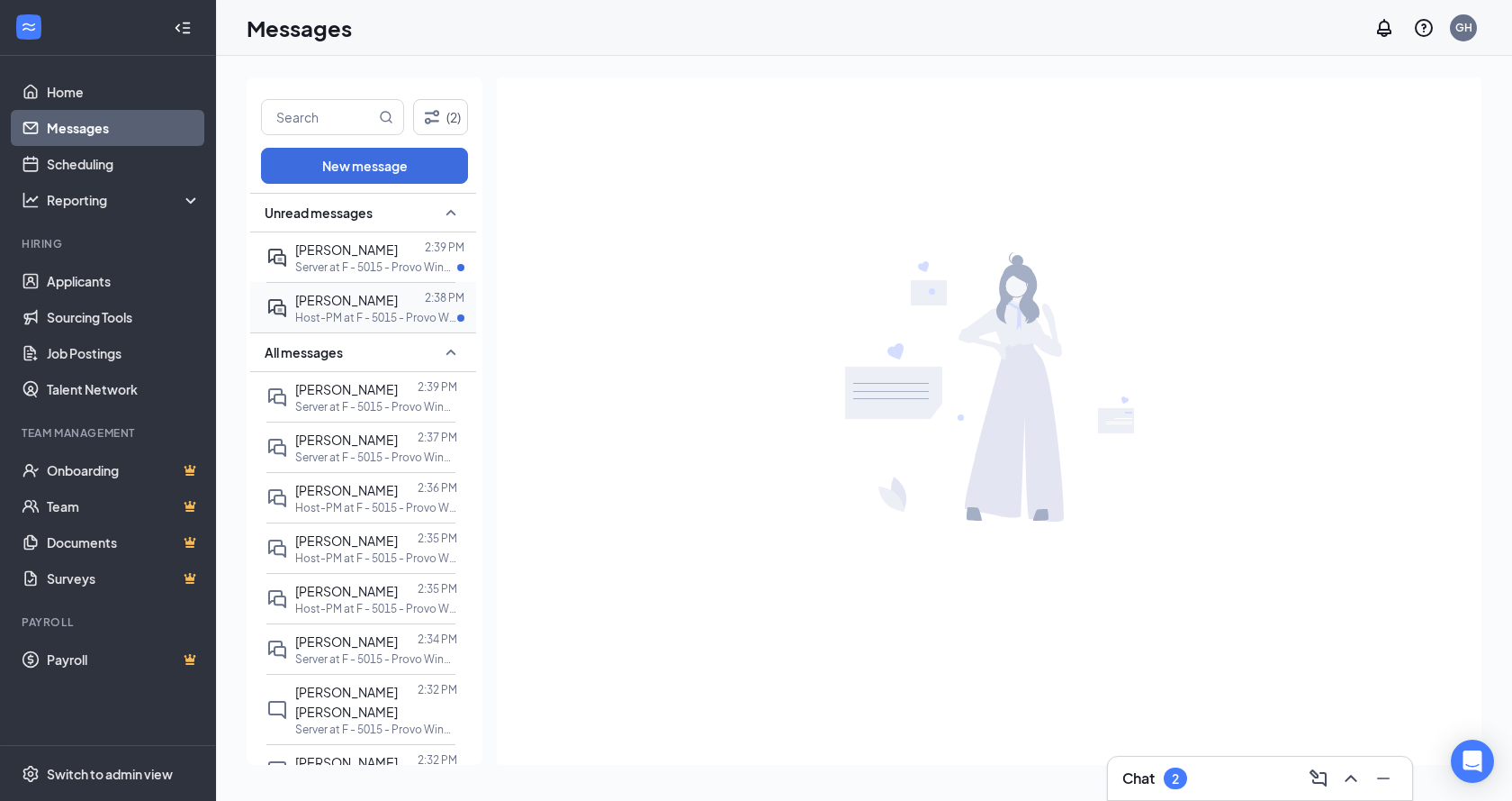
click at [362, 295] on span "[PERSON_NAME]" at bounding box center [346, 300] width 102 height 16
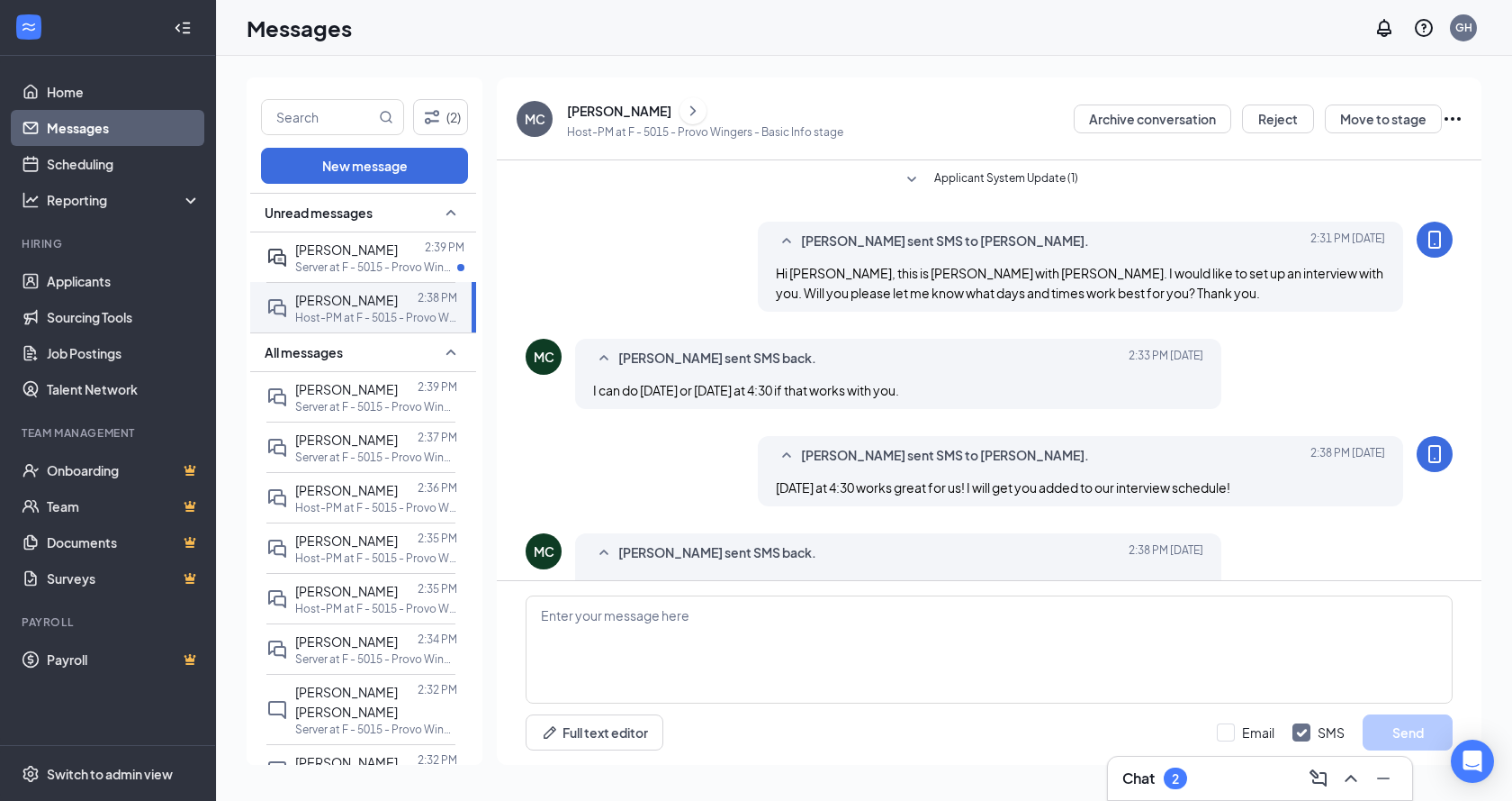
scroll to position [41, 0]
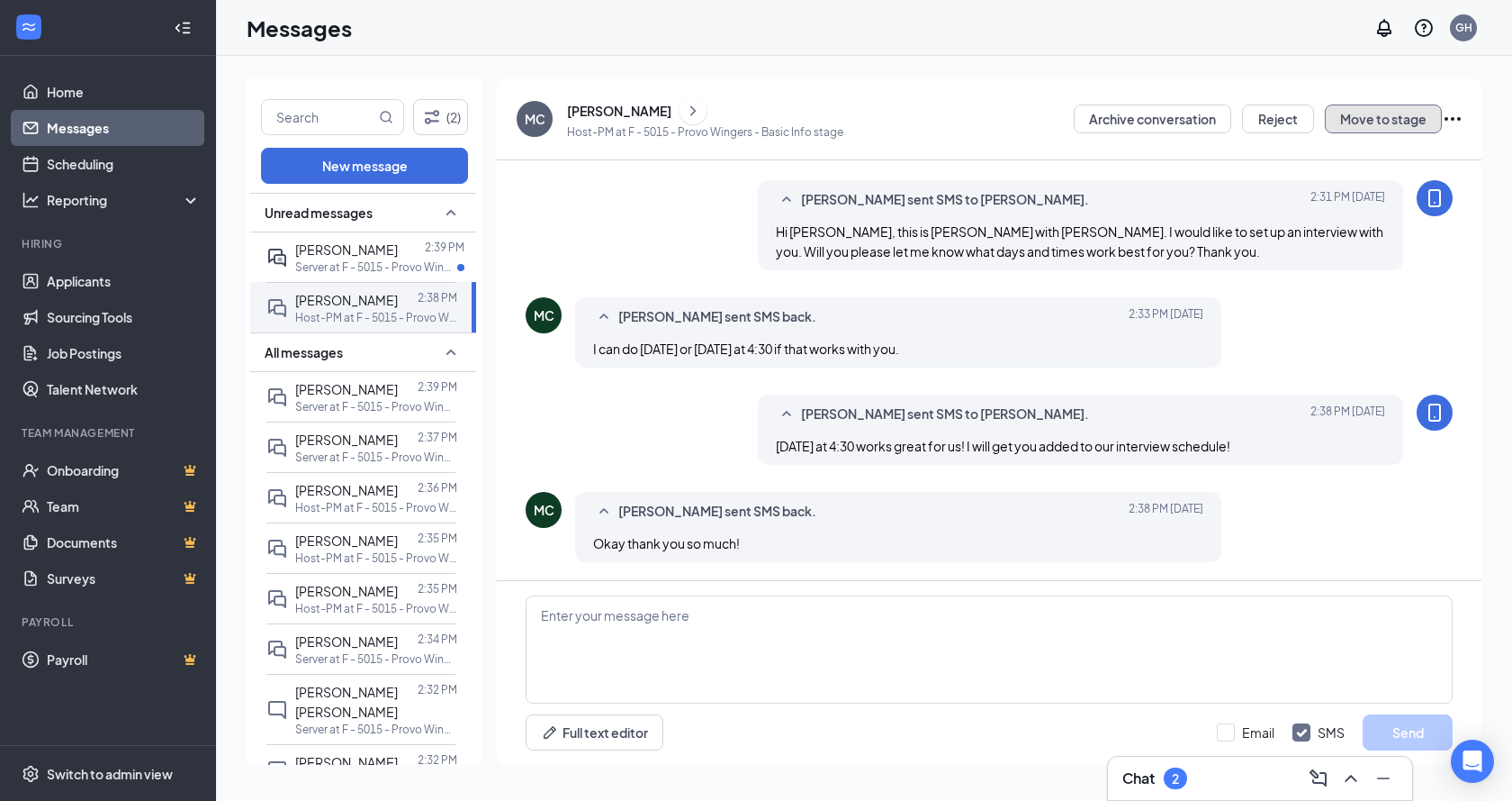
click at [1414, 118] on button "Move to stage" at bounding box center [1383, 118] width 117 height 29
type input "Onsite Interview"
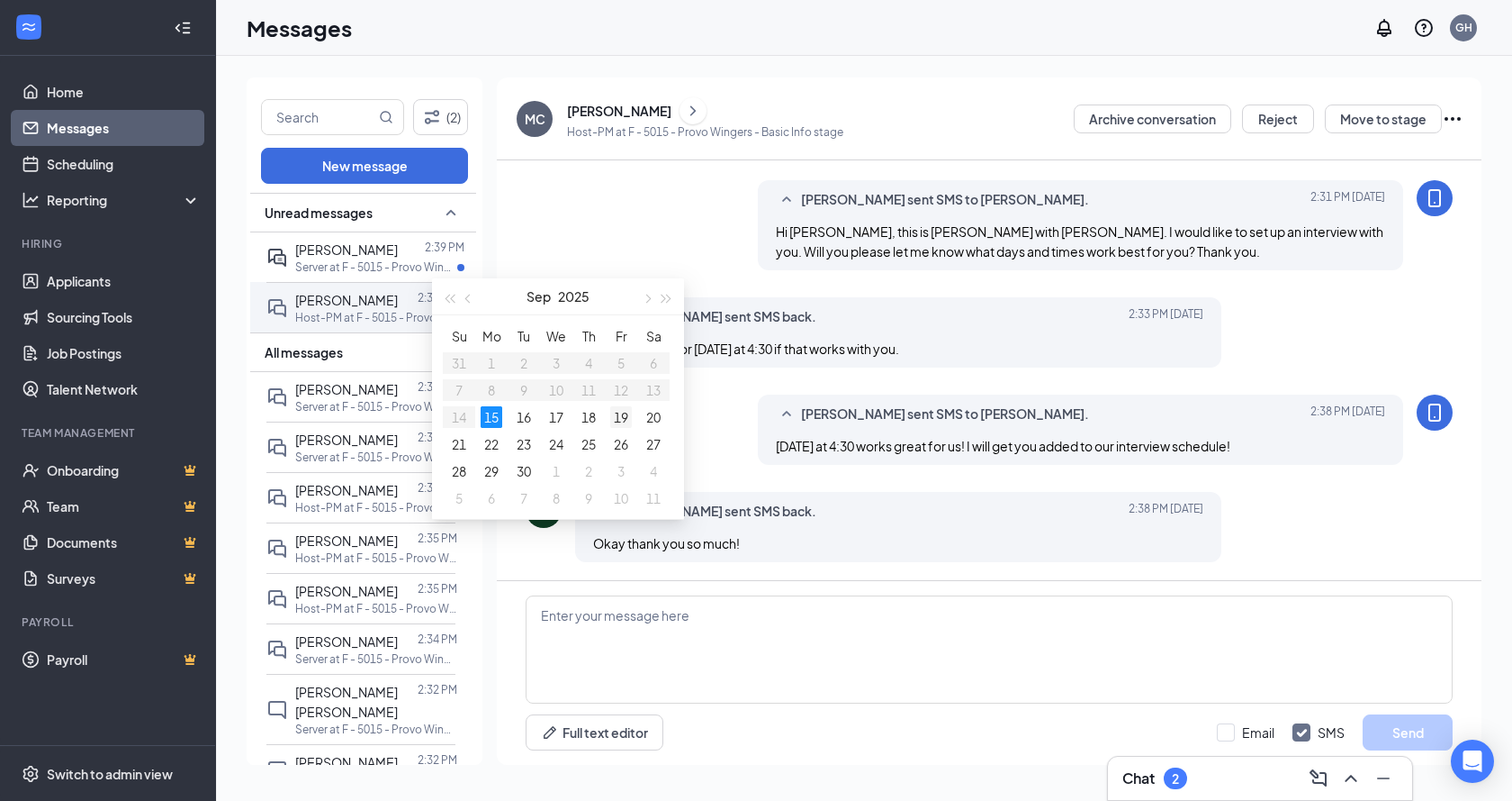
type input "Sep 19, 2025"
click at [614, 413] on div "19" at bounding box center [620, 417] width 22 height 22
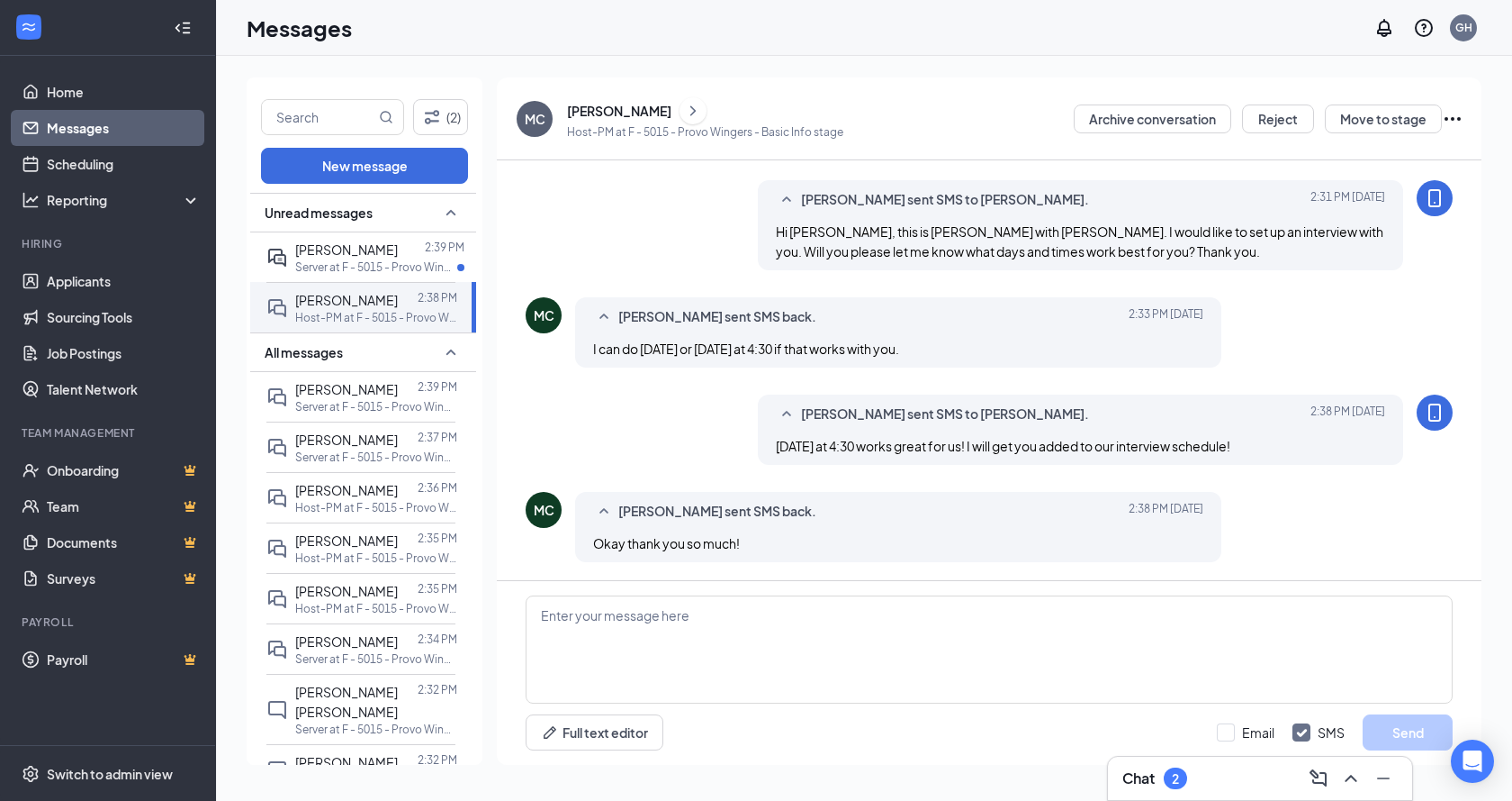
scroll to position [2703, 0]
type input "04:30 PM"
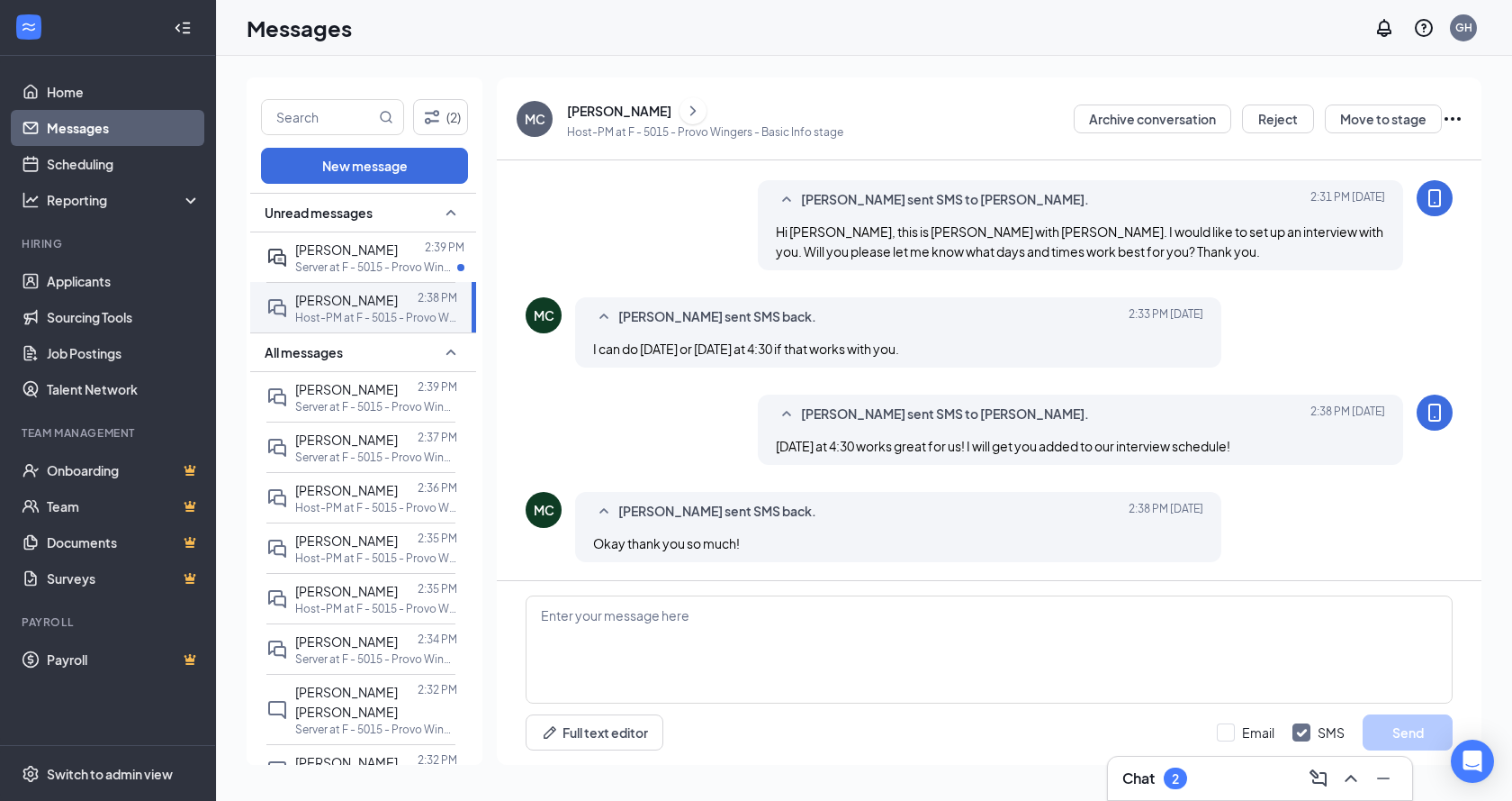
type input "05:00 PM"
click at [977, 622] on textarea at bounding box center [989, 649] width 927 height 108
type textarea "Of course! The address is: 1200 Towne Centre Blvd, Provo UT, 84601 Thank you fo…"
click at [1428, 721] on button "Send" at bounding box center [1408, 732] width 90 height 36
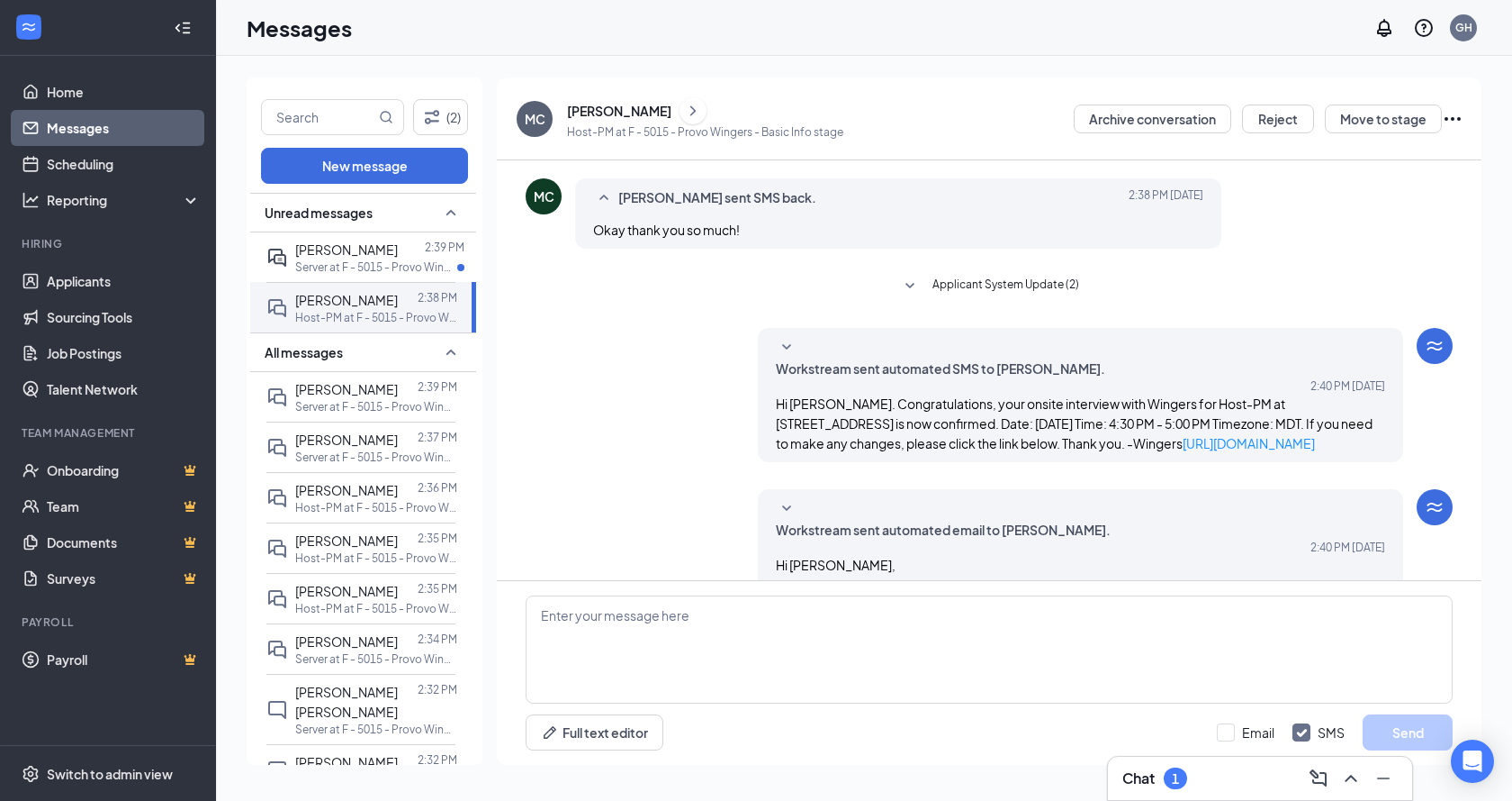
scroll to position [364, 0]
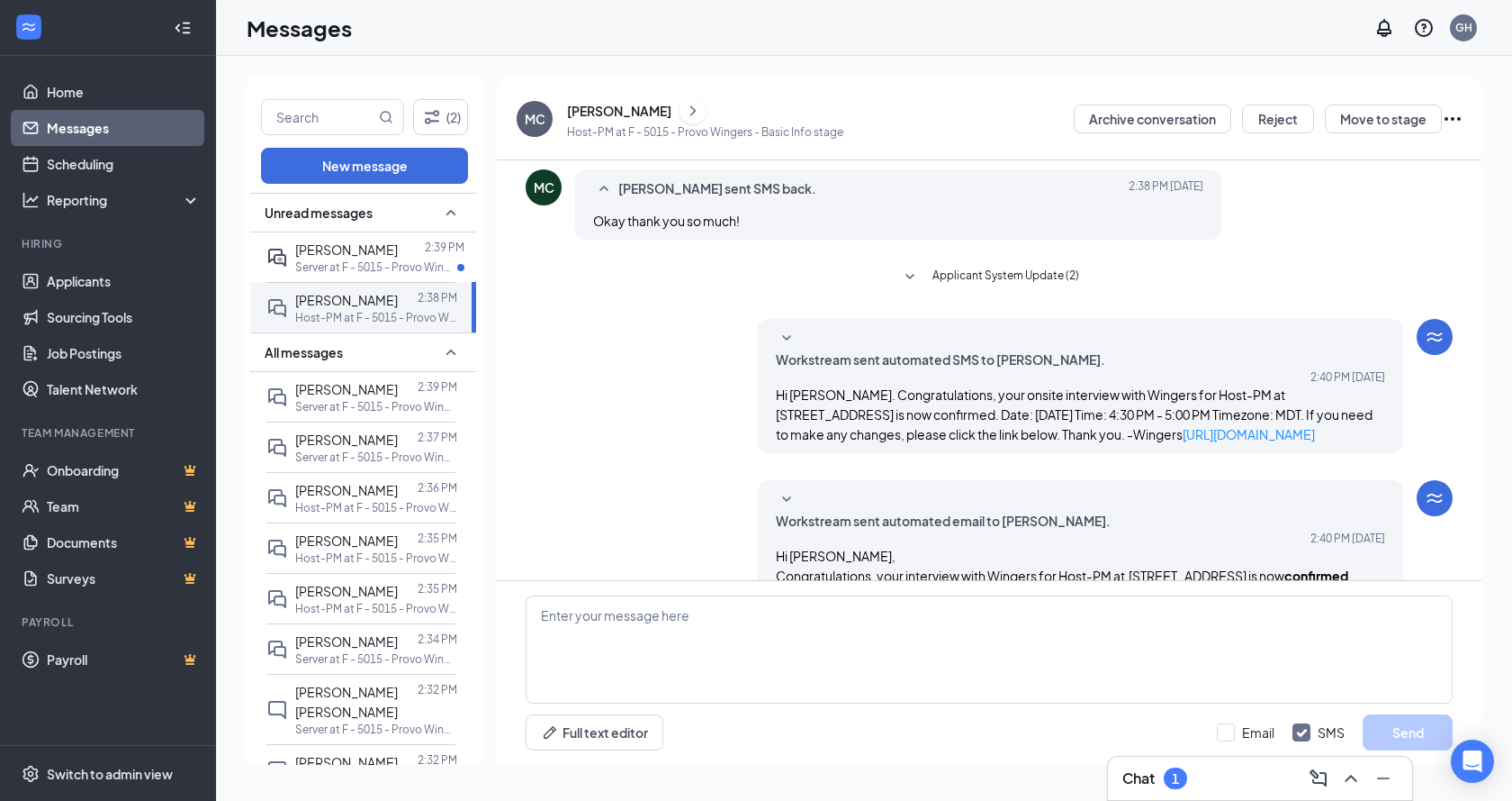
click at [597, 116] on div "[PERSON_NAME]" at bounding box center [619, 110] width 104 height 18
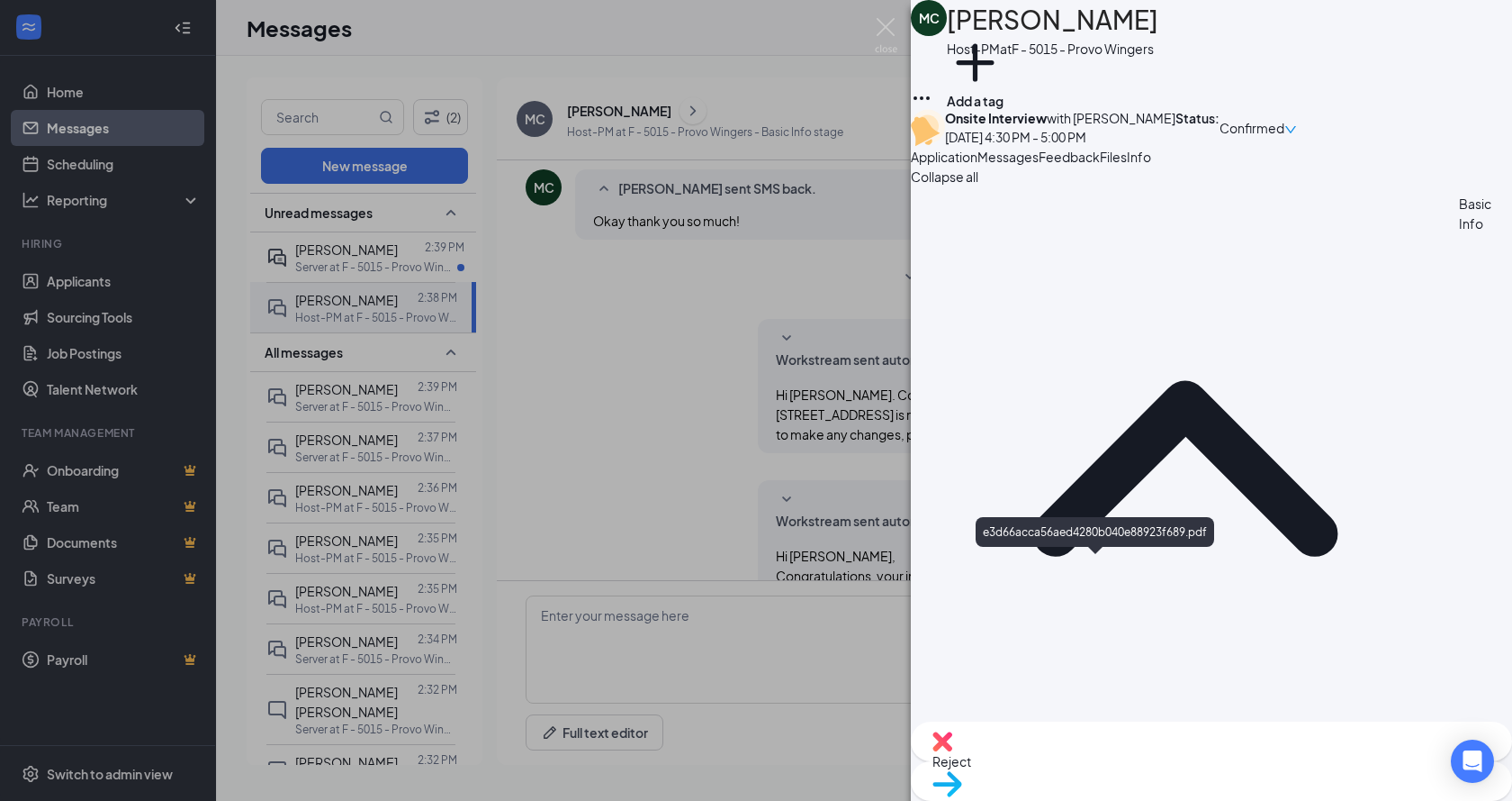
click at [675, 317] on div "MC Makayla Cruz Host-PM at F - 5015 - Provo Wingers Add a tag Onsite Interview …" at bounding box center [756, 400] width 1512 height 801
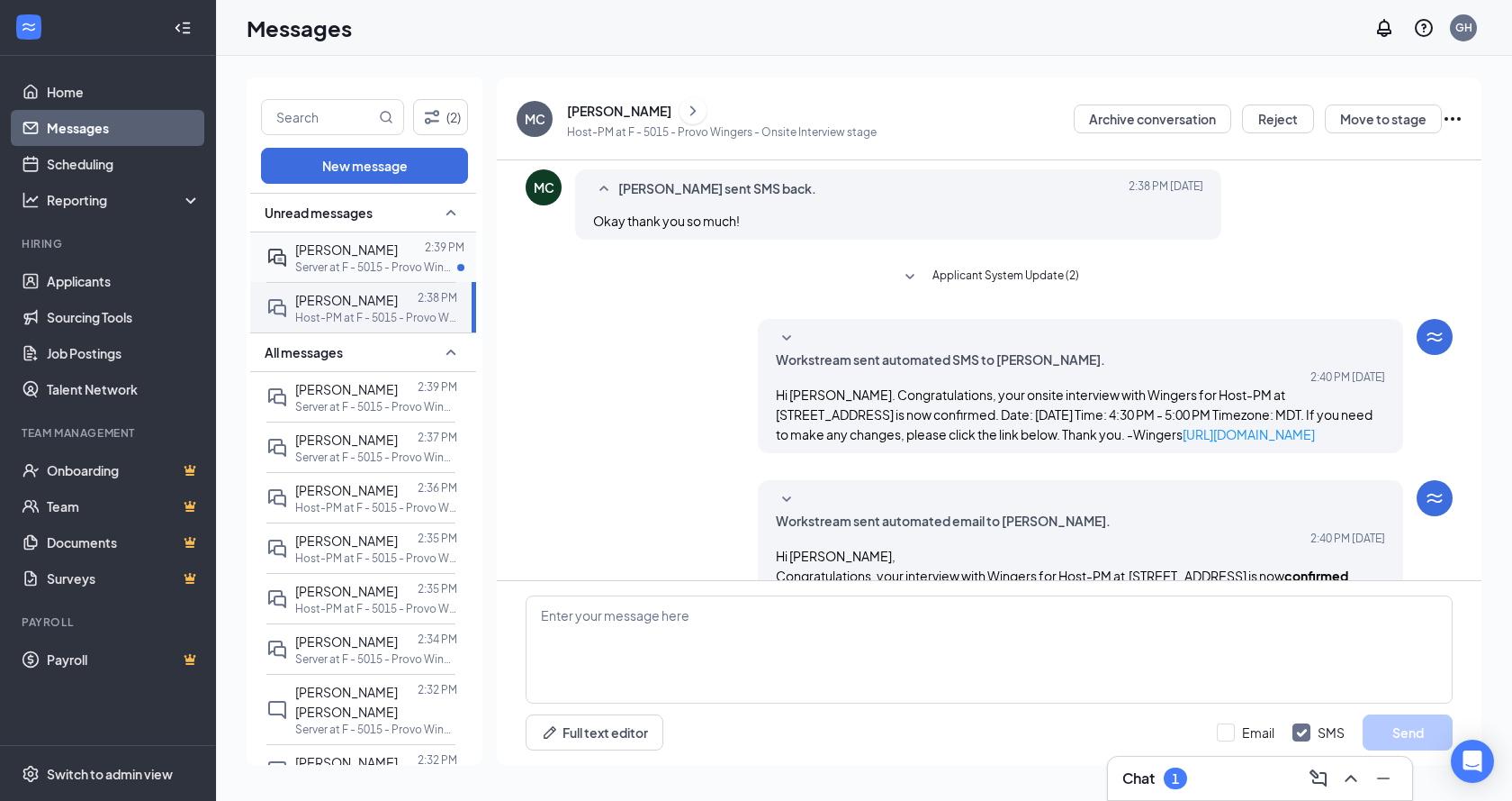
click at [398, 257] on div at bounding box center [411, 249] width 27 height 20
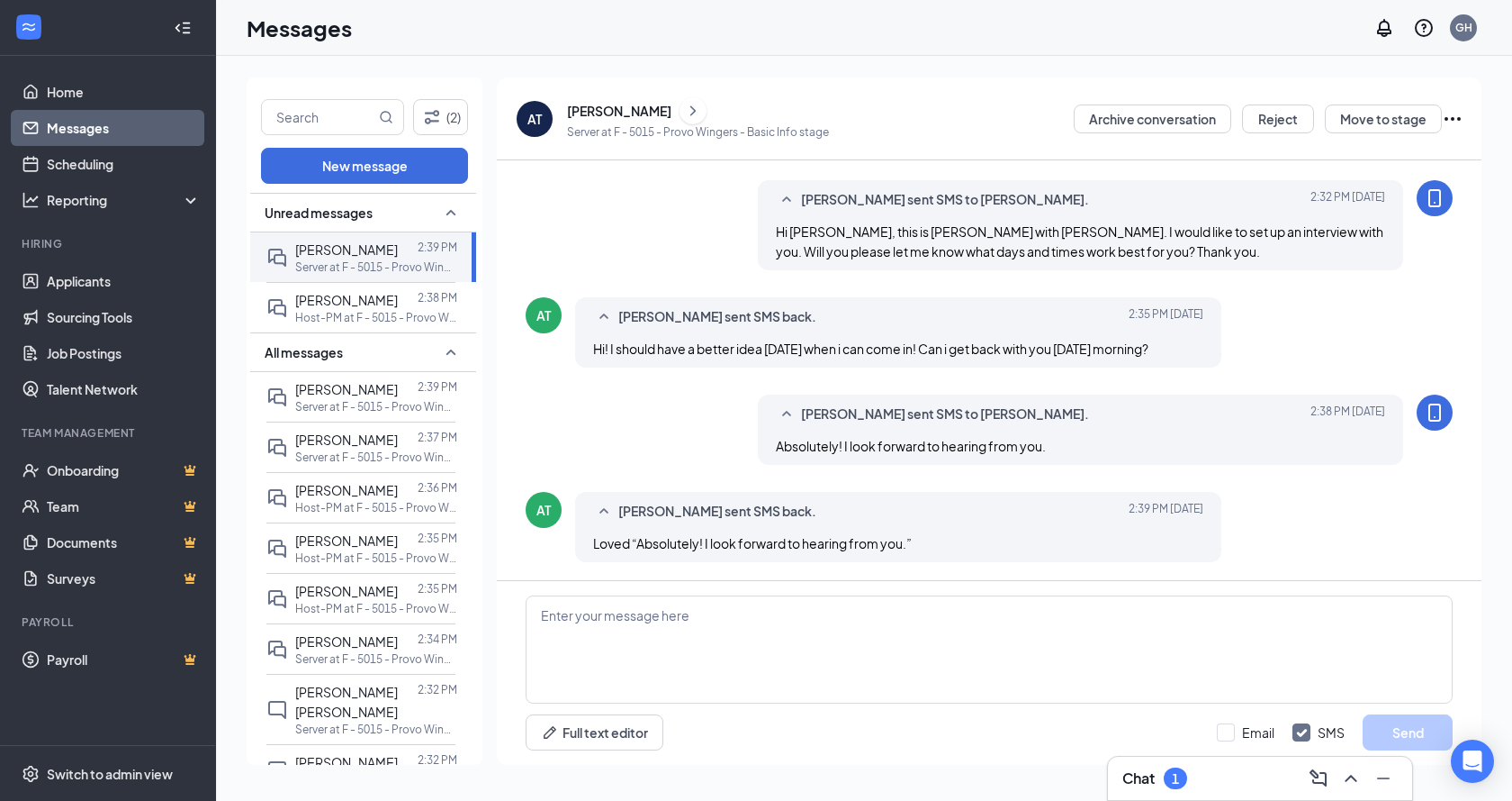
scroll to position [61, 0]
